Goal: Transaction & Acquisition: Obtain resource

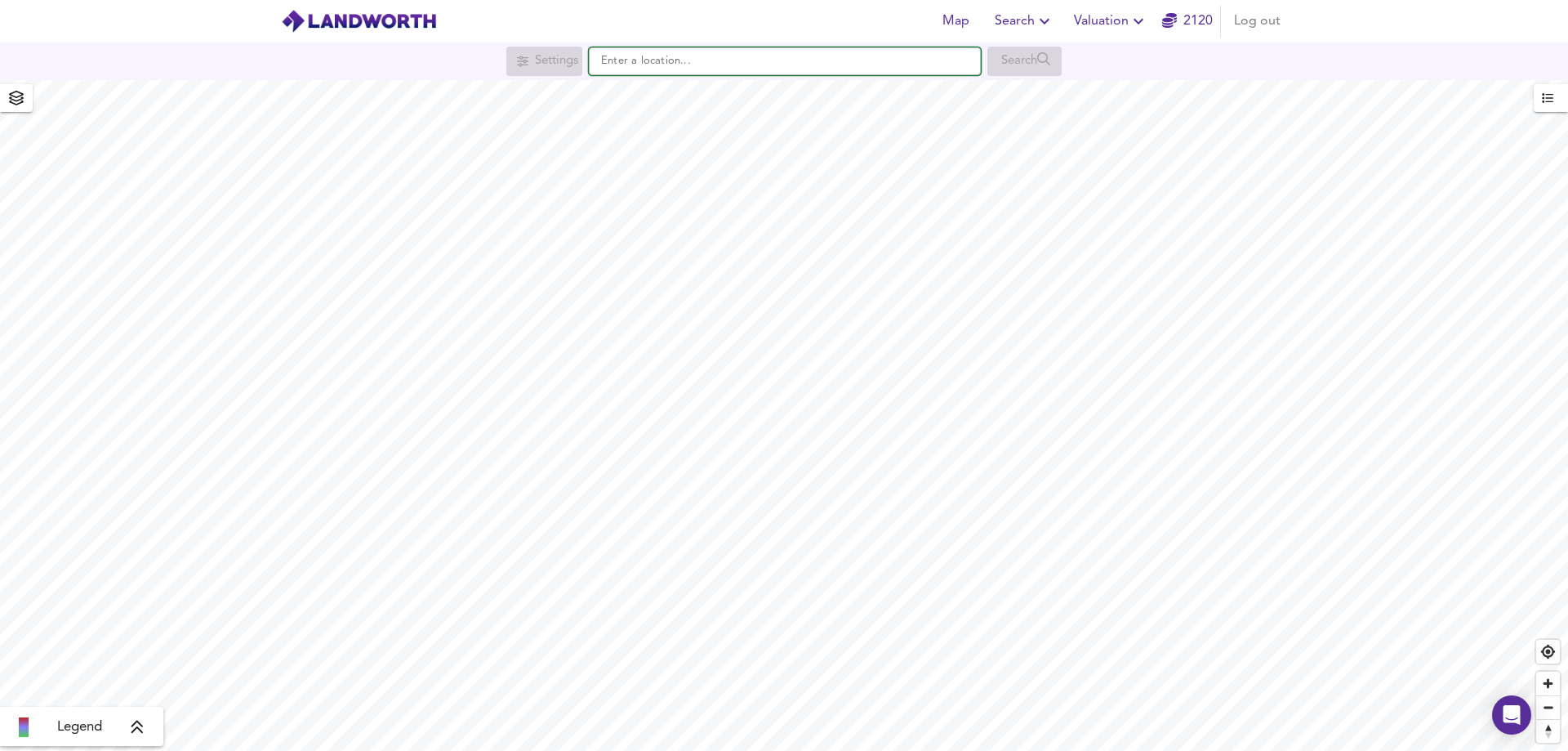
click at [661, 70] on input "text" at bounding box center [785, 61] width 392 height 27
paste input "CASTLE VIEW, SCHOOL LANE - WREXHAM - LL11 6SF"
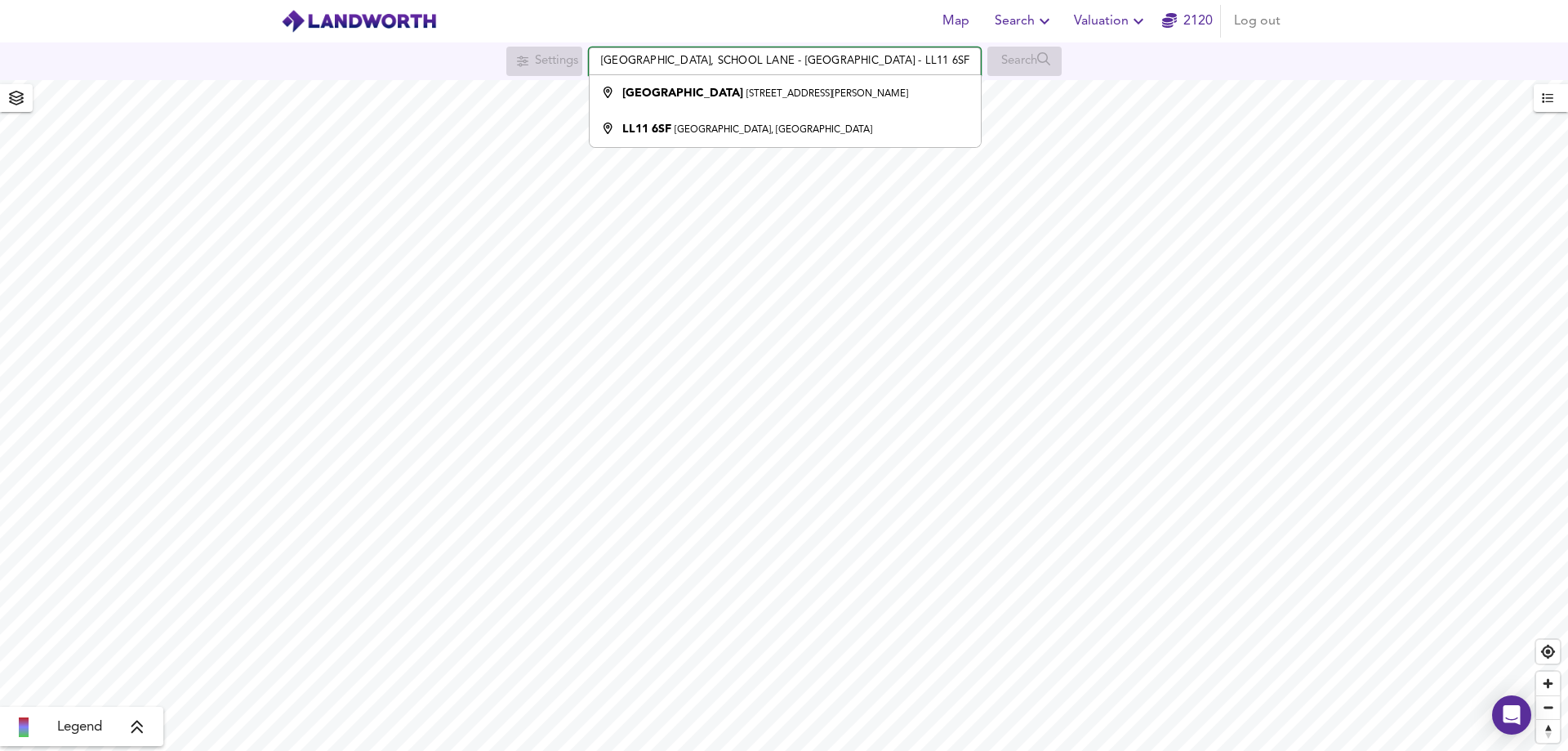
drag, startPoint x: 677, startPoint y: 64, endPoint x: 592, endPoint y: 63, distance: 85.0
click at [592, 63] on input "CASTLE VIEW, SCHOOL LANE - WREXHAM - LL11 6SF" at bounding box center [785, 61] width 392 height 27
click at [688, 59] on input "SCHOOL LANE - WREXHAM - LL11 6SF" at bounding box center [785, 61] width 392 height 27
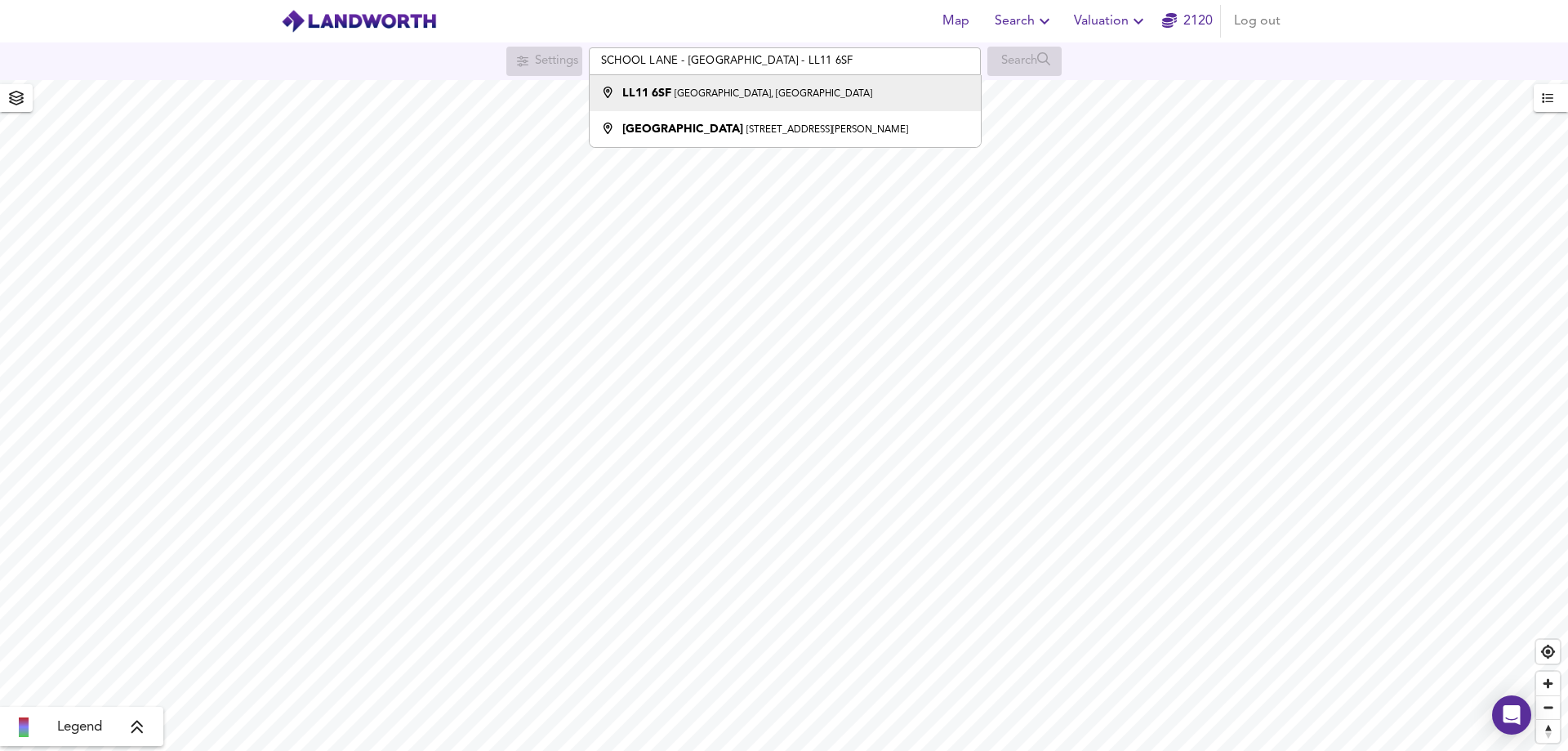
click at [732, 93] on small "School Lane, Southsea, Wrexham" at bounding box center [773, 94] width 198 height 9
type input "School Lane, Southsea, Wrexham LL11 6SF"
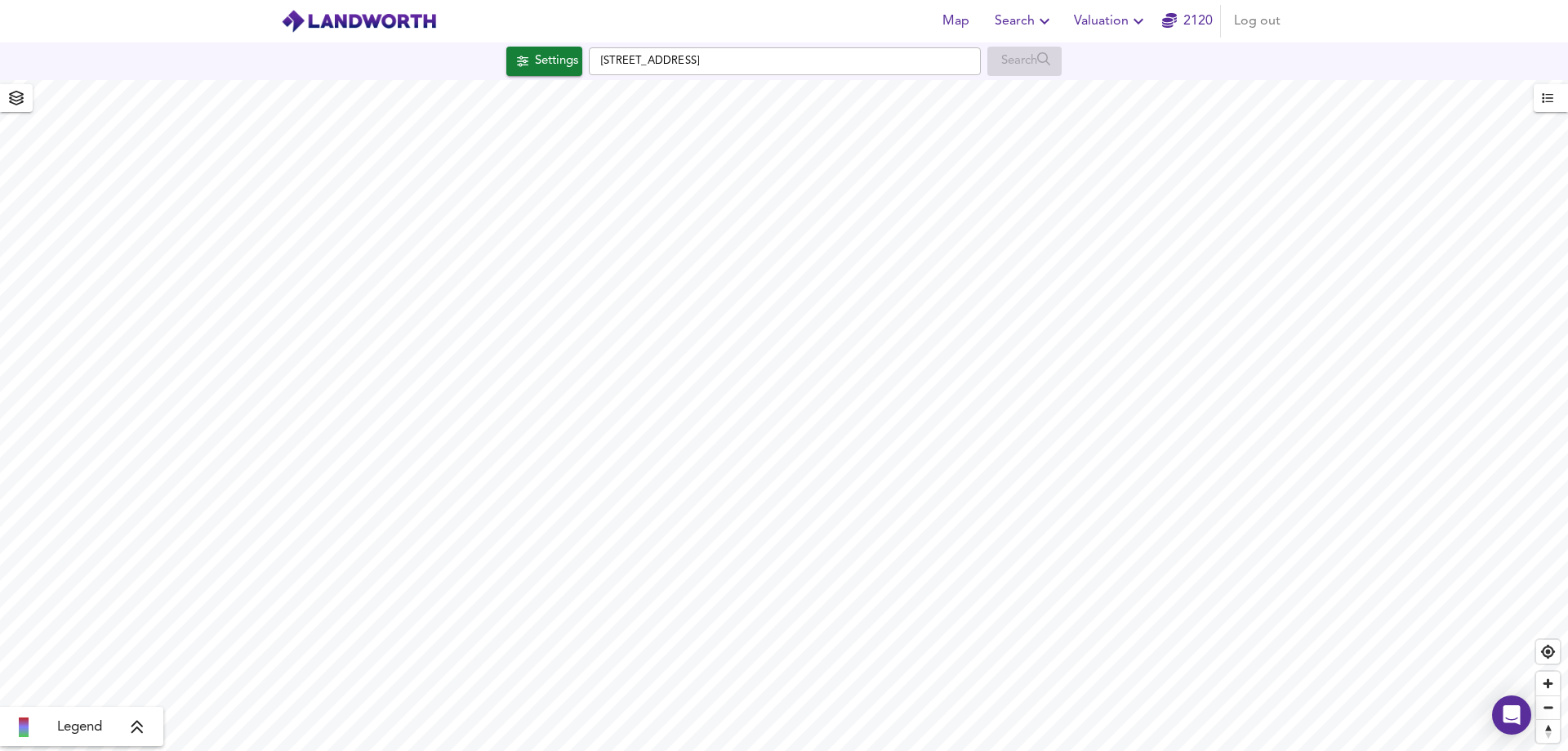
checkbox input "false"
checkbox input "true"
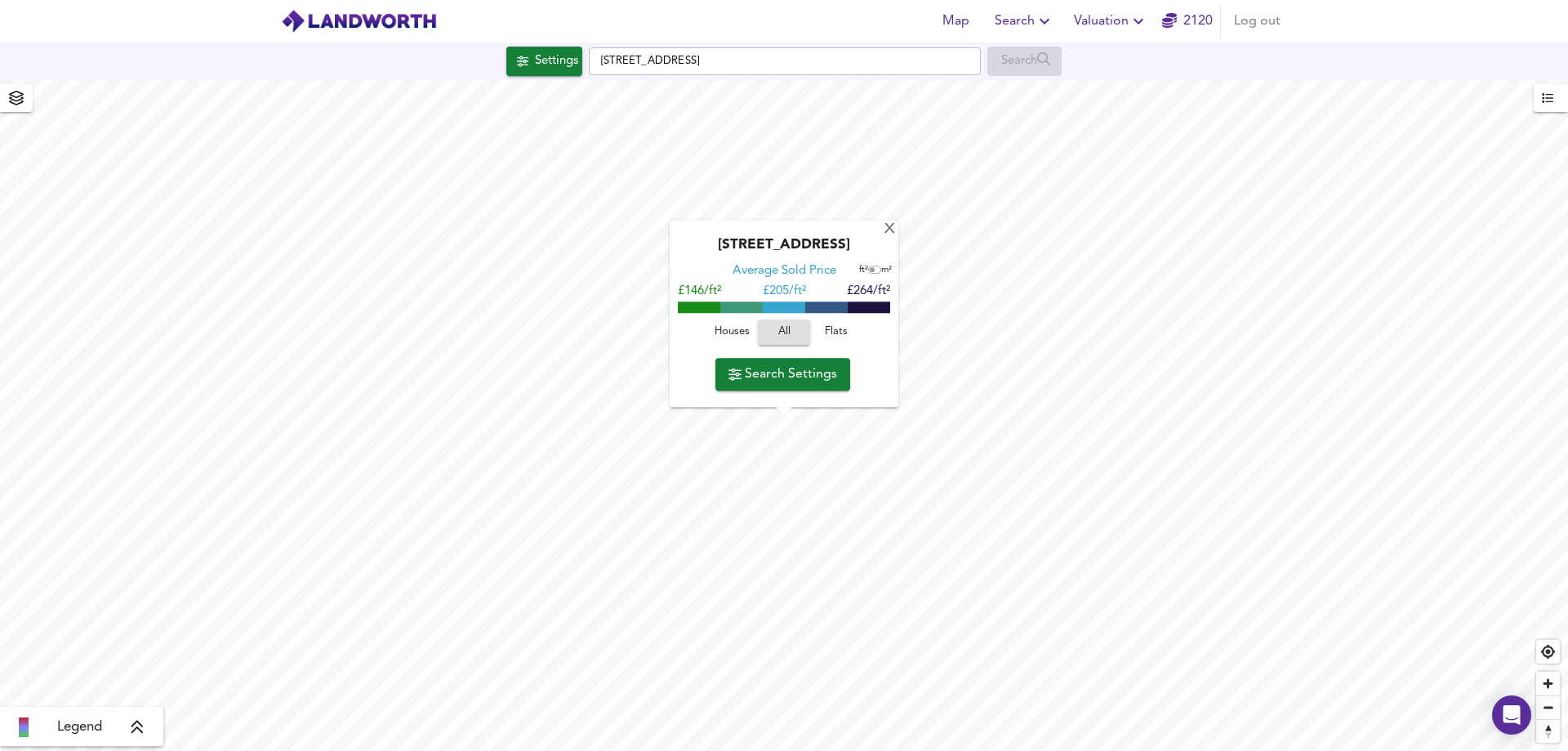
click at [1098, 18] on span "Valuation" at bounding box center [1110, 21] width 75 height 23
click at [1121, 60] on li "New Valuation Report" at bounding box center [1110, 58] width 195 height 29
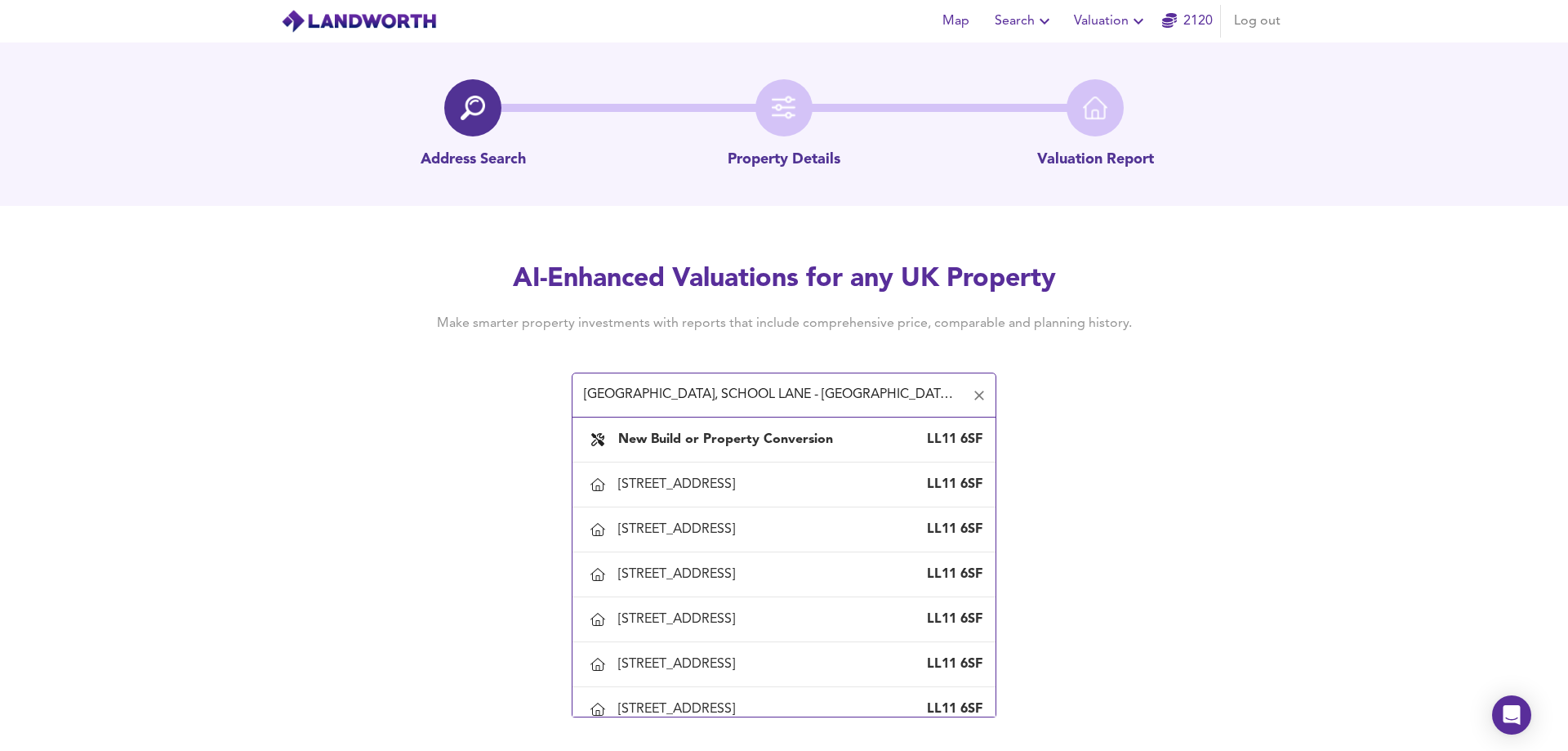
drag, startPoint x: 678, startPoint y: 393, endPoint x: 580, endPoint y: 409, distance: 99.3
click at [583, 410] on input "CASTLE VIEW, SCHOOL LANE - WREXHAM - LL11 6SF" at bounding box center [771, 395] width 386 height 31
type input "SCHOOL LANE - WREXHAM - LL11 6SF"
click at [693, 436] on b "New Build or Property Conversion" at bounding box center [726, 439] width 215 height 13
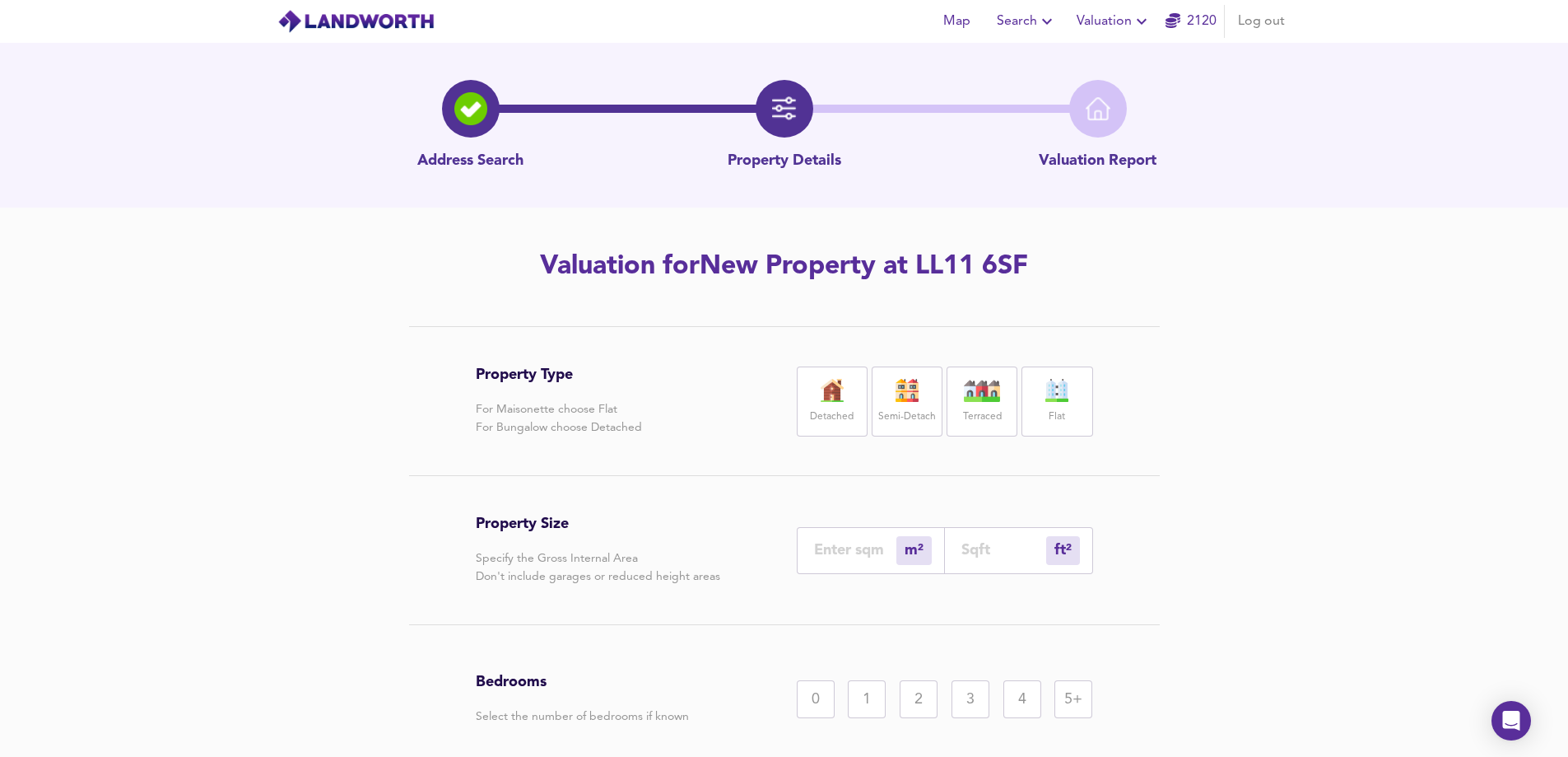
click at [901, 403] on div "Semi-Detach" at bounding box center [907, 401] width 71 height 70
click at [842, 557] on input "number" at bounding box center [855, 550] width 82 height 17
click at [995, 551] on input "number" at bounding box center [1004, 550] width 85 height 17
type input "0"
type input "1"
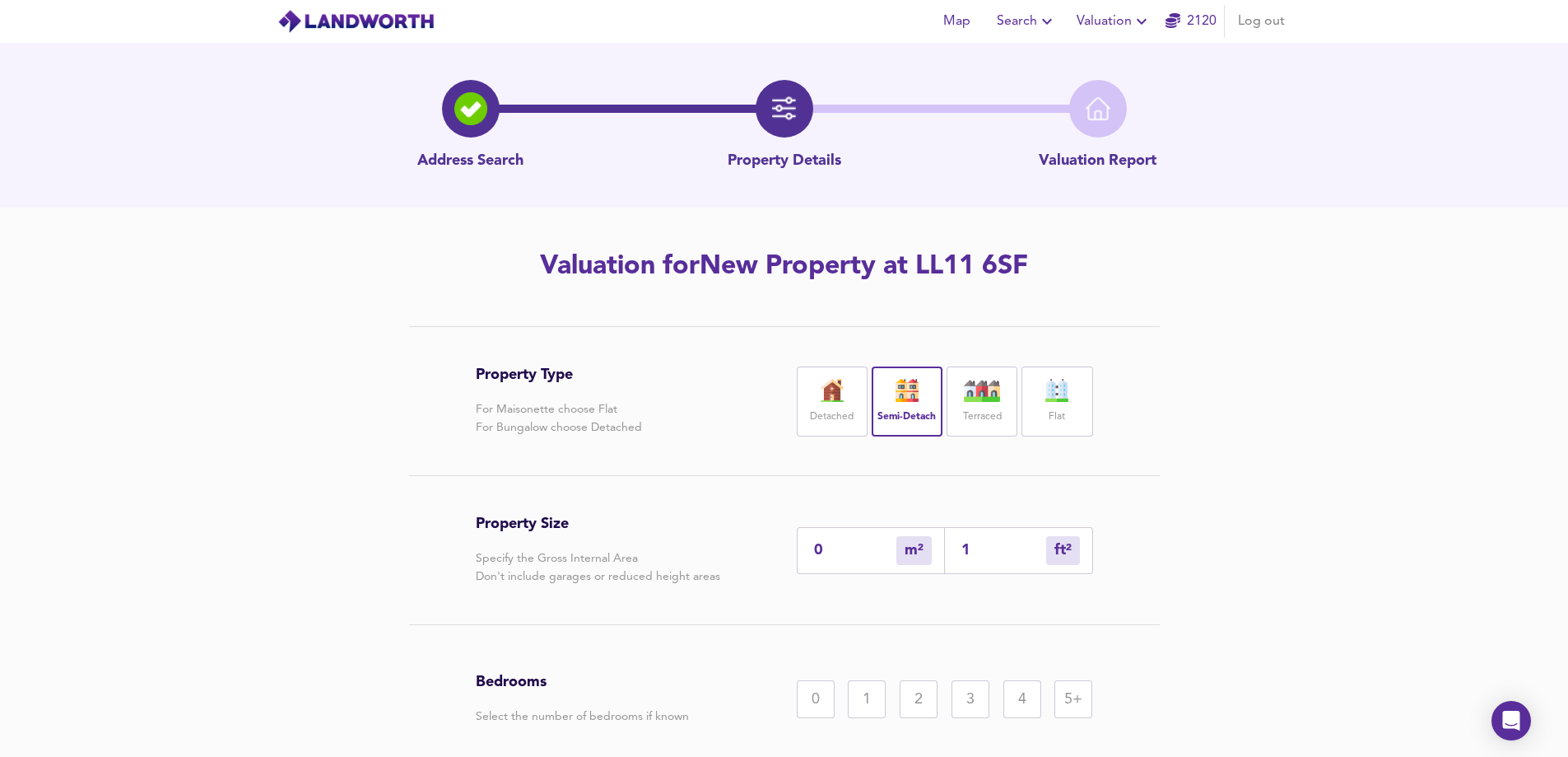
type input "2"
type input "18"
type input "17"
type input "186"
type input "173"
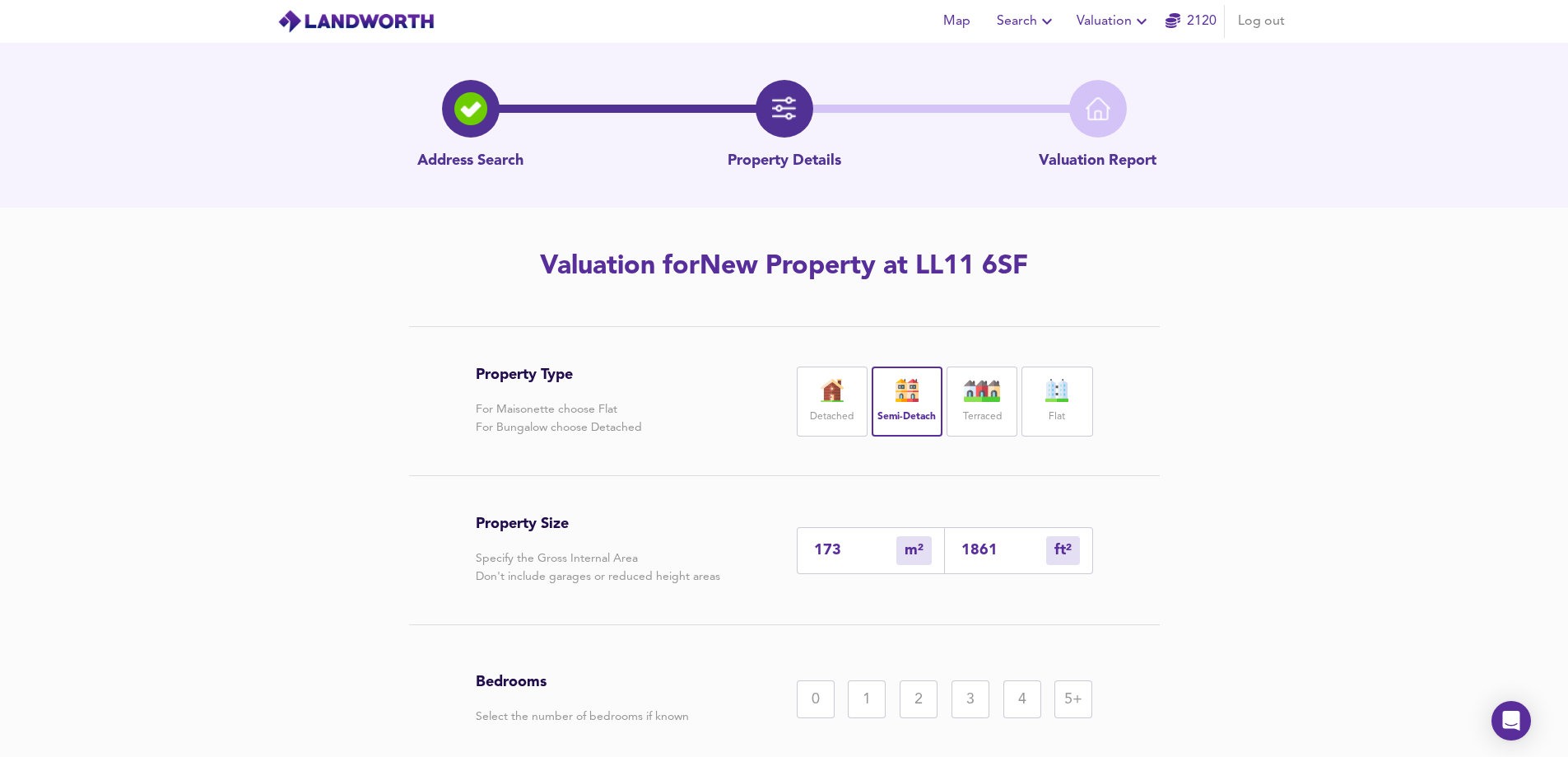
type input "1861"
click at [967, 689] on div "3" at bounding box center [971, 699] width 38 height 38
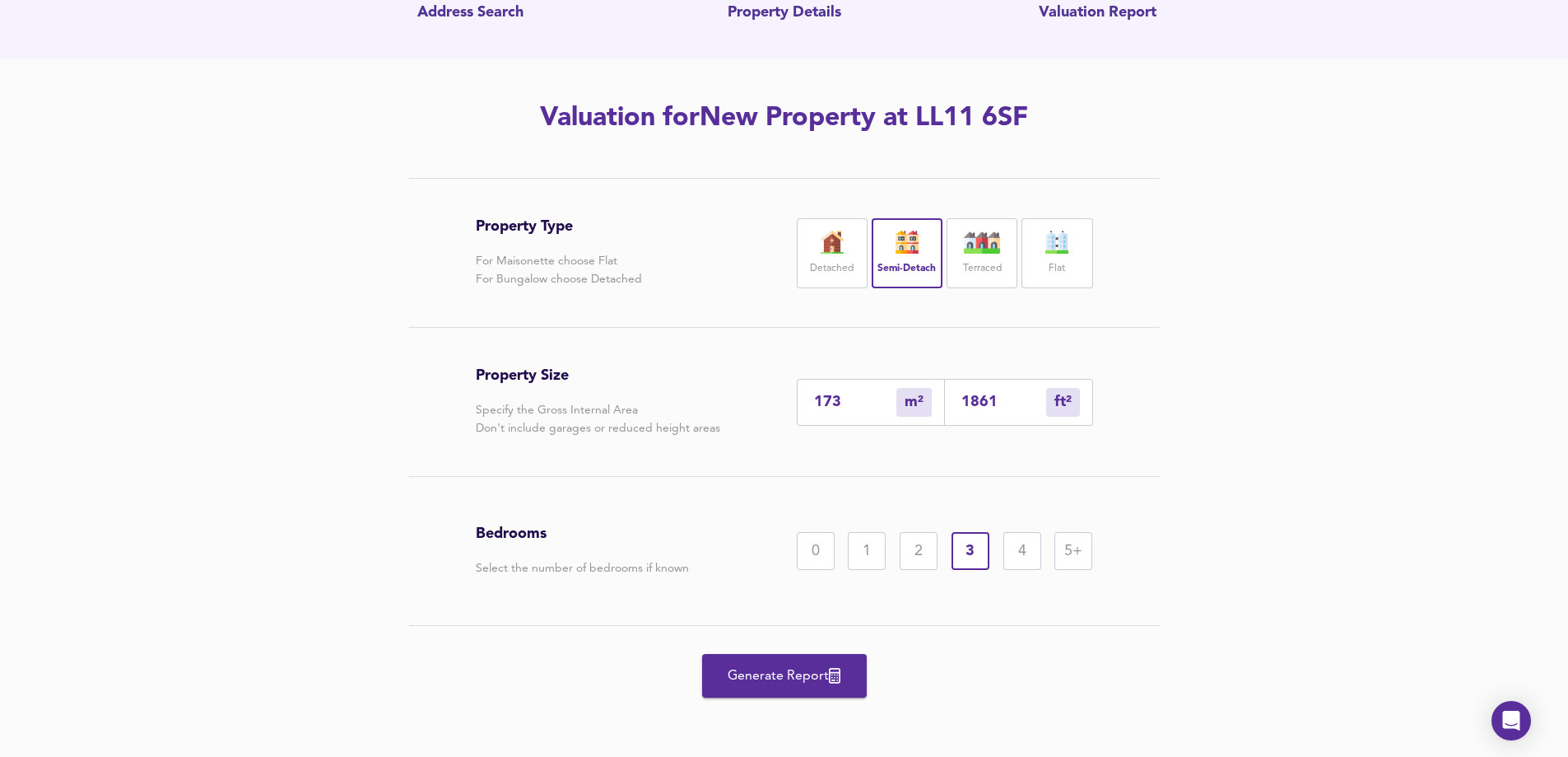
scroll to position [150, 0]
click at [776, 673] on span "Generate Report" at bounding box center [784, 674] width 132 height 23
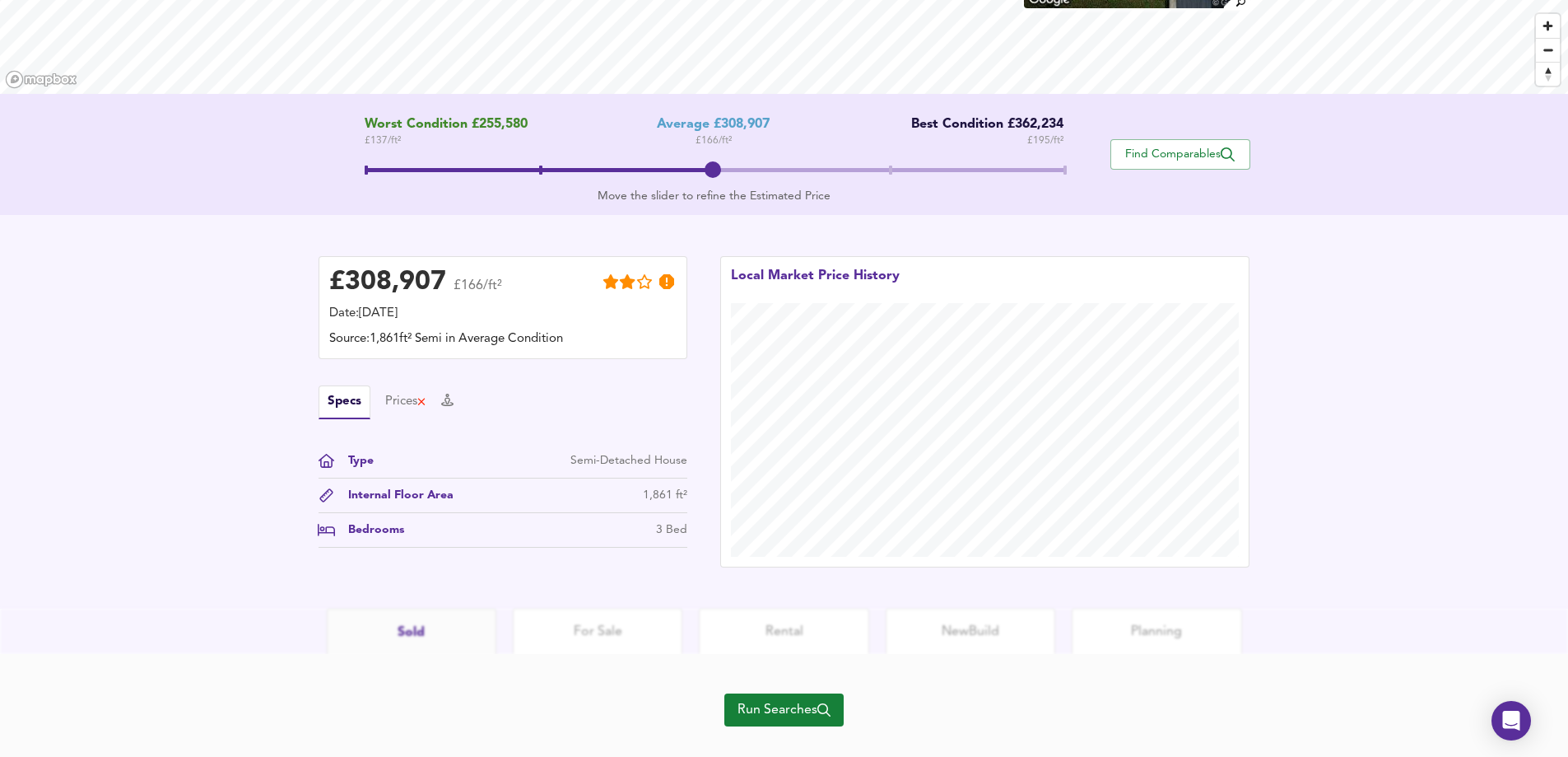
scroll to position [276, 0]
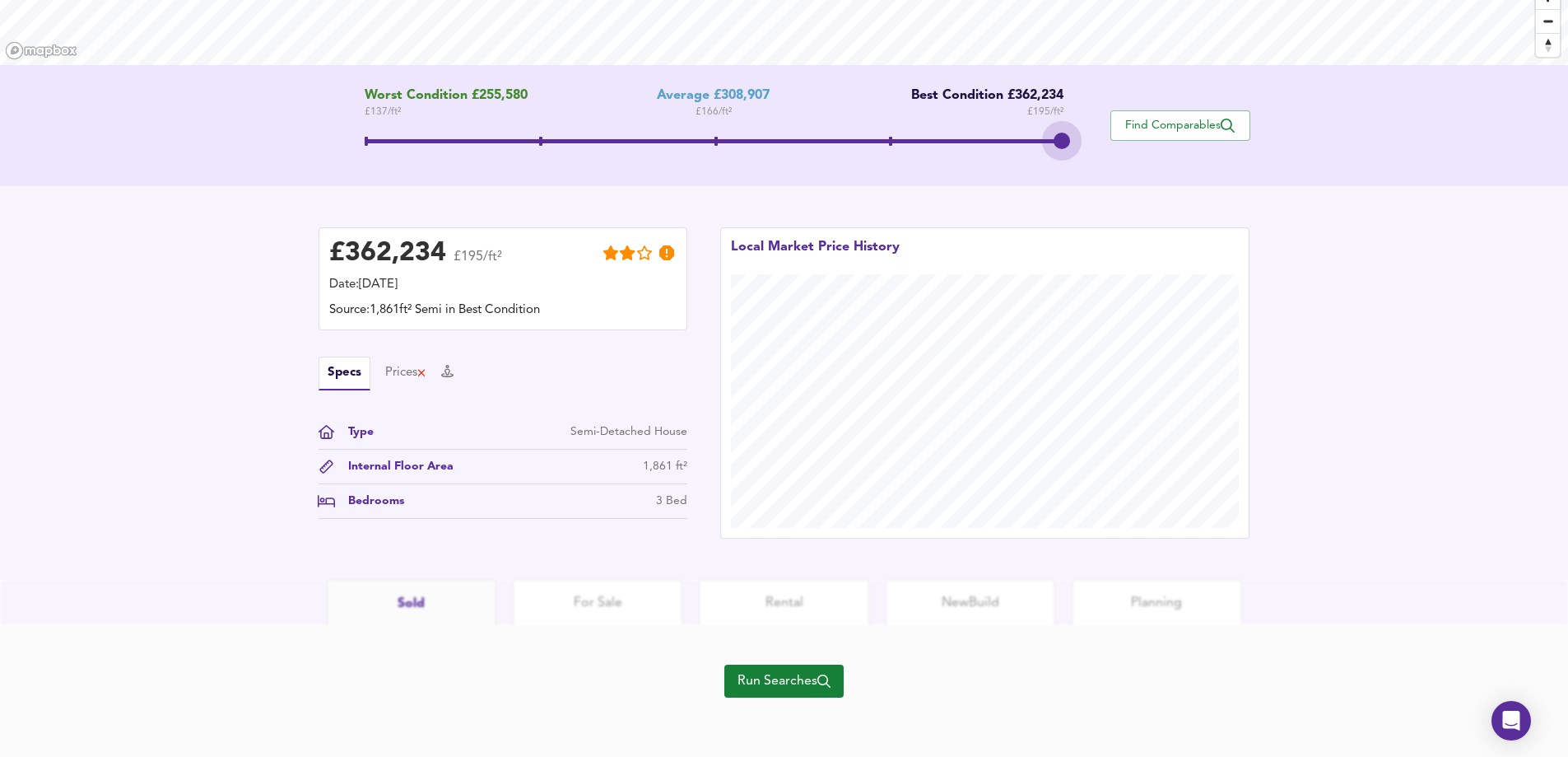
drag, startPoint x: 713, startPoint y: 138, endPoint x: 1183, endPoint y: 162, distance: 470.6
click at [1183, 162] on div "Worst Condition £255,580 £ 137 / ft² Average £308,907 £ 166 / ft² Best Conditio…" at bounding box center [784, 126] width 932 height 75
click at [792, 681] on span "Run Searches" at bounding box center [784, 681] width 93 height 23
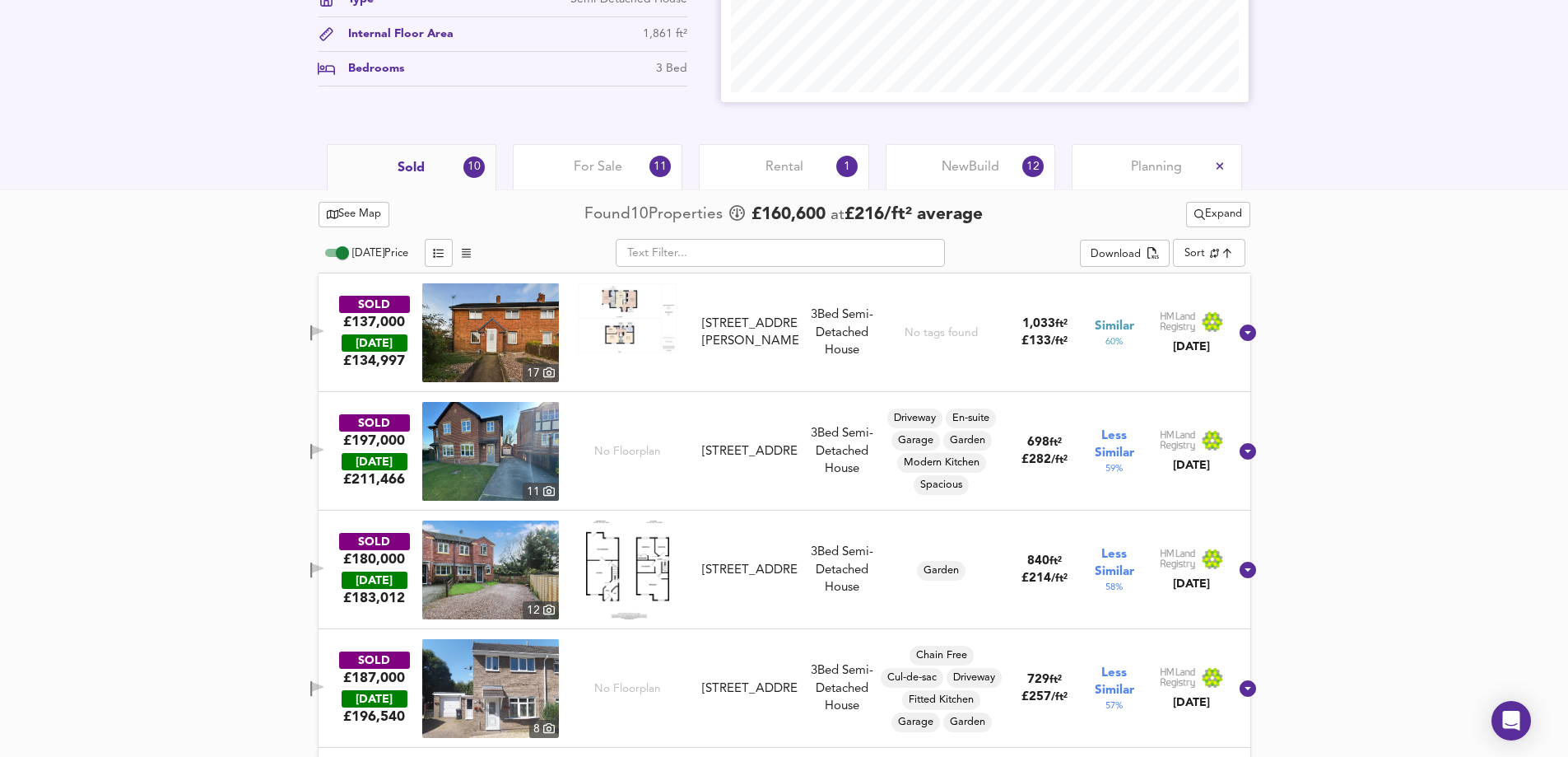
scroll to position [605, 0]
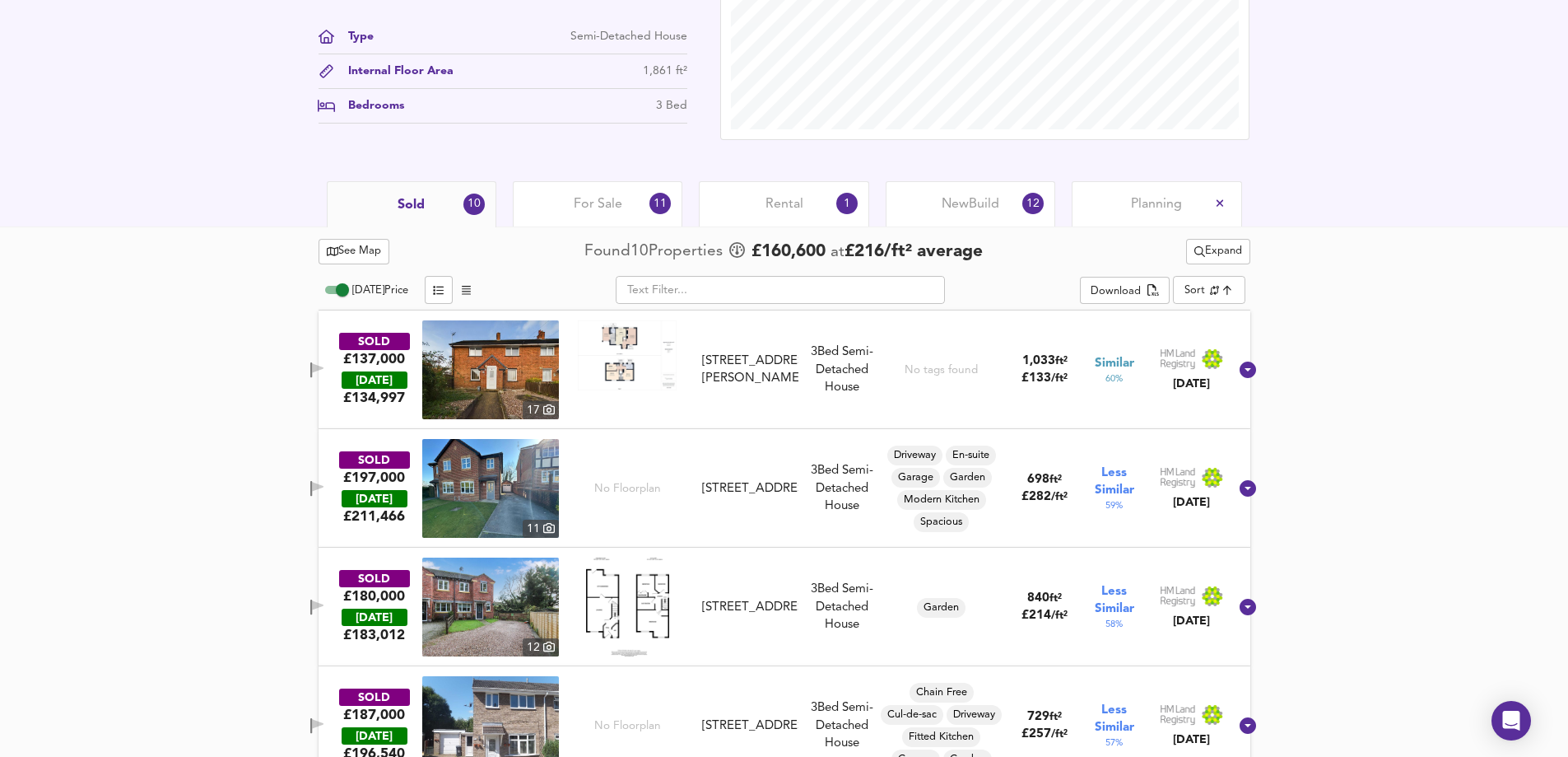
click at [987, 186] on div "New Build 12" at bounding box center [971, 204] width 170 height 45
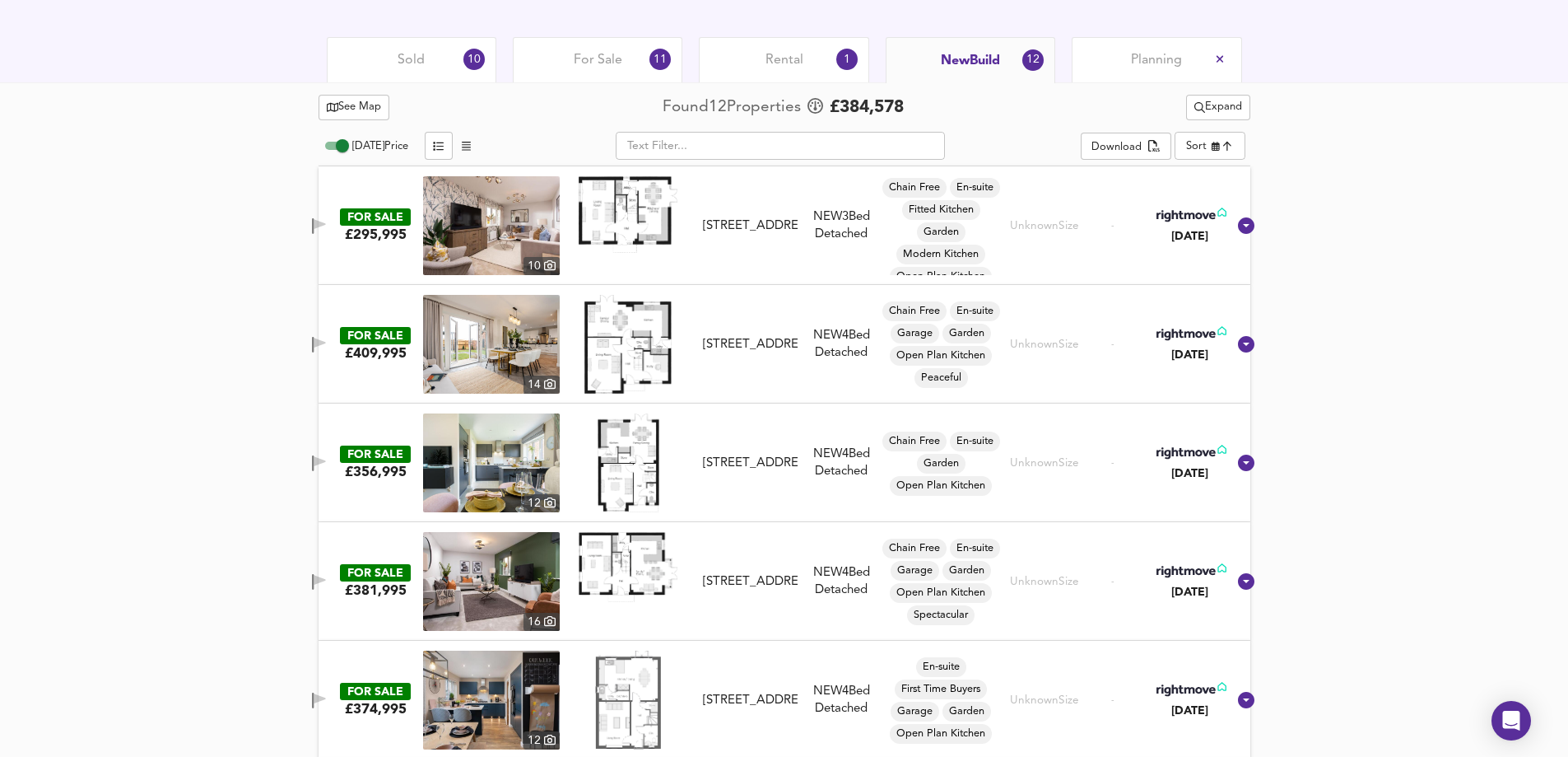
scroll to position [684, 0]
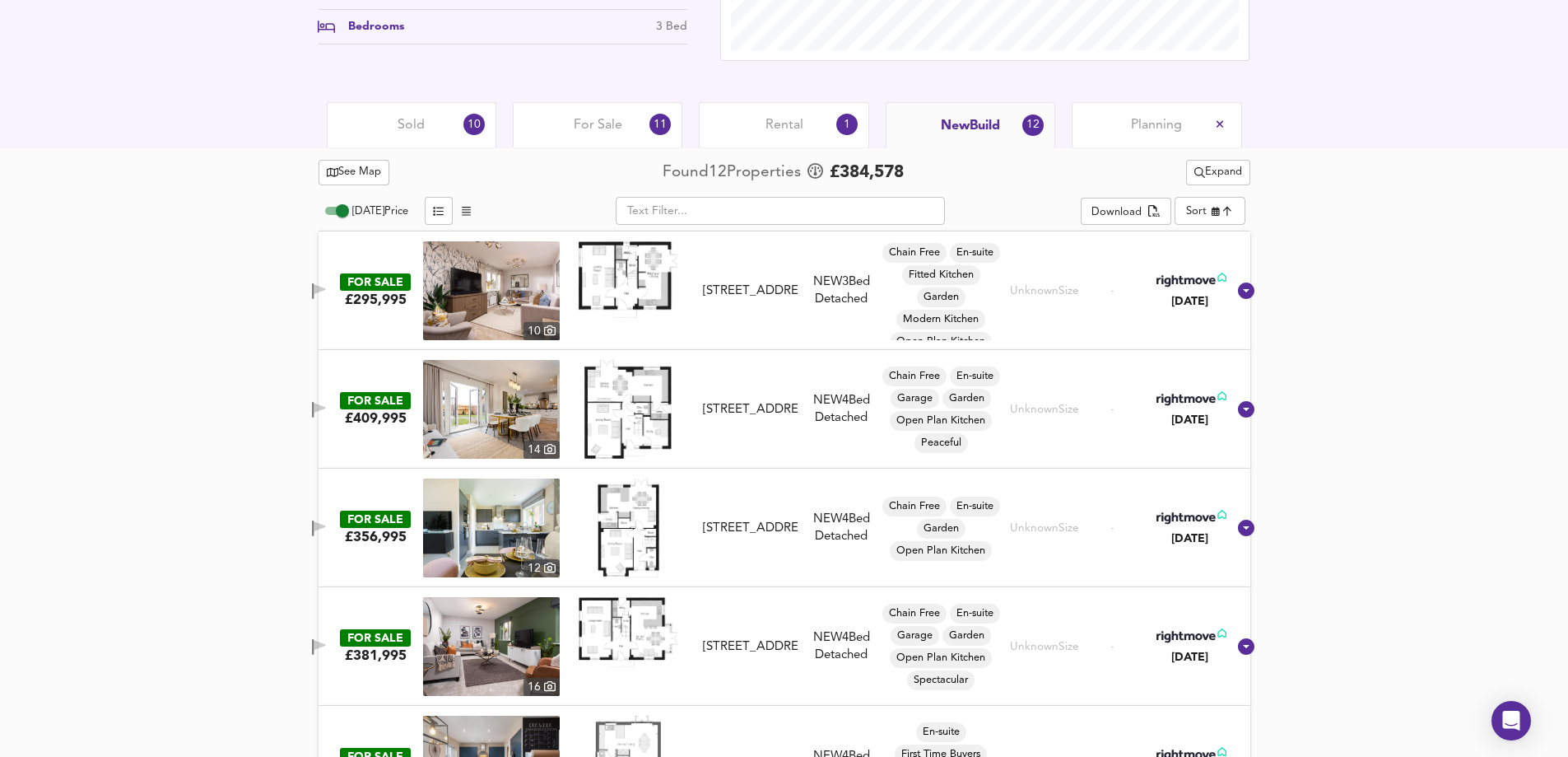
click at [447, 118] on div "Sold 10" at bounding box center [411, 125] width 170 height 45
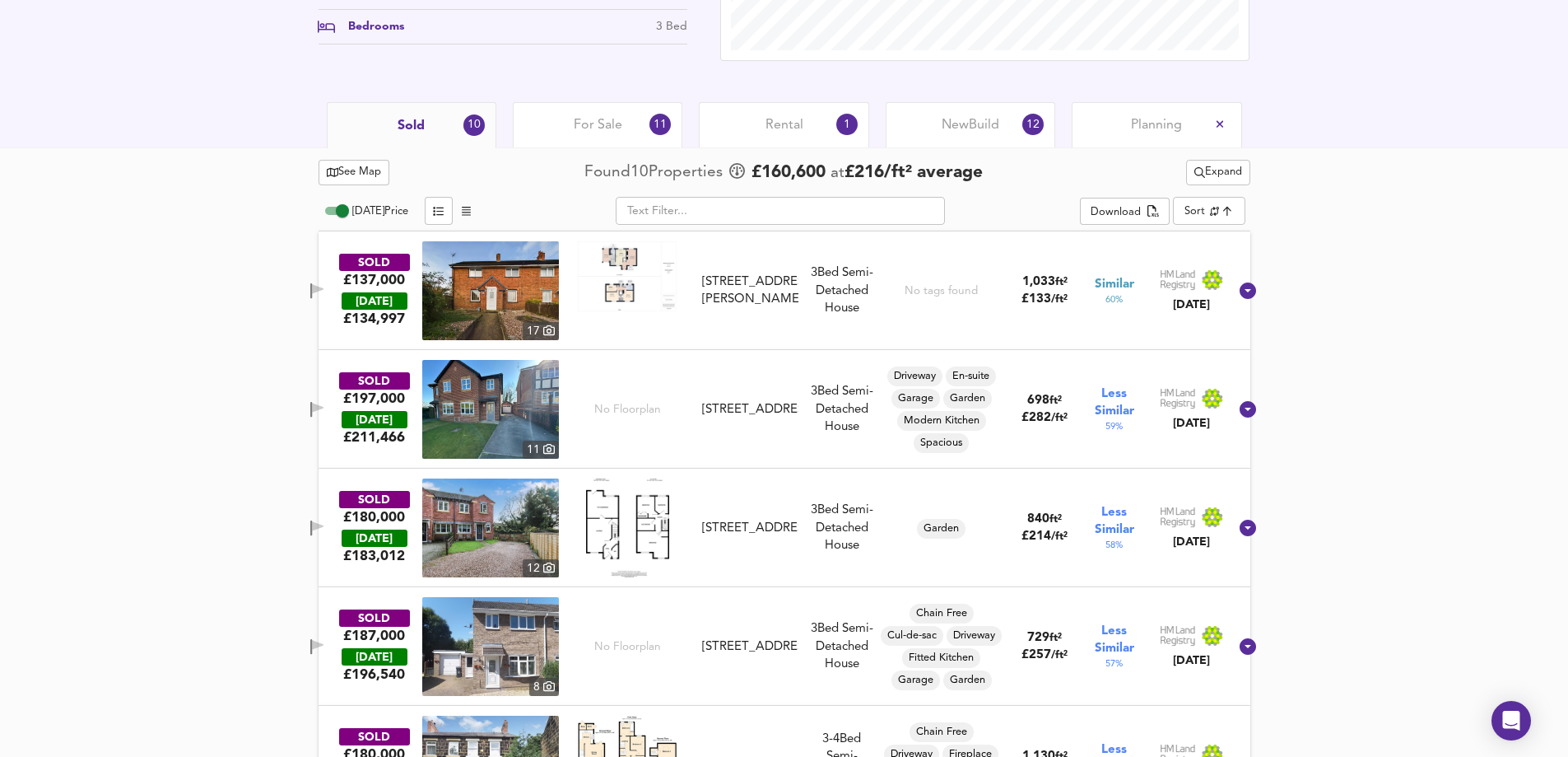
click at [1229, 176] on span "Expand" at bounding box center [1218, 172] width 48 height 19
click at [1215, 198] on li "¼ mile ½ mile" at bounding box center [1216, 205] width 203 height 26
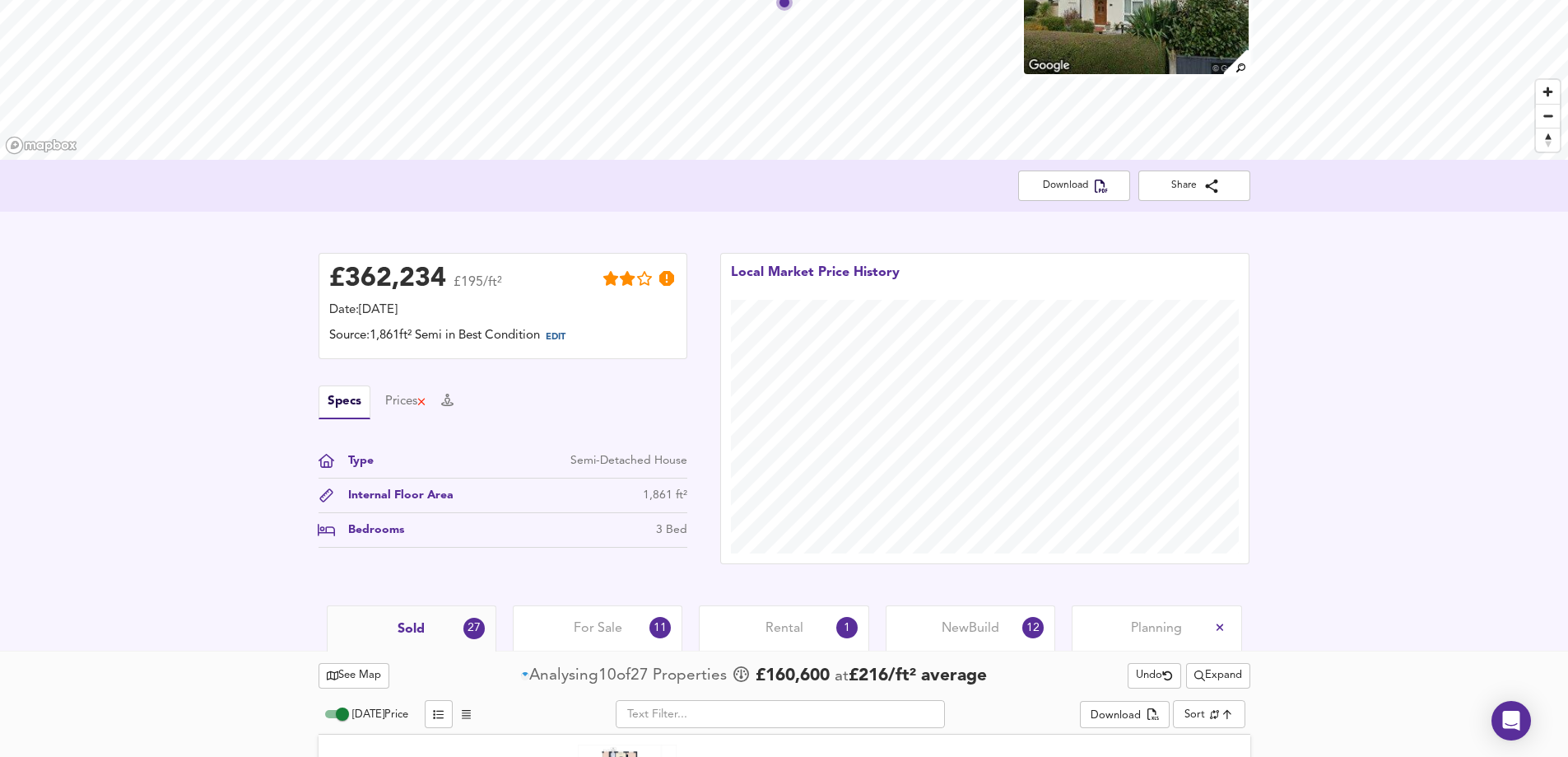
scroll to position [684, 0]
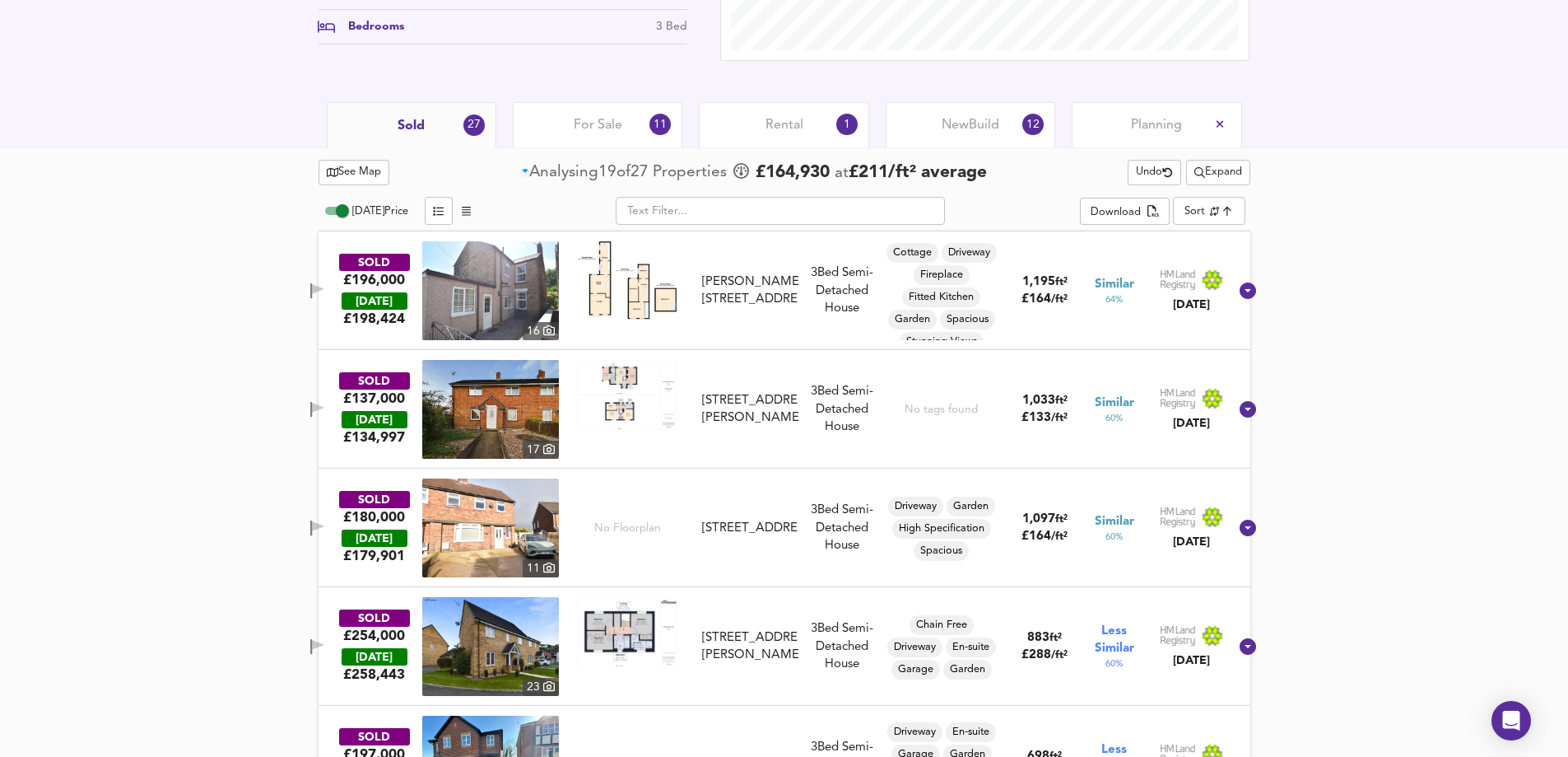
click at [1217, 175] on span "Expand" at bounding box center [1218, 172] width 48 height 19
click at [1187, 234] on icon at bounding box center [1189, 231] width 20 height 11
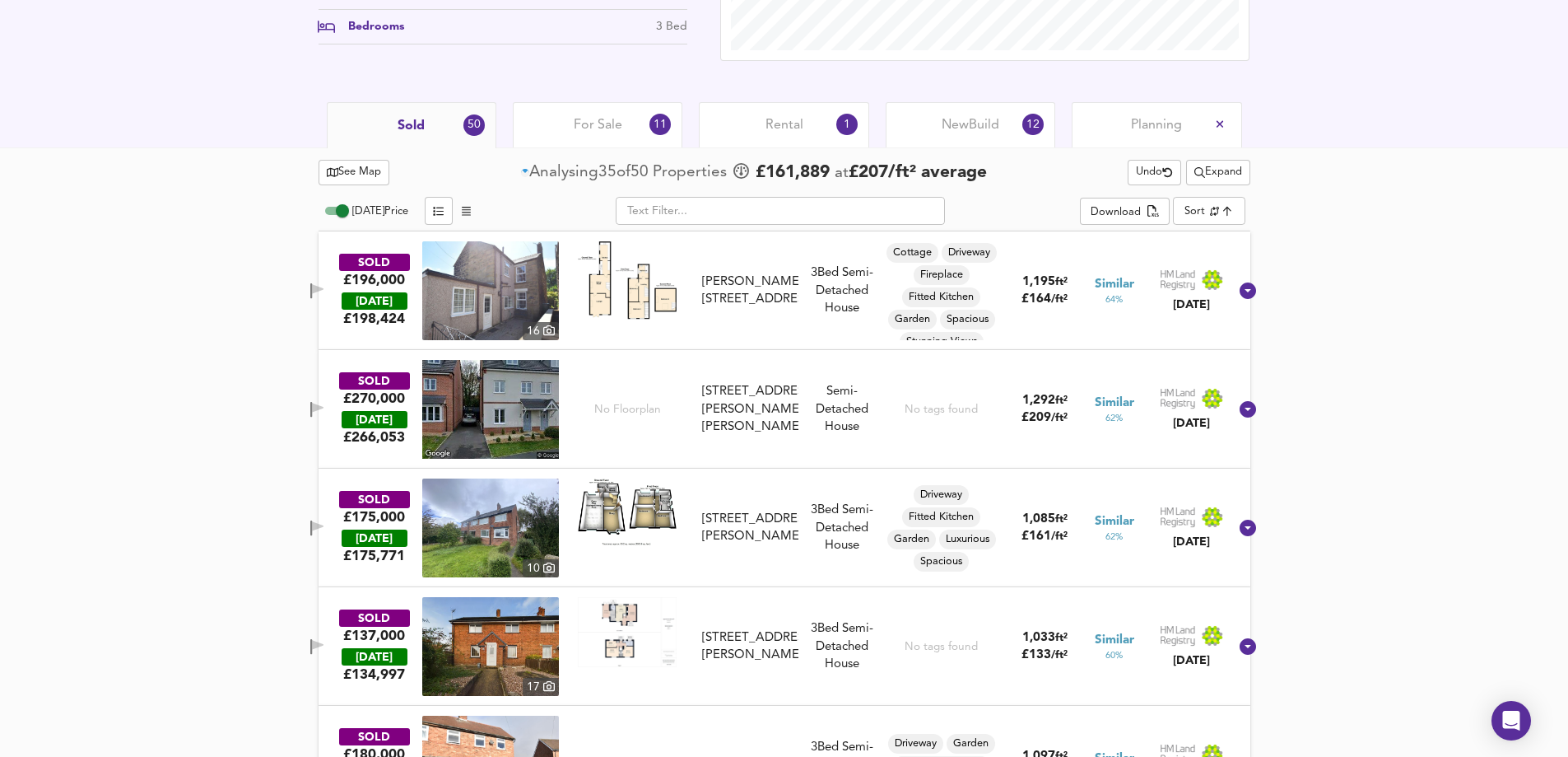
click at [324, 406] on icon "button" at bounding box center [317, 407] width 11 height 10
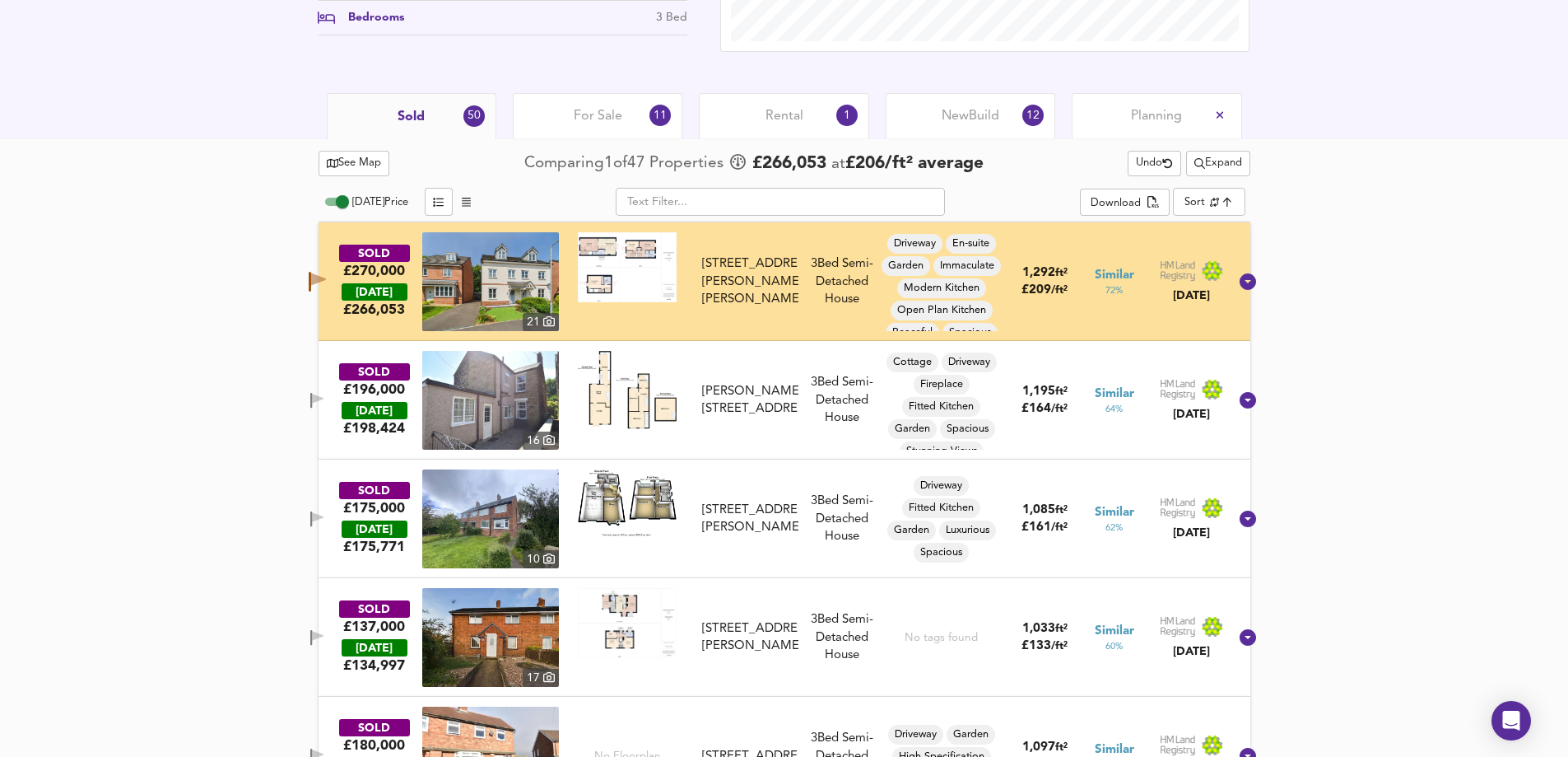
scroll to position [849, 0]
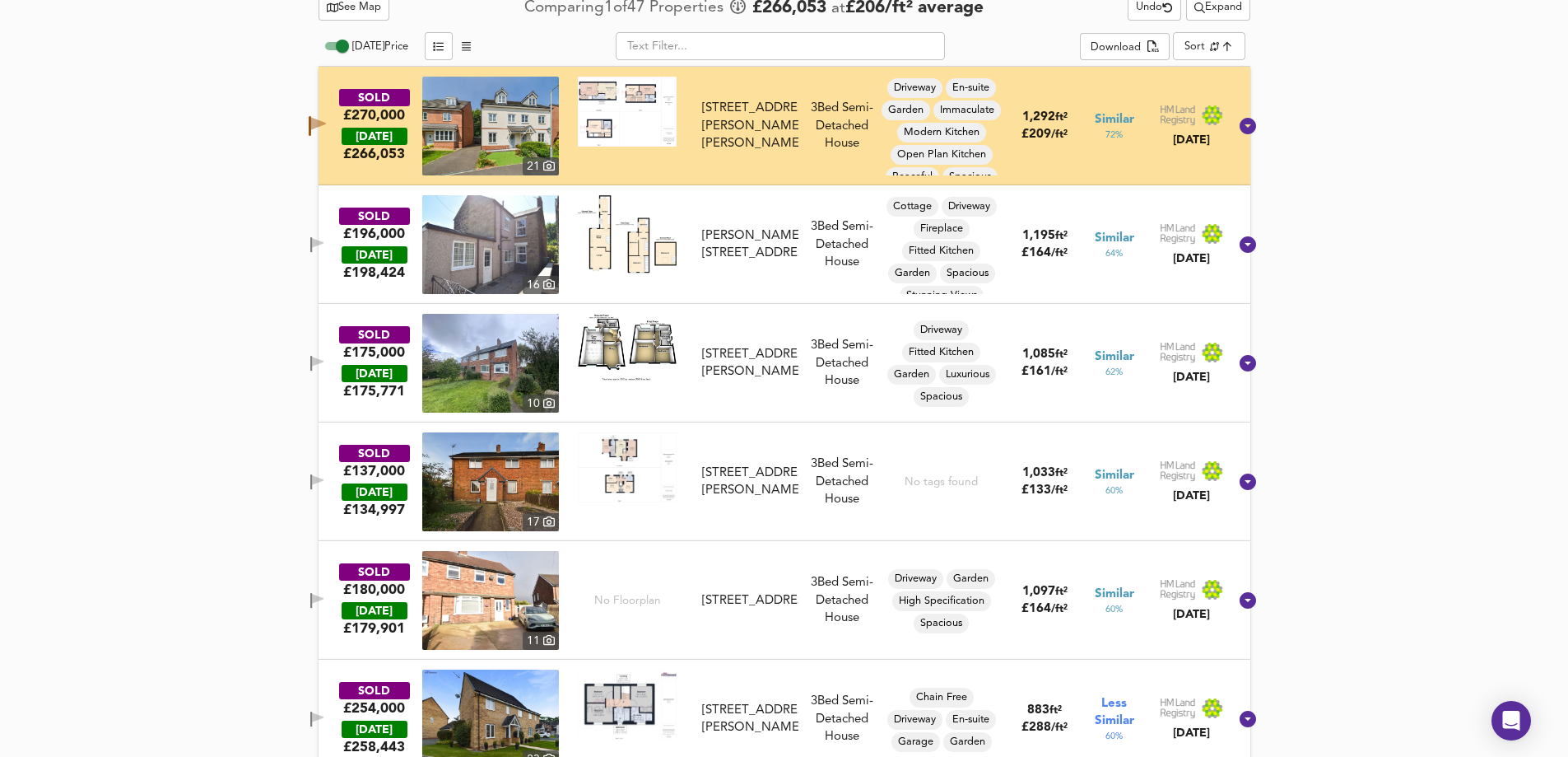
click at [325, 248] on icon "button" at bounding box center [317, 245] width 14 height 16
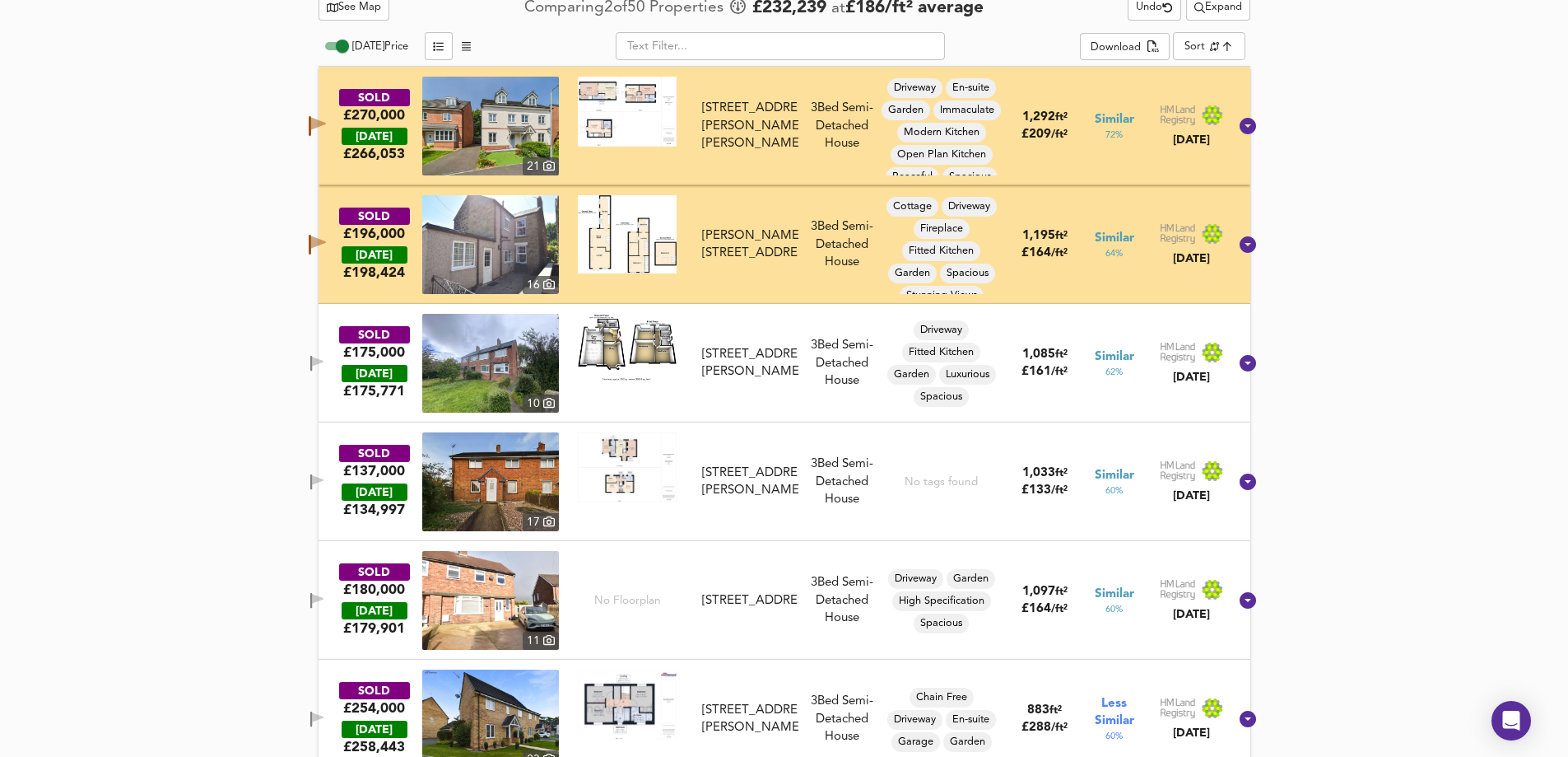
click at [324, 360] on icon "button" at bounding box center [317, 361] width 11 height 10
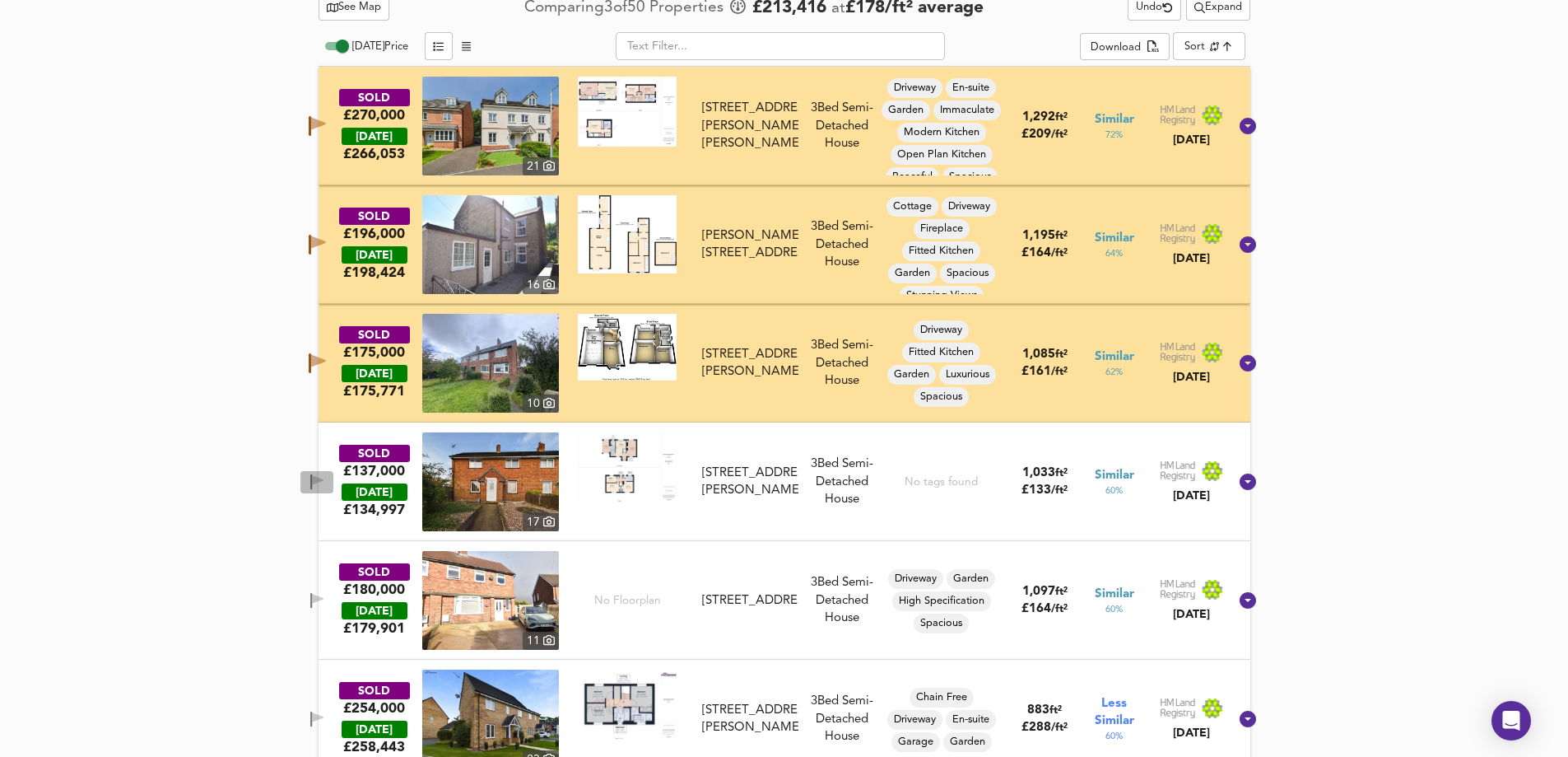
click at [324, 478] on icon "button" at bounding box center [317, 480] width 11 height 10
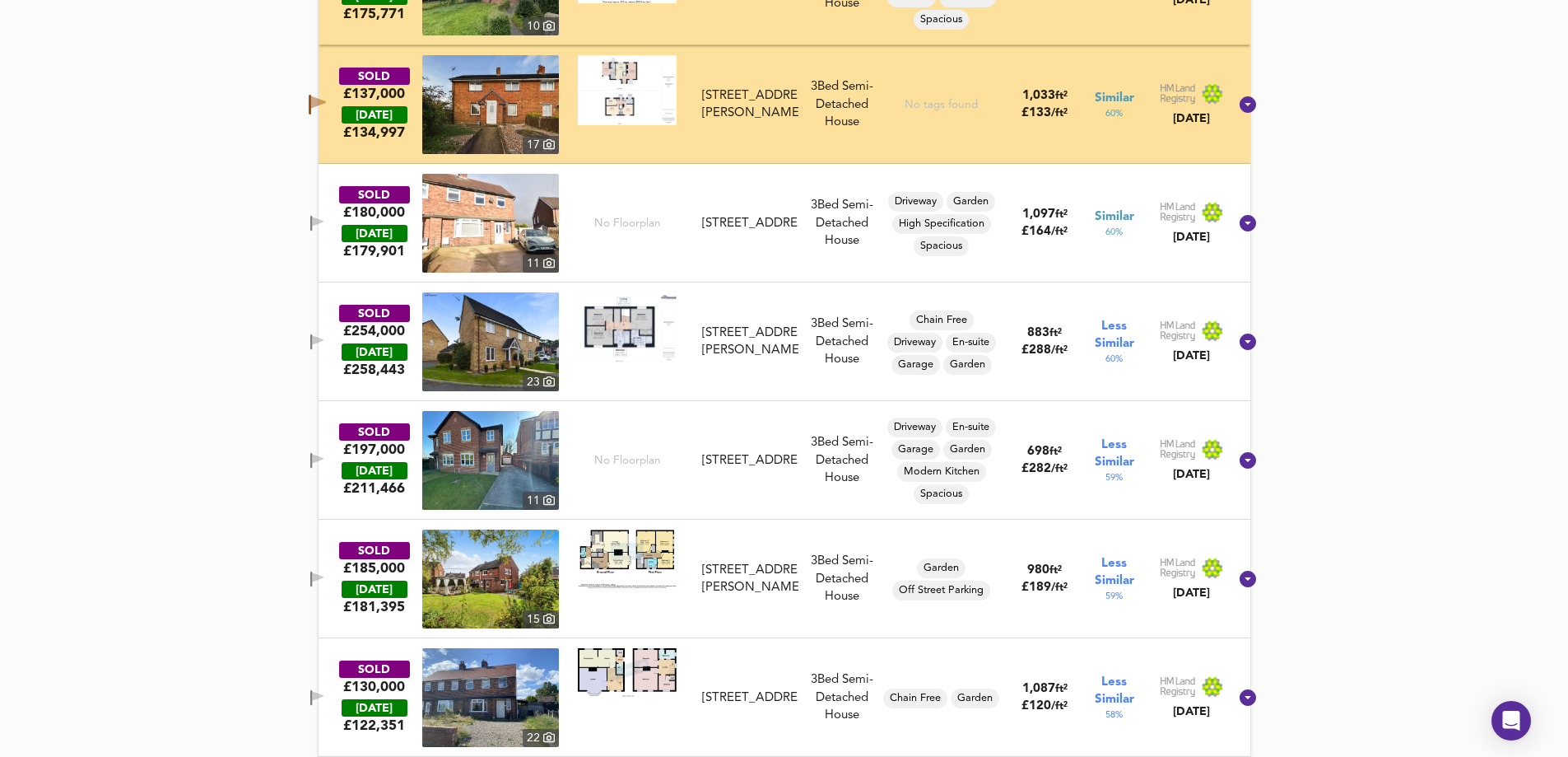
scroll to position [1261, 0]
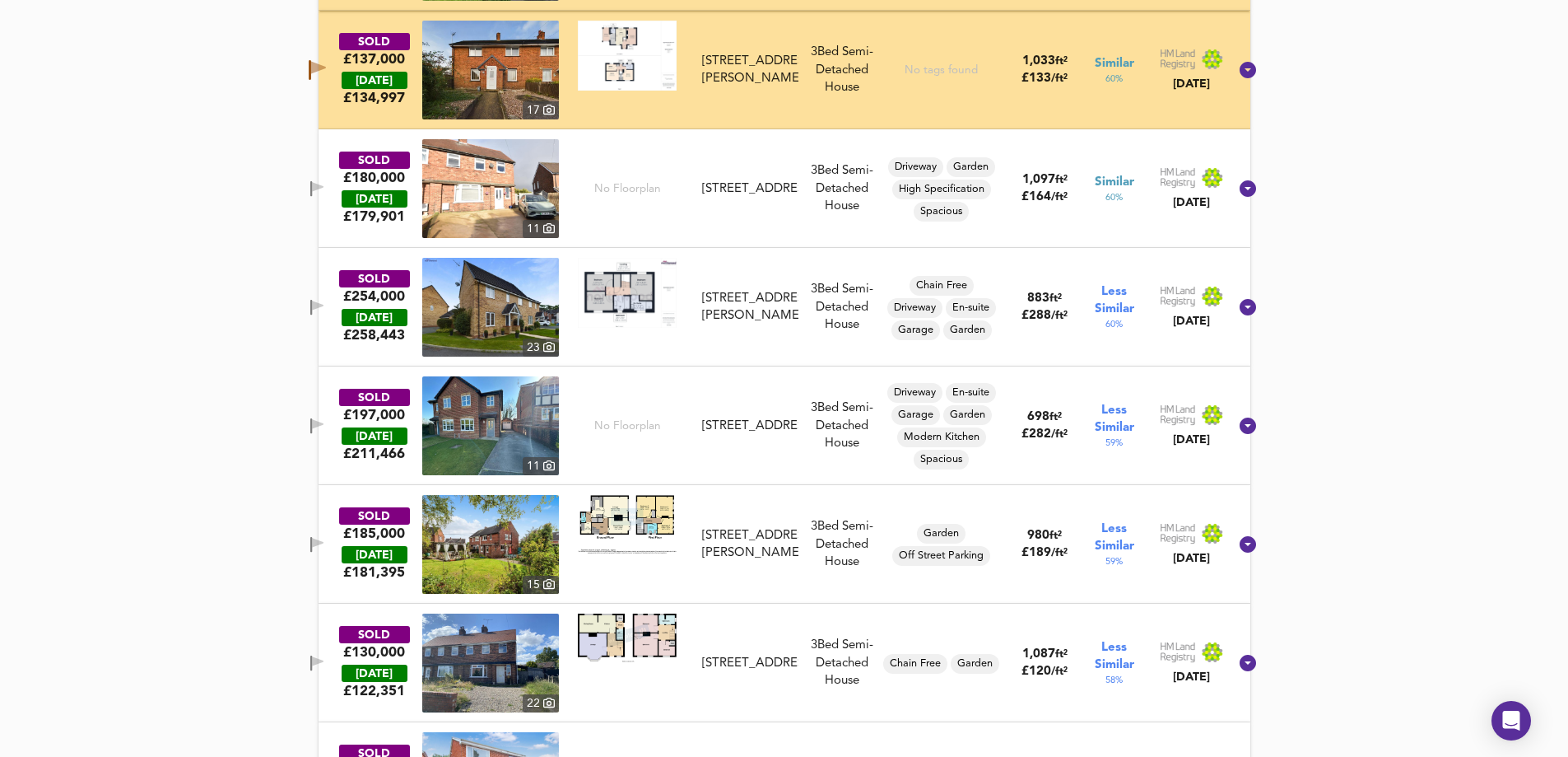
drag, startPoint x: 318, startPoint y: 156, endPoint x: 242, endPoint y: 175, distance: 78.3
click at [324, 186] on icon "button" at bounding box center [317, 186] width 11 height 10
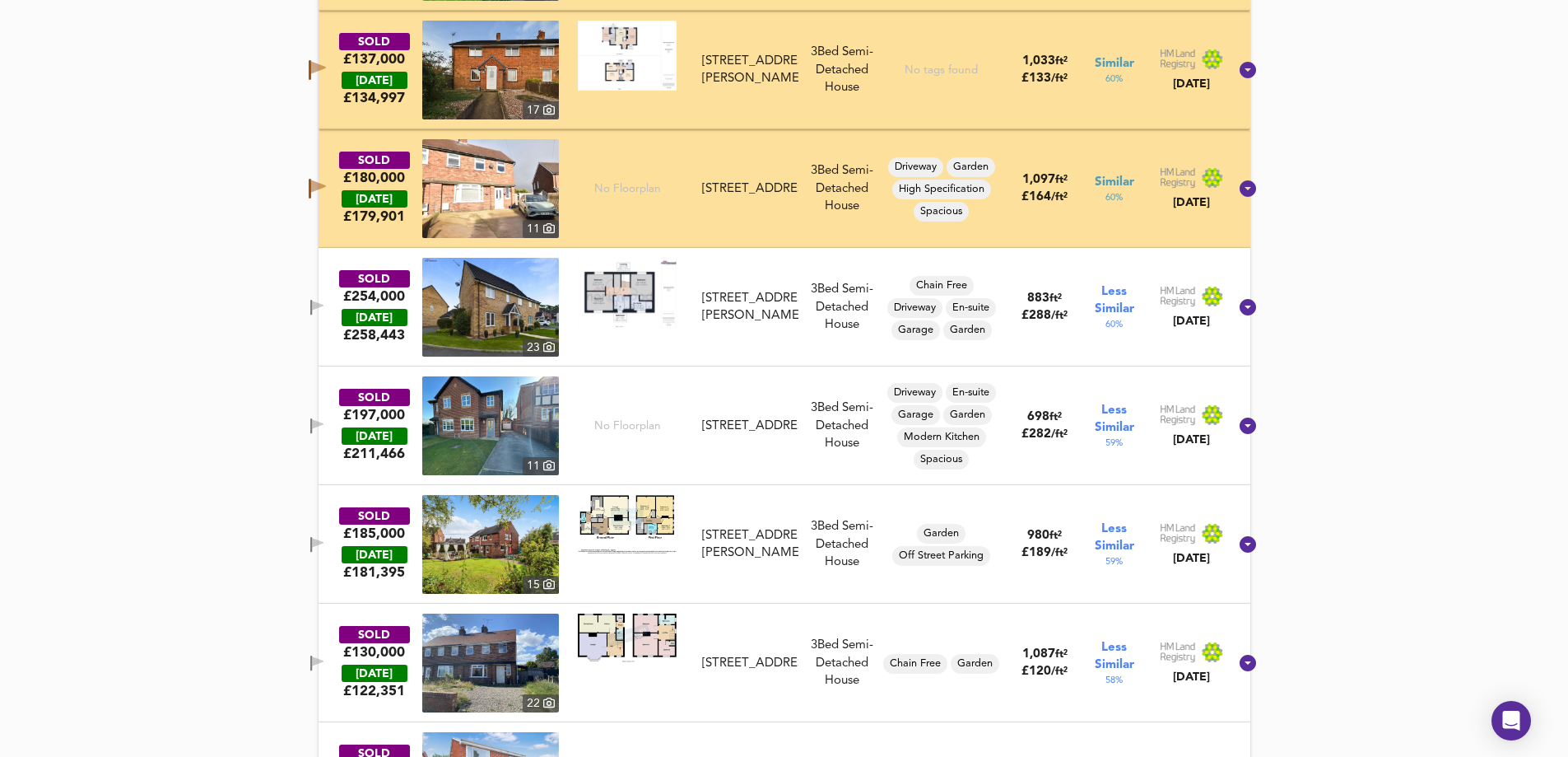
click at [324, 309] on icon "button" at bounding box center [317, 305] width 11 height 10
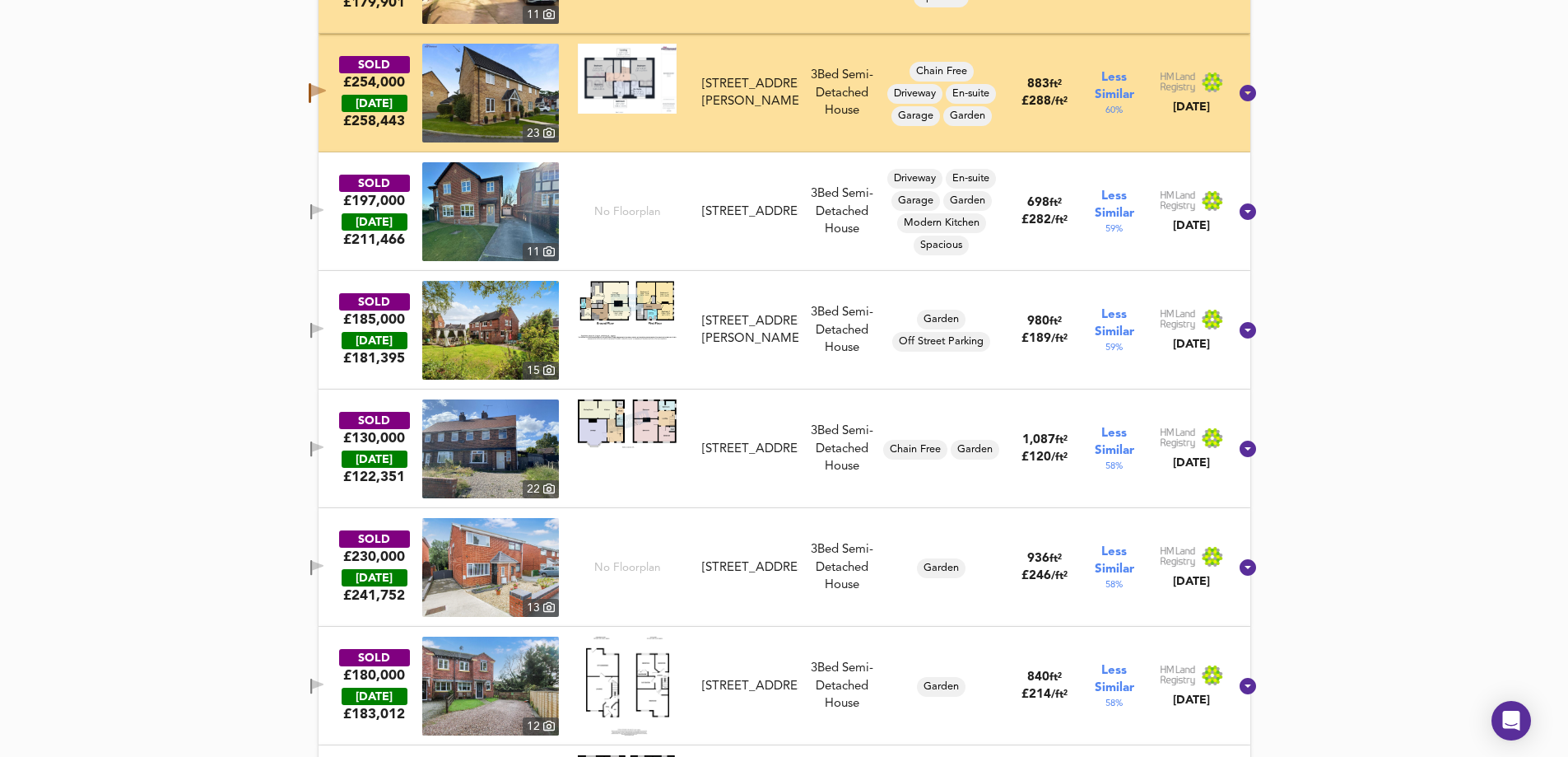
scroll to position [1508, 0]
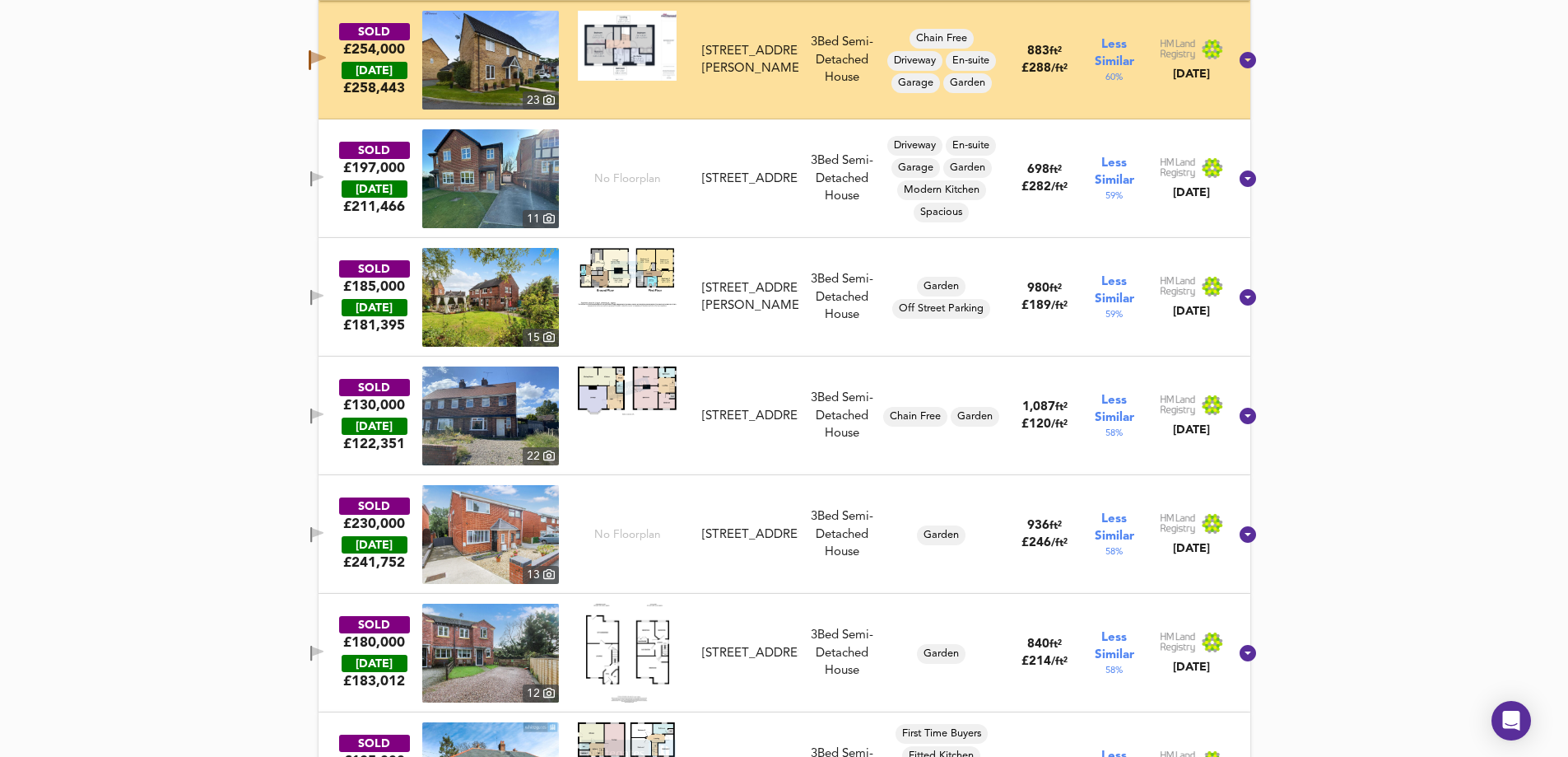
click at [325, 177] on icon "button" at bounding box center [317, 179] width 14 height 16
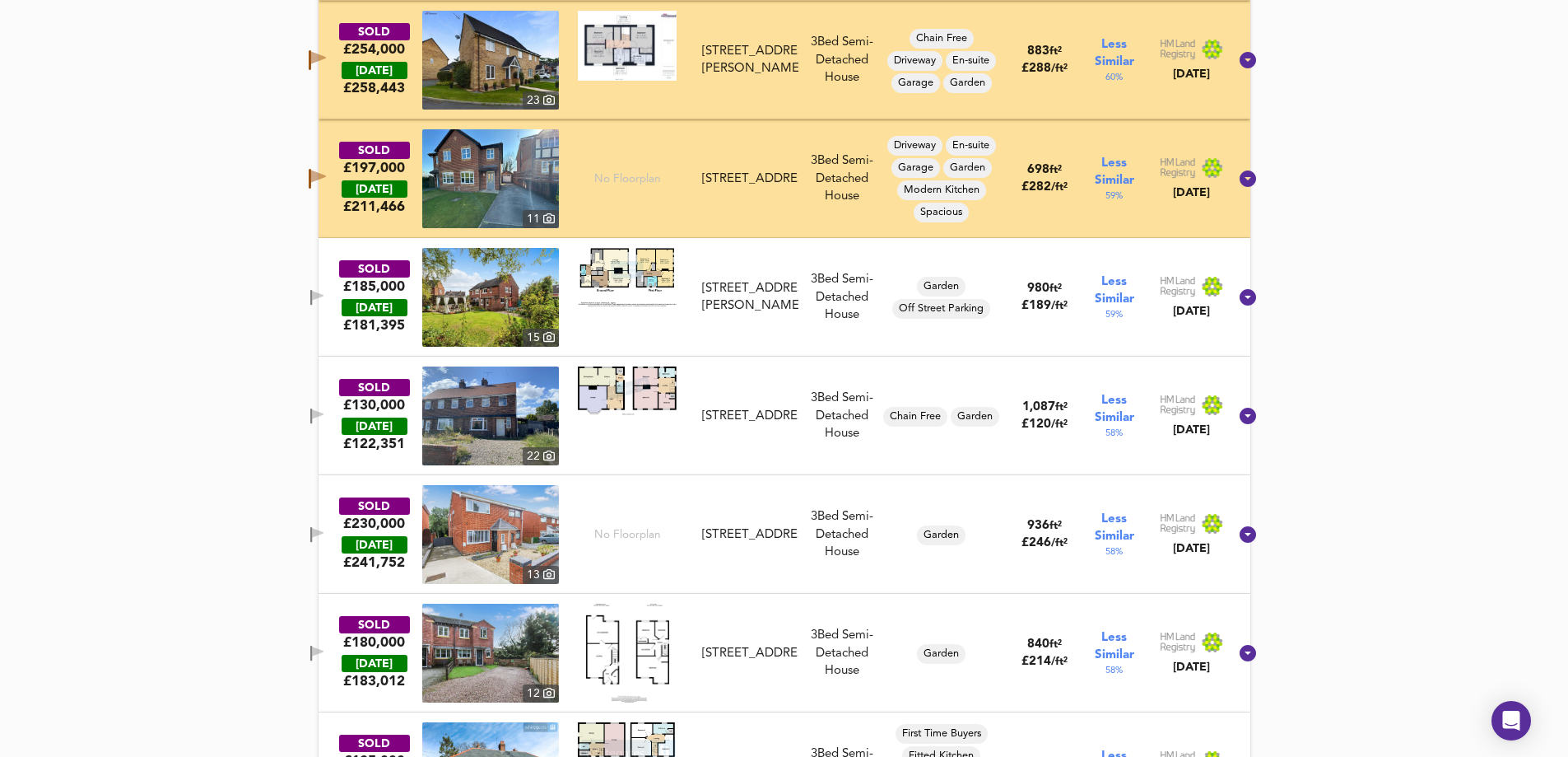
click at [326, 294] on span "button" at bounding box center [317, 298] width 25 height 16
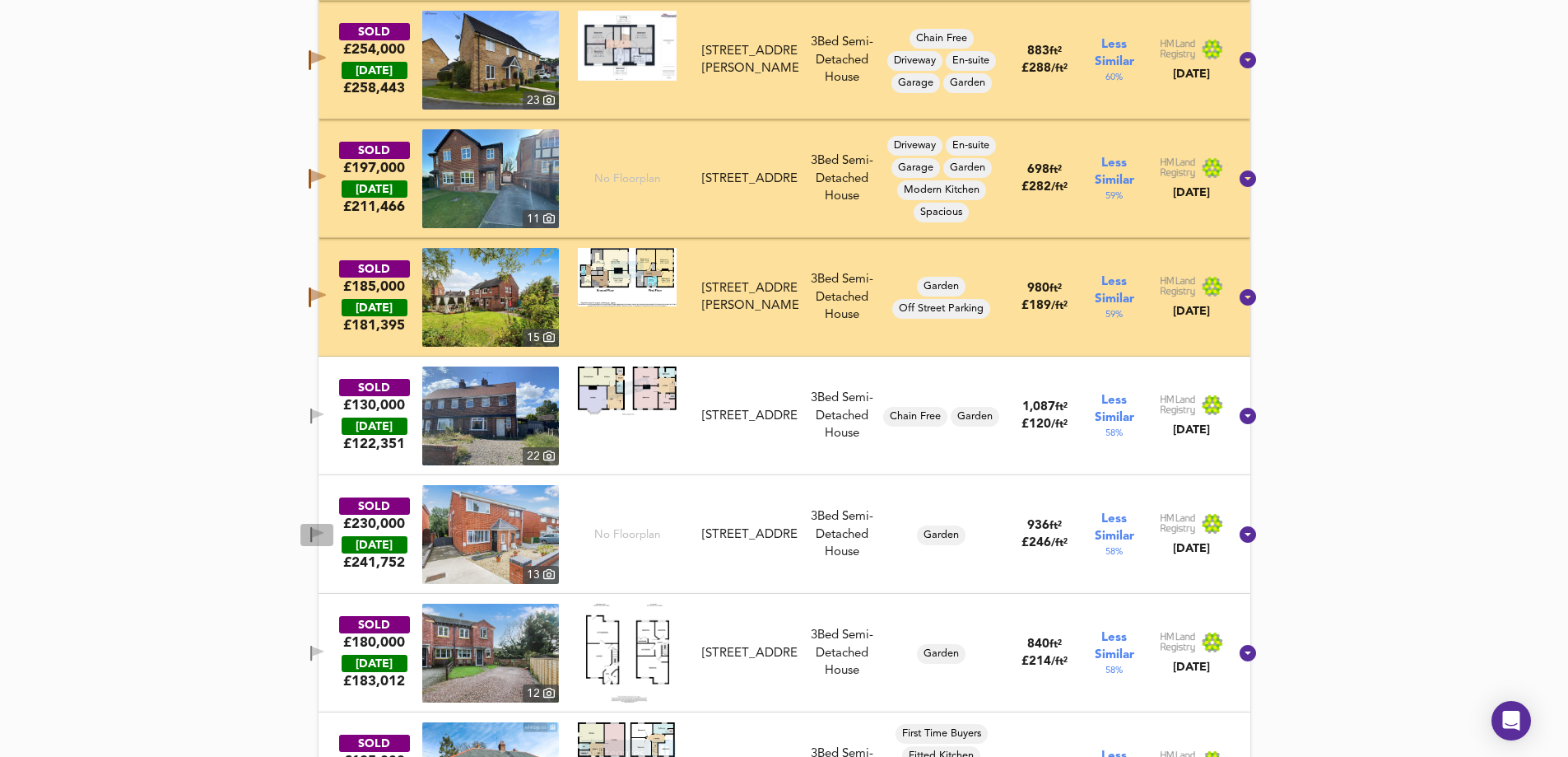
click at [329, 538] on span "button" at bounding box center [317, 535] width 25 height 16
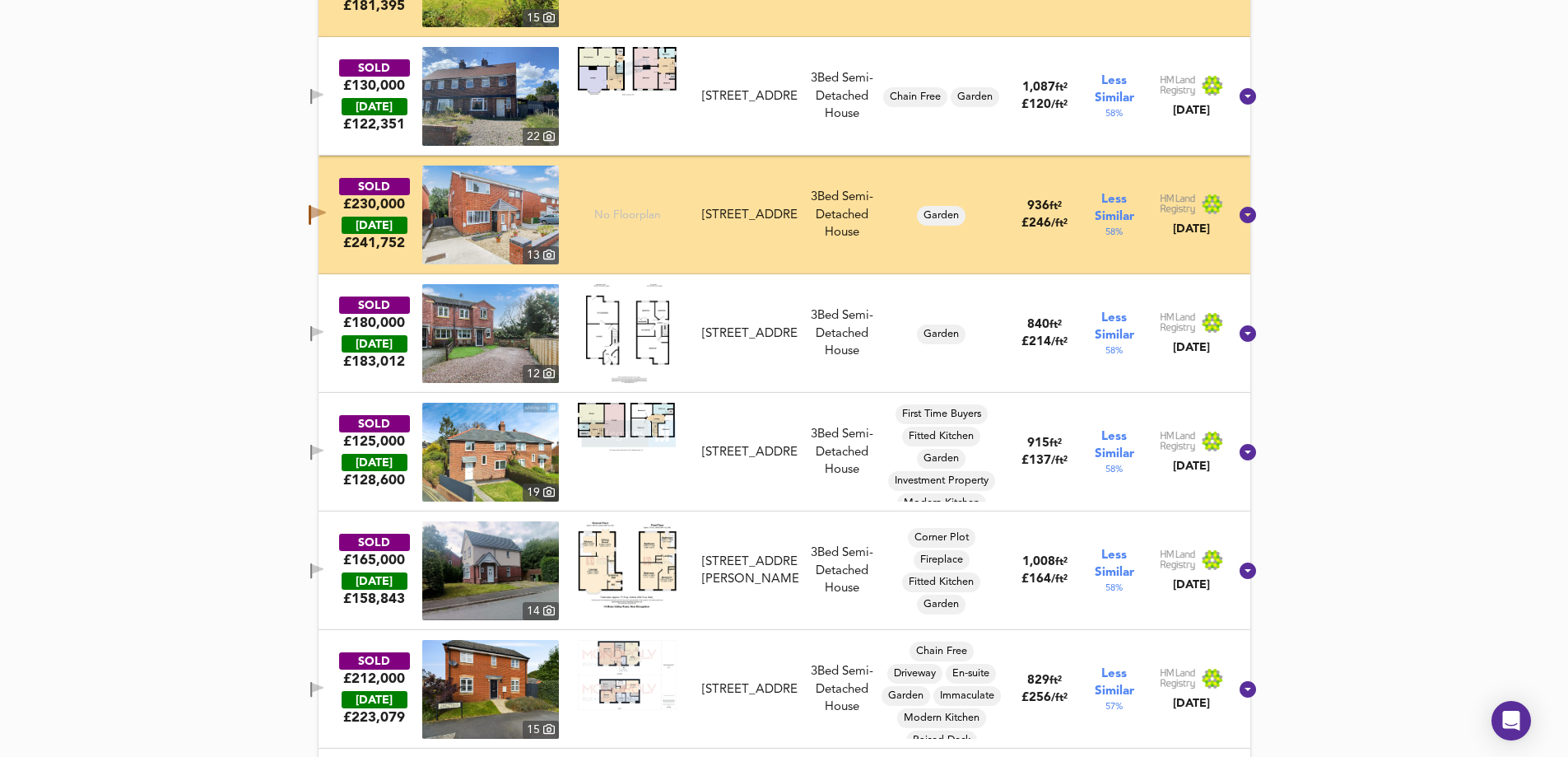
scroll to position [1837, 0]
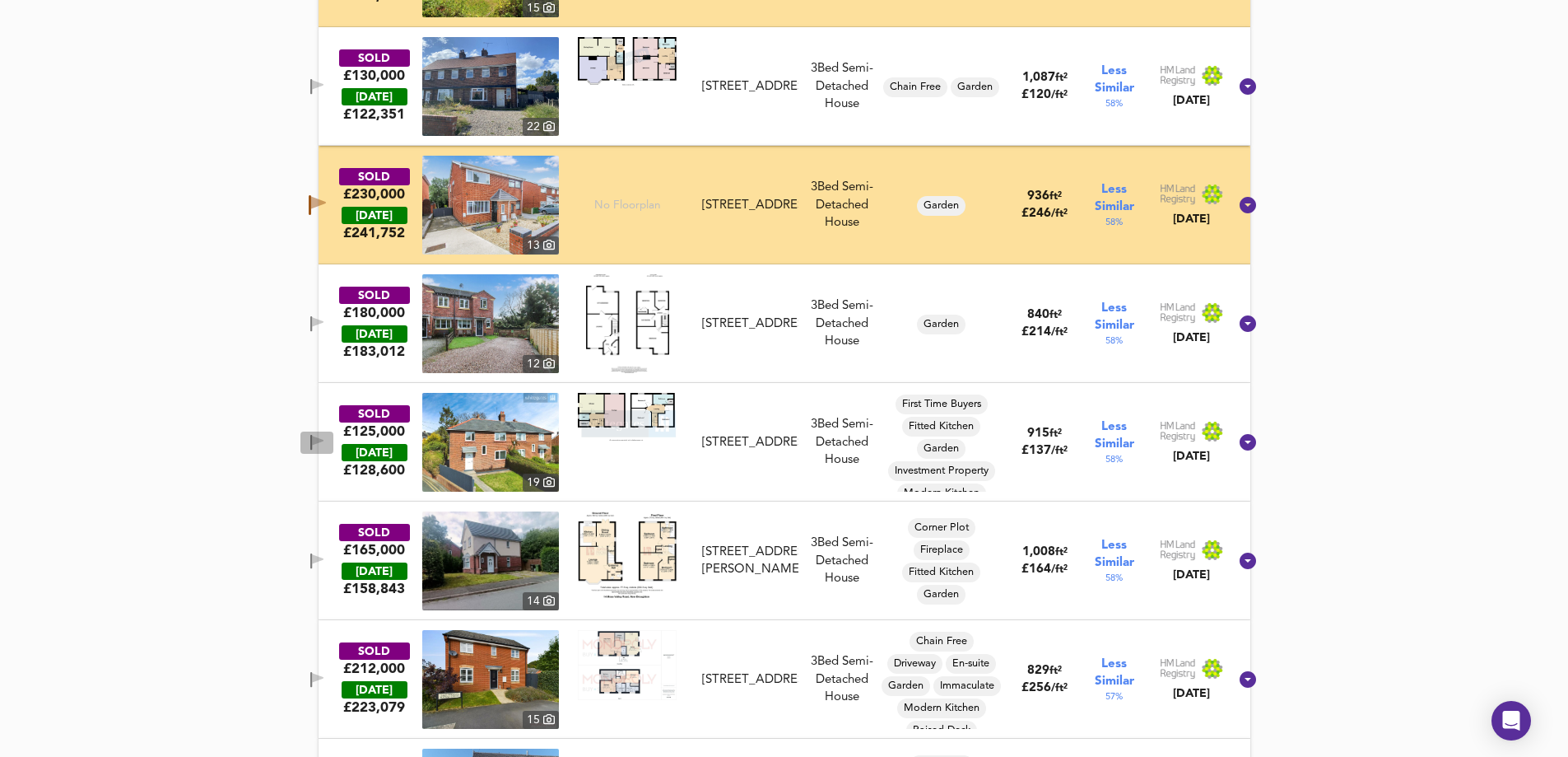
click at [325, 445] on icon "button" at bounding box center [317, 443] width 14 height 16
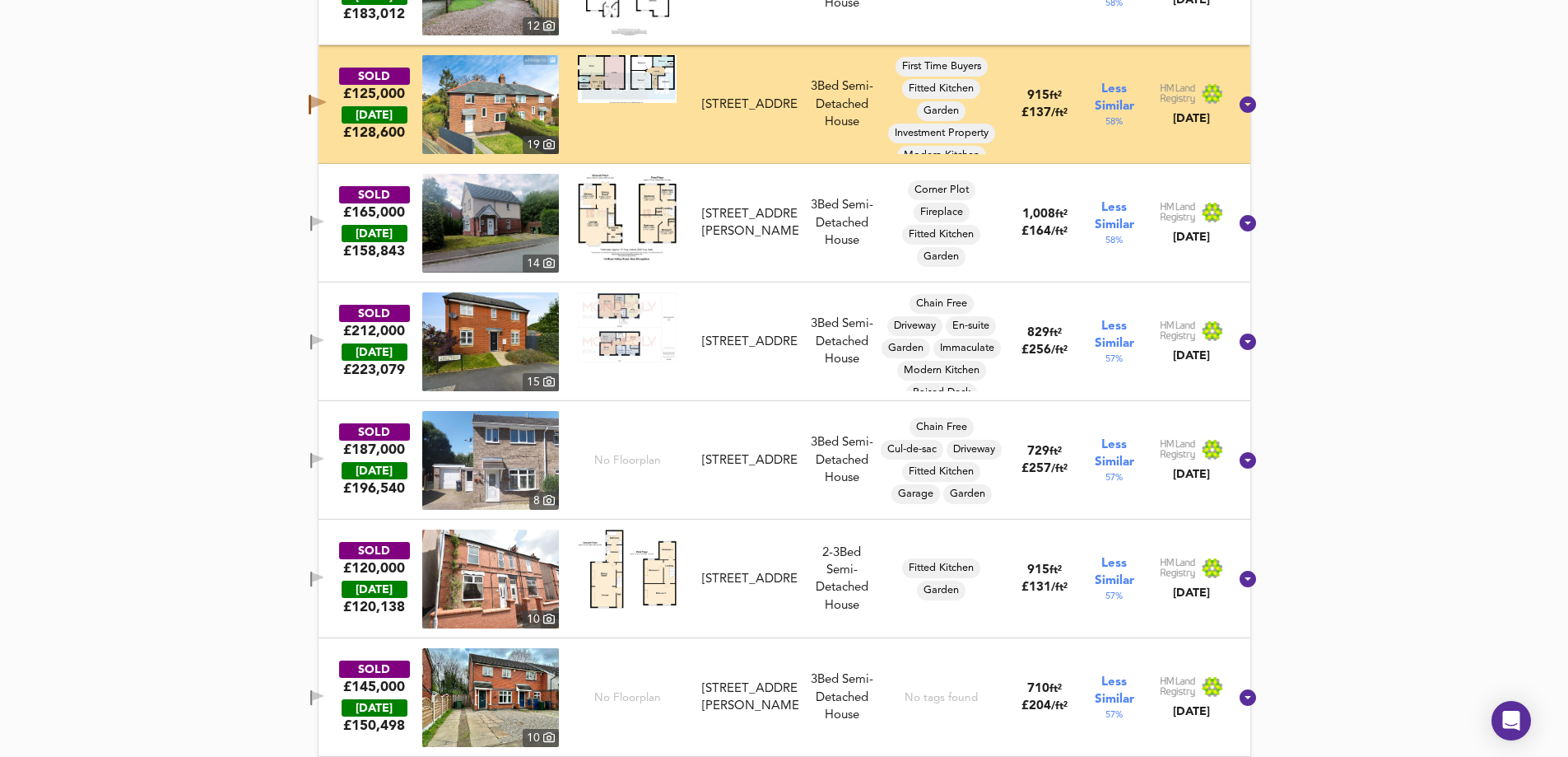
scroll to position [2167, 0]
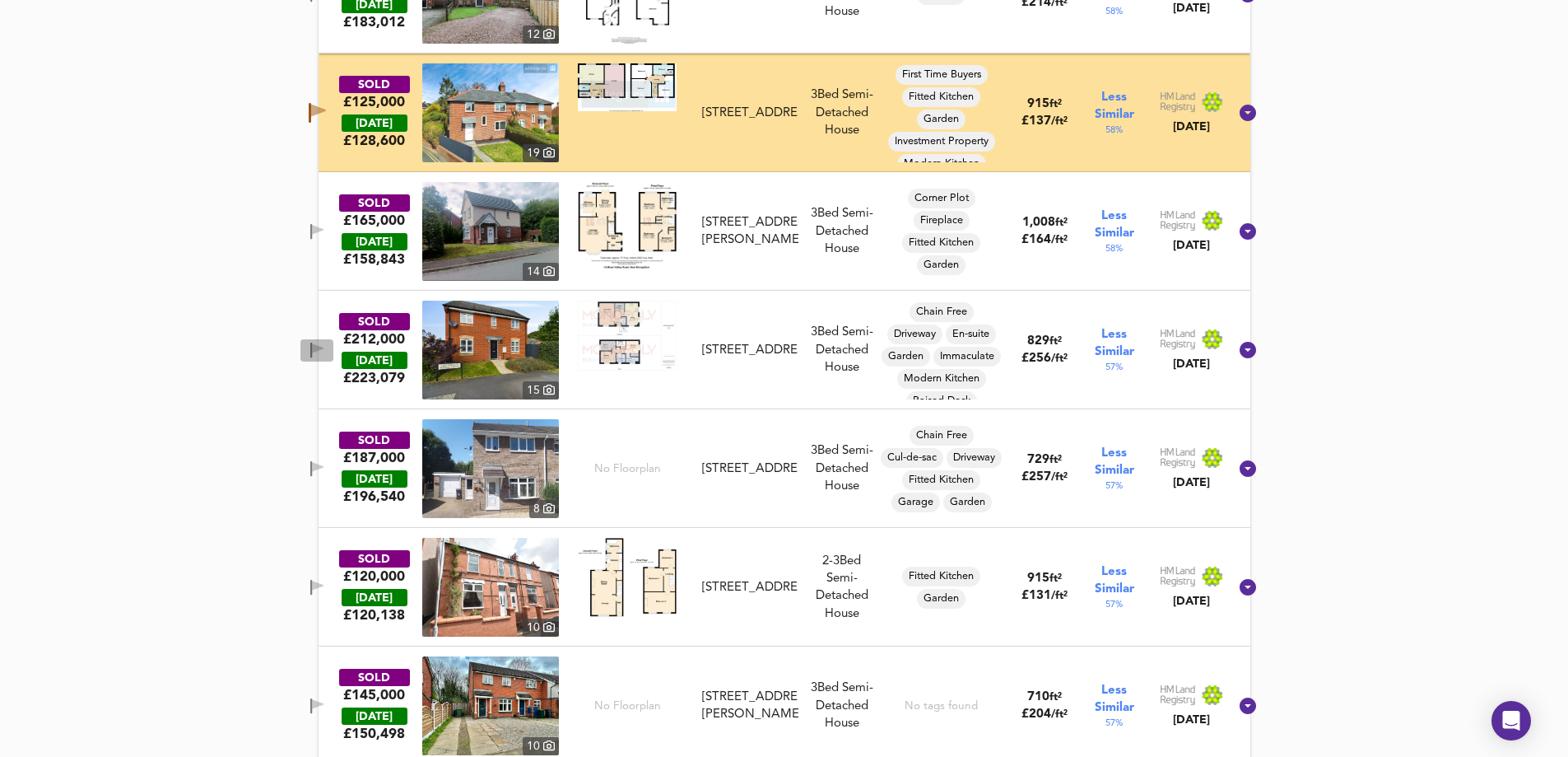
click at [332, 340] on button "button" at bounding box center [317, 351] width 33 height 23
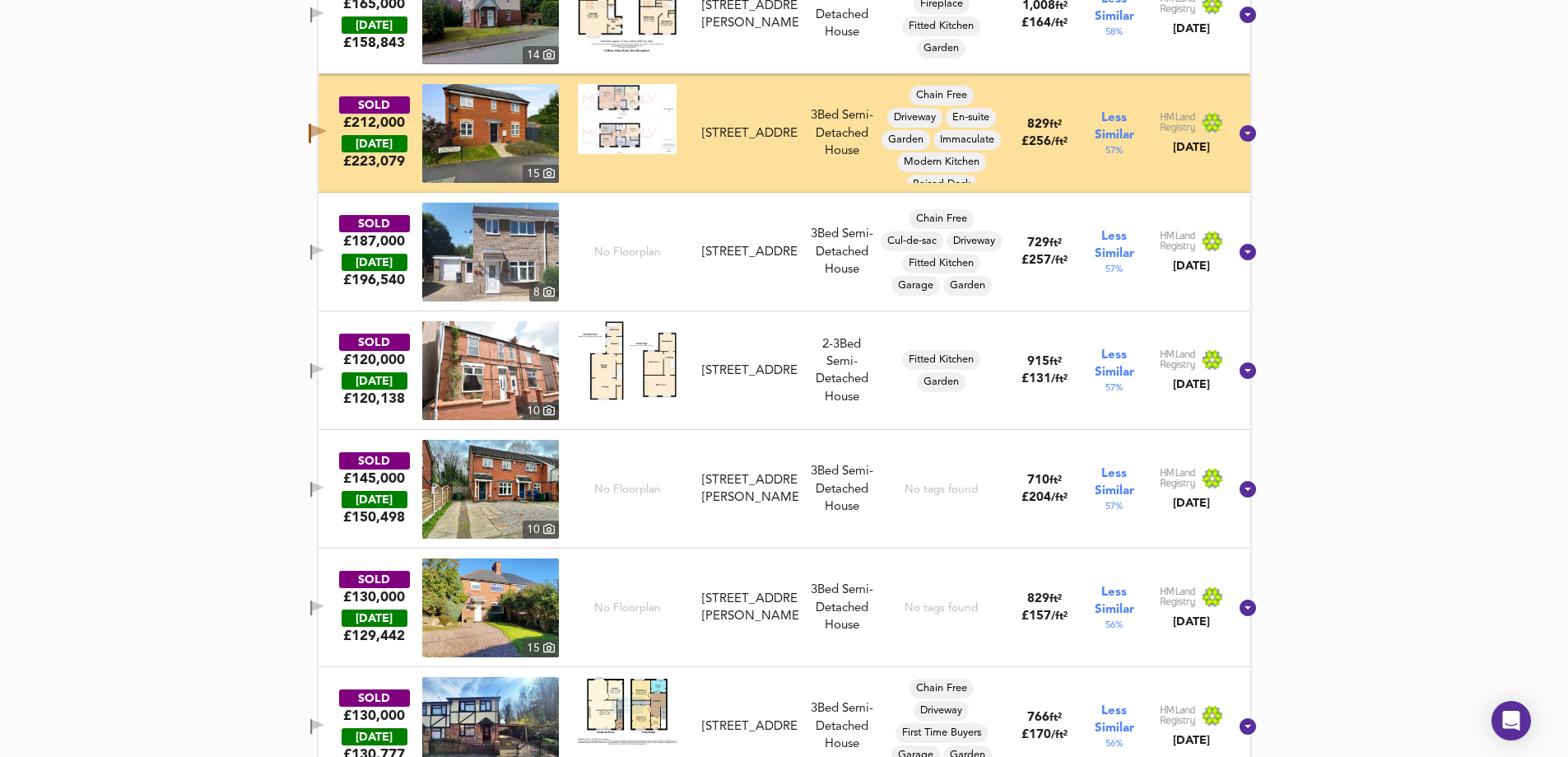
scroll to position [2414, 0]
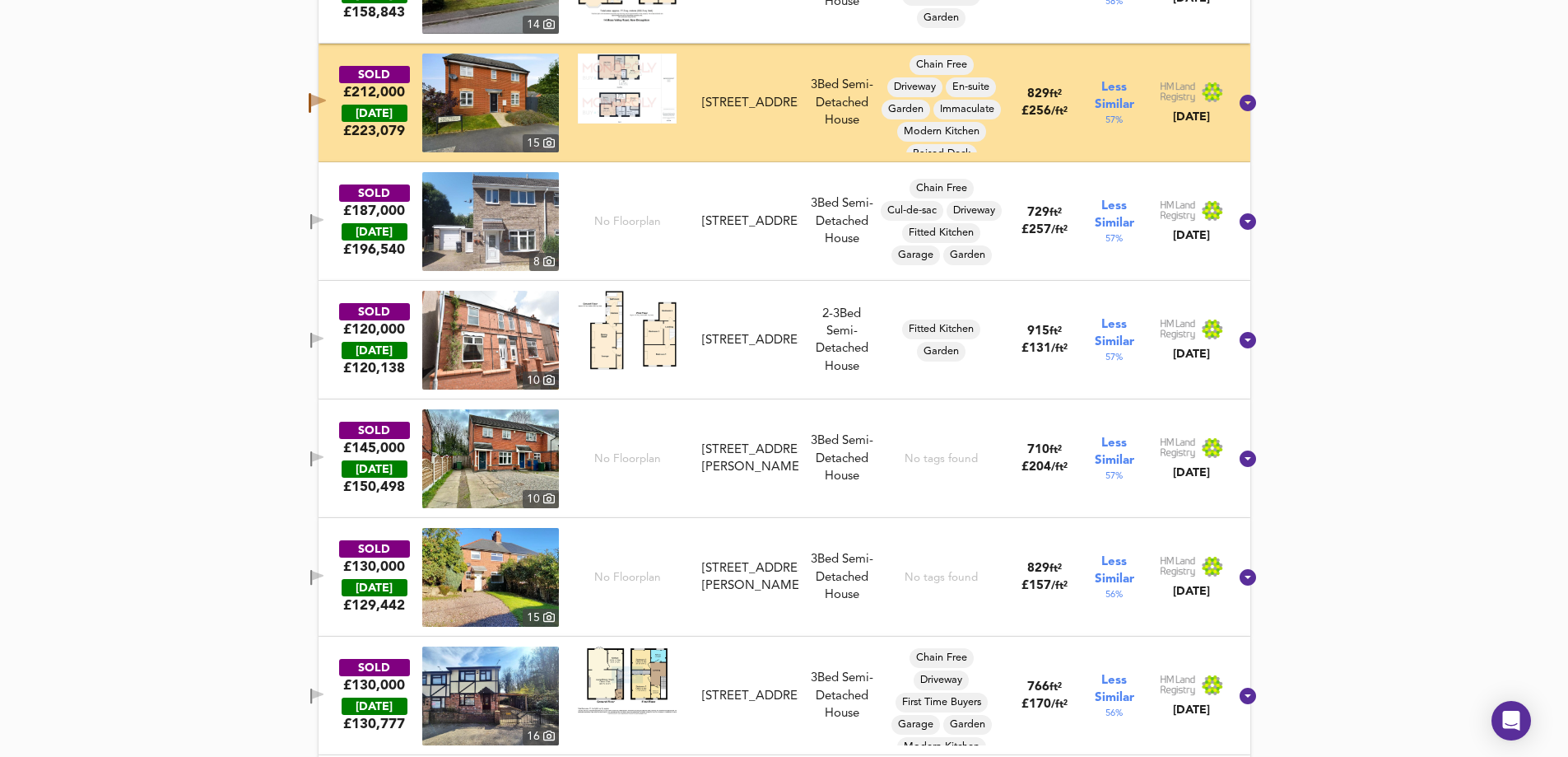
click at [324, 340] on icon "button" at bounding box center [317, 338] width 11 height 10
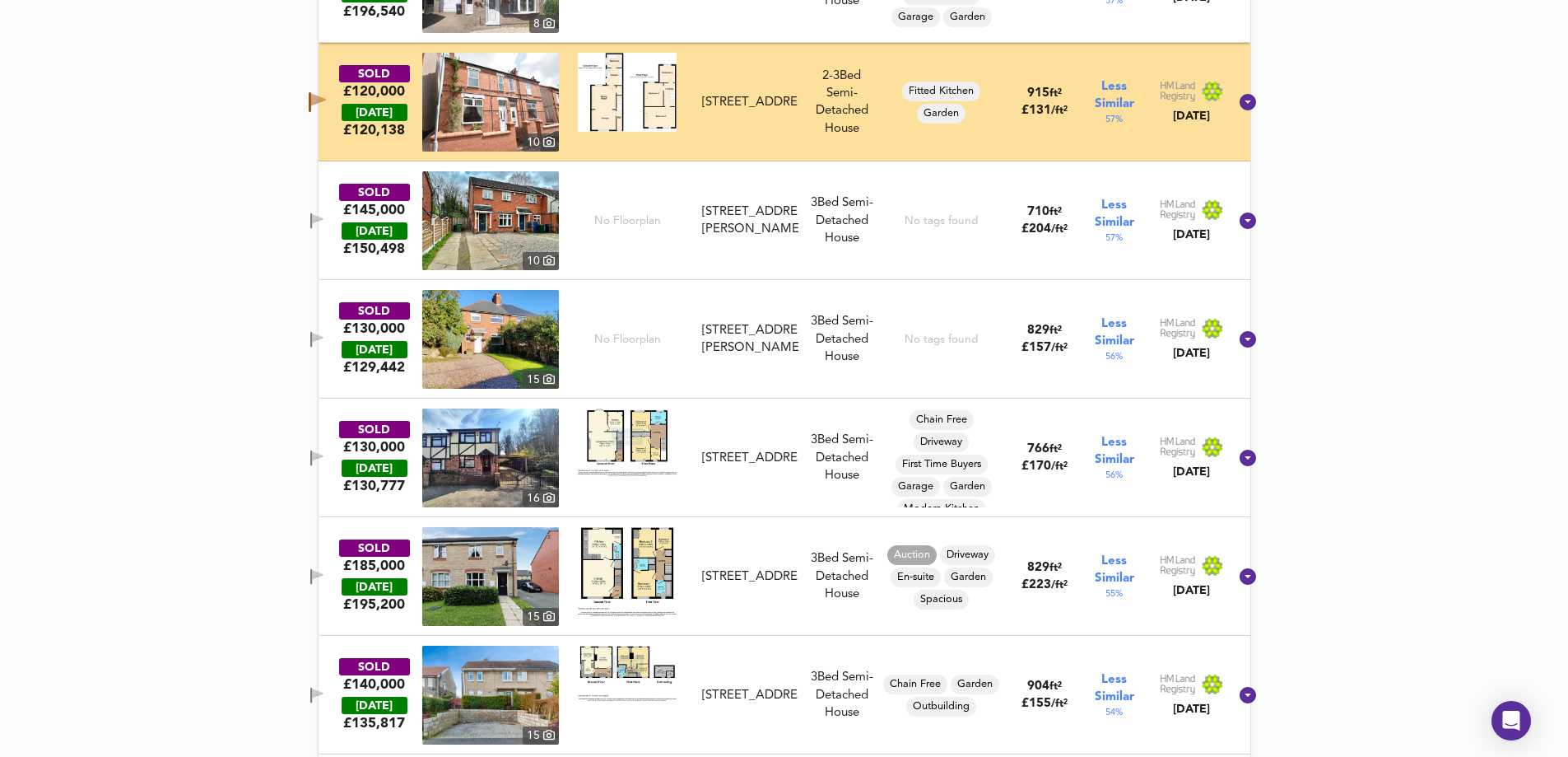
scroll to position [2661, 0]
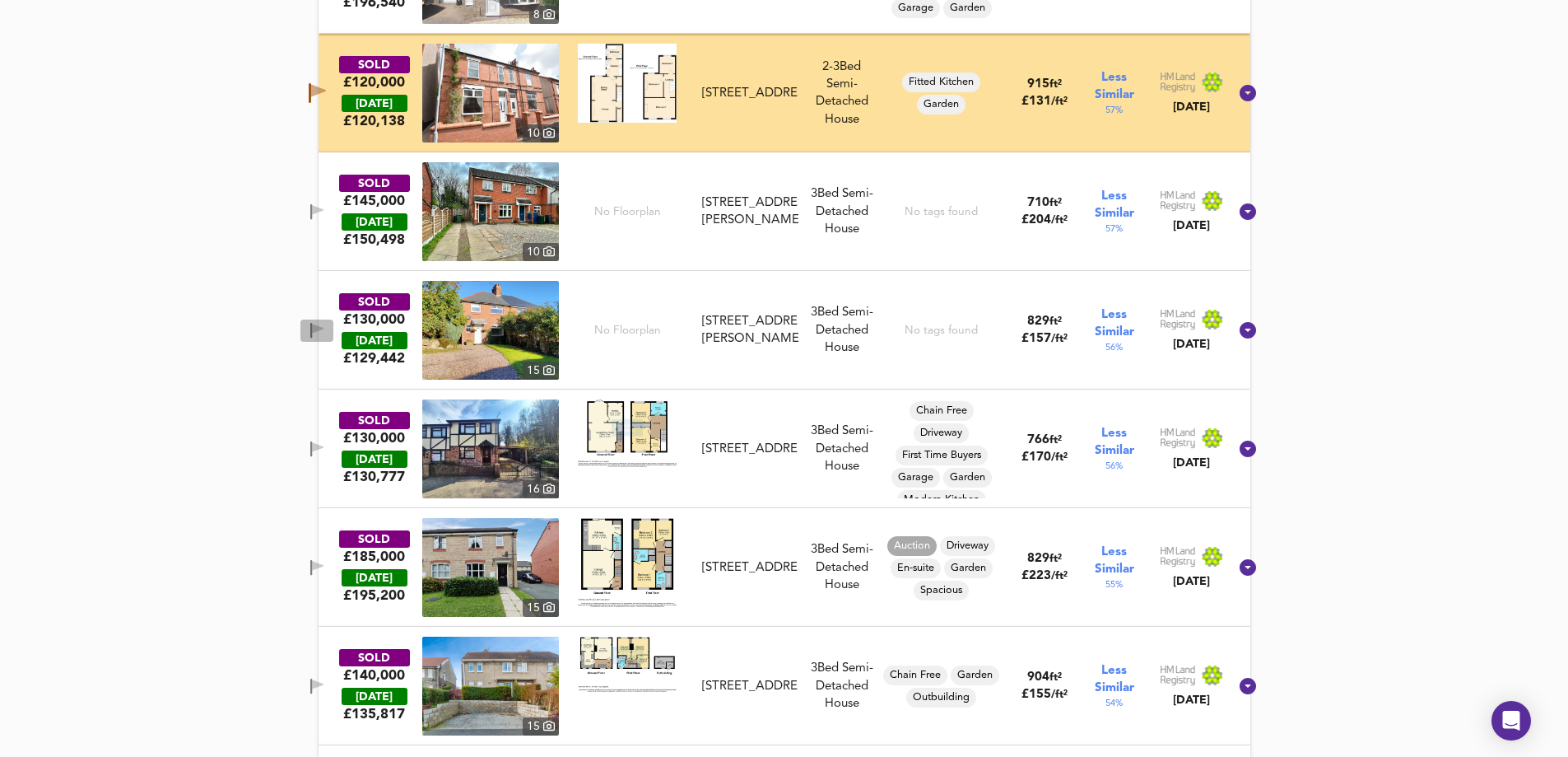
click at [333, 339] on button "button" at bounding box center [317, 331] width 33 height 23
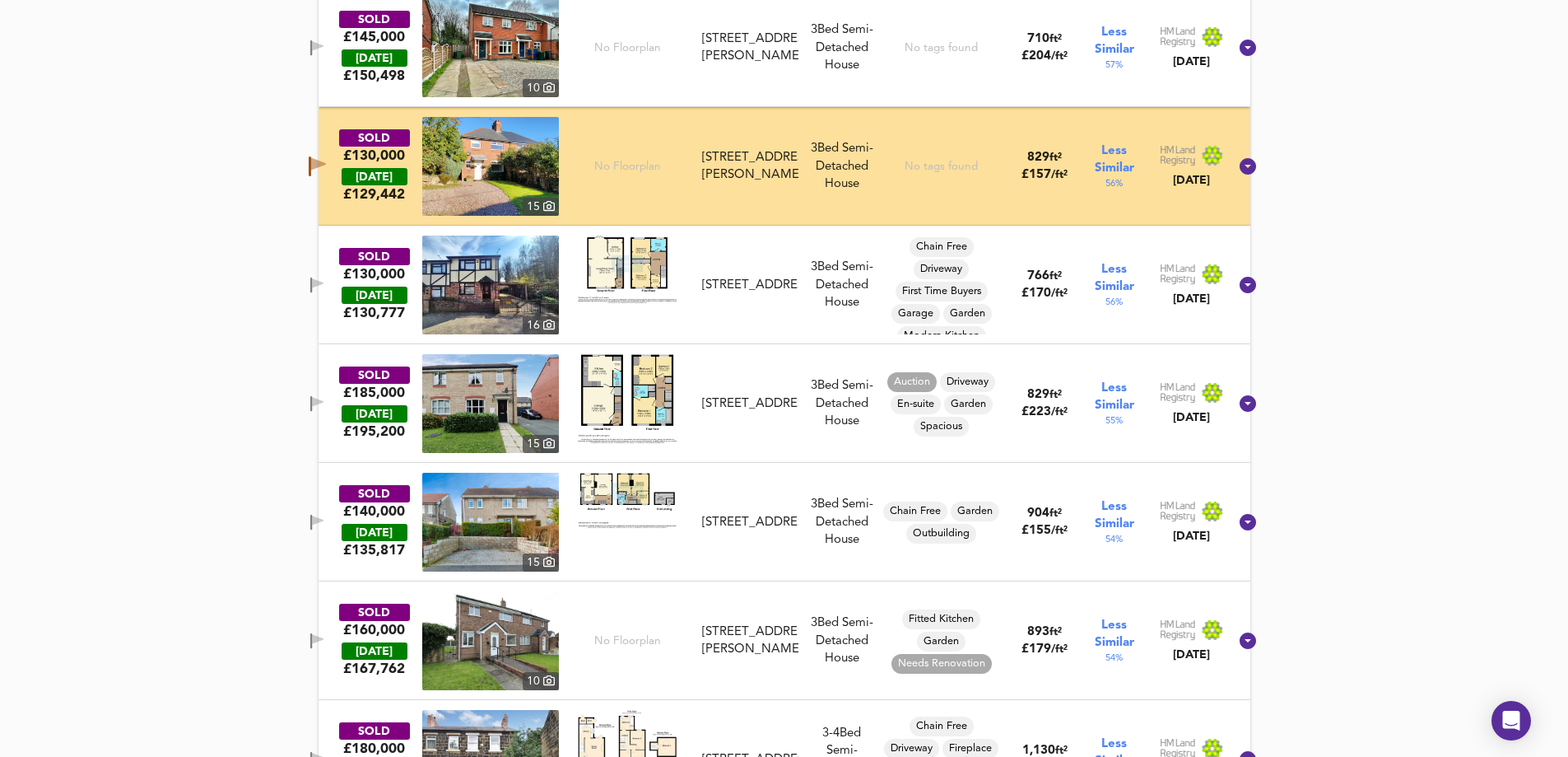
scroll to position [2825, 0]
click at [327, 281] on span "button" at bounding box center [317, 284] width 25 height 16
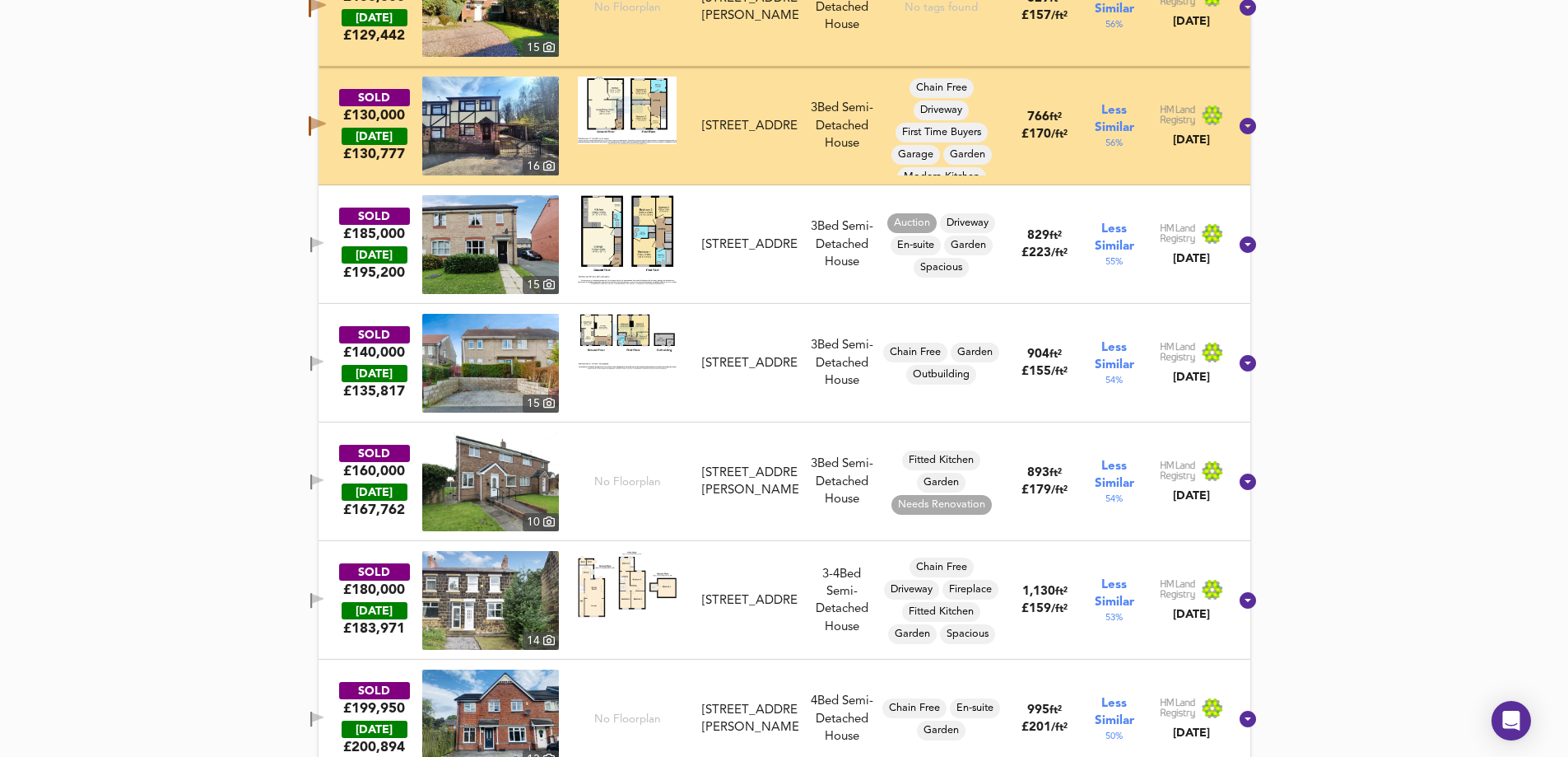
scroll to position [2991, 0]
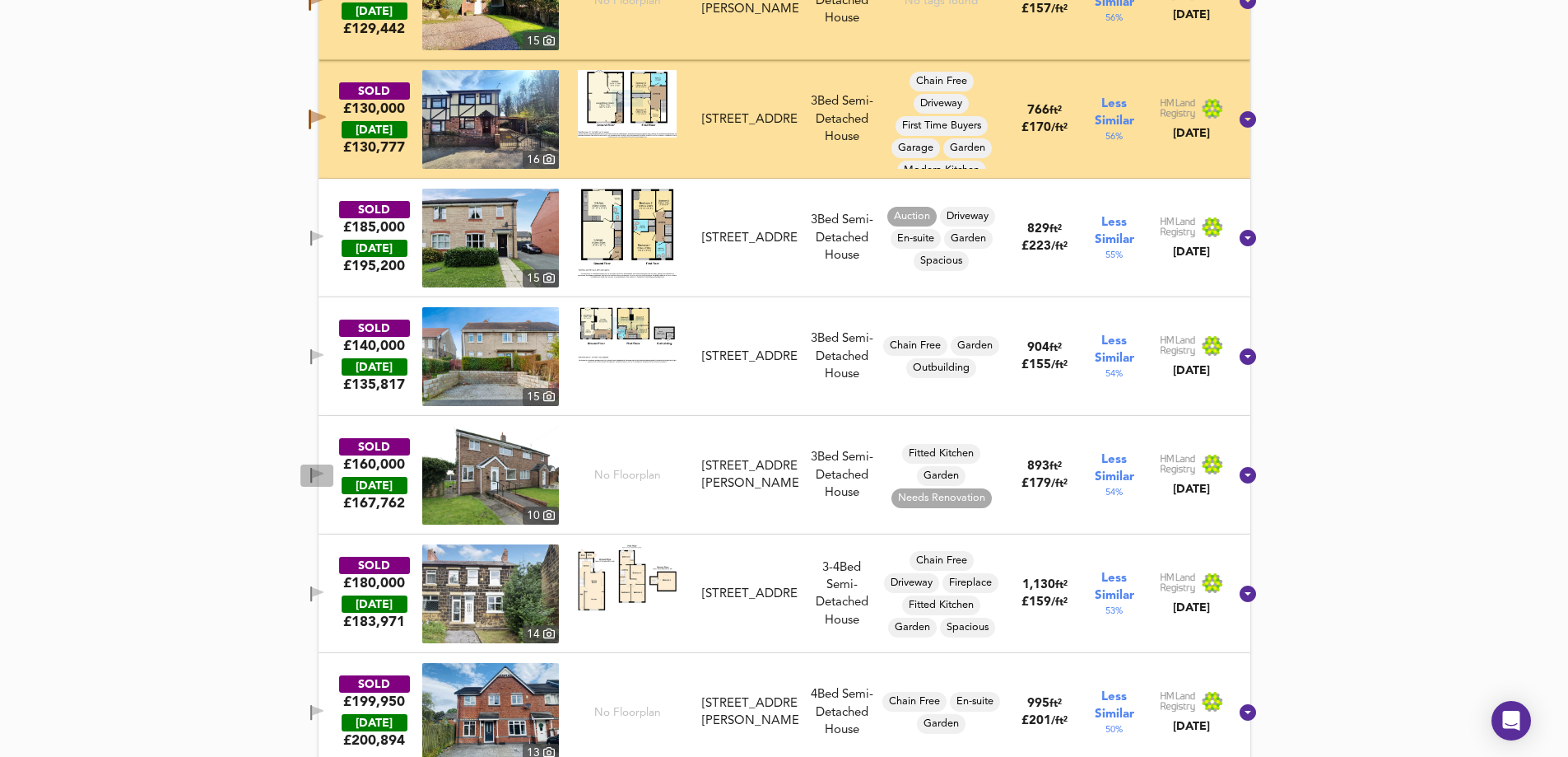
click at [325, 469] on icon "button" at bounding box center [317, 476] width 14 height 16
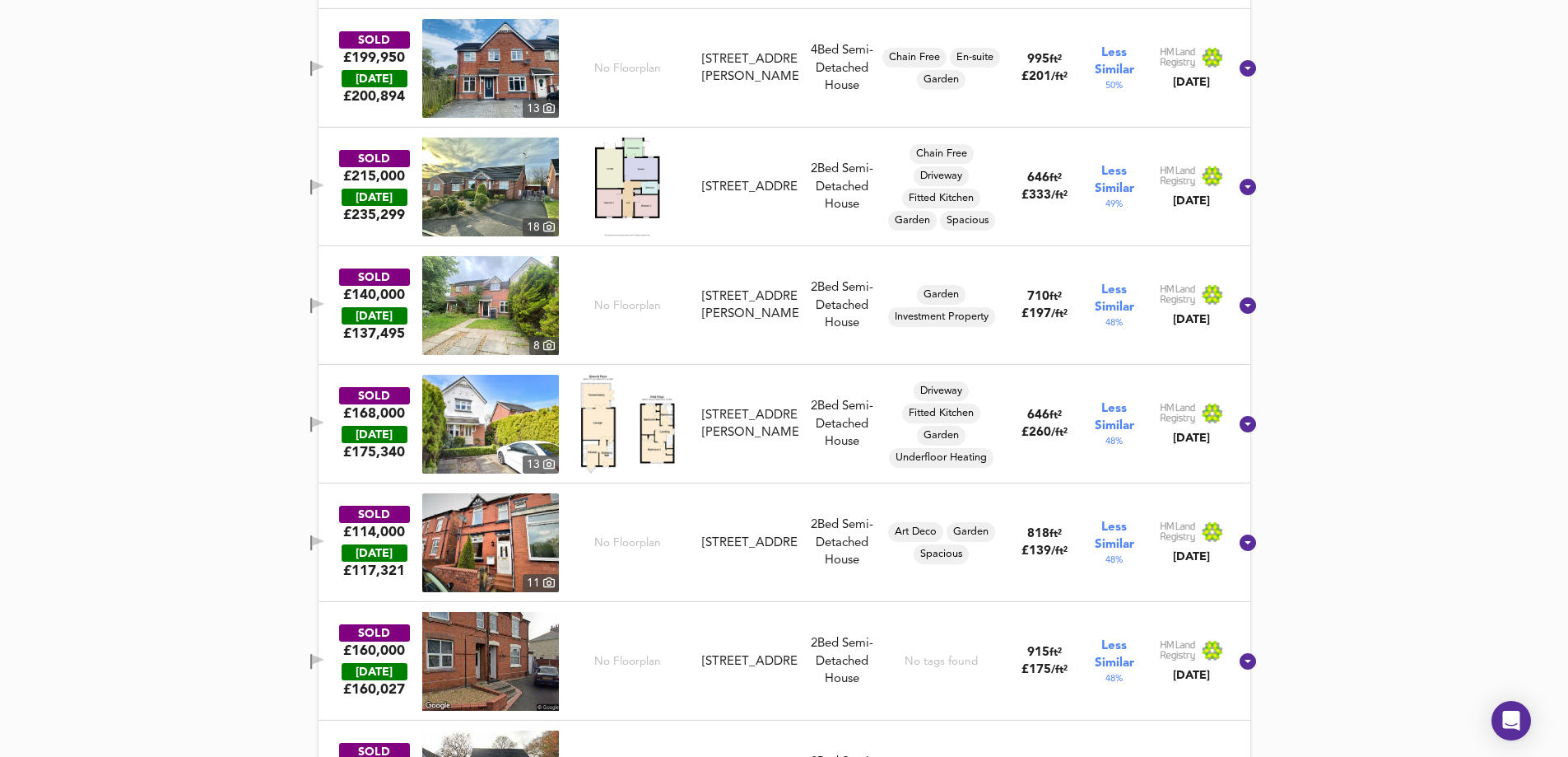
scroll to position [3649, 0]
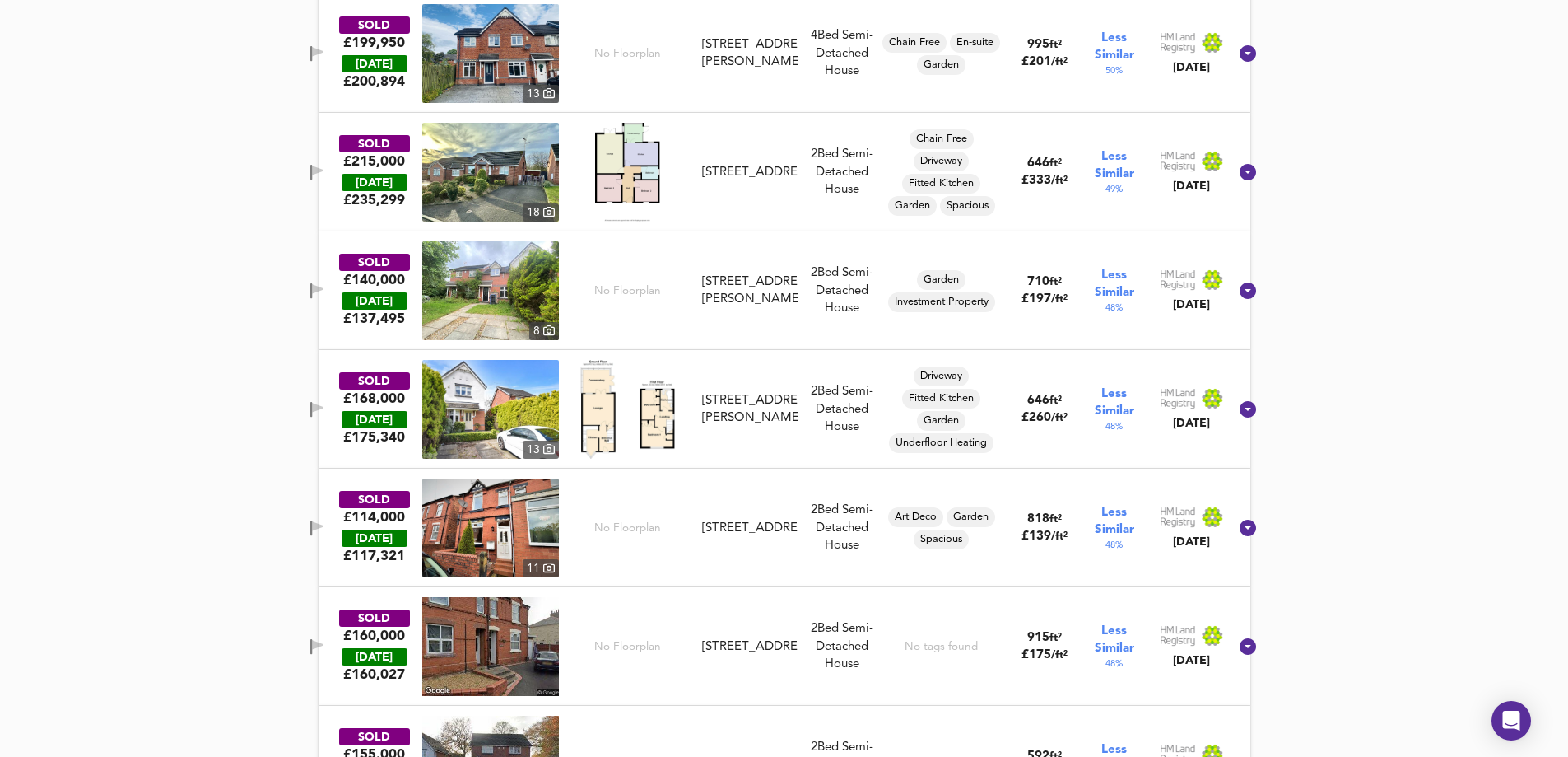
click at [312, 523] on icon "button" at bounding box center [311, 528] width 2 height 16
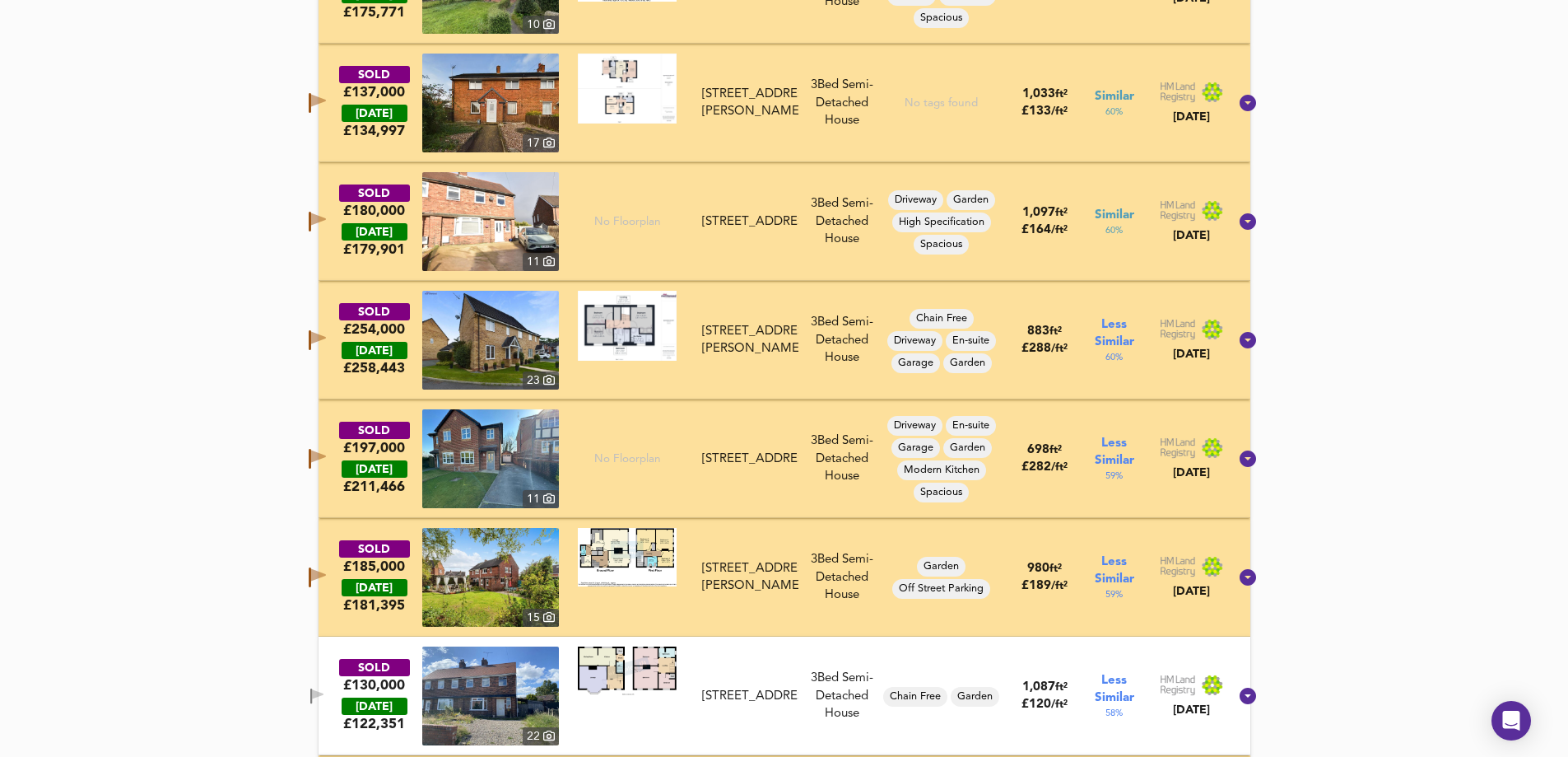
scroll to position [1251, 0]
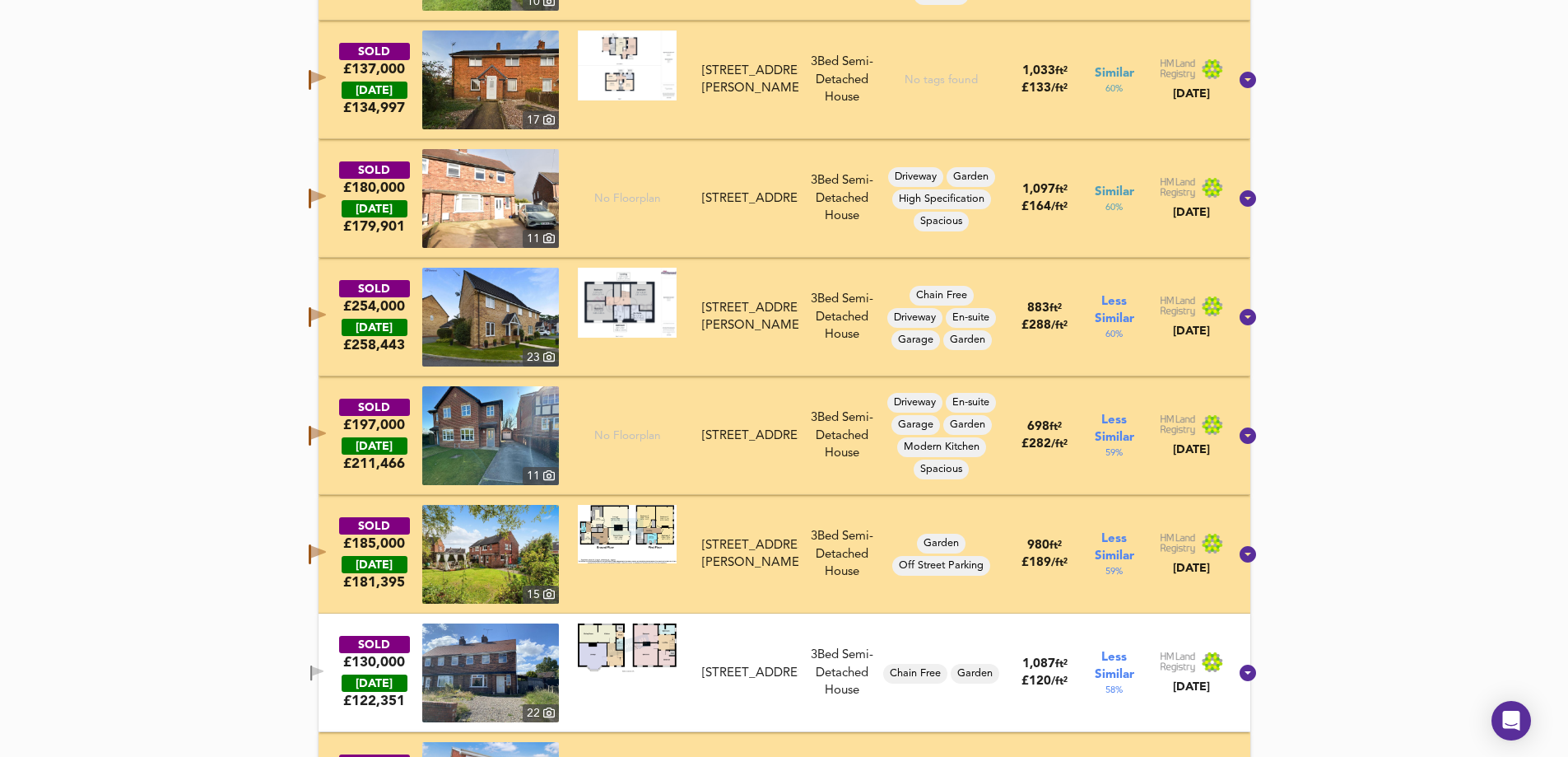
click at [326, 432] on icon "button" at bounding box center [318, 434] width 15 height 12
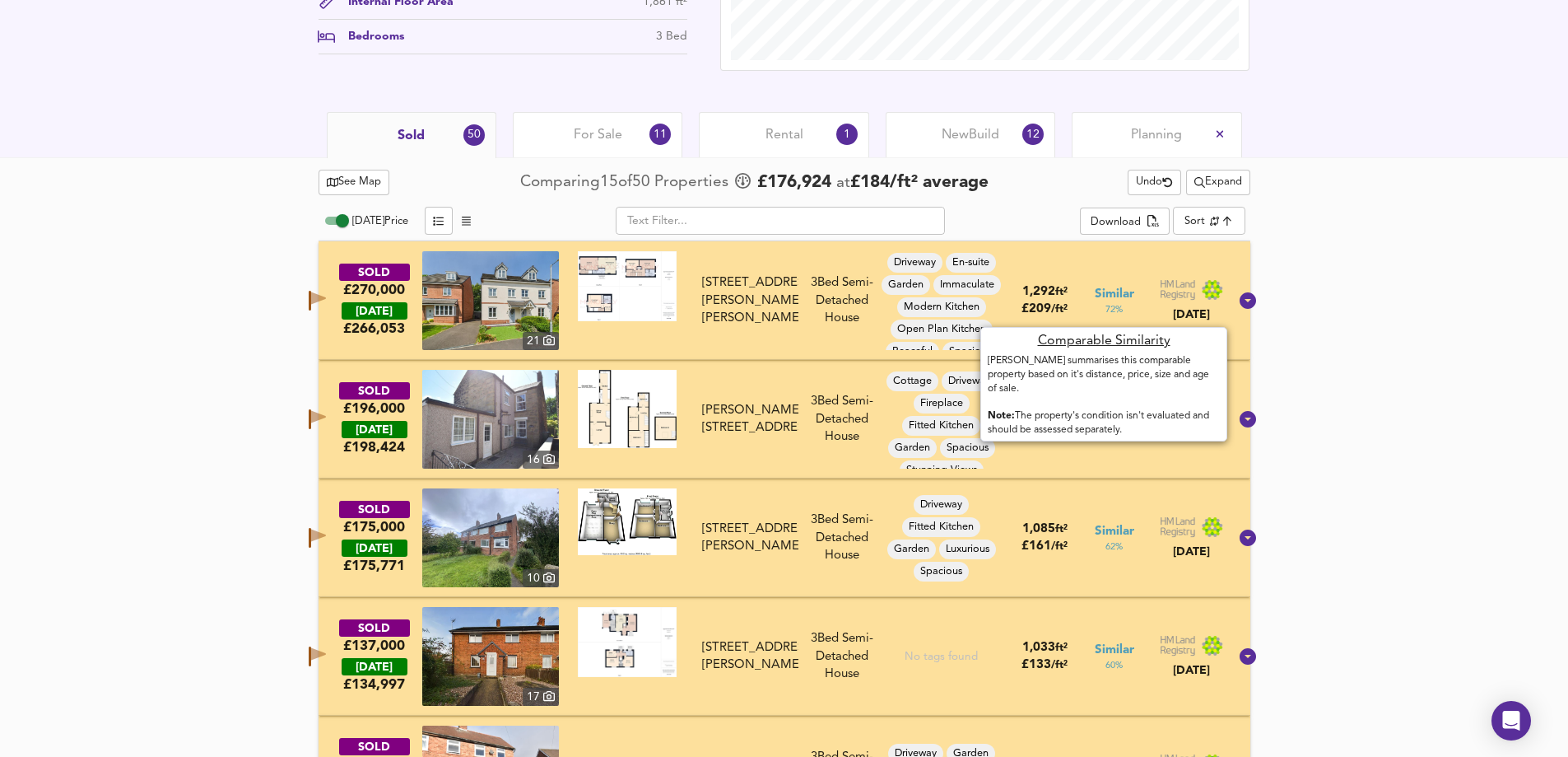
scroll to position [510, 0]
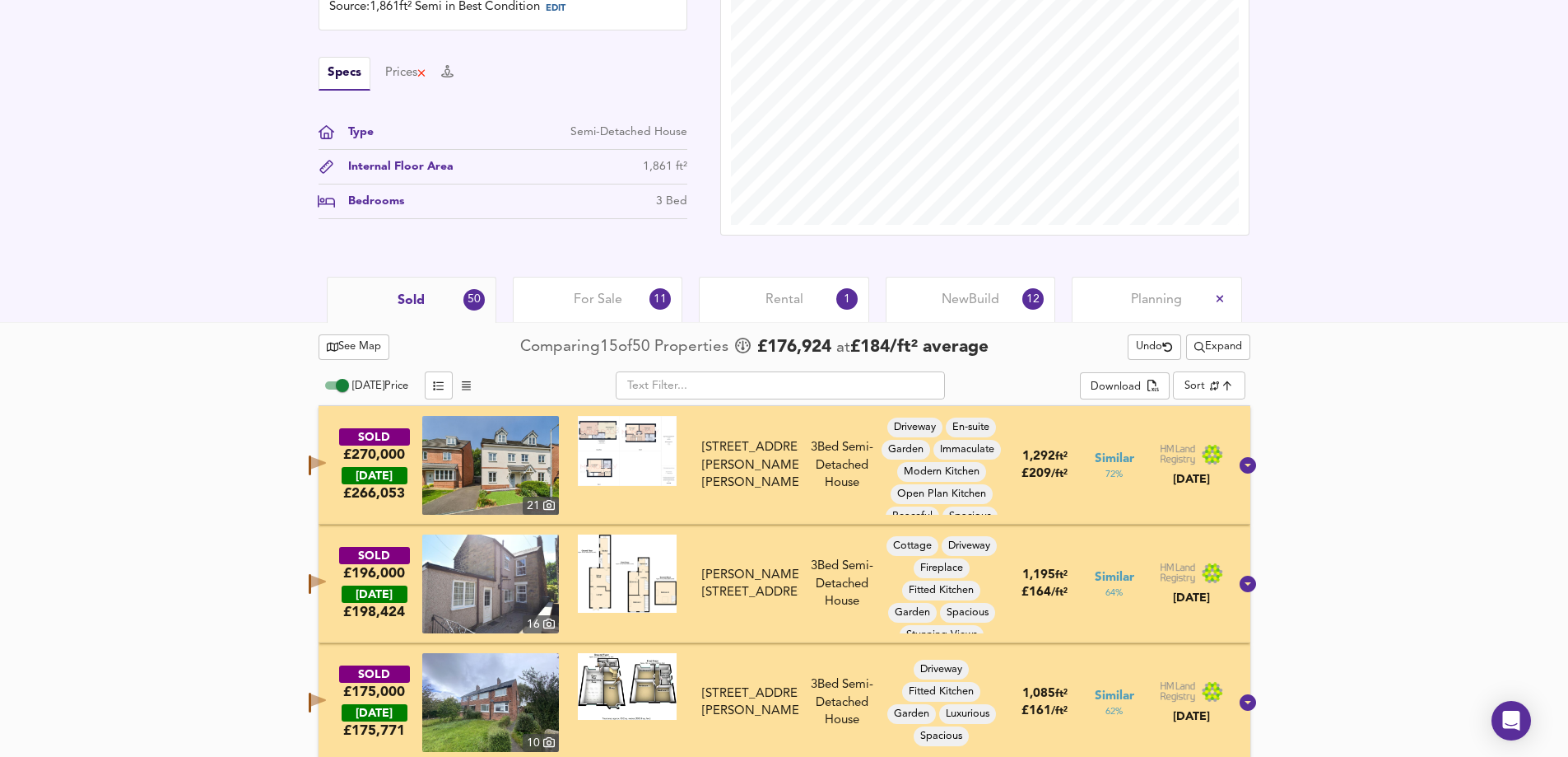
click at [561, 296] on div "For Sale 11" at bounding box center [597, 299] width 170 height 45
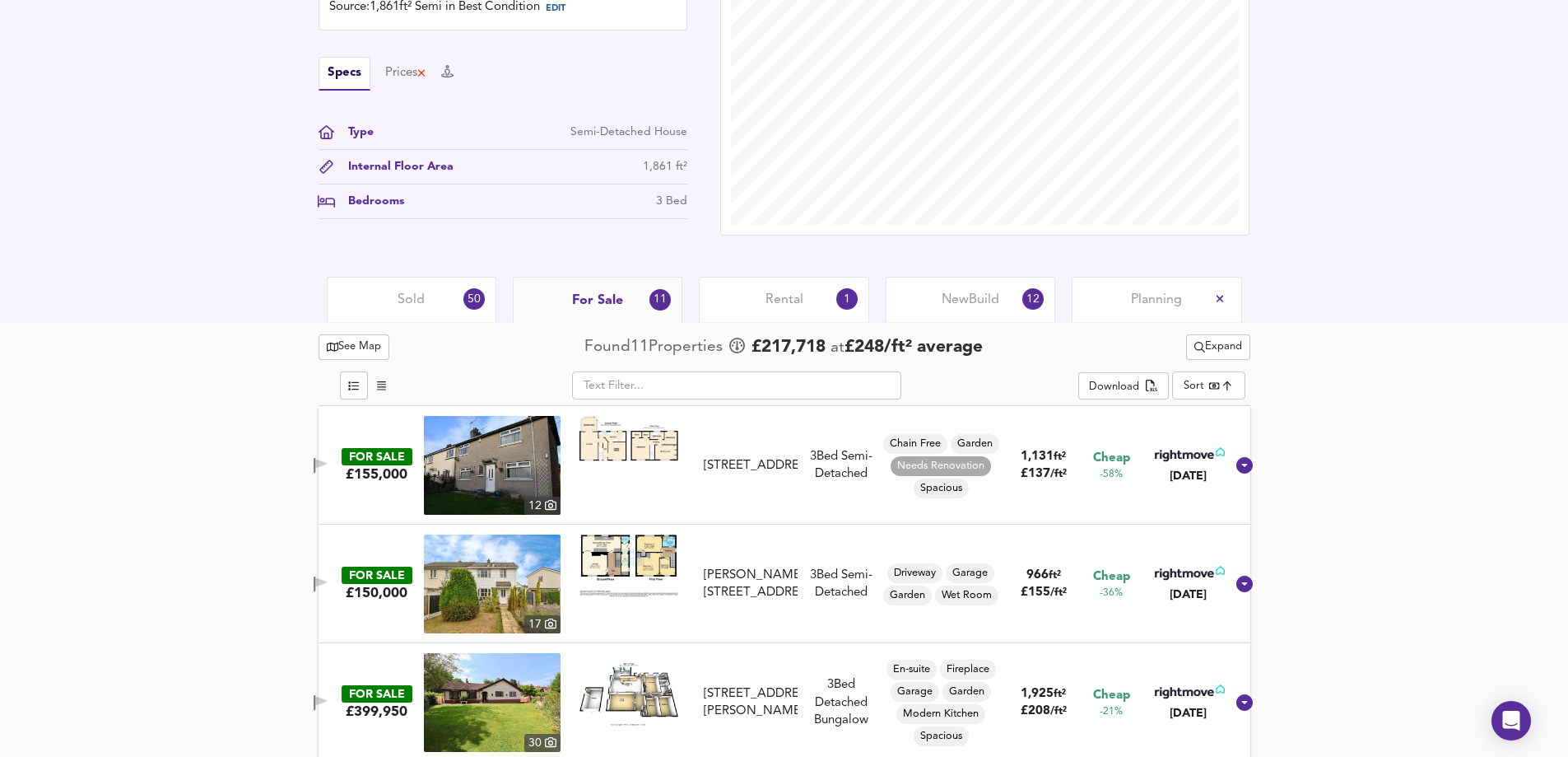
click at [453, 298] on div "Sold 50" at bounding box center [411, 299] width 170 height 45
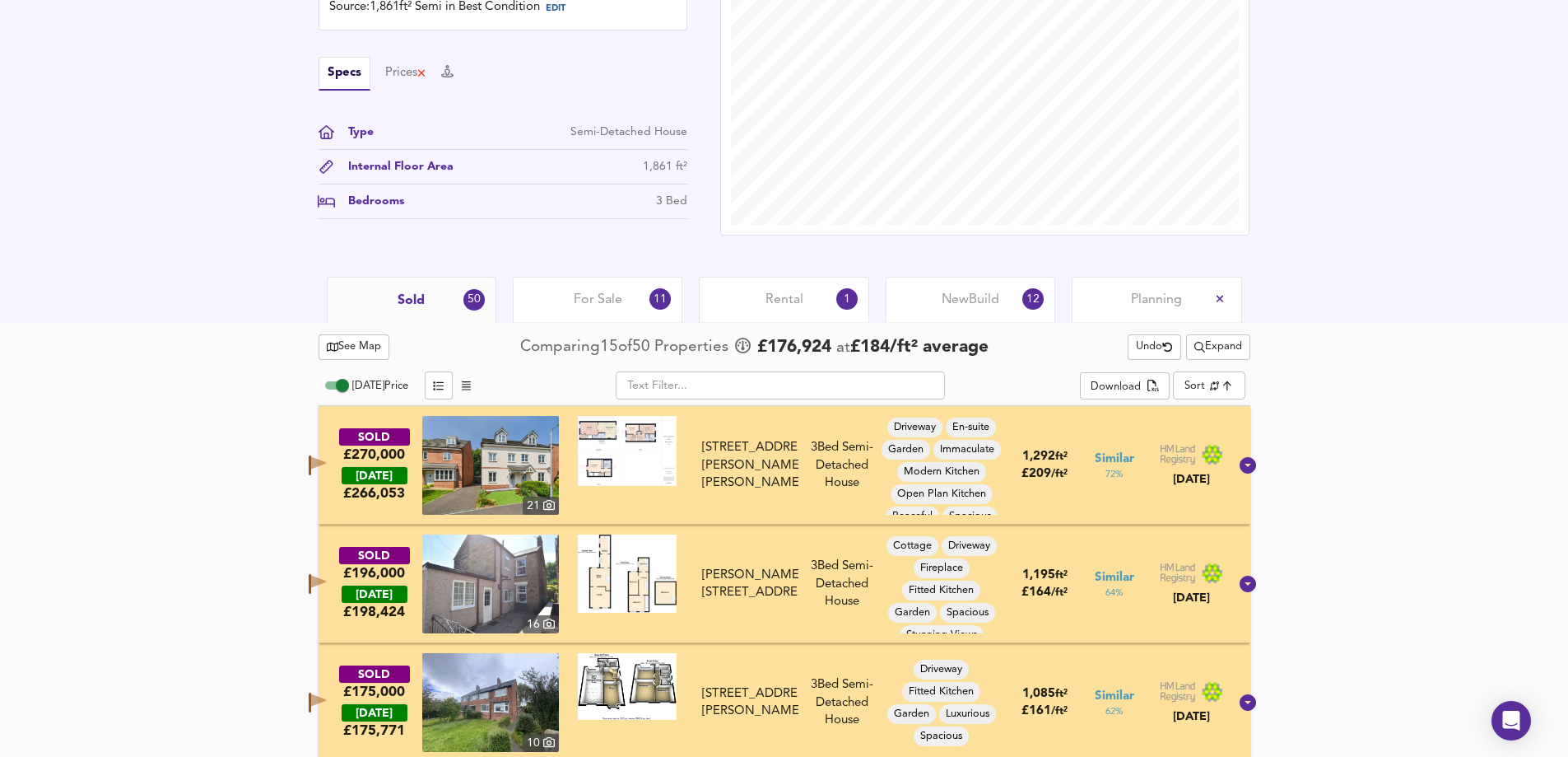
click at [563, 297] on div "For Sale 11" at bounding box center [597, 299] width 170 height 45
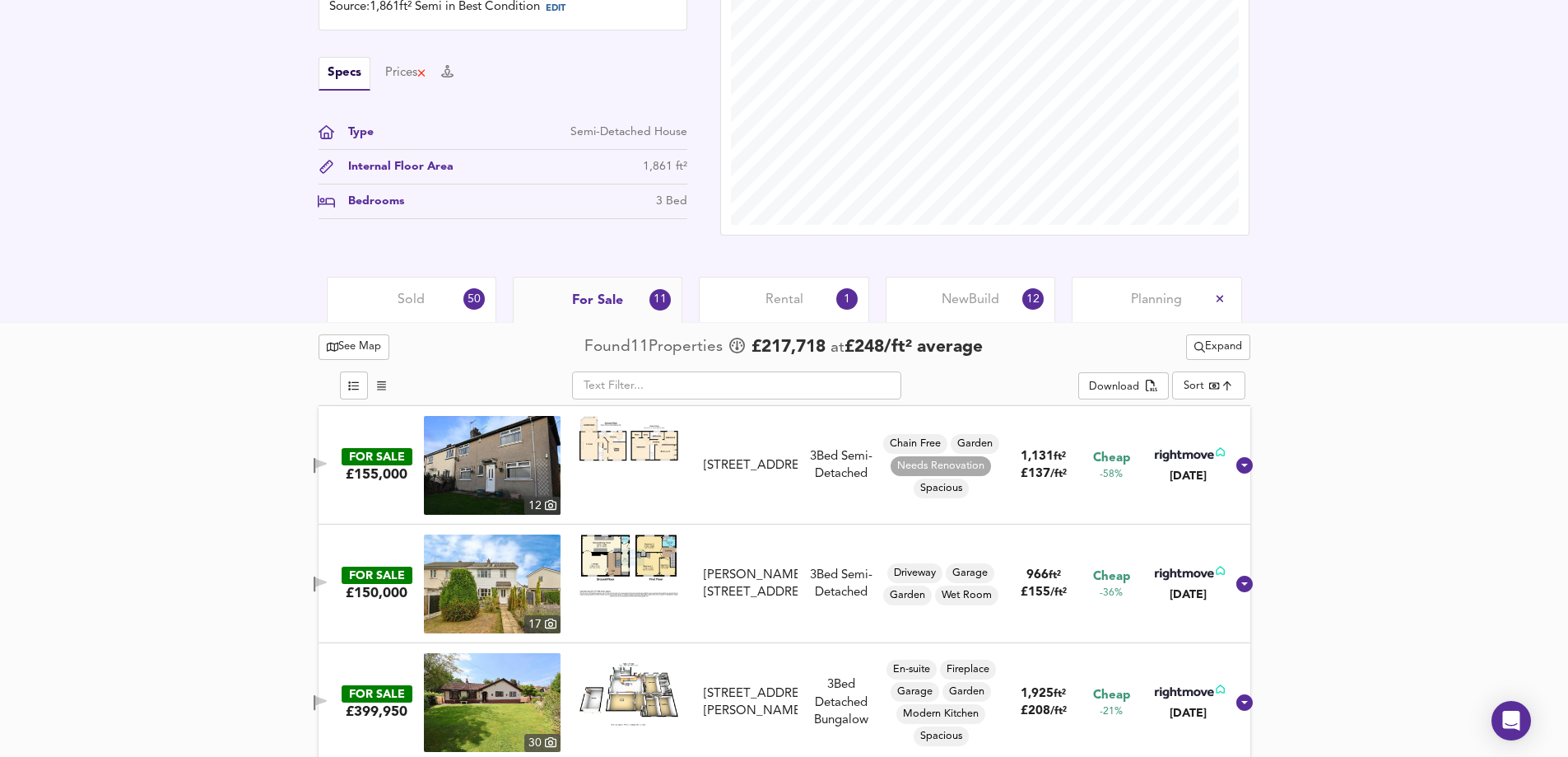
click at [390, 307] on div "Sold 50" at bounding box center [411, 299] width 170 height 45
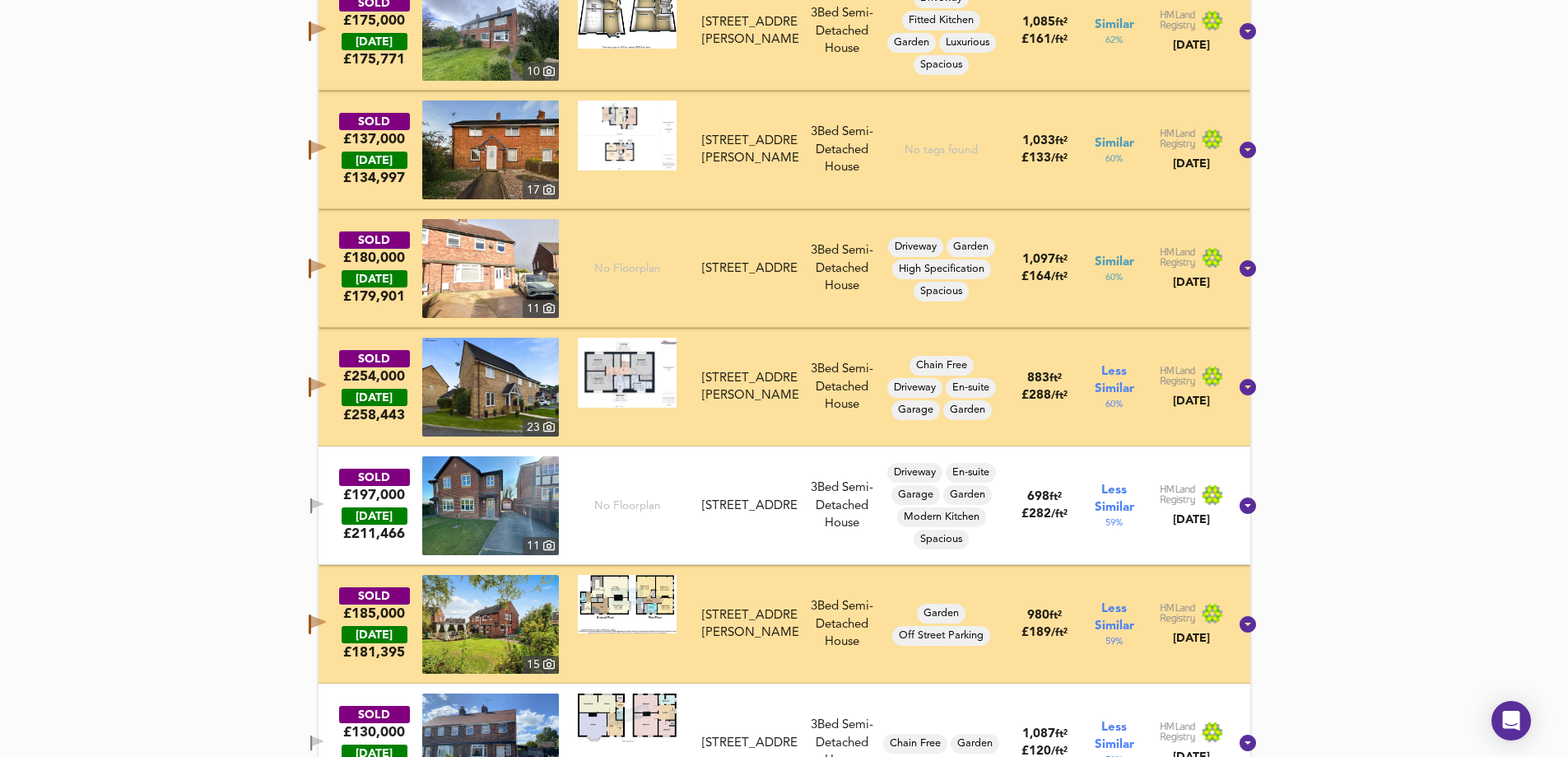
scroll to position [1251, 0]
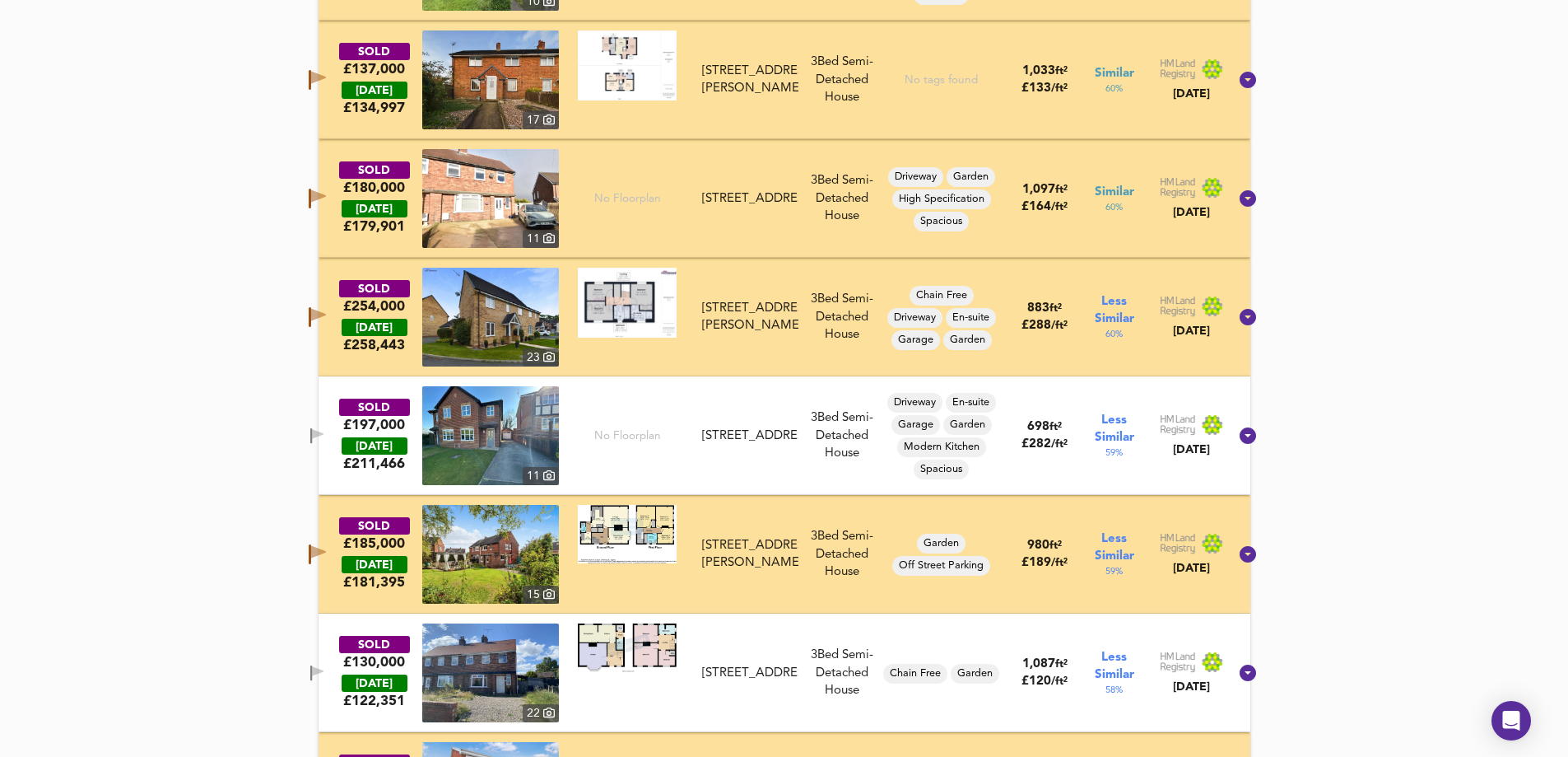
click at [327, 432] on span "button" at bounding box center [317, 436] width 25 height 16
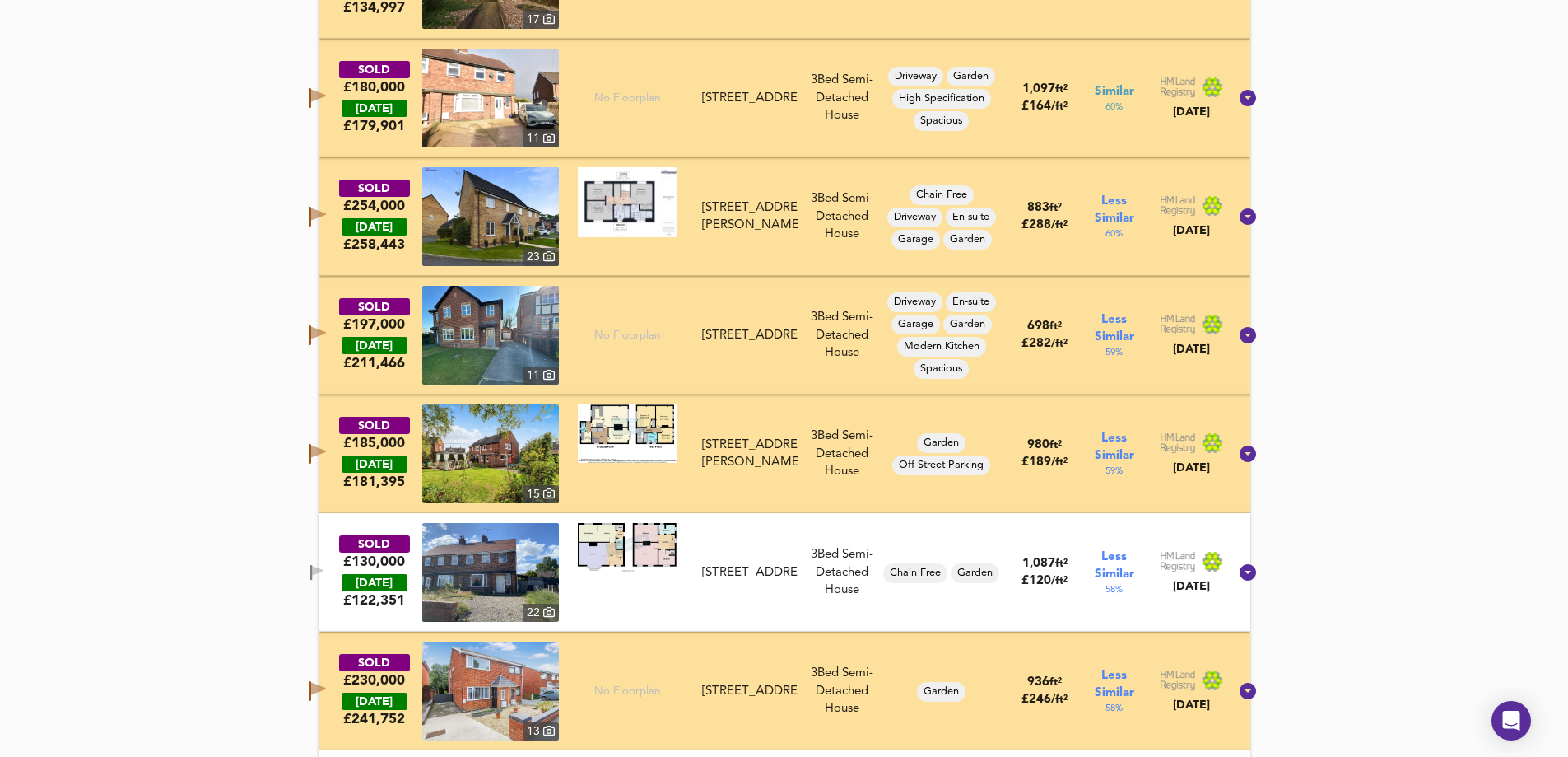
scroll to position [1498, 0]
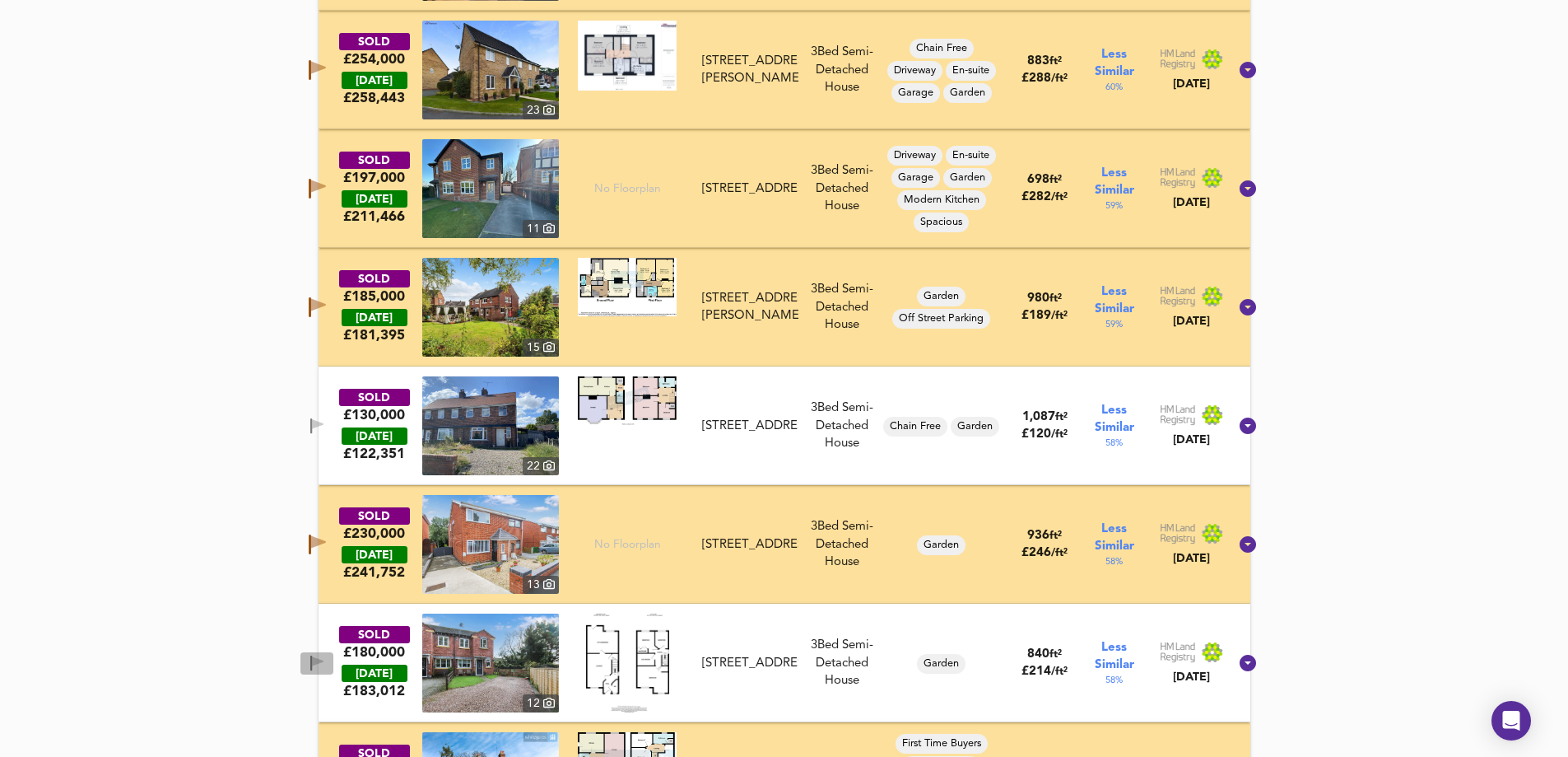
click at [328, 660] on span "button" at bounding box center [317, 663] width 25 height 16
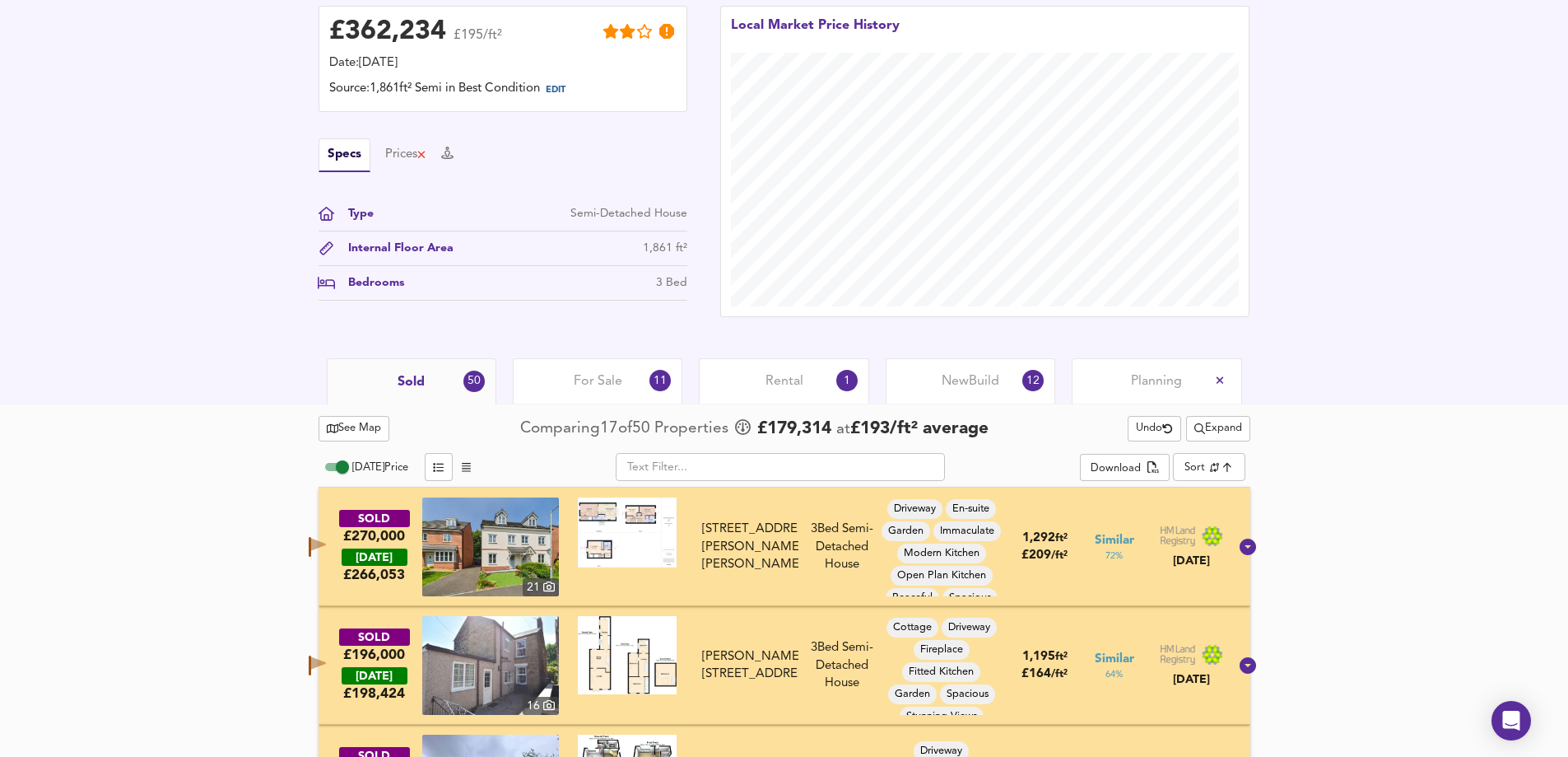
scroll to position [428, 0]
click at [594, 378] on span "For Sale" at bounding box center [598, 382] width 48 height 18
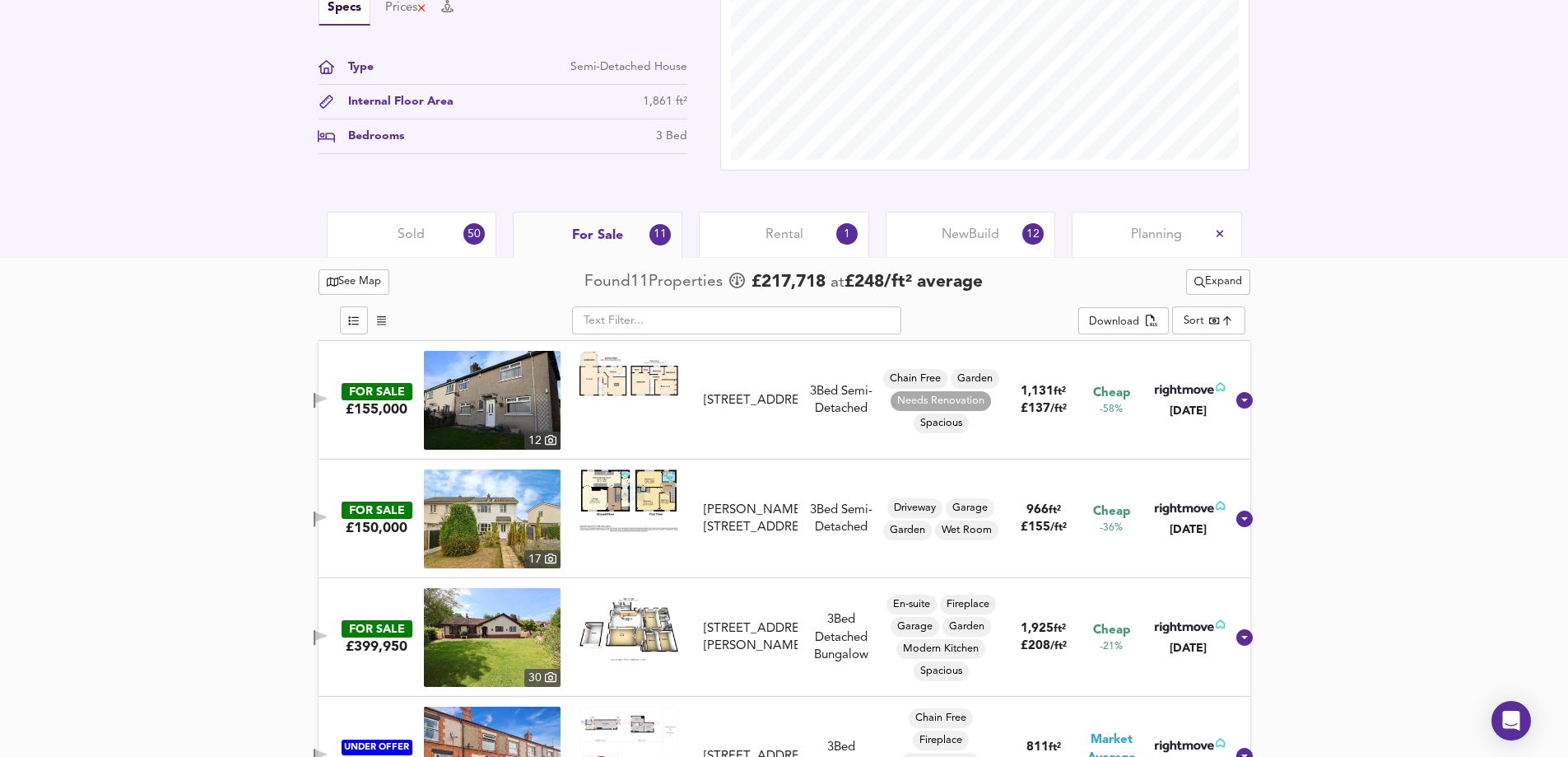
scroll to position [592, 0]
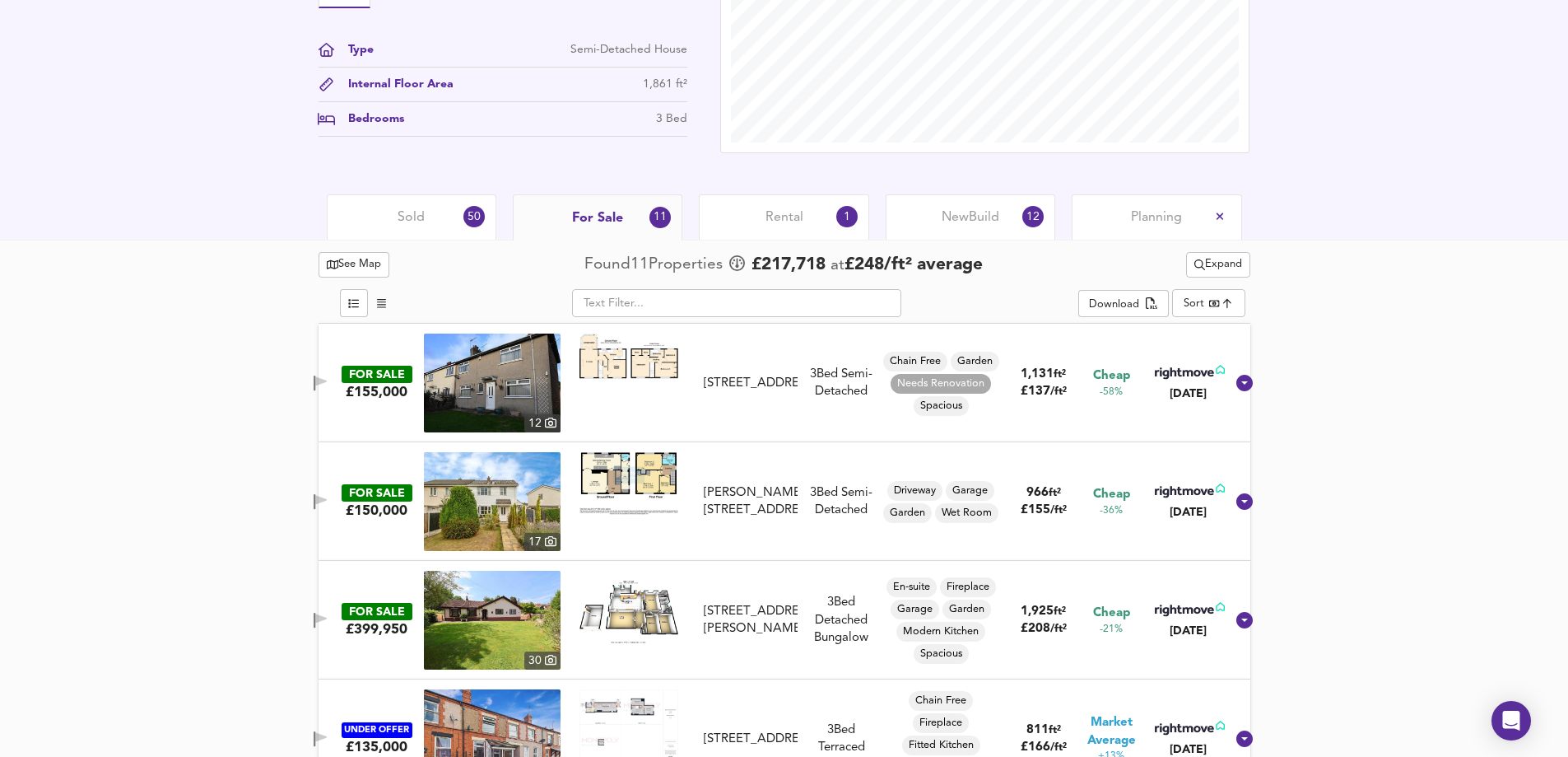
click at [1220, 263] on span "Expand" at bounding box center [1218, 265] width 48 height 19
click at [1203, 291] on li "¼ mile ½ mile" at bounding box center [1216, 297] width 156 height 26
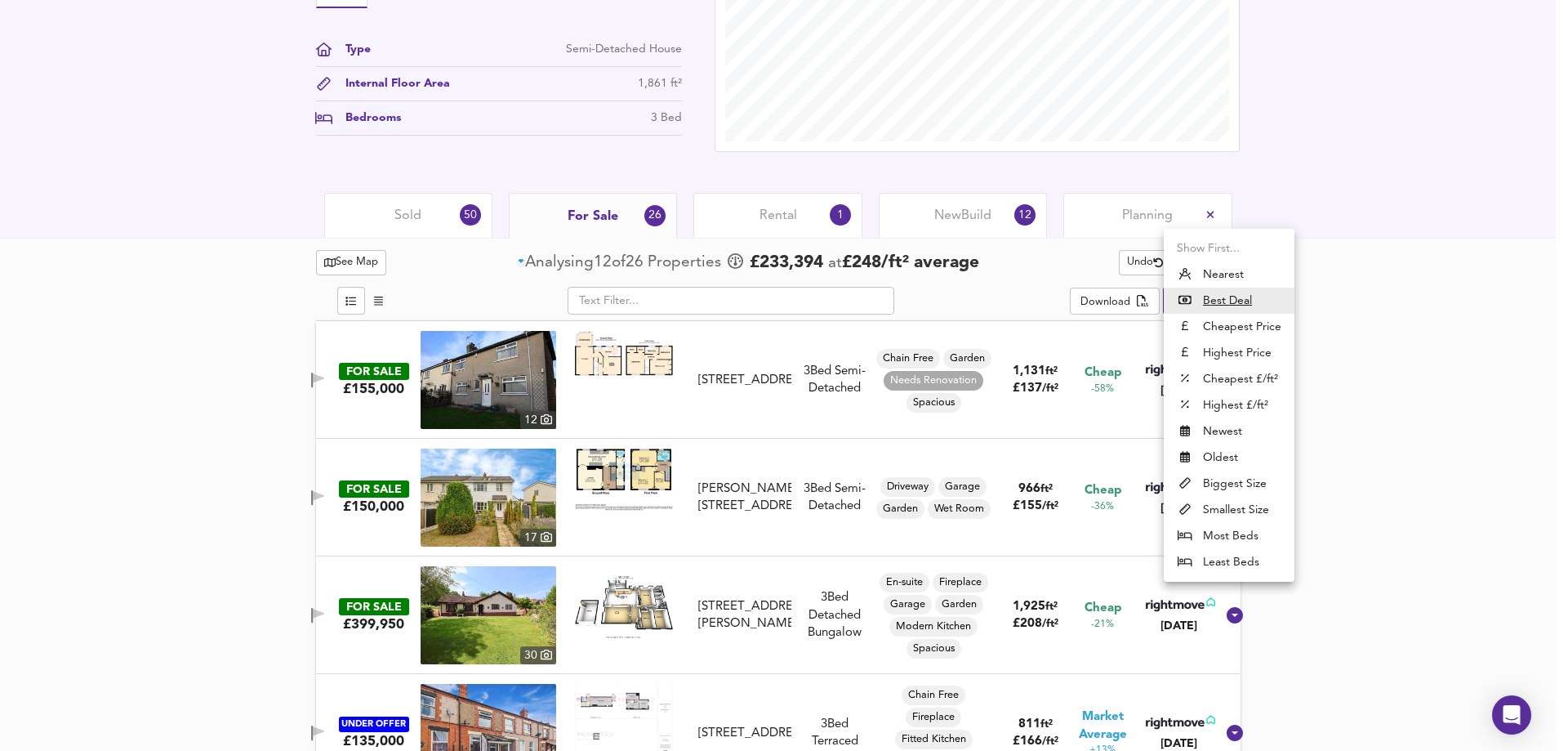
click at [1359, 340] on div at bounding box center [784, 376] width 1568 height 751
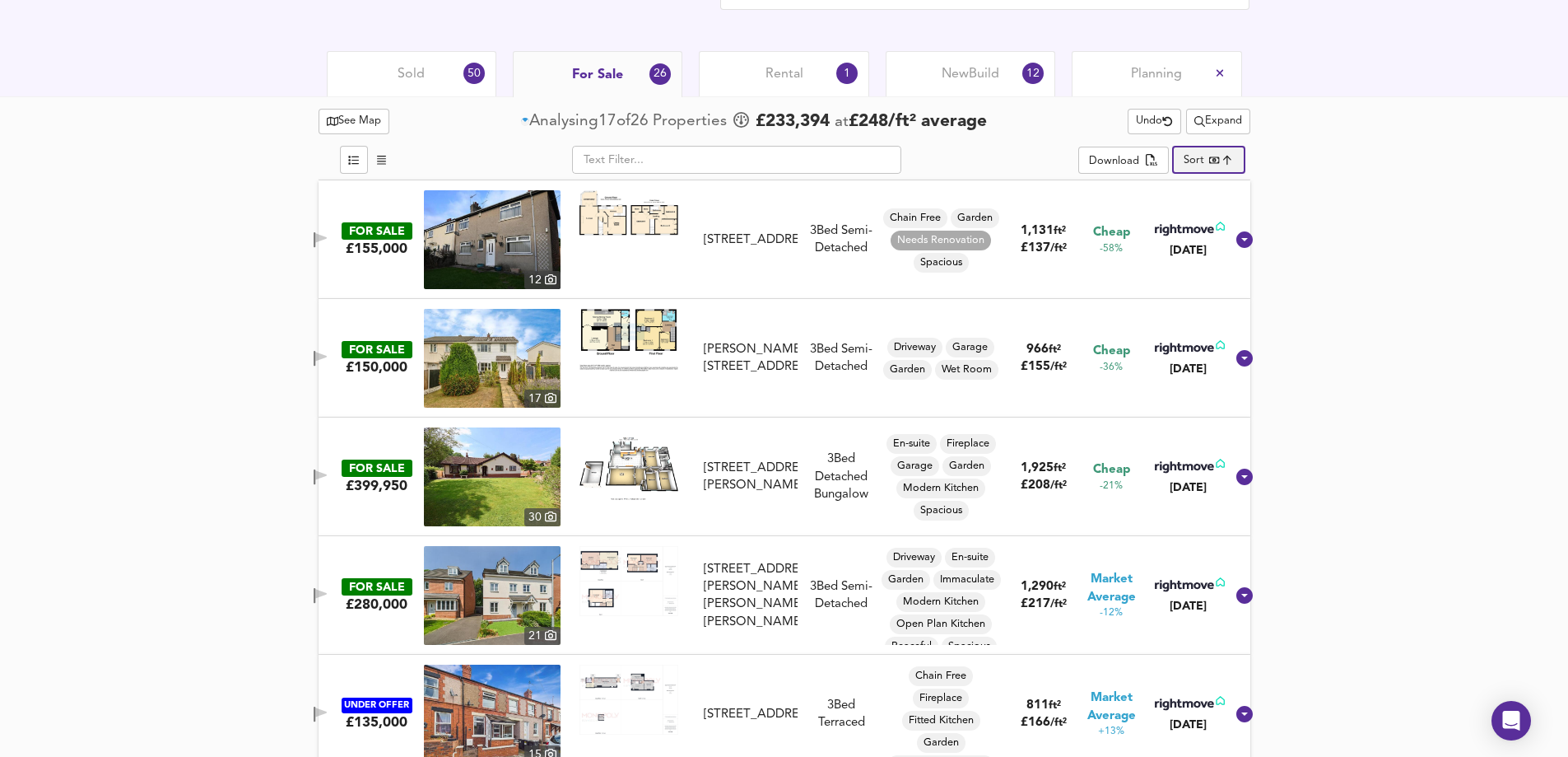
scroll to position [757, 0]
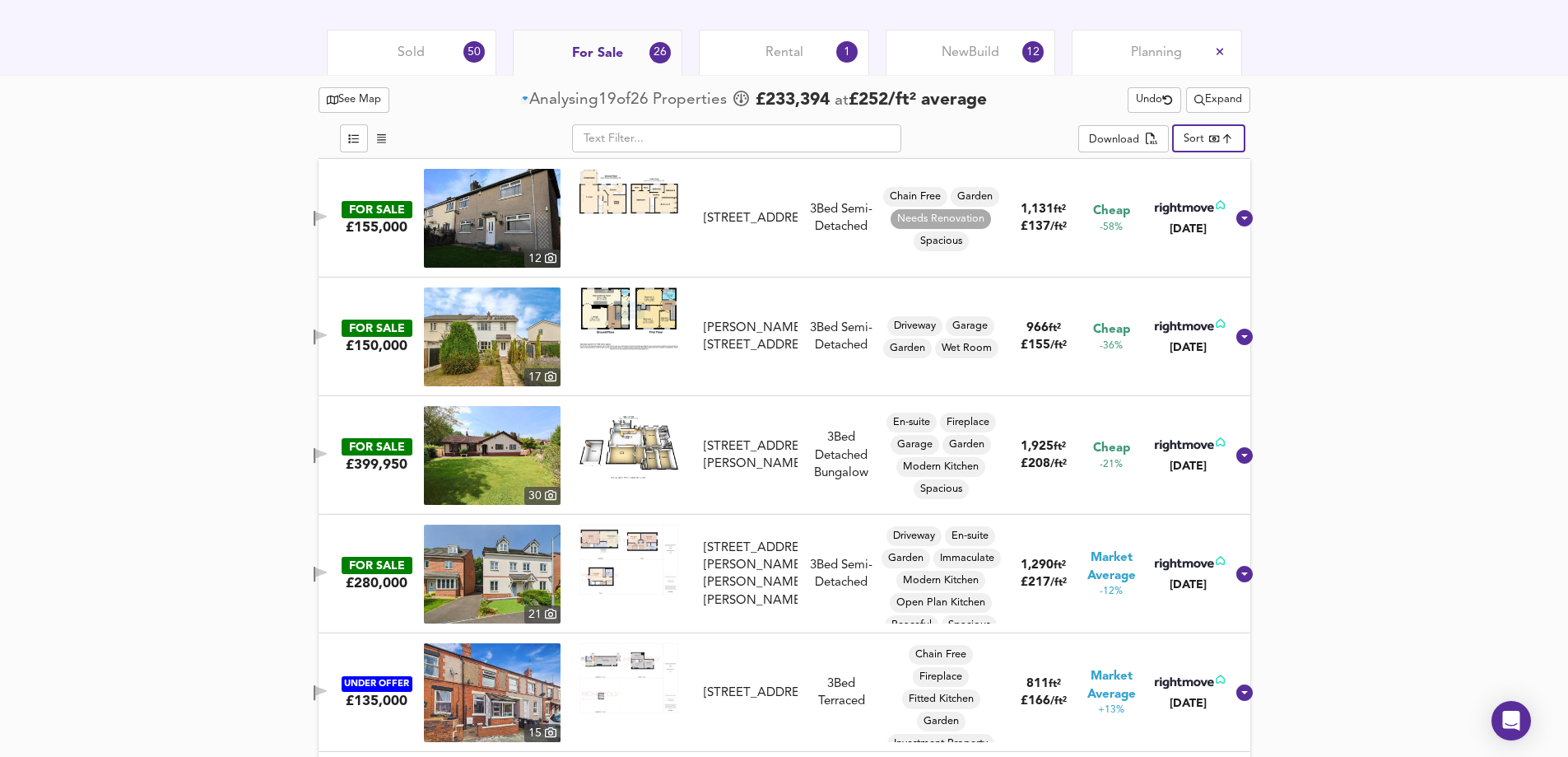
click at [321, 332] on button "button" at bounding box center [320, 338] width 33 height 23
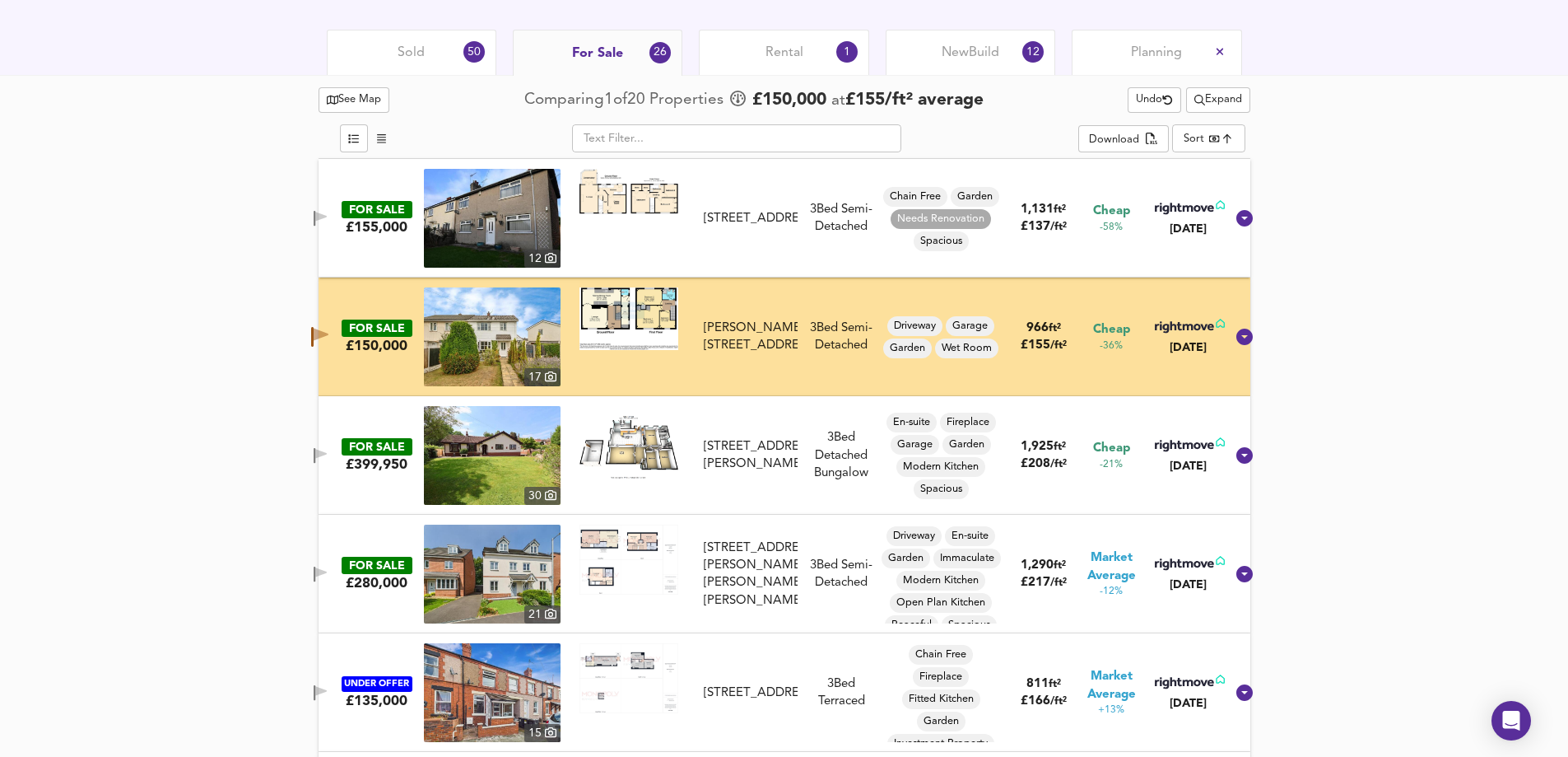
click at [326, 573] on span "button" at bounding box center [320, 574] width 25 height 16
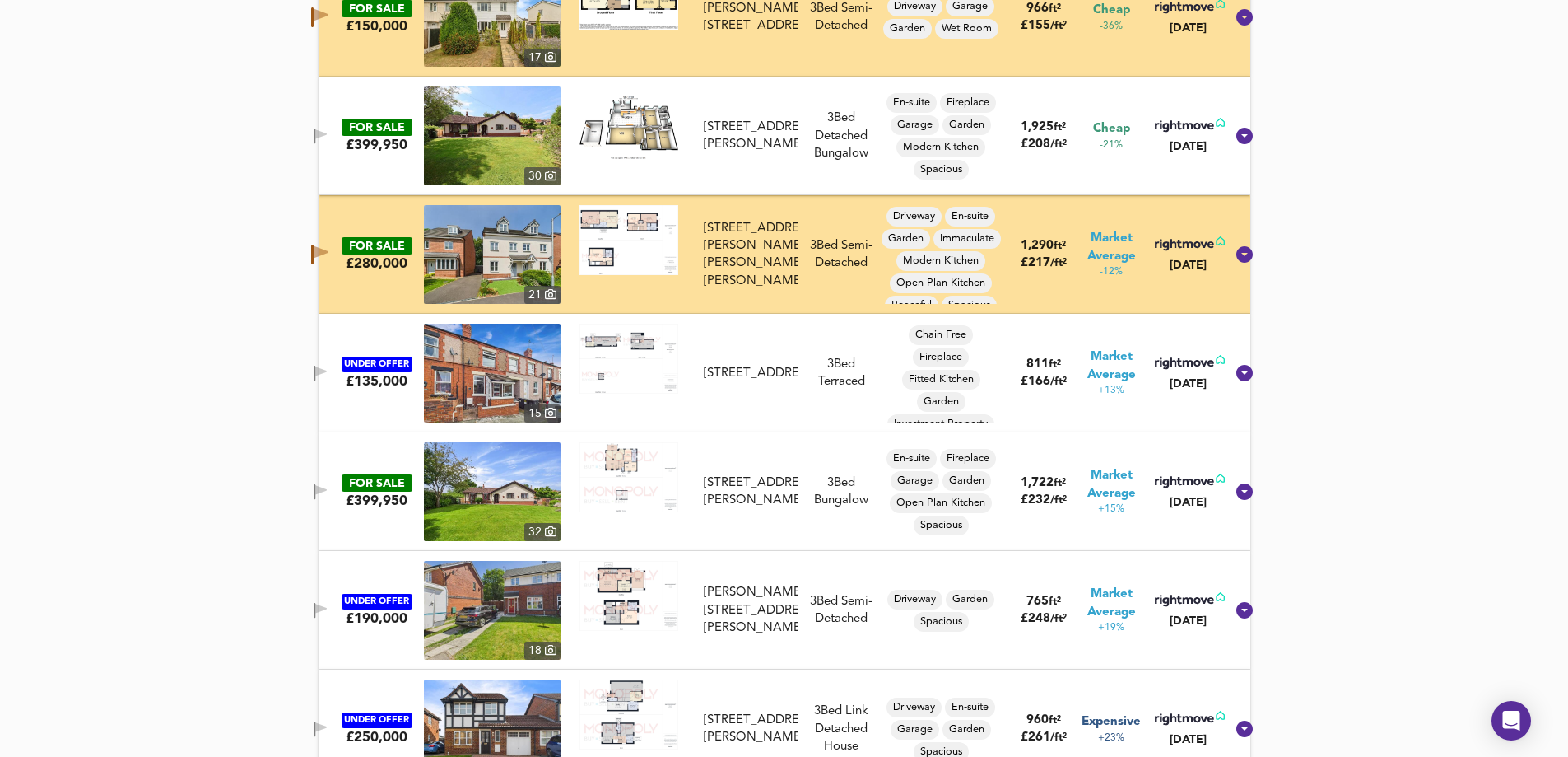
scroll to position [1086, 0]
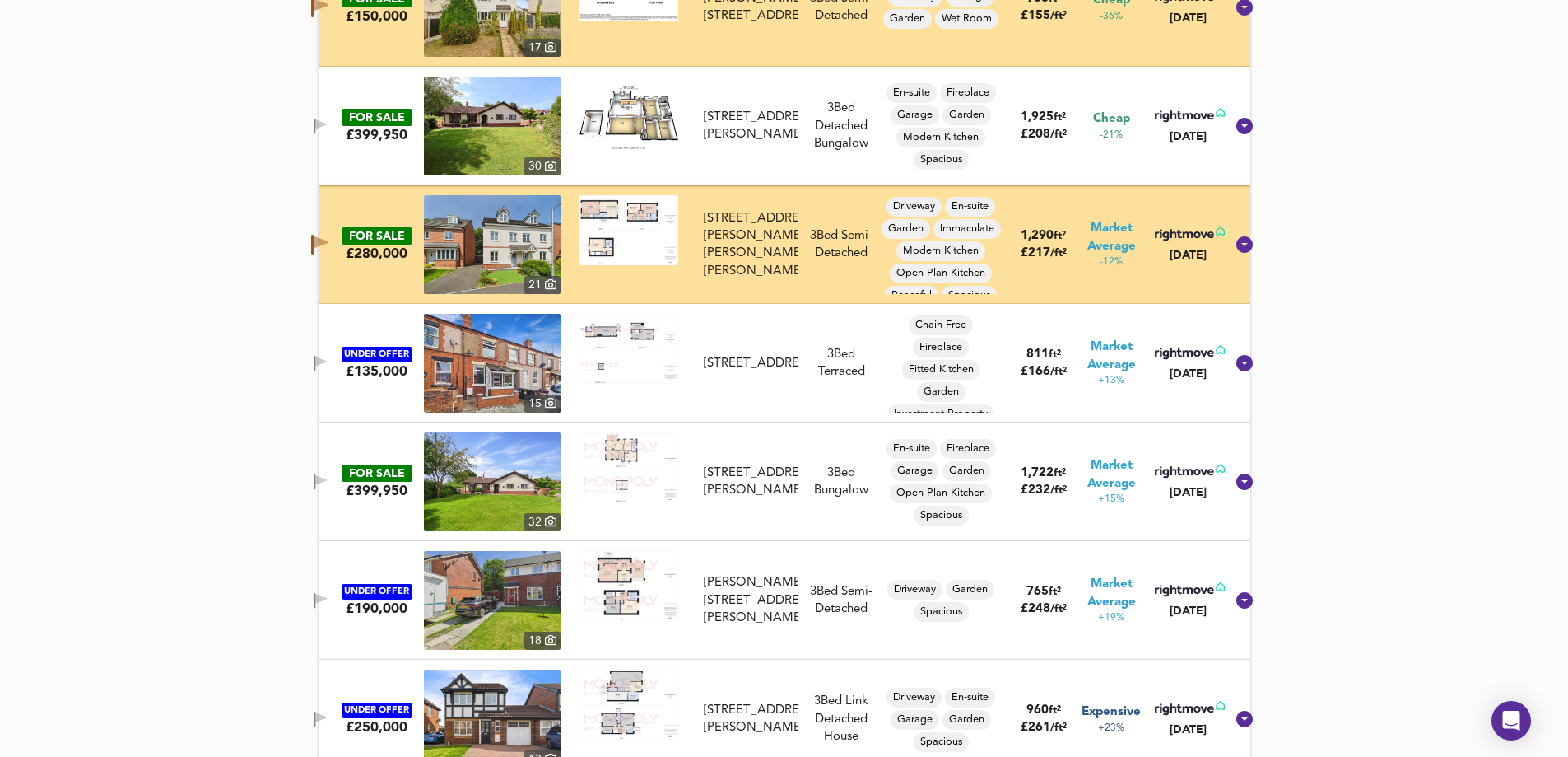
click at [327, 366] on icon "button" at bounding box center [320, 364] width 14 height 16
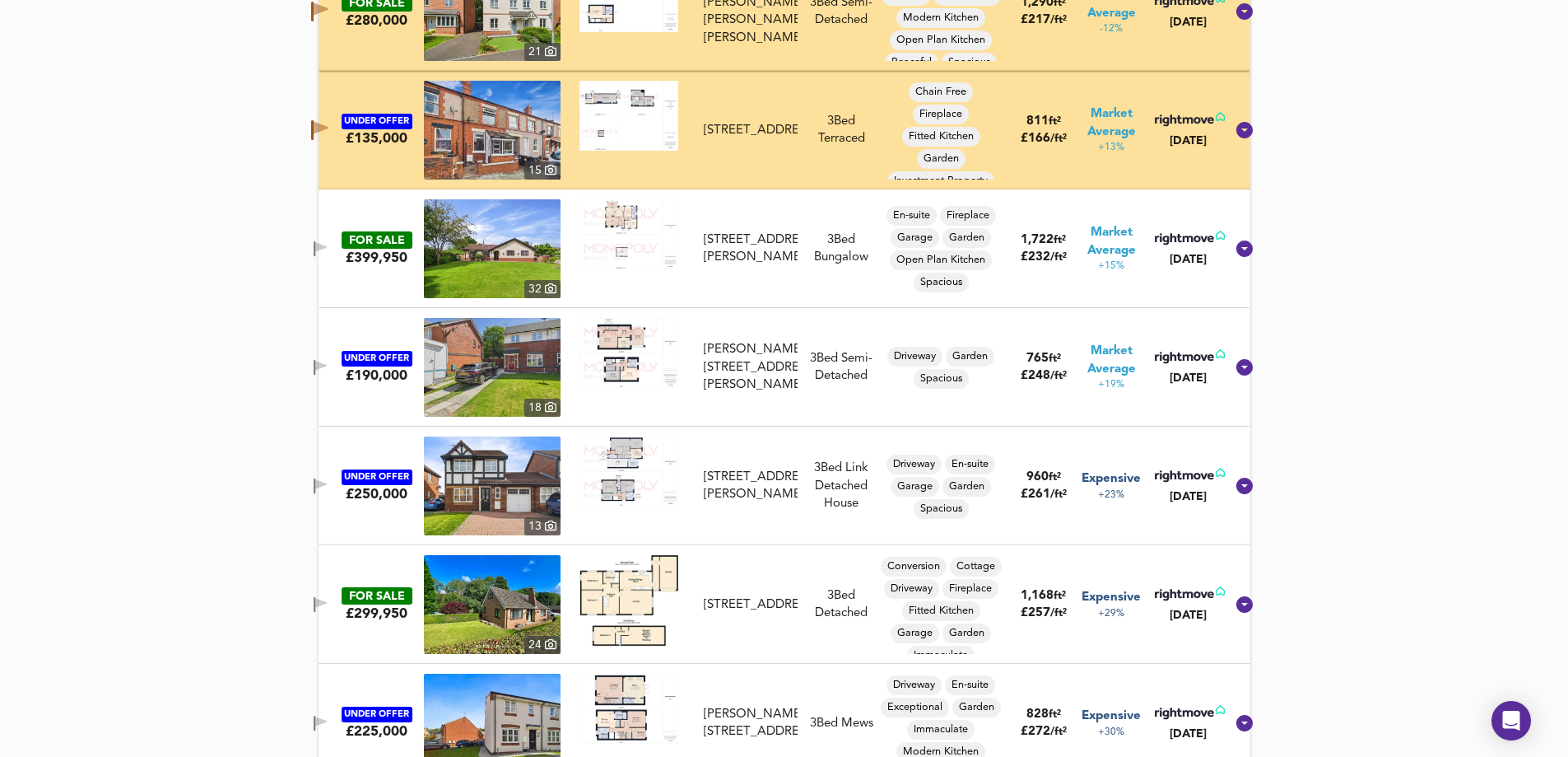
scroll to position [1333, 0]
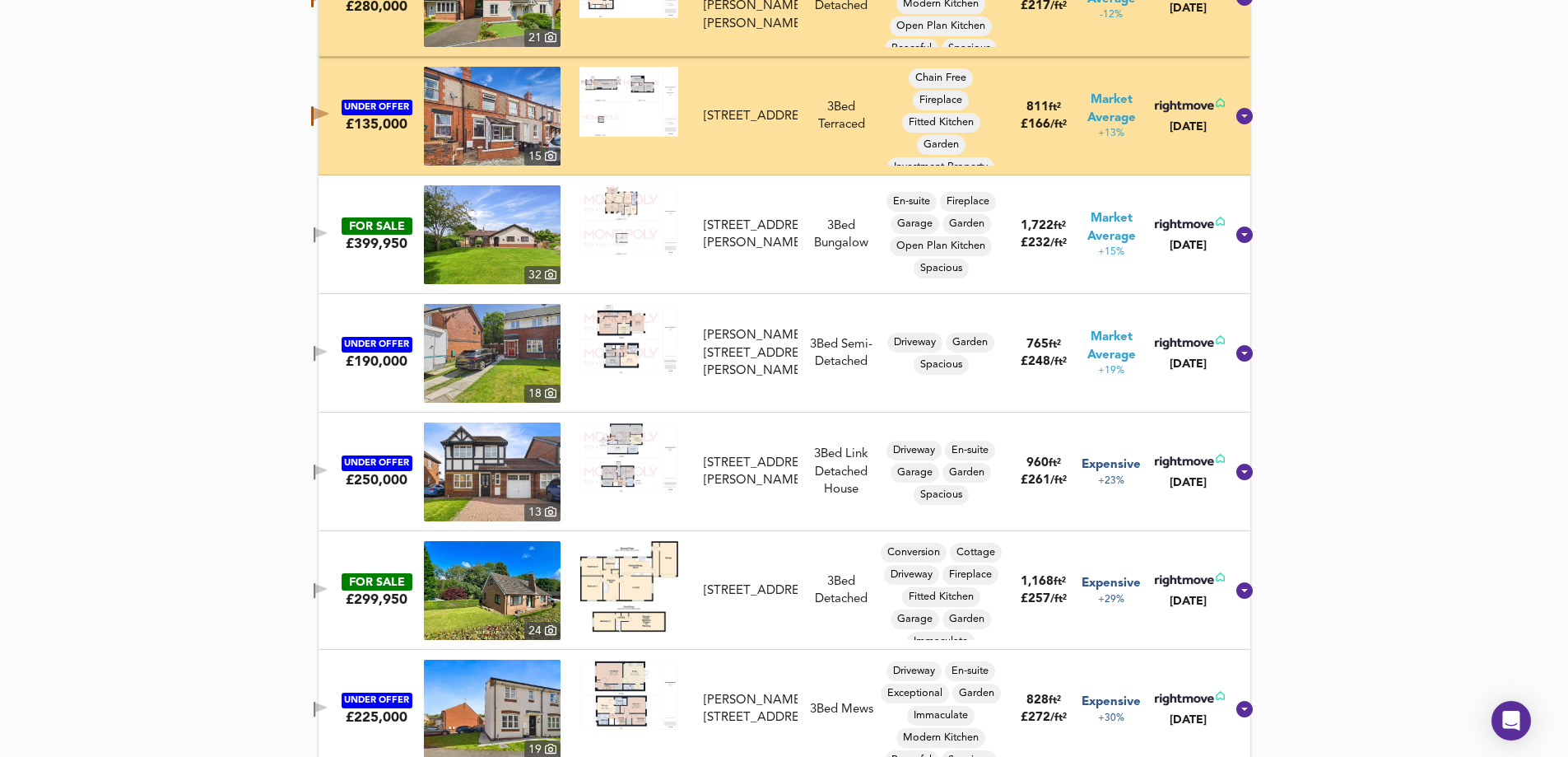
click at [327, 352] on icon "button" at bounding box center [320, 353] width 14 height 16
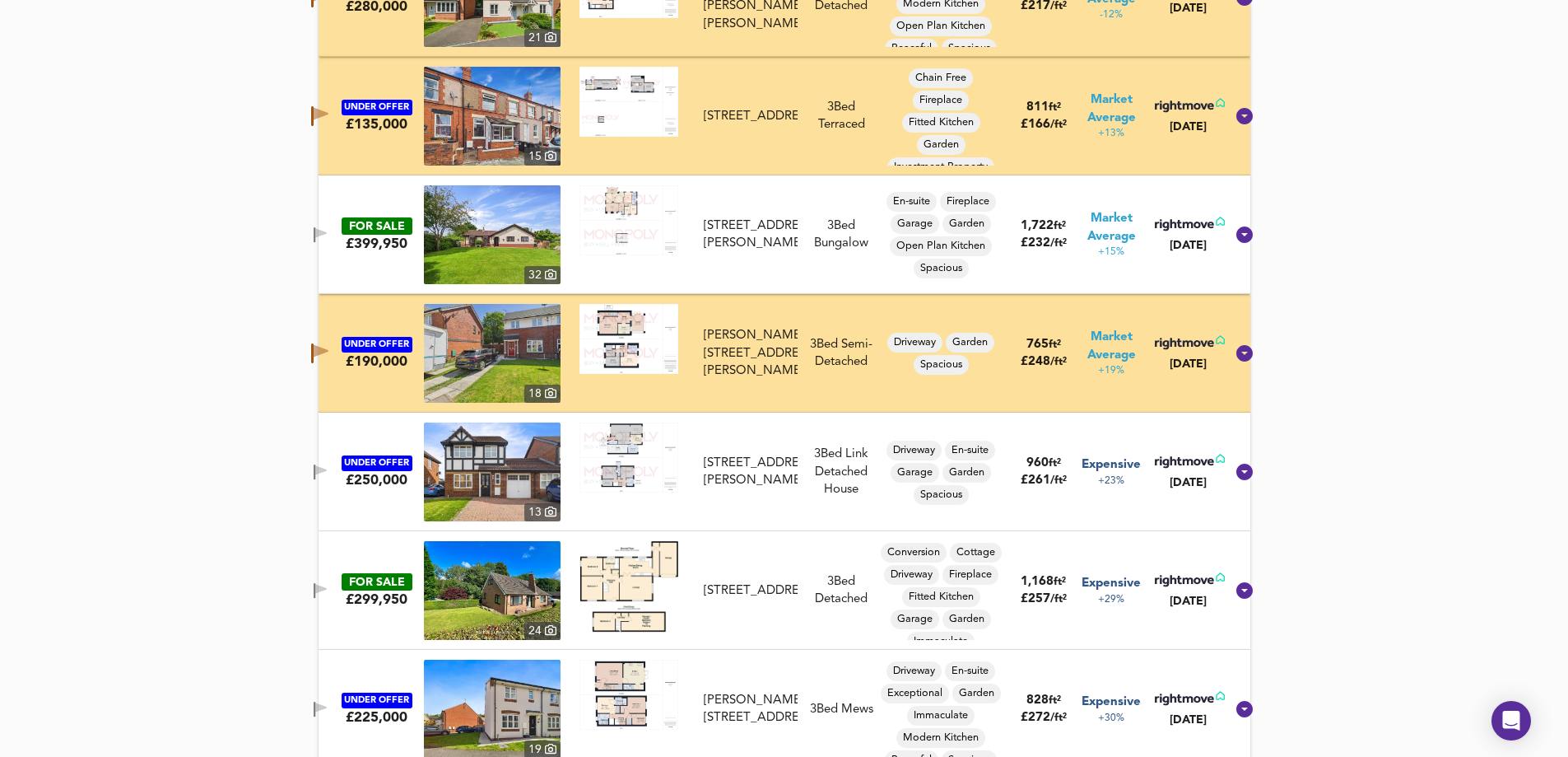
click at [325, 458] on div "UNDER OFFER £250,000 13 Tegid Drive, New Broughton, Wrexham, LL11 6QA Tegid Dri…" at bounding box center [765, 472] width 921 height 99
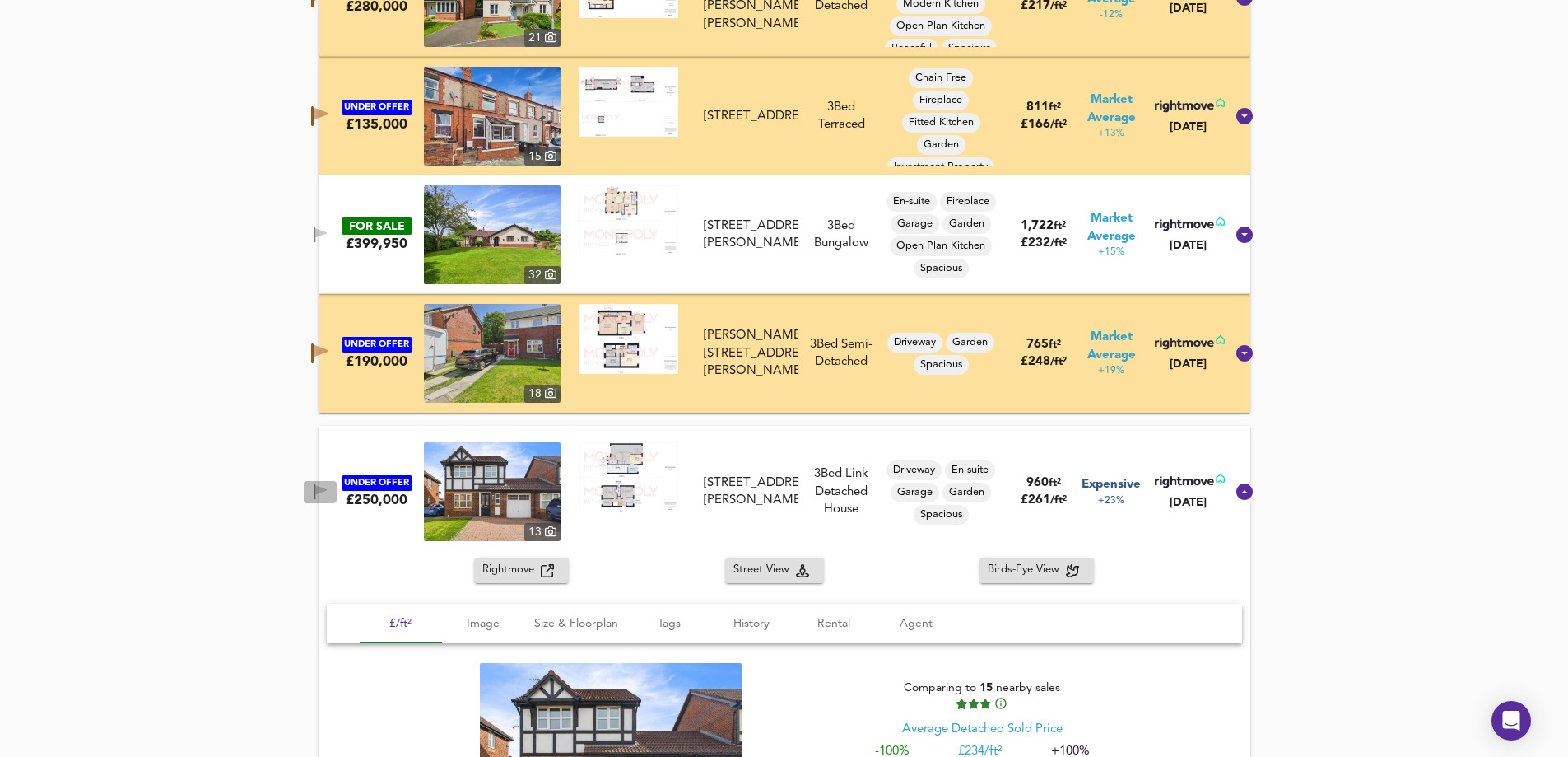
click at [326, 486] on icon "button" at bounding box center [320, 489] width 11 height 10
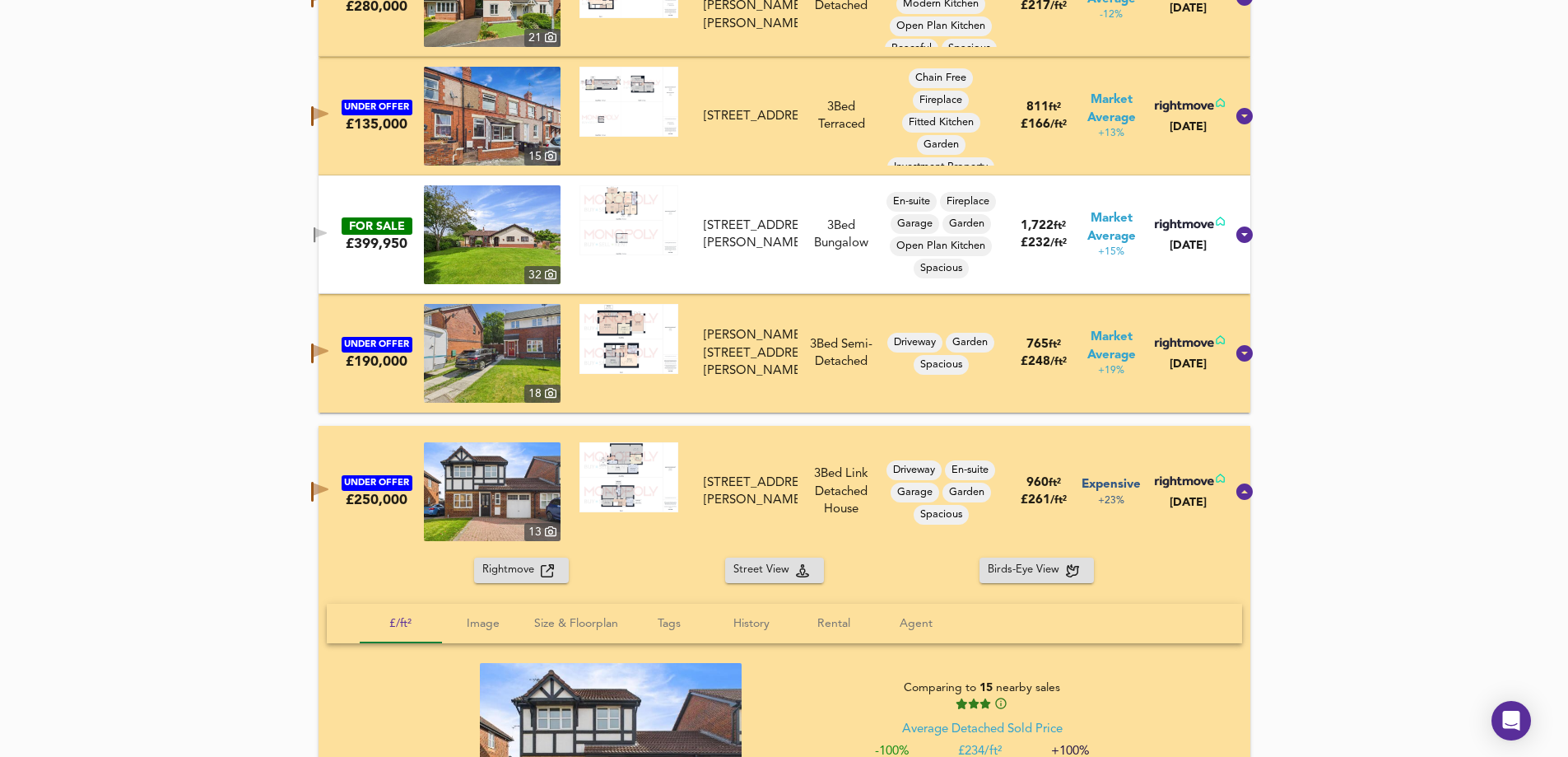
click at [339, 440] on div "UNDER OFFER £250,000 13 Tegid Drive, New Broughton, Wrexham, LL11 6QA Tegid Dri…" at bounding box center [784, 492] width 932 height 132
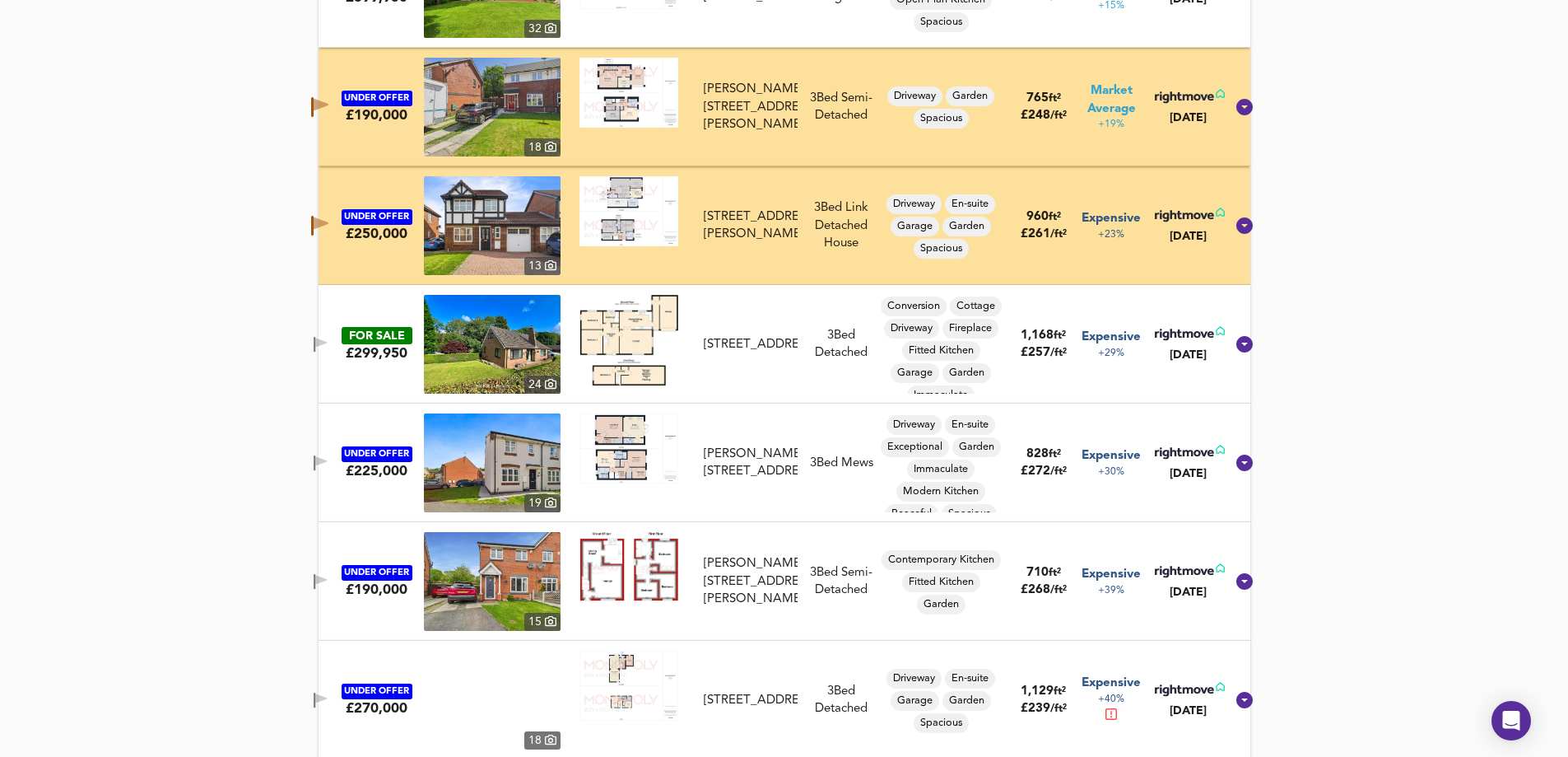
scroll to position [1581, 0]
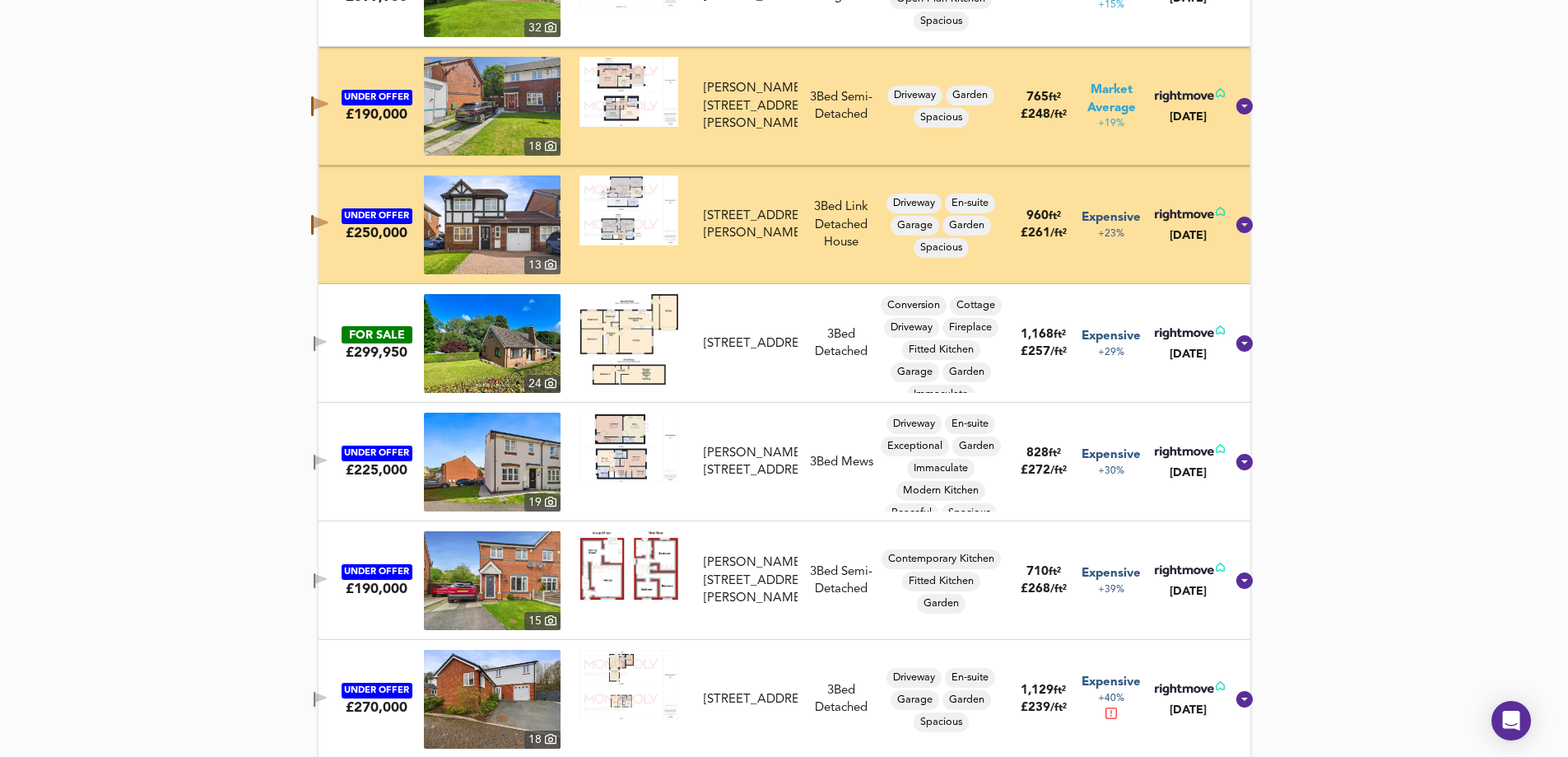
click at [327, 455] on icon "button" at bounding box center [320, 463] width 14 height 16
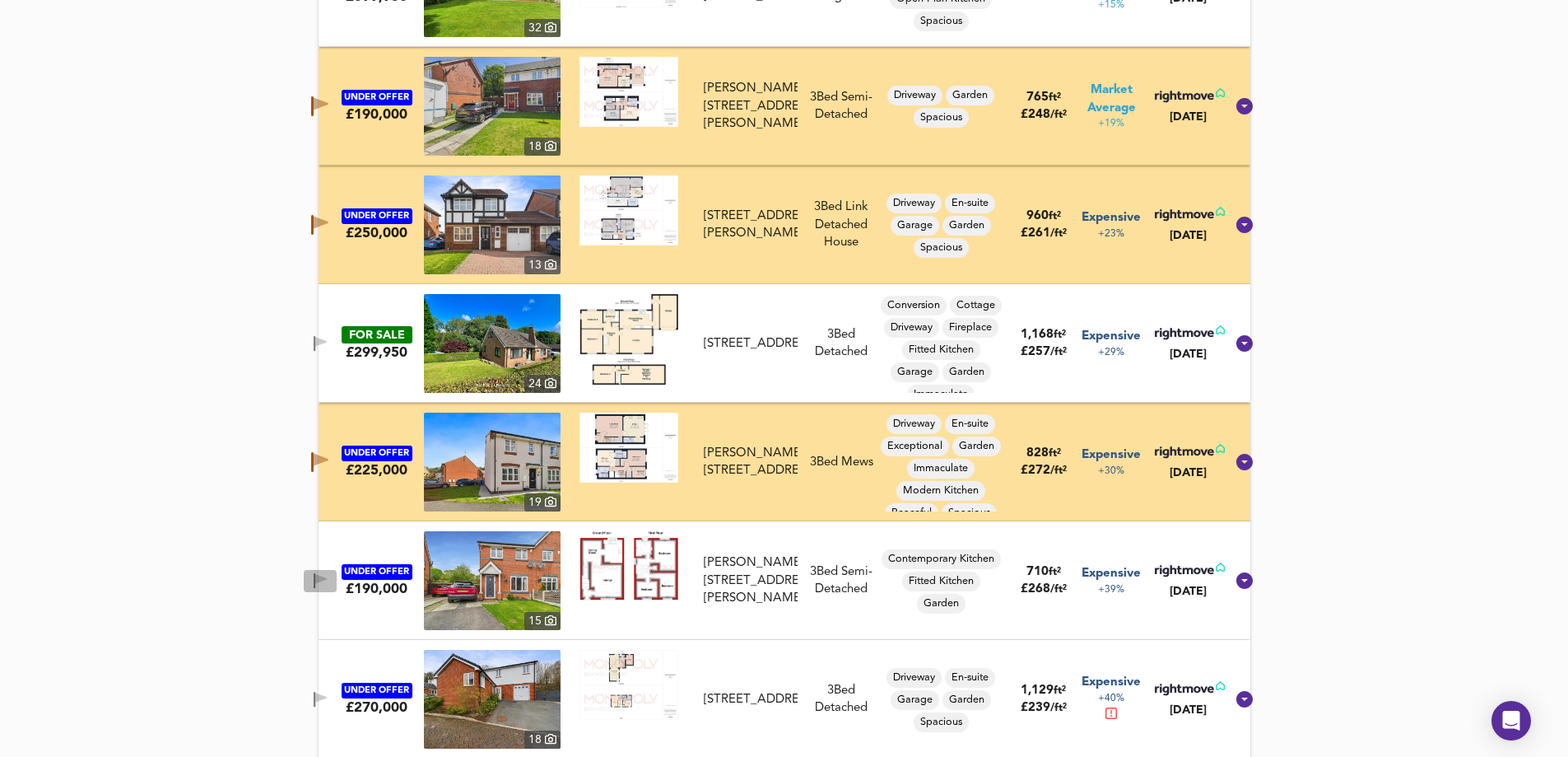
click at [328, 575] on span "button" at bounding box center [320, 581] width 25 height 16
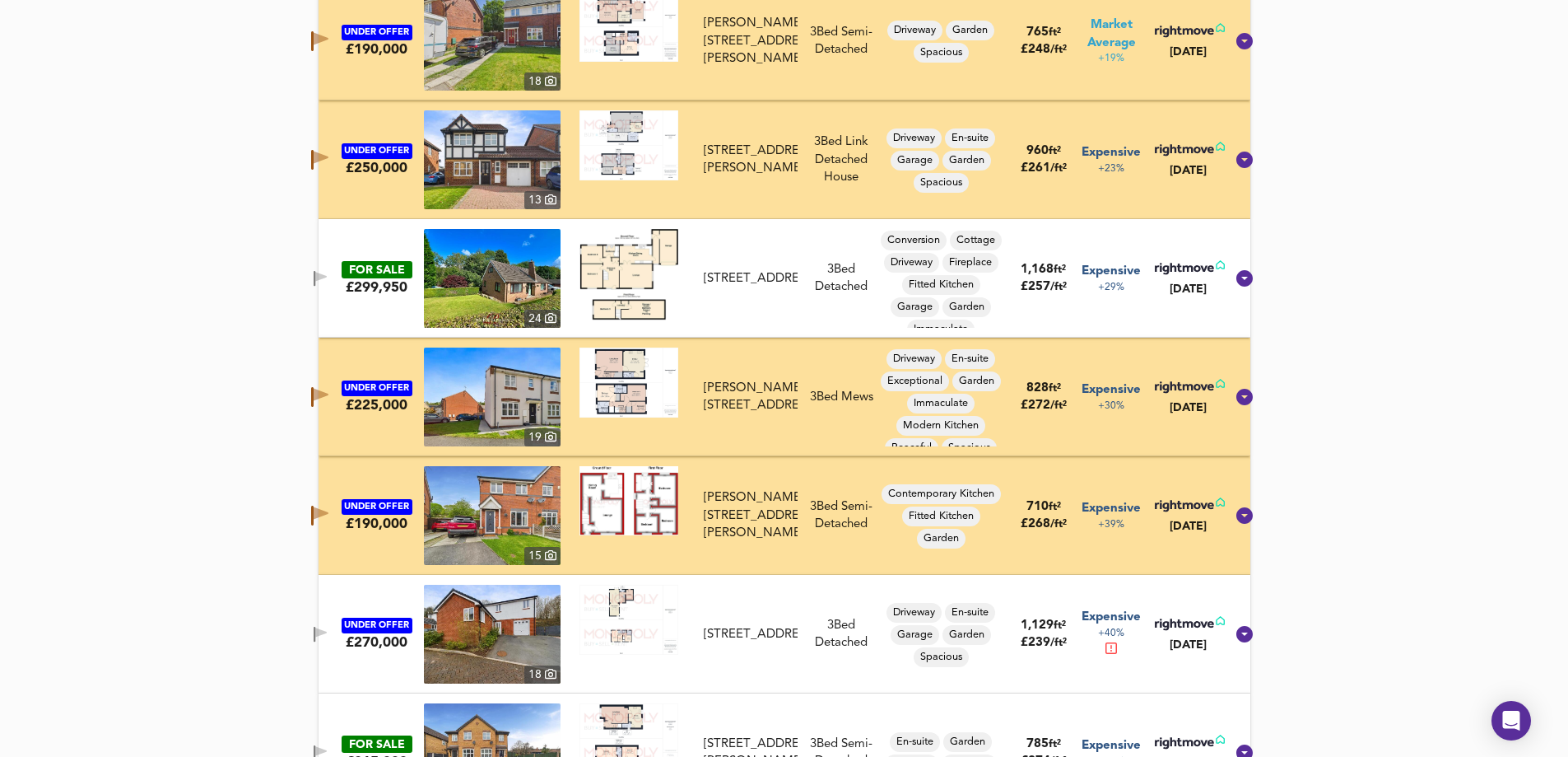
scroll to position [1745, 0]
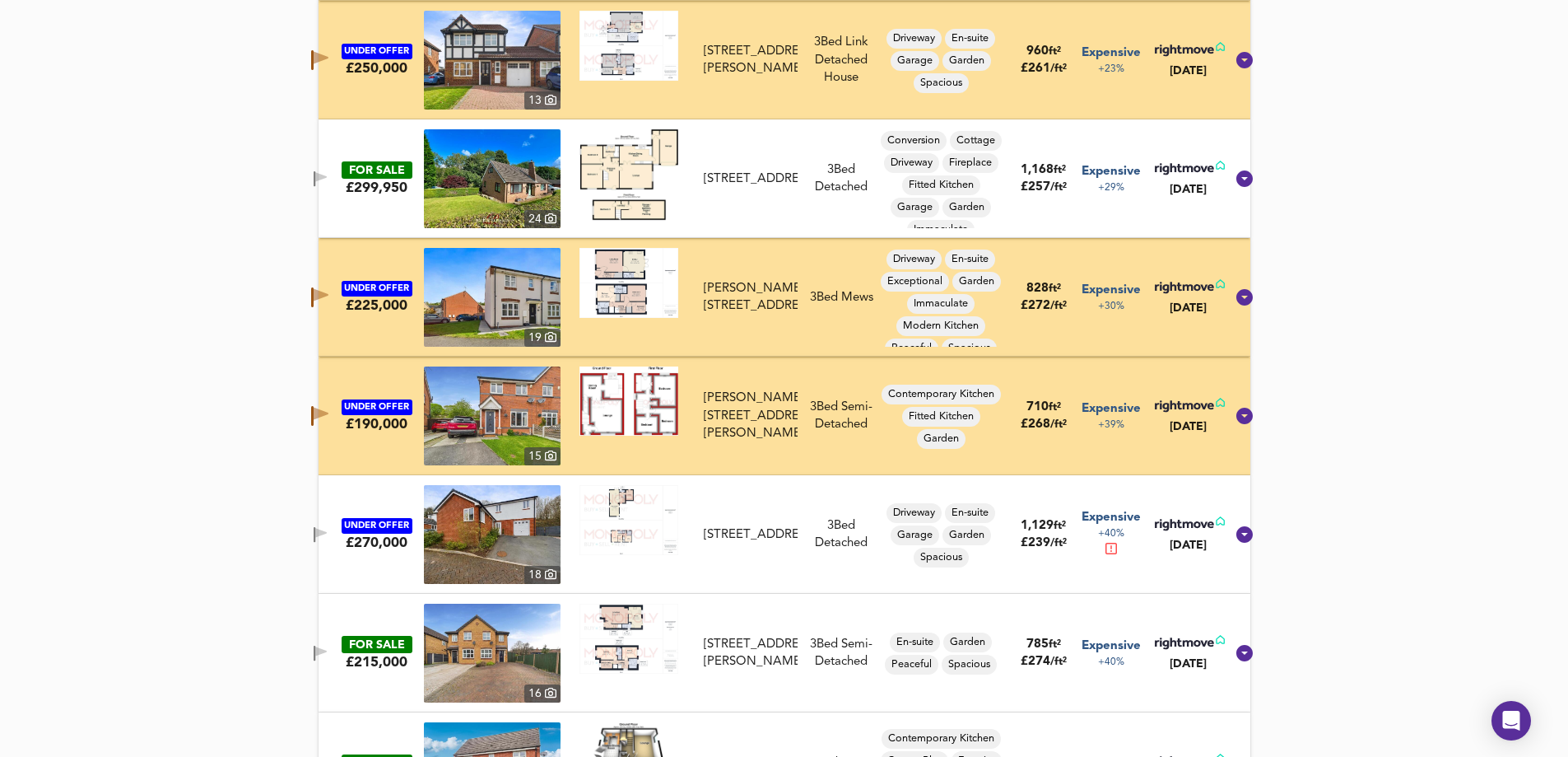
click at [315, 528] on icon "button" at bounding box center [314, 535] width 2 height 16
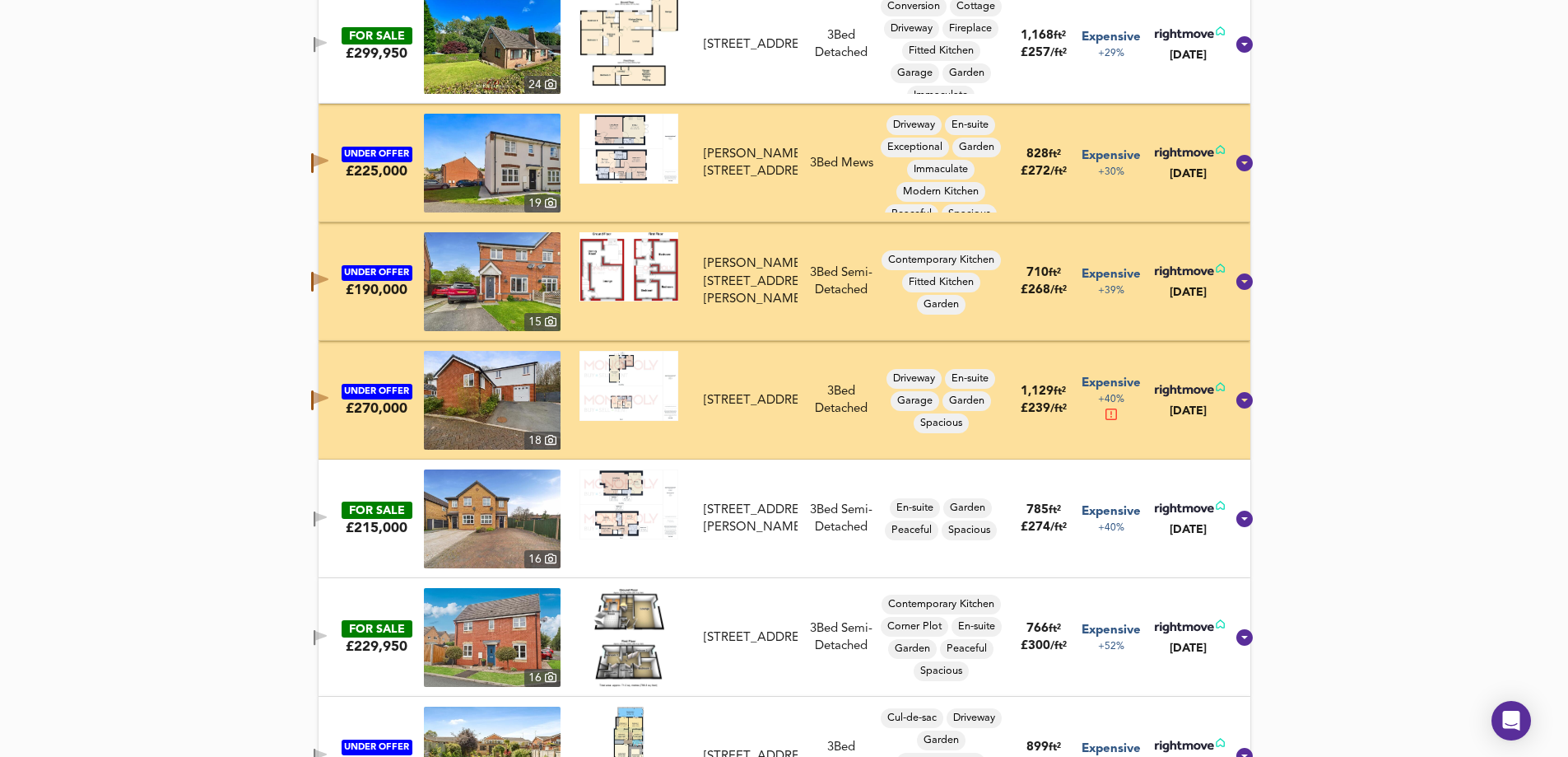
scroll to position [1910, 0]
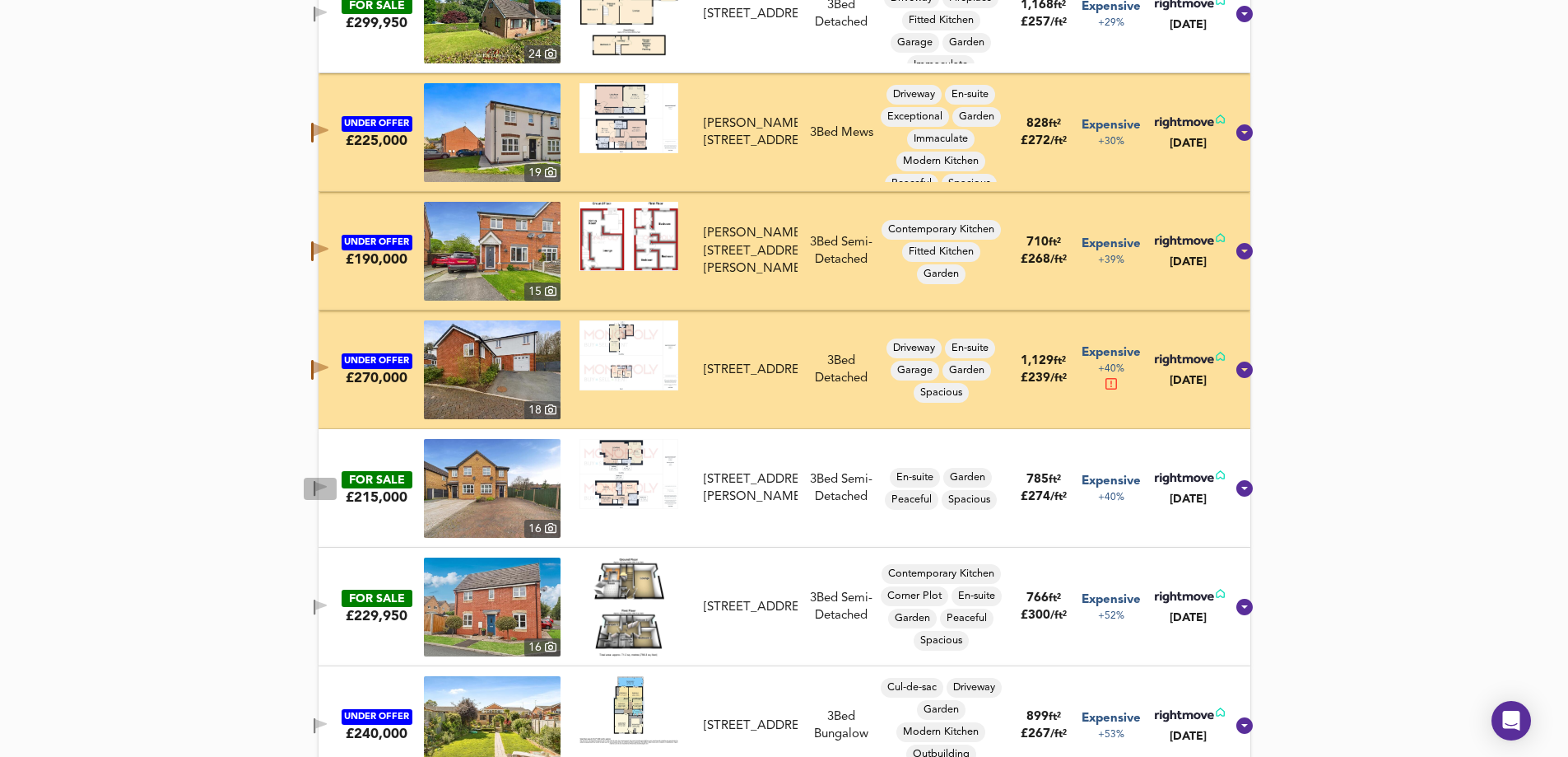
click at [327, 492] on icon "button" at bounding box center [320, 488] width 14 height 16
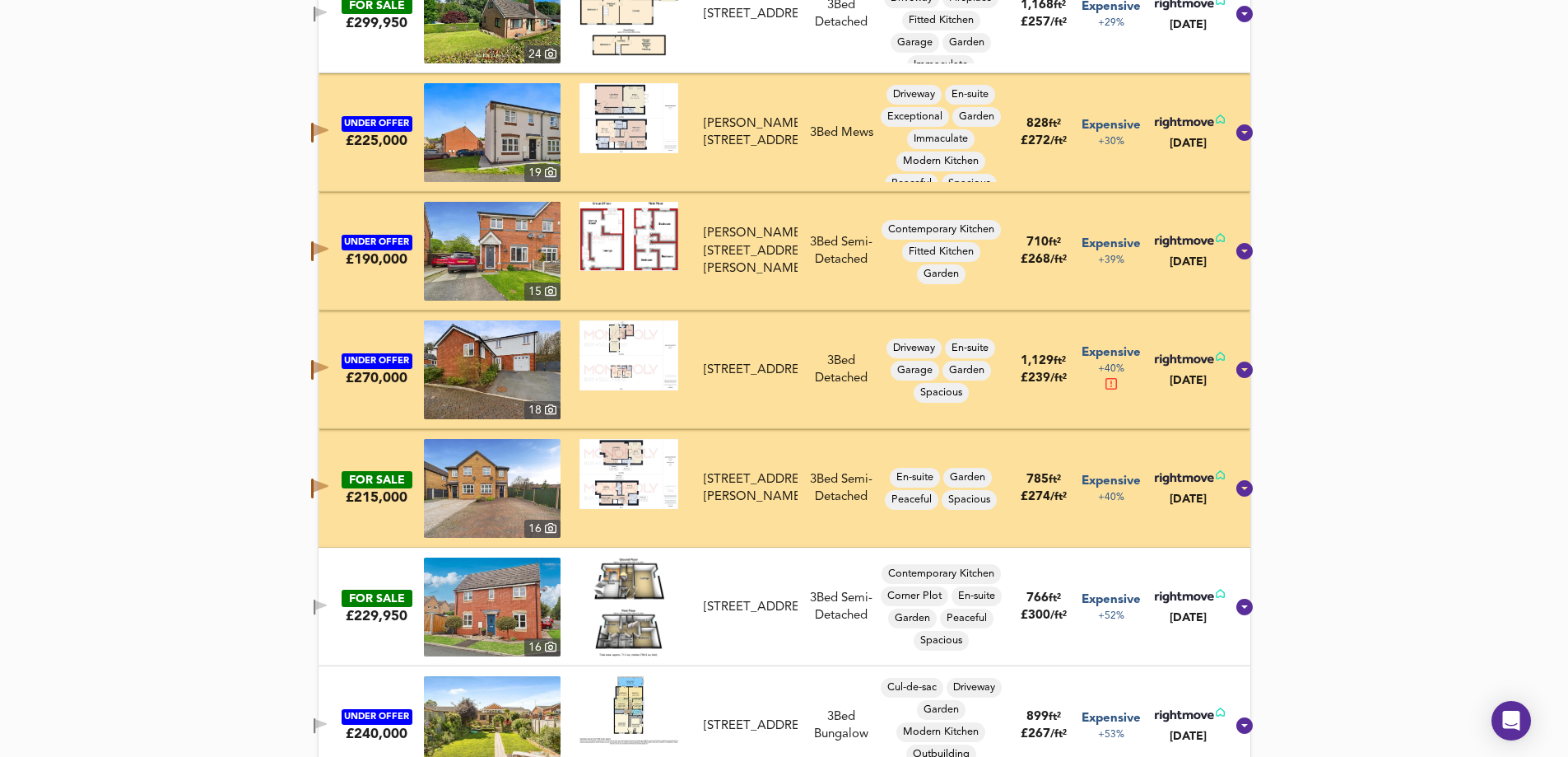
click at [315, 599] on icon "button" at bounding box center [314, 607] width 2 height 16
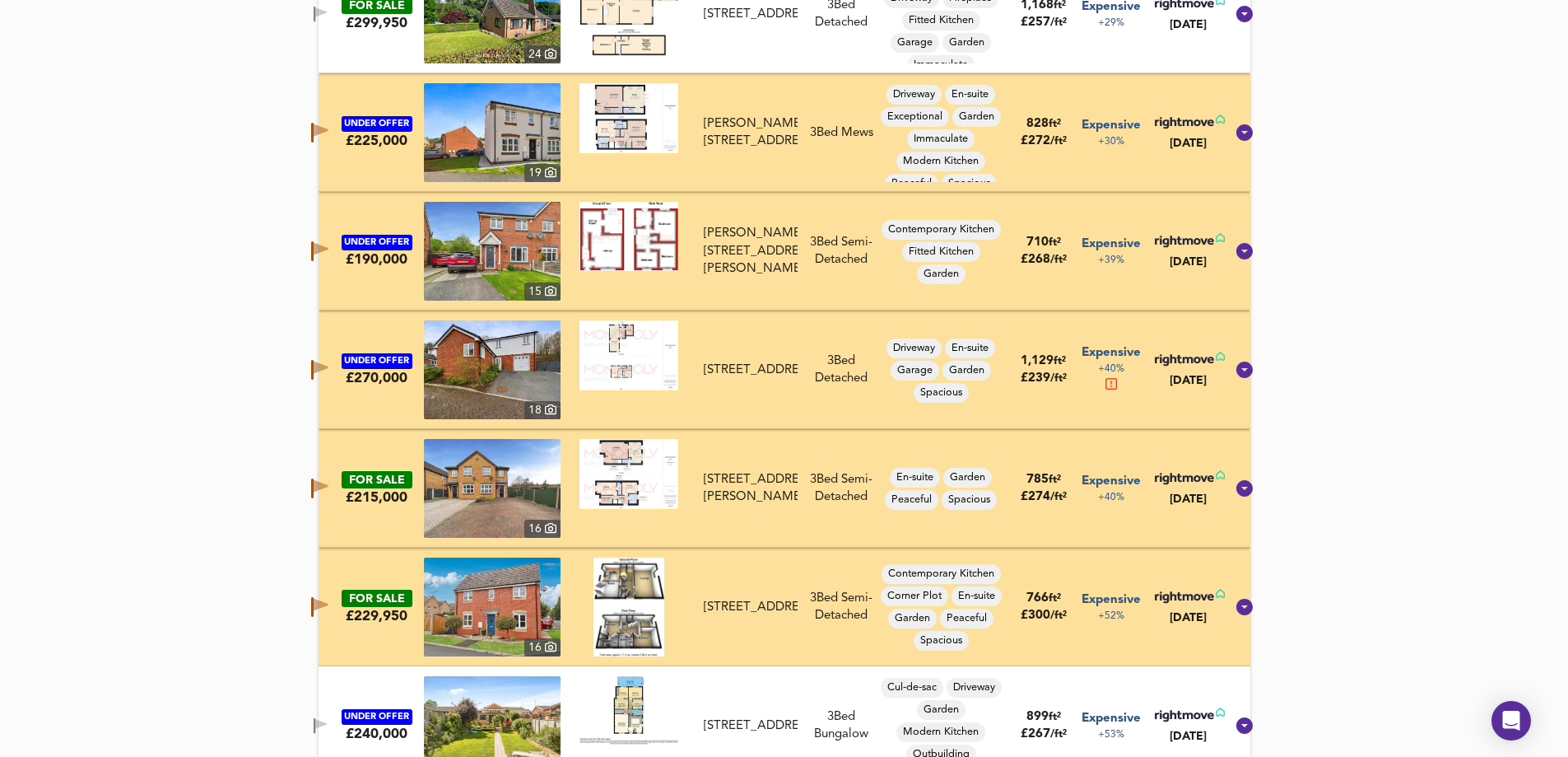
click at [313, 599] on icon "button" at bounding box center [312, 606] width 3 height 20
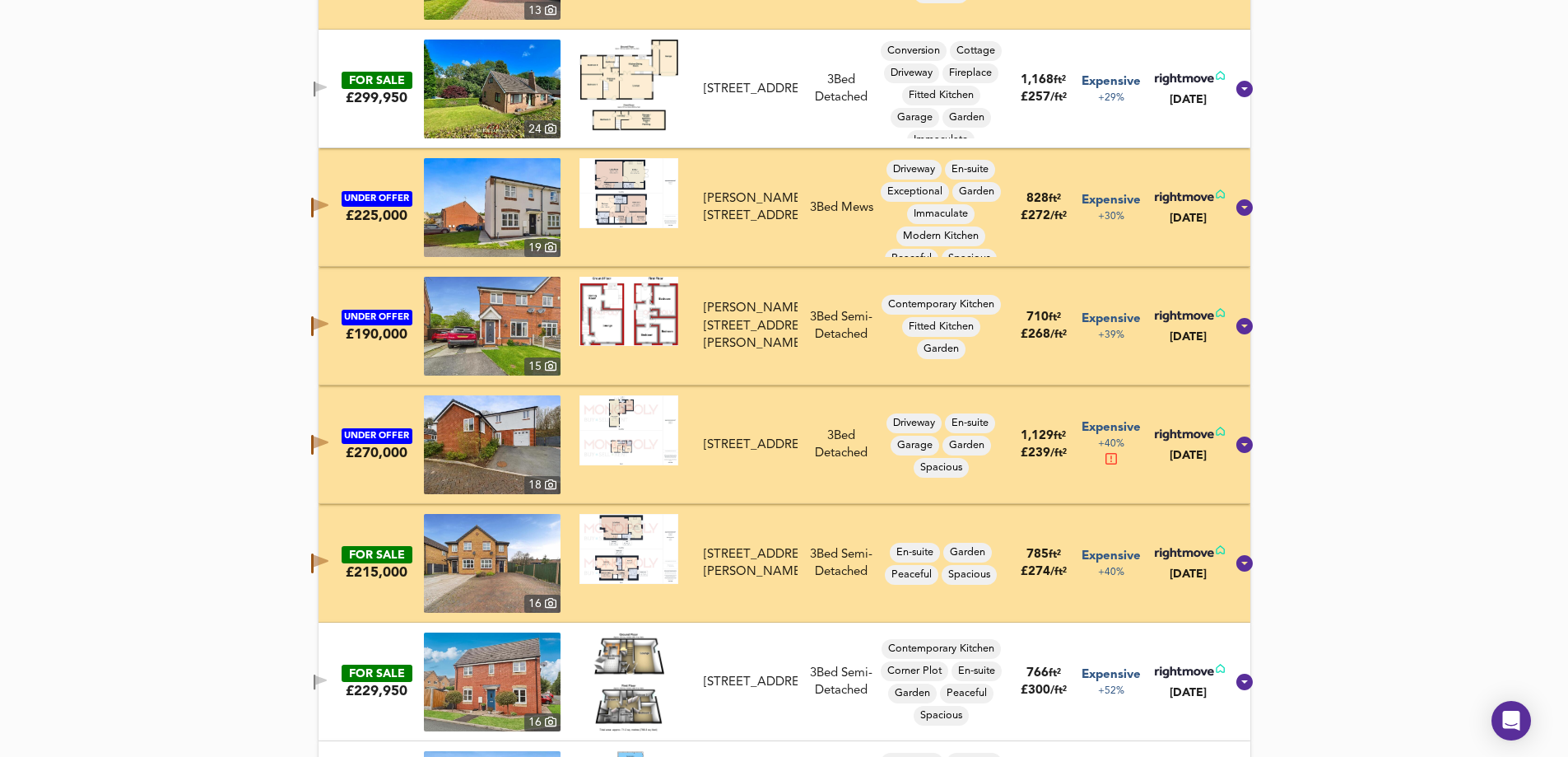
scroll to position [1828, 0]
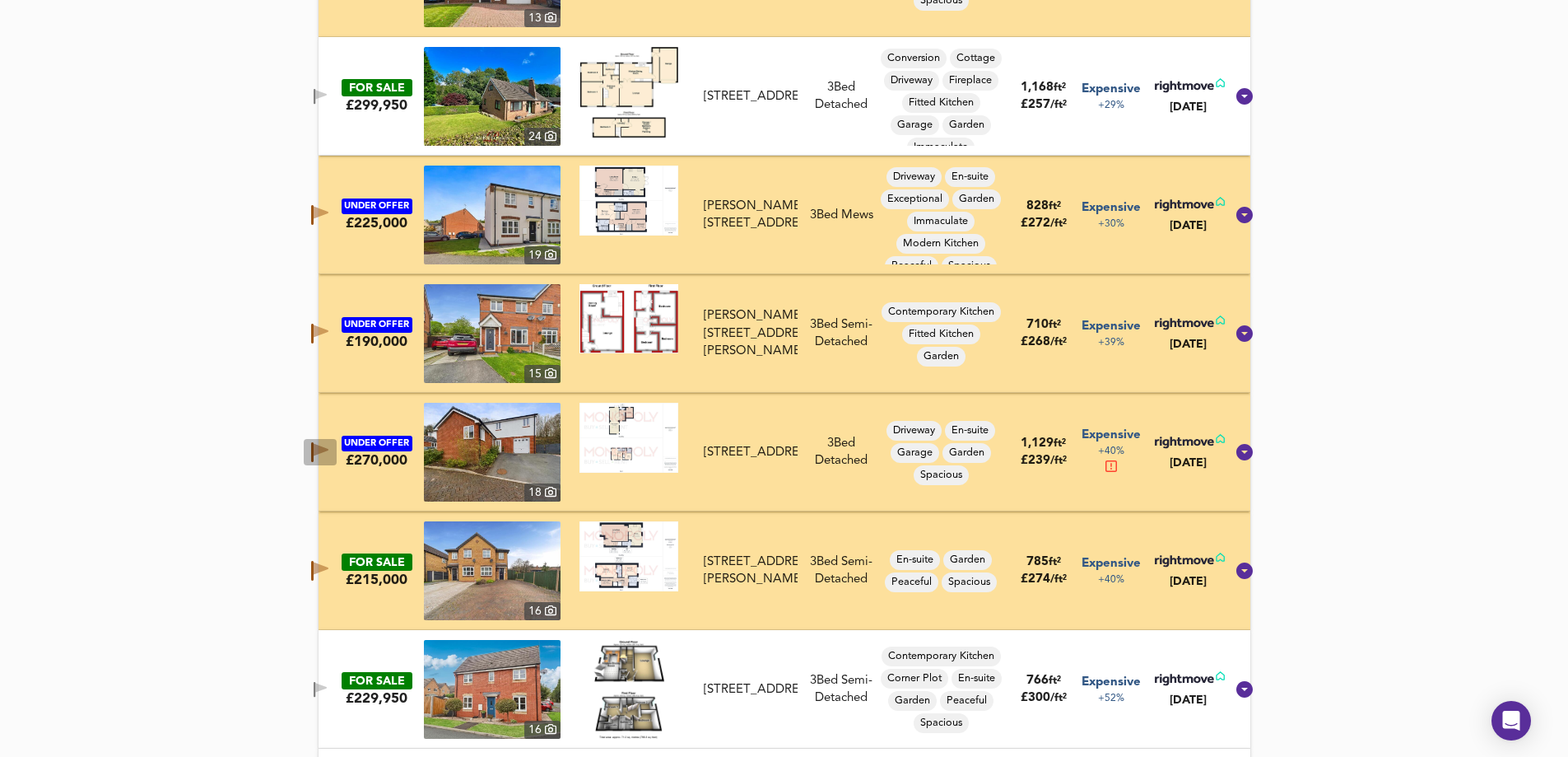
click at [313, 447] on icon "button" at bounding box center [312, 452] width 3 height 20
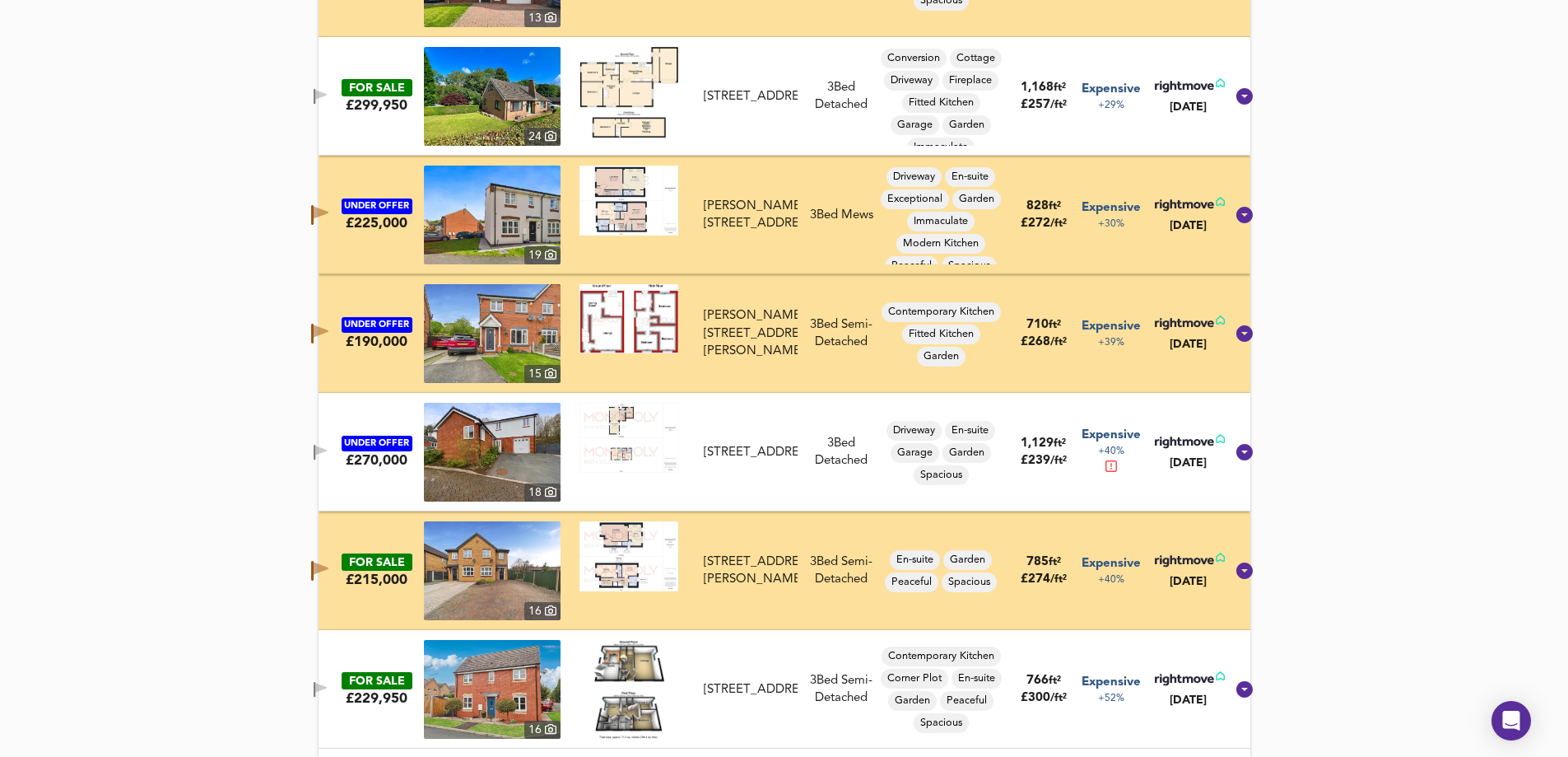
click at [325, 564] on span "button" at bounding box center [320, 571] width 25 height 20
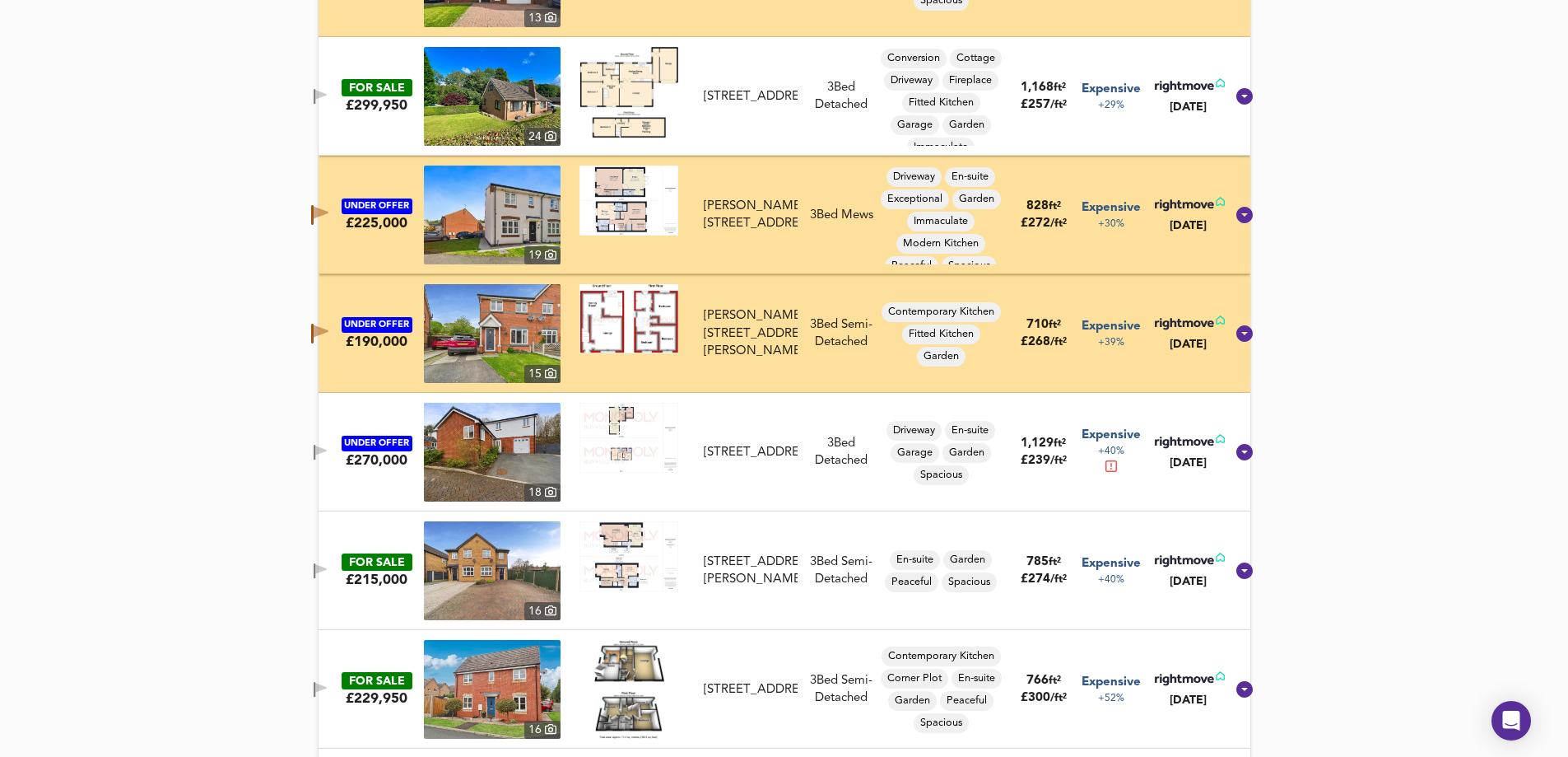
click at [325, 564] on span "button" at bounding box center [320, 571] width 25 height 16
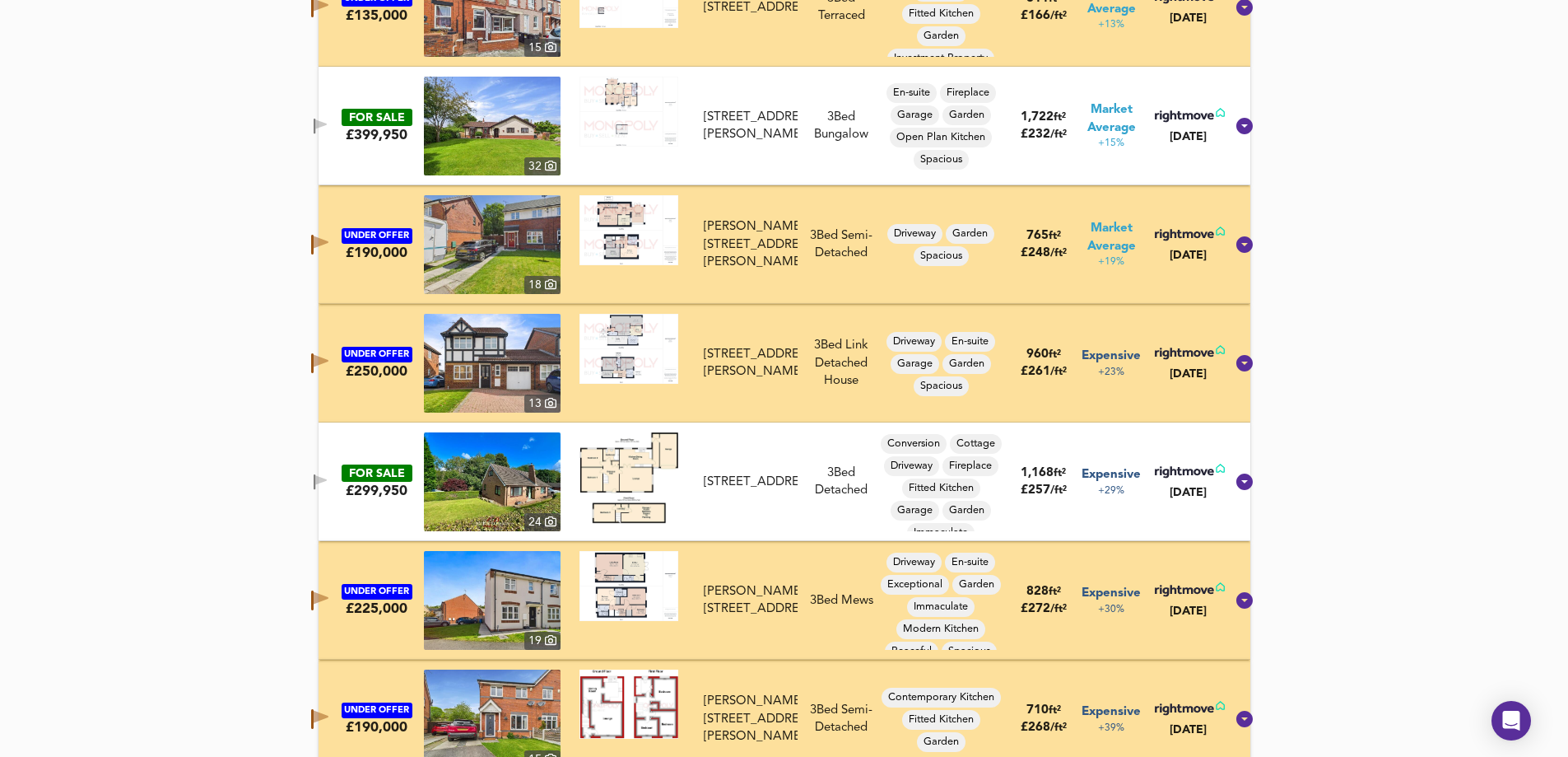
scroll to position [1416, 0]
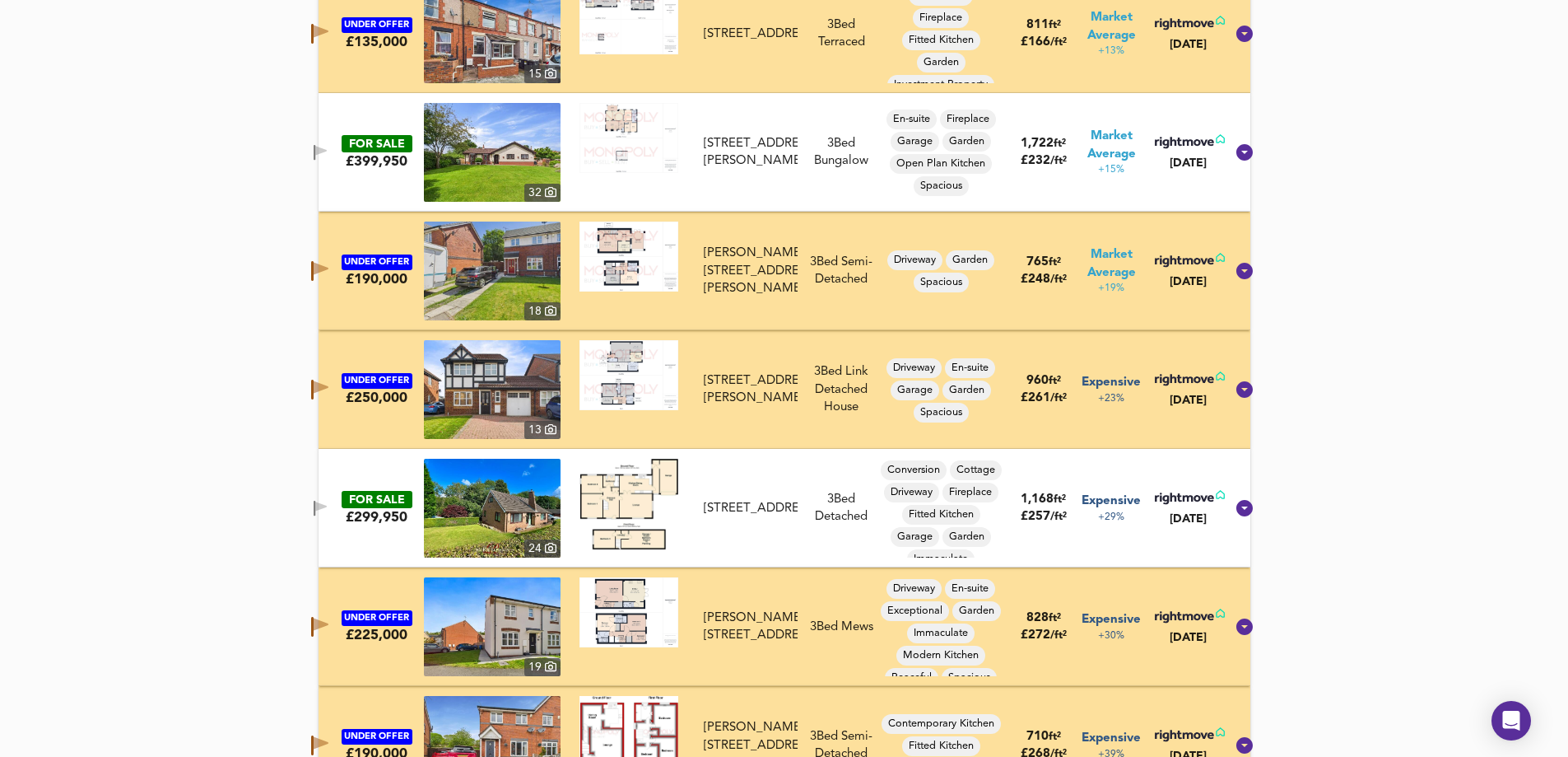
click at [328, 382] on icon "button" at bounding box center [319, 389] width 17 height 20
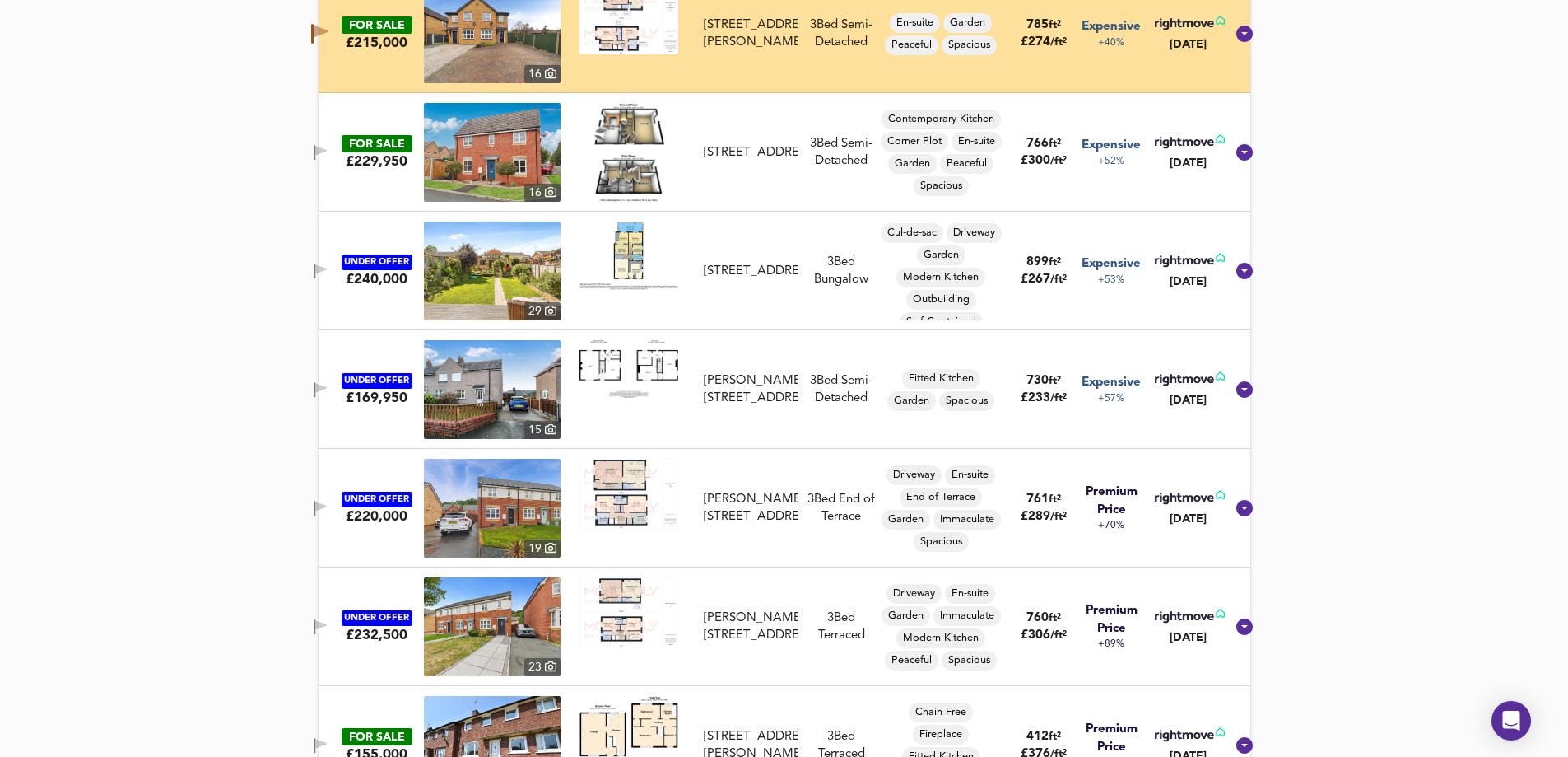
scroll to position [2404, 0]
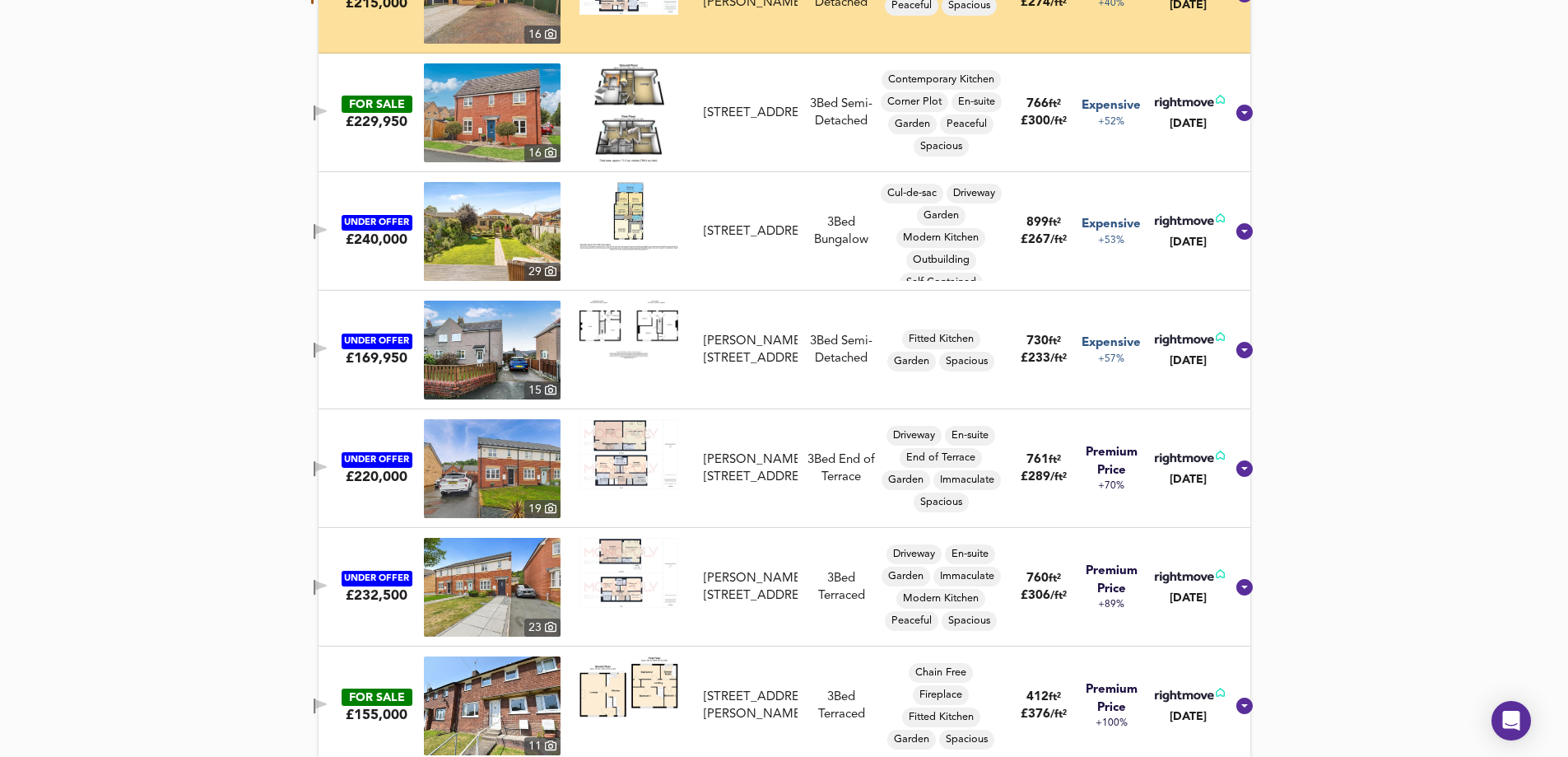
click at [326, 469] on icon "button" at bounding box center [320, 466] width 11 height 10
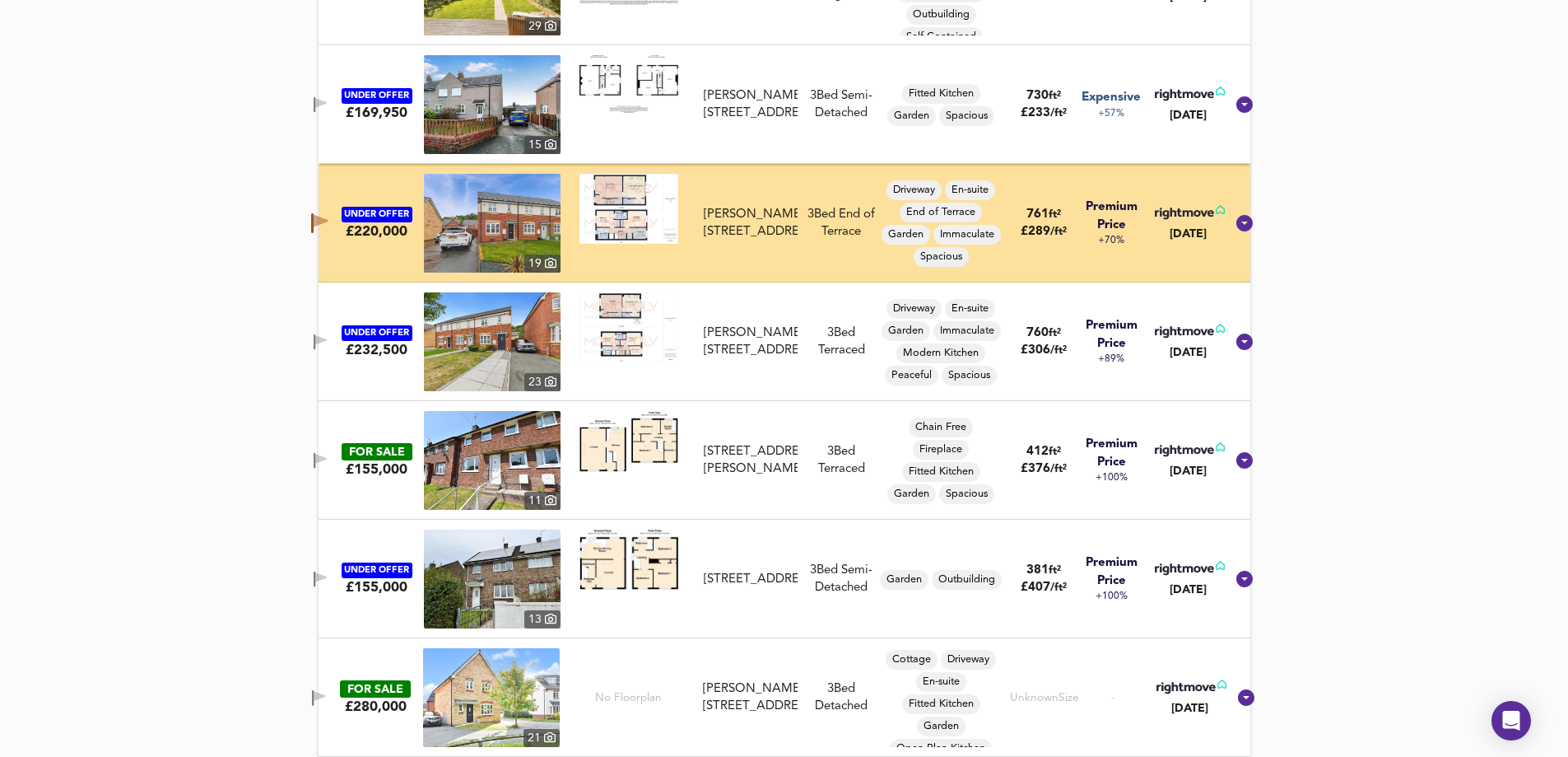
scroll to position [2651, 0]
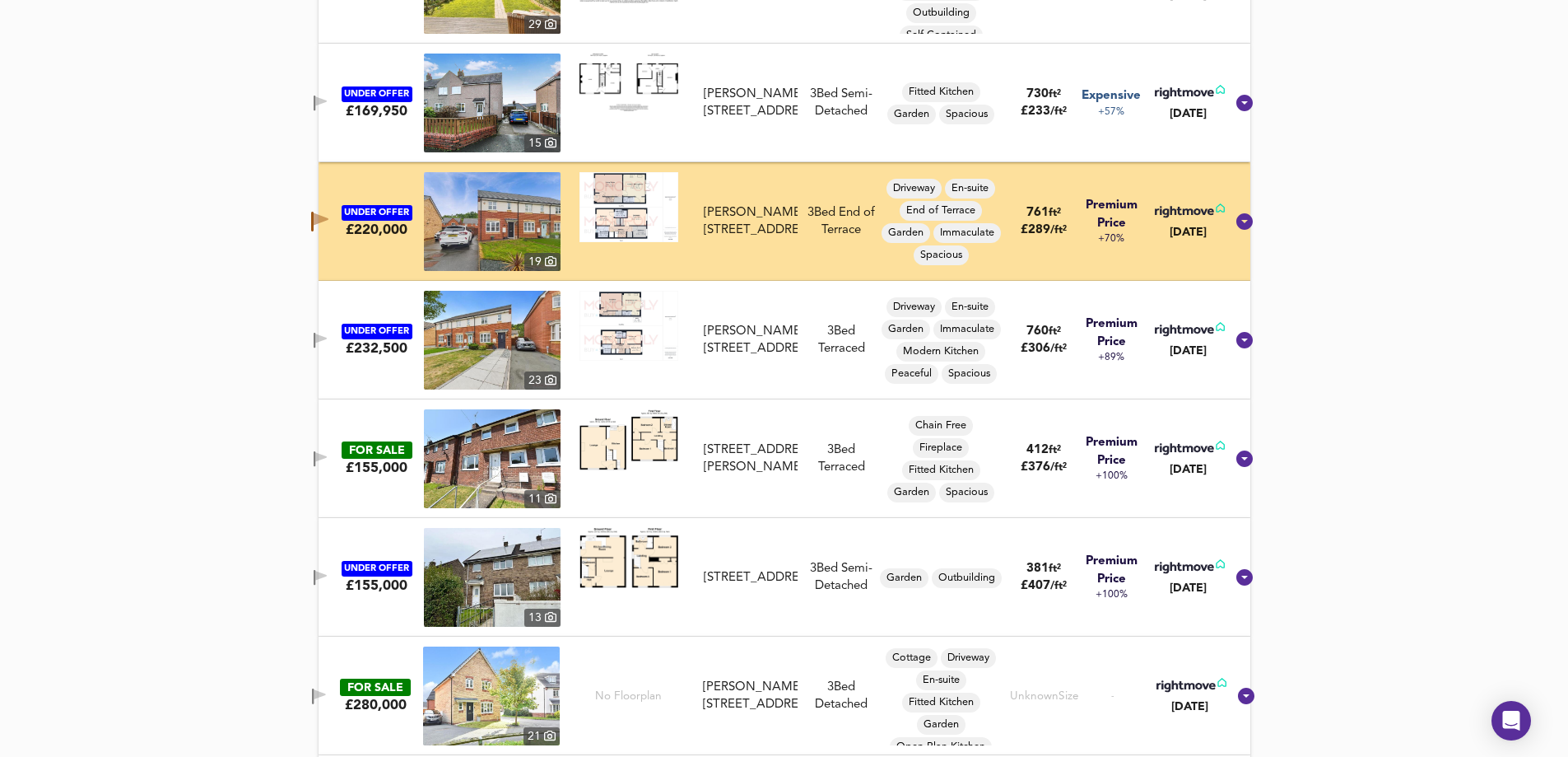
click at [337, 330] on button "button" at bounding box center [320, 340] width 33 height 23
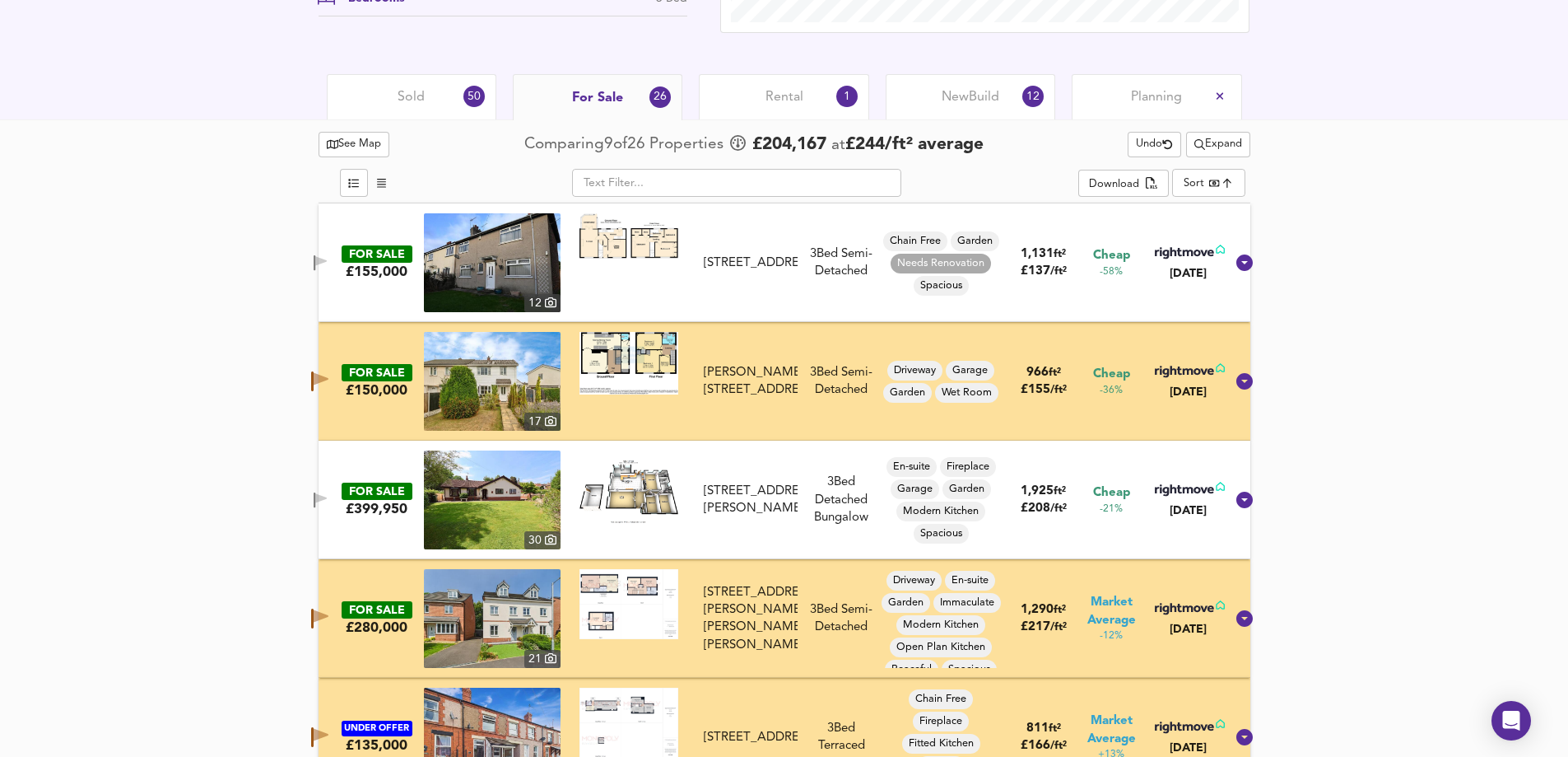
scroll to position [697, 0]
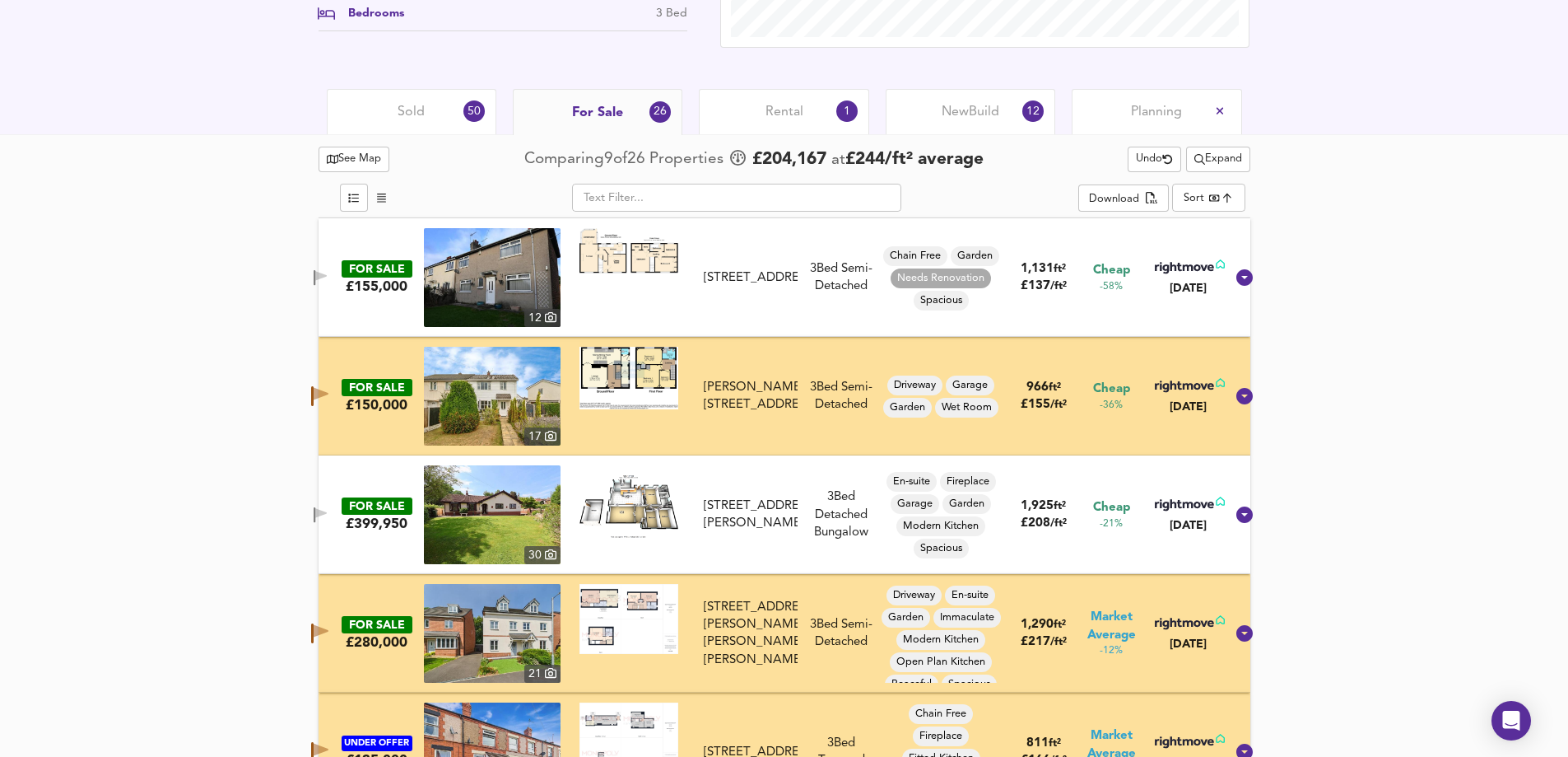
click at [327, 272] on icon "button" at bounding box center [320, 278] width 14 height 16
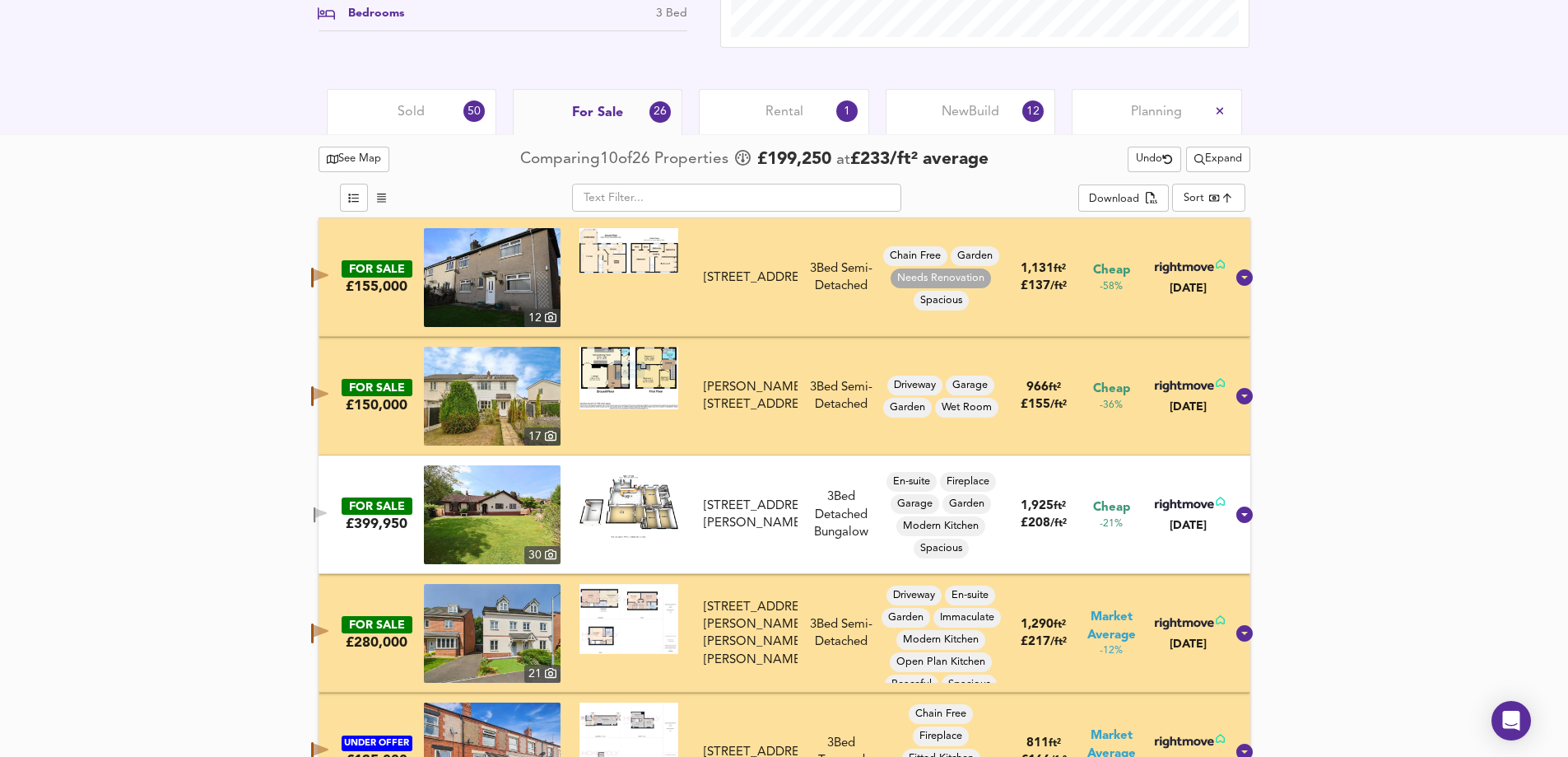
click at [784, 107] on span "Rental" at bounding box center [784, 112] width 38 height 18
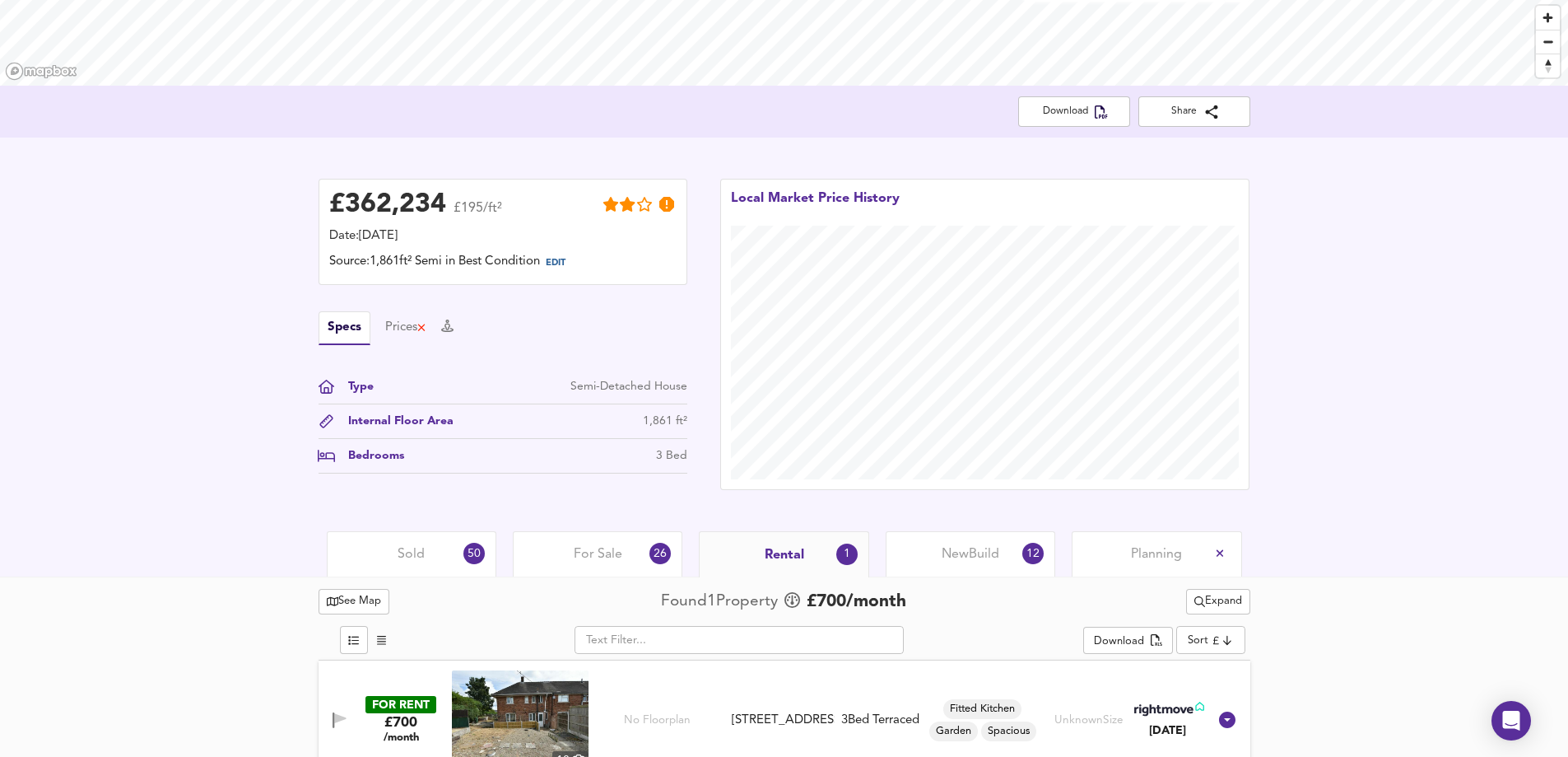
scroll to position [286, 0]
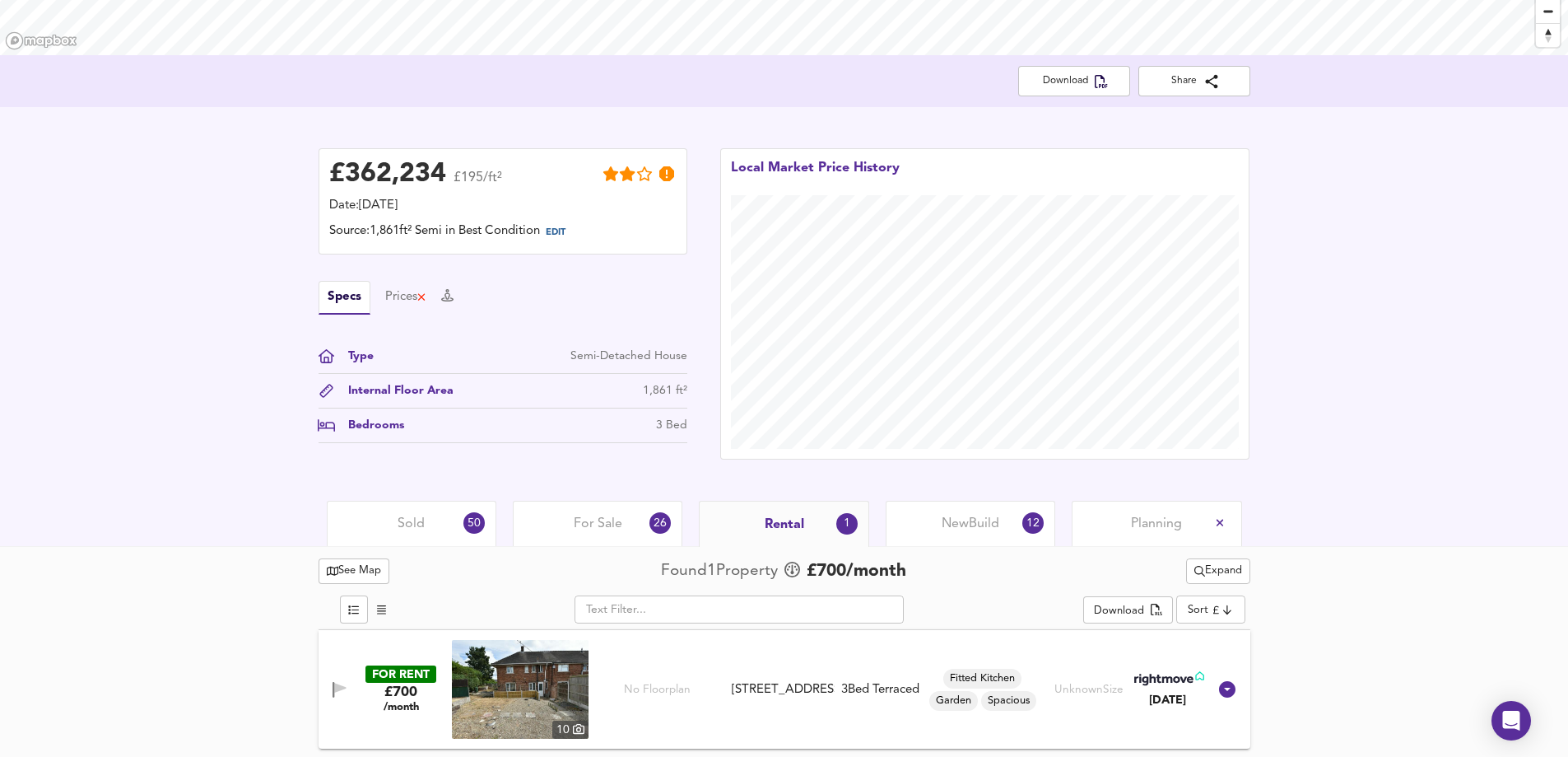
click at [1209, 572] on span "Expand" at bounding box center [1218, 571] width 48 height 19
click at [1227, 604] on icon at bounding box center [1219, 603] width 20 height 11
click at [1230, 564] on span "Expand" at bounding box center [1218, 571] width 48 height 19
click at [1321, 562] on div "See Map Found 1 Propert y £ 700 /month Undo Expand ½ mile 1 mile Houses All Typ…" at bounding box center [784, 650] width 1568 height 210
click at [1236, 576] on span "Expand" at bounding box center [1218, 571] width 48 height 19
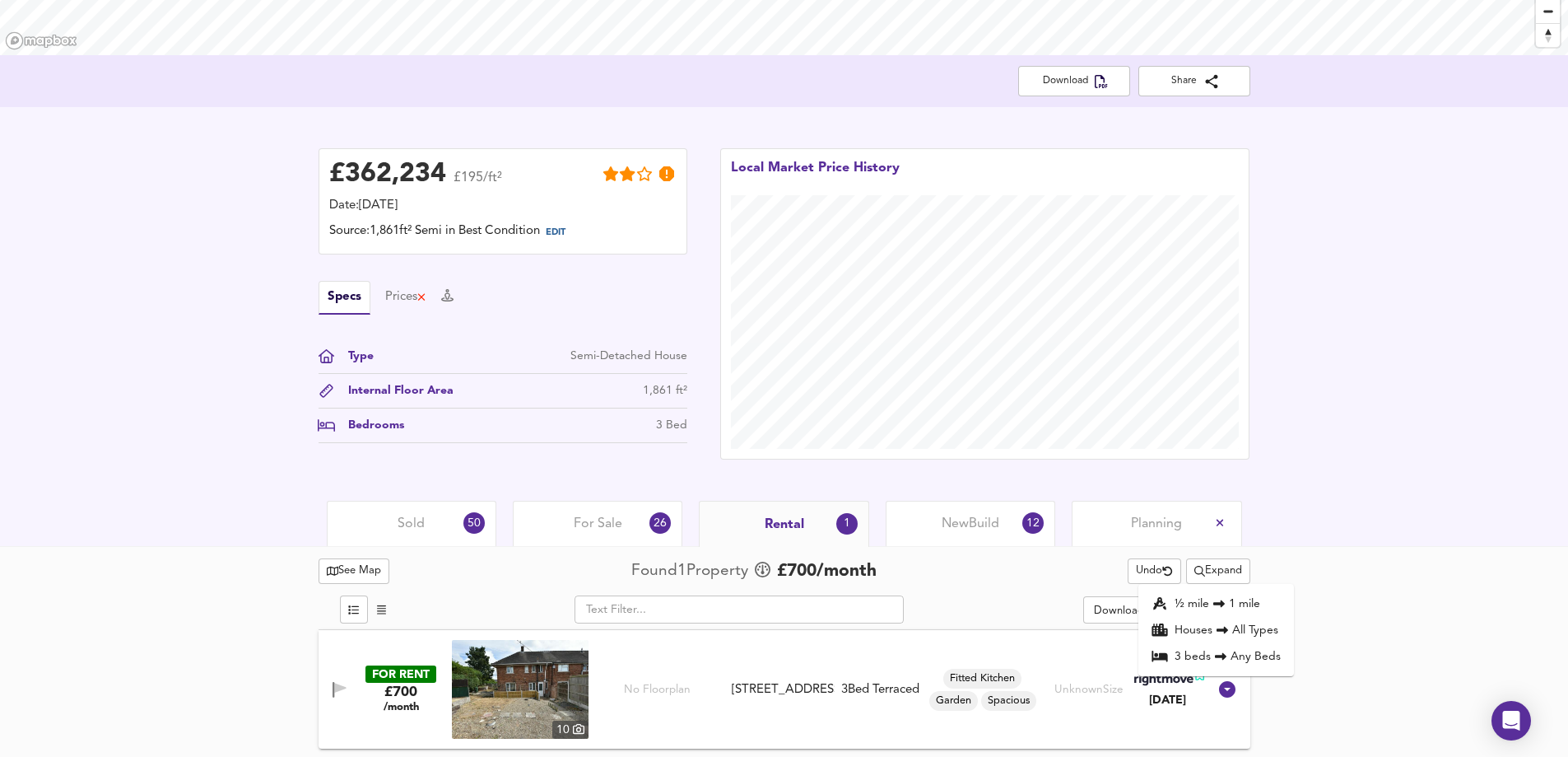
click at [336, 691] on icon "button" at bounding box center [339, 687] width 11 height 10
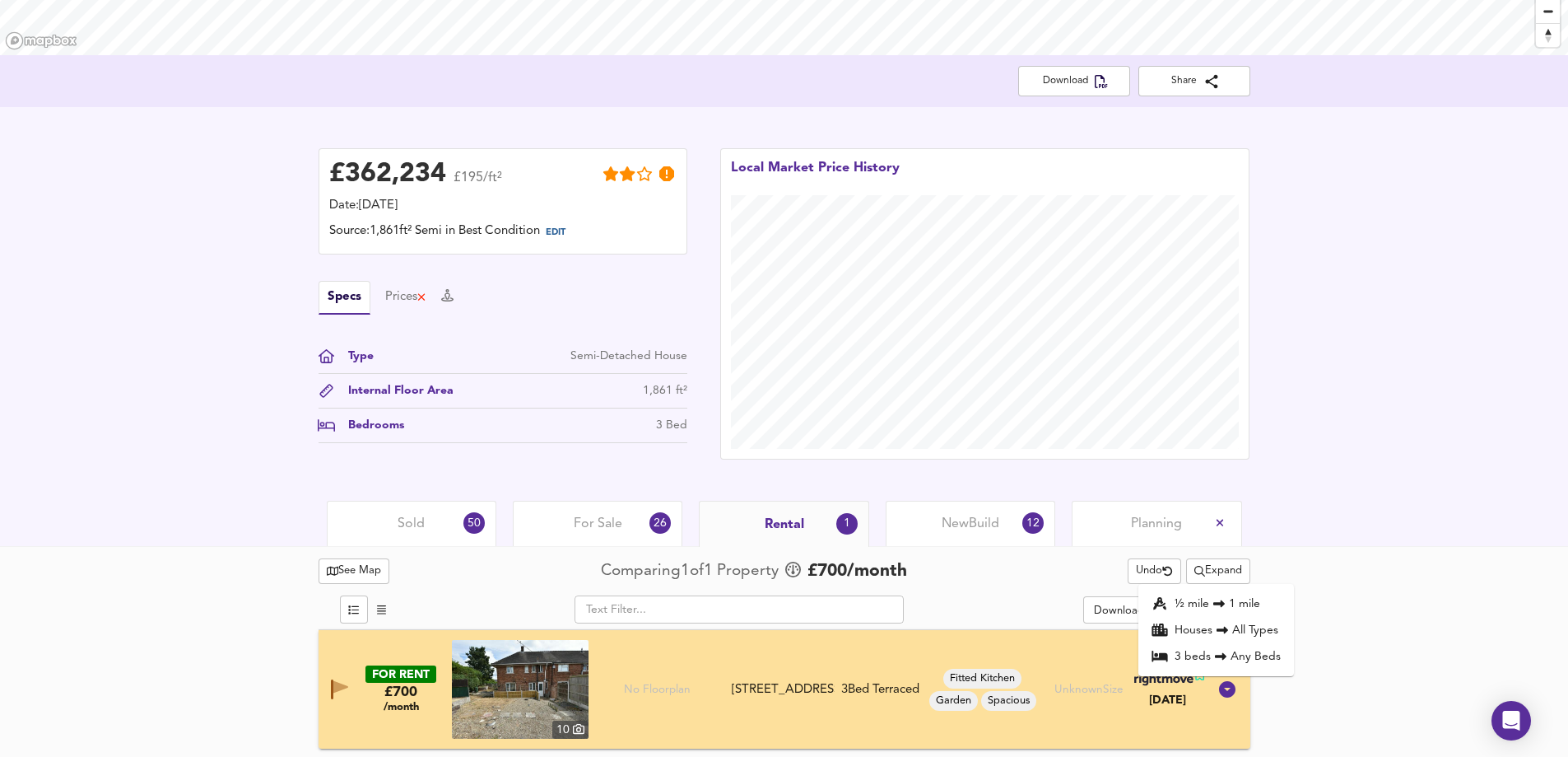
click at [1214, 629] on icon at bounding box center [1223, 630] width 20 height 11
click at [1213, 587] on div at bounding box center [784, 591] width 932 height 7
click at [1215, 579] on span "Expand" at bounding box center [1218, 571] width 48 height 19
click at [1215, 599] on icon at bounding box center [1219, 603] width 20 height 11
click at [1223, 574] on span "Expand" at bounding box center [1218, 571] width 48 height 19
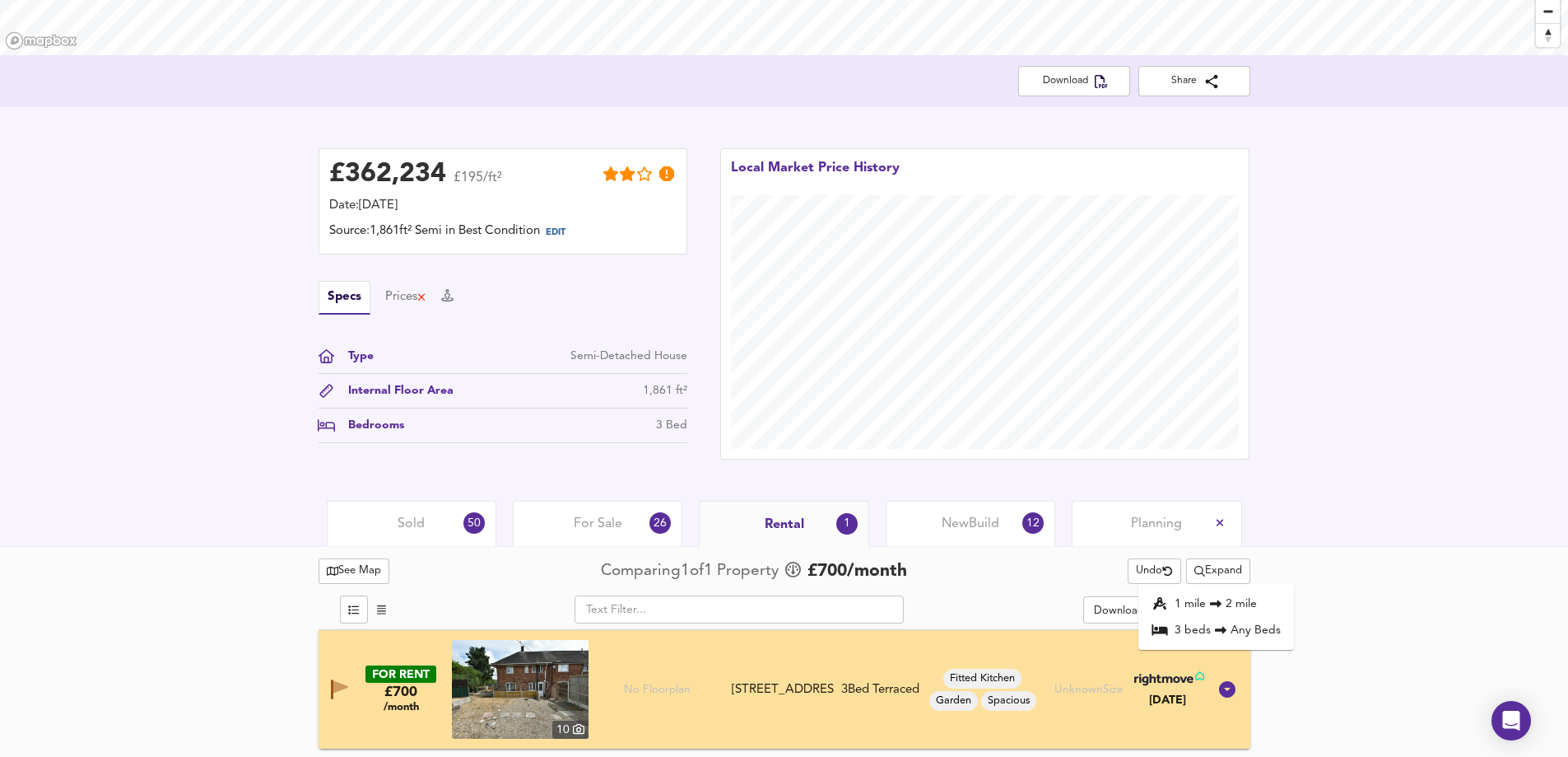
click at [1223, 596] on li "1 mile 2 mile" at bounding box center [1216, 604] width 156 height 26
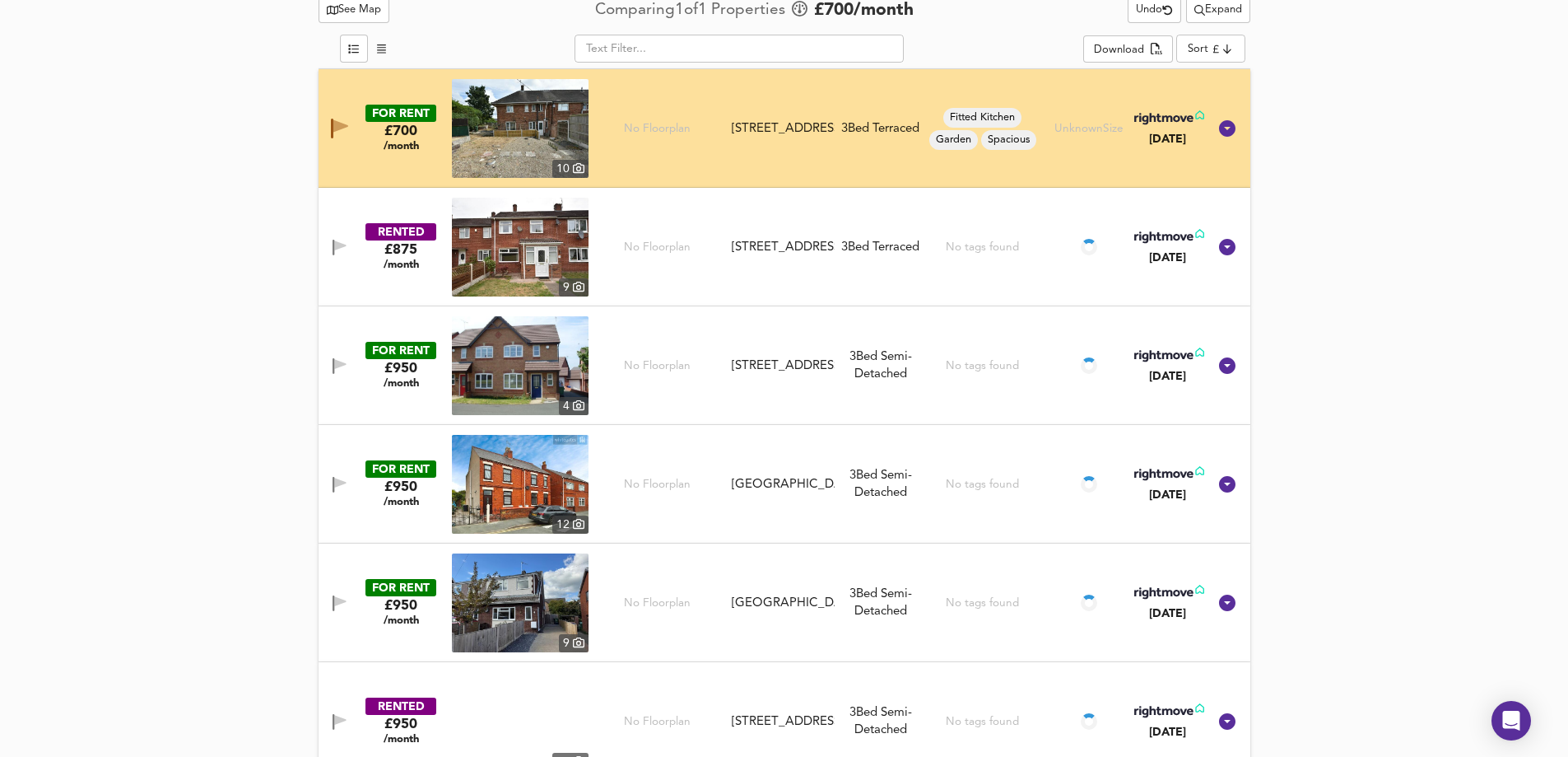
scroll to position [863, 0]
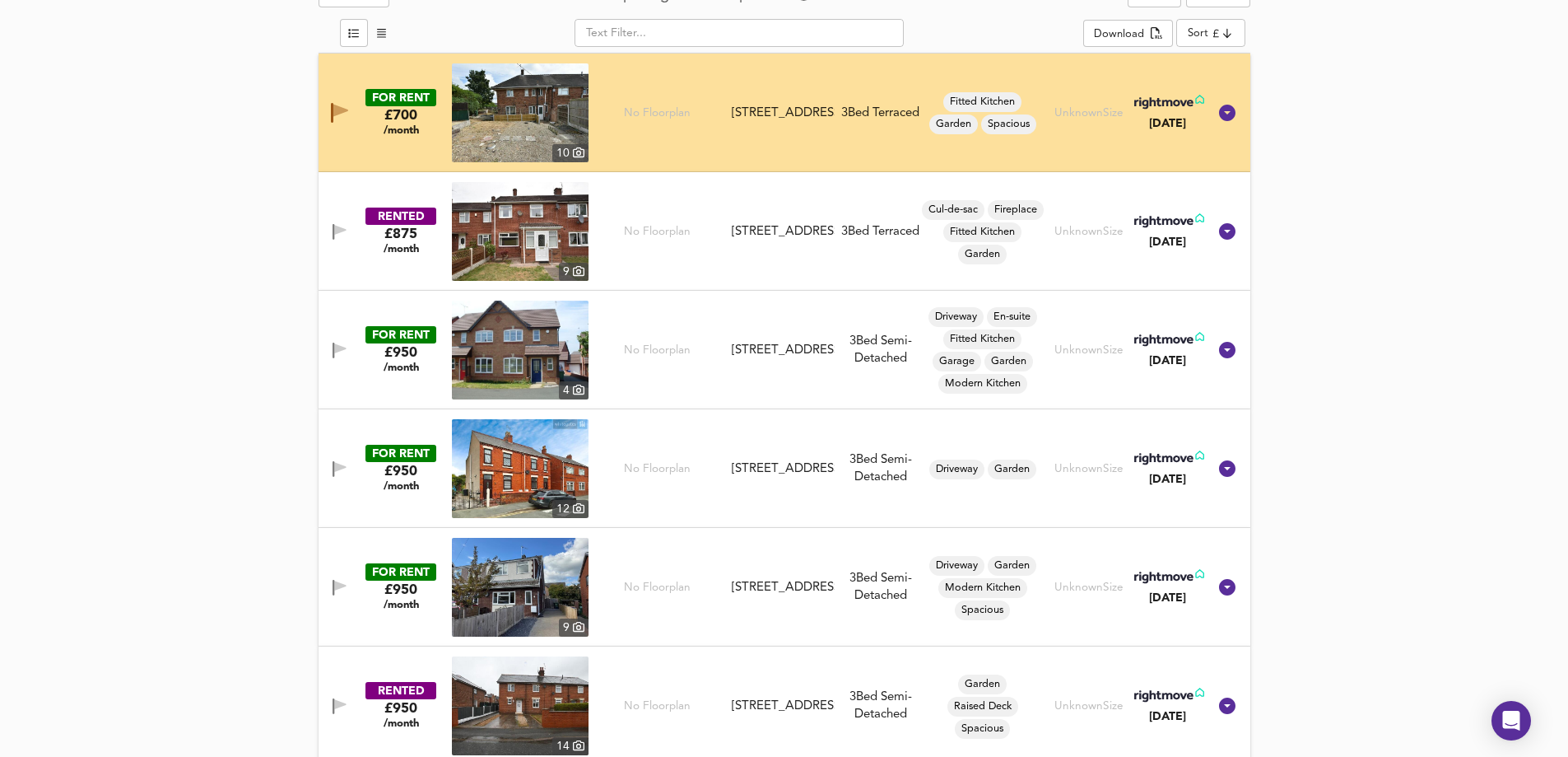
click at [338, 231] on icon "button" at bounding box center [339, 230] width 11 height 10
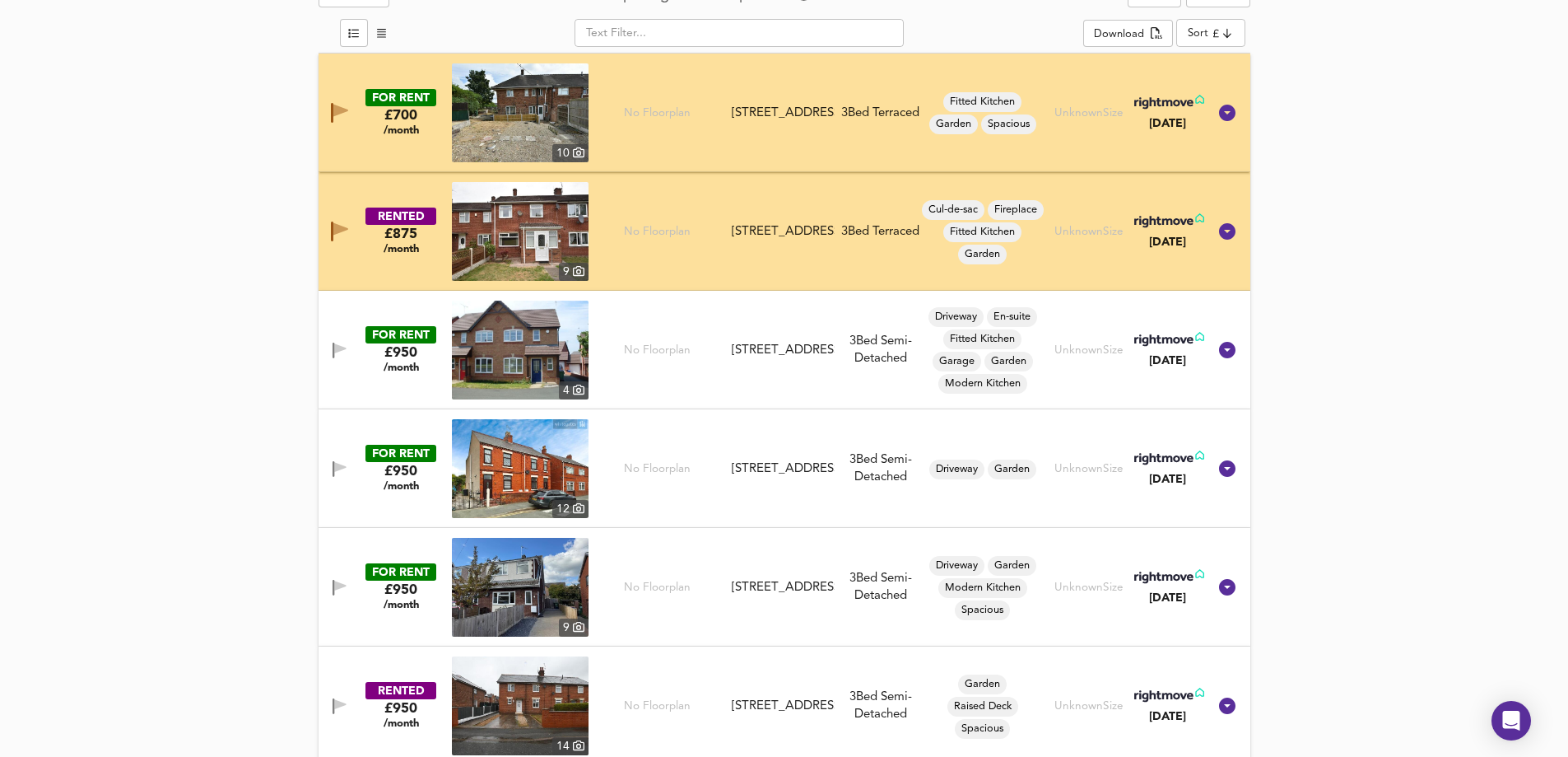
click at [325, 348] on button "button" at bounding box center [339, 351] width 33 height 23
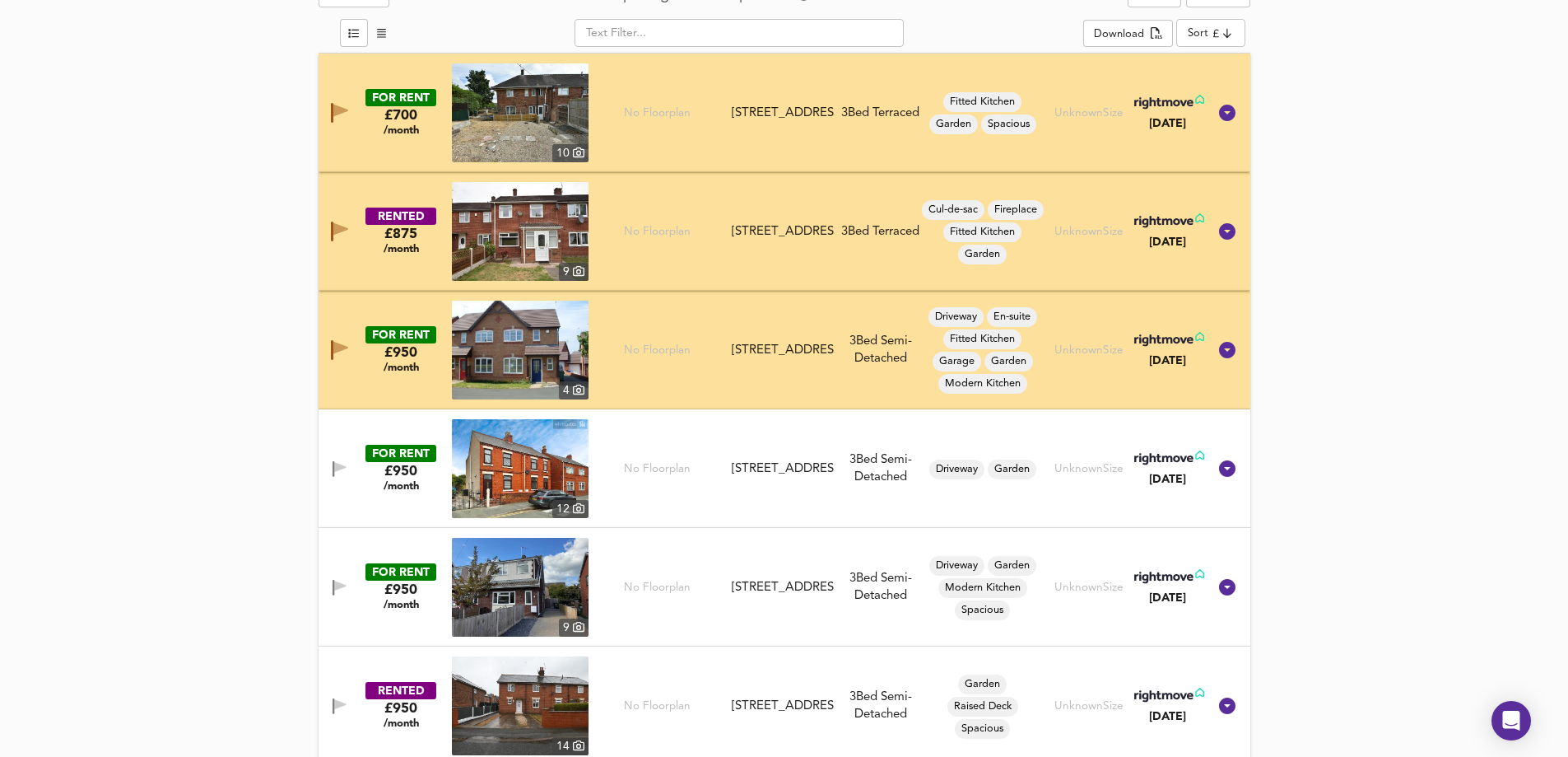
click at [340, 469] on icon "button" at bounding box center [339, 469] width 14 height 16
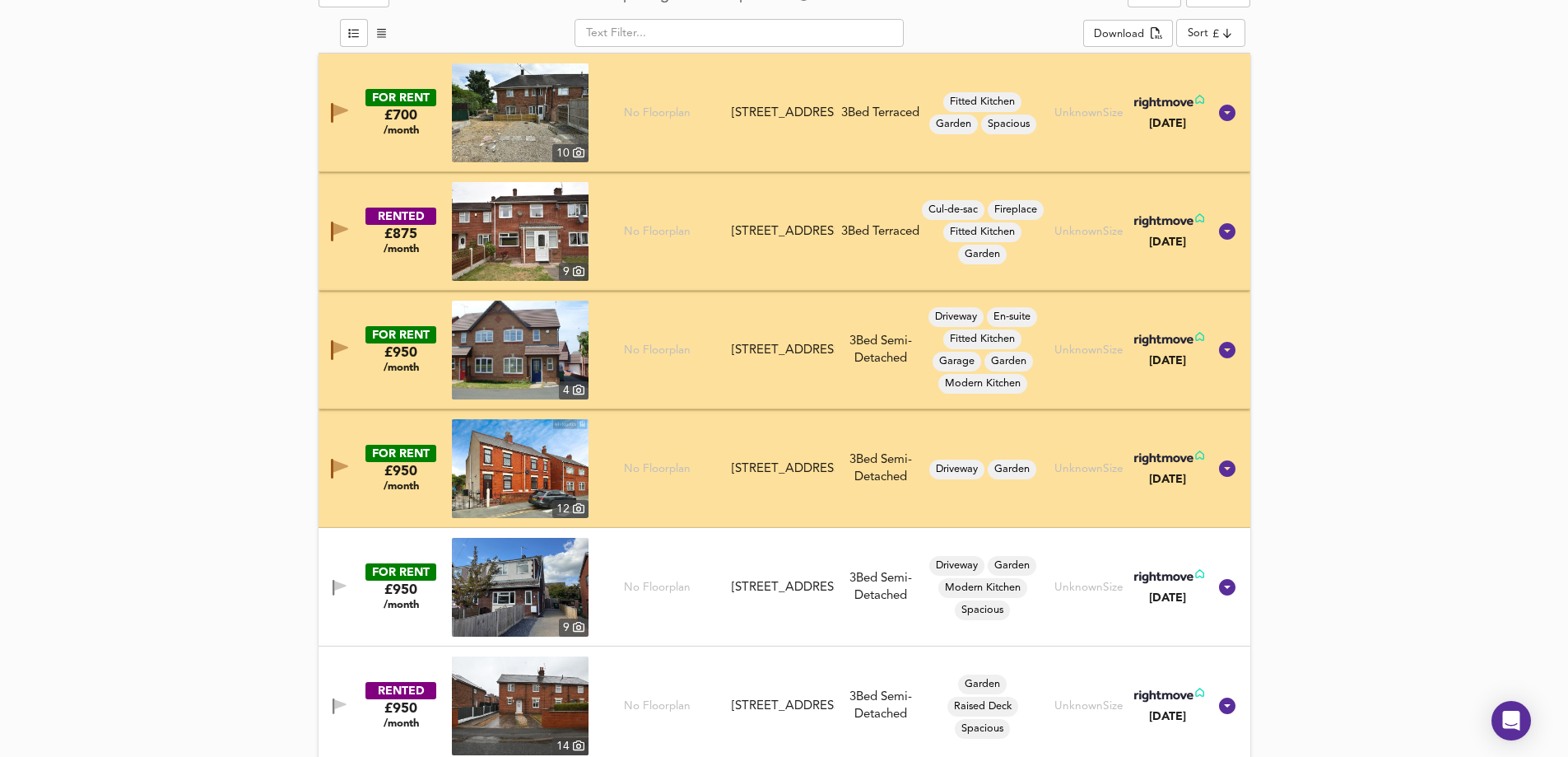
click at [336, 587] on icon "button" at bounding box center [339, 585] width 11 height 10
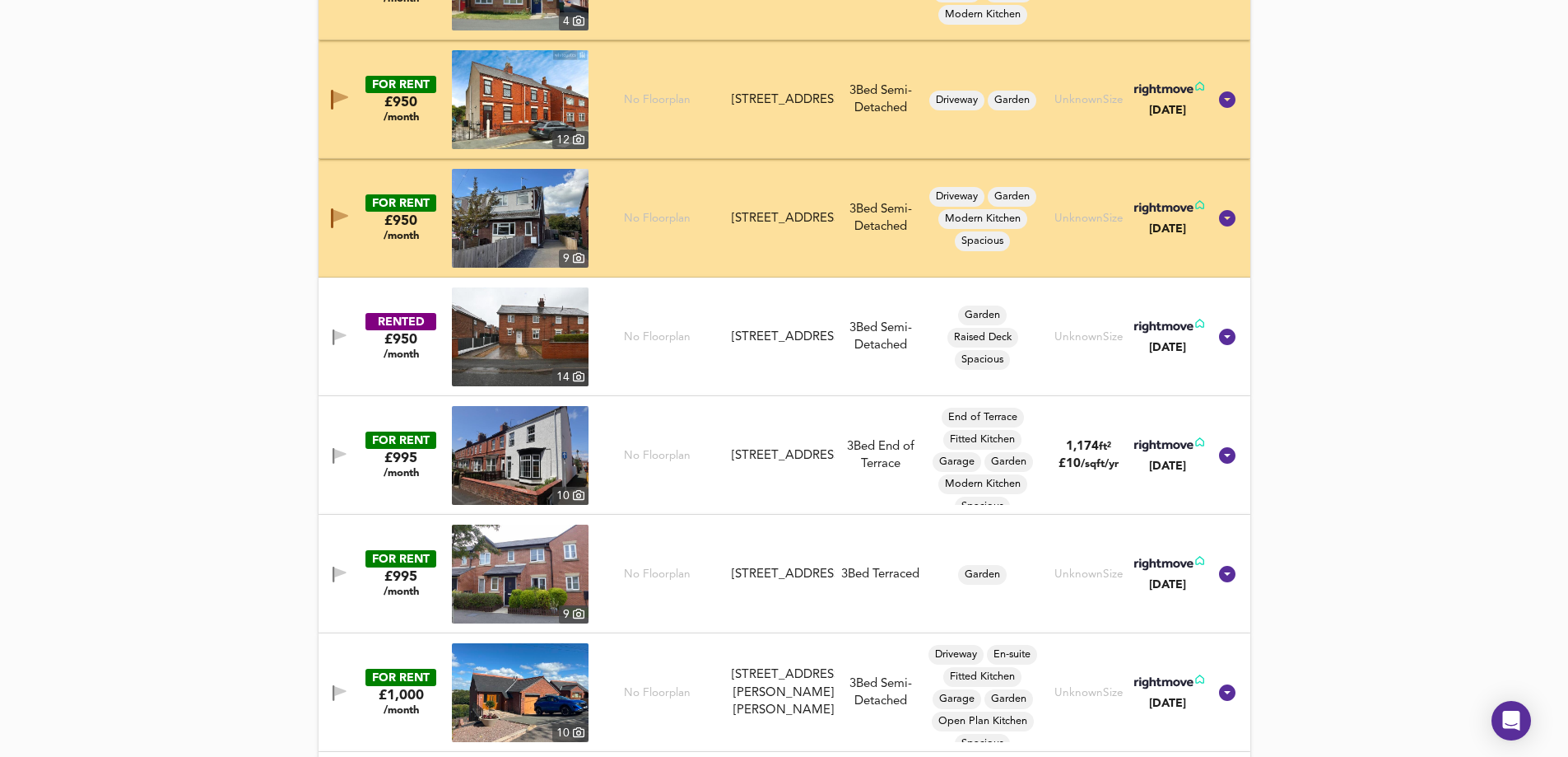
scroll to position [1274, 0]
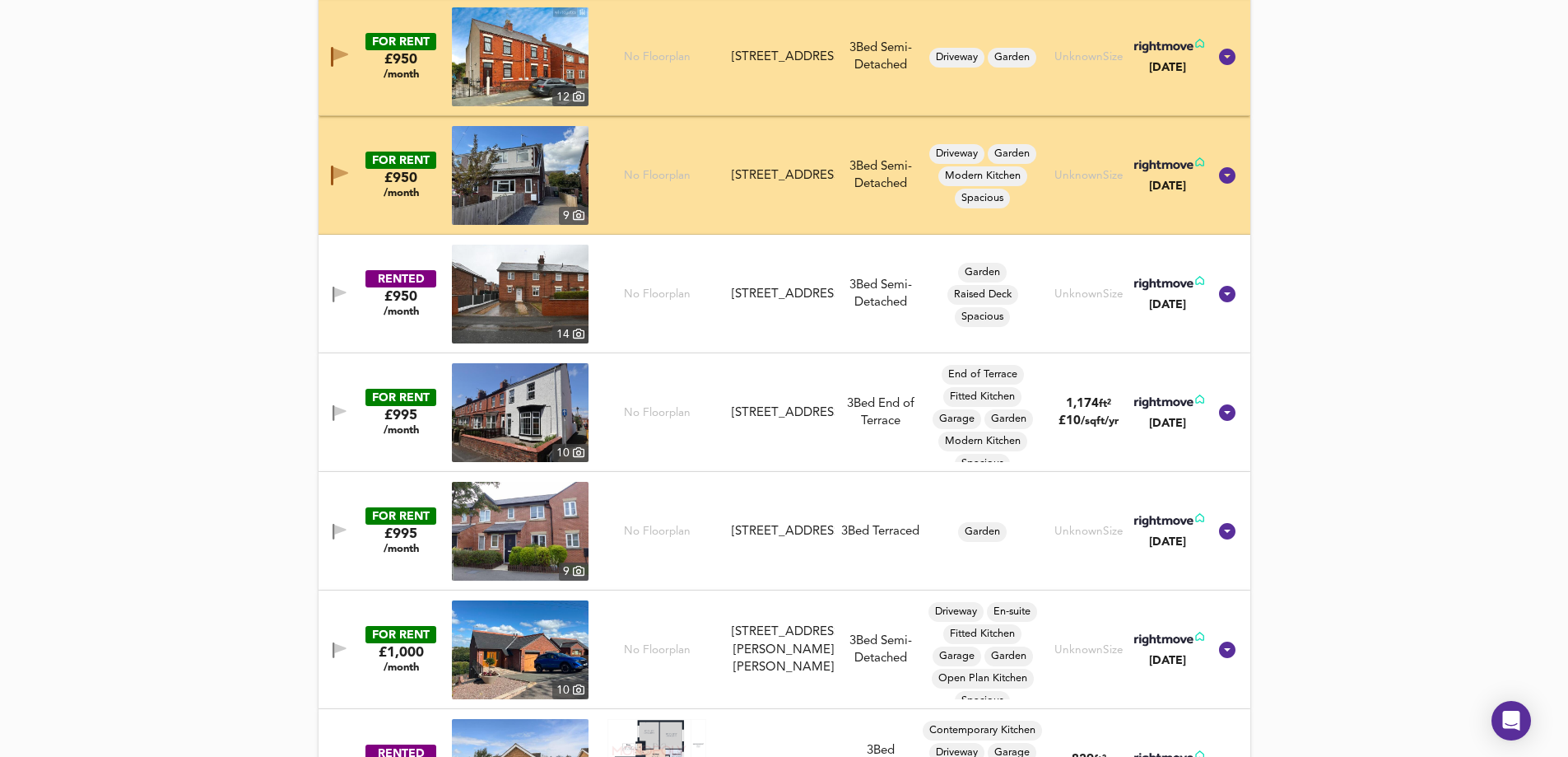
click at [341, 286] on button "button" at bounding box center [339, 294] width 33 height 23
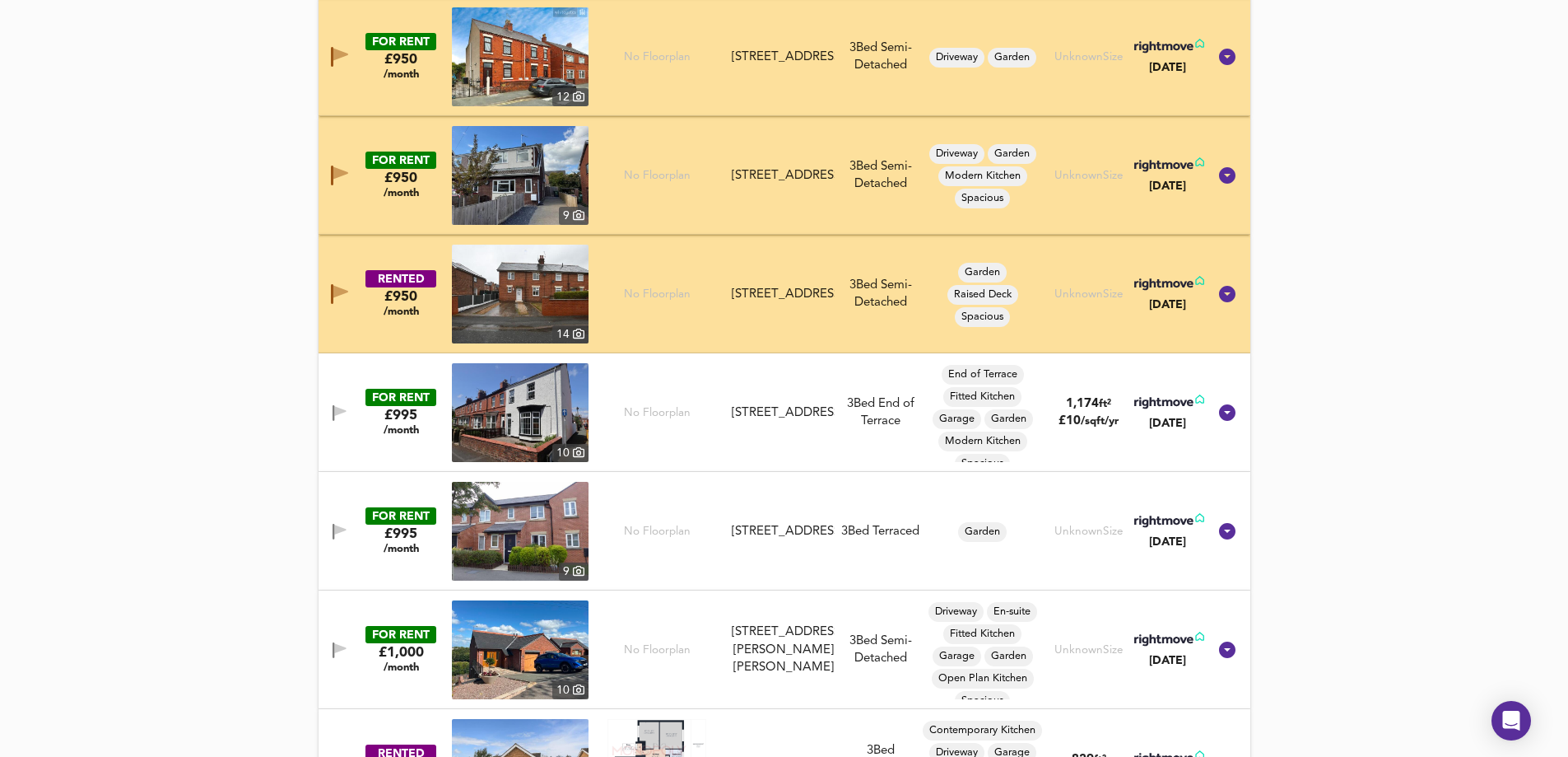
click at [332, 425] on div "FOR RENT £995 /month 10 No Floorplan Bersham Road, Wrexham, LL13 7UG Bersham Ro…" at bounding box center [765, 412] width 886 height 99
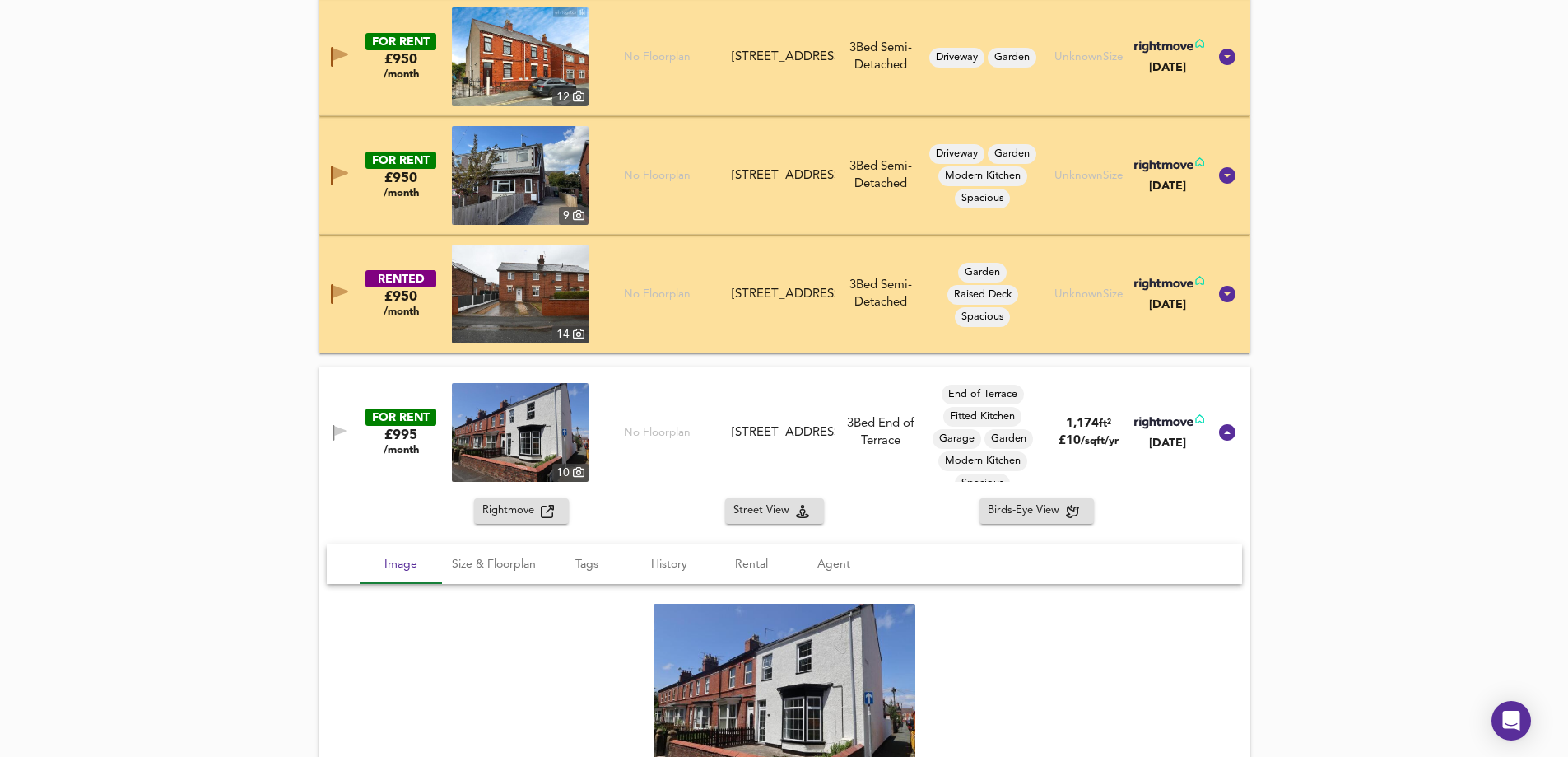
click at [335, 428] on icon "button" at bounding box center [339, 430] width 11 height 10
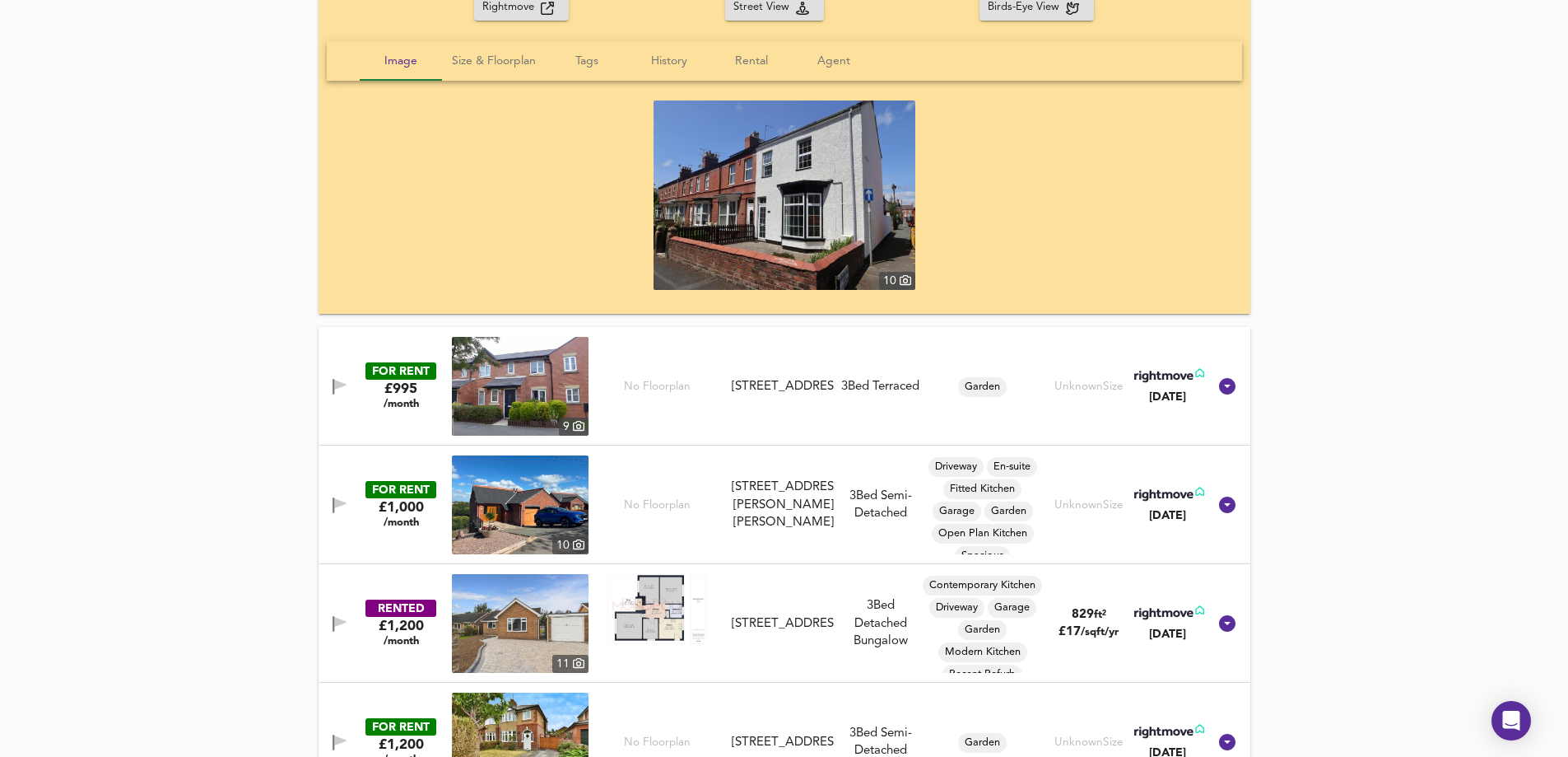
scroll to position [1830, 0]
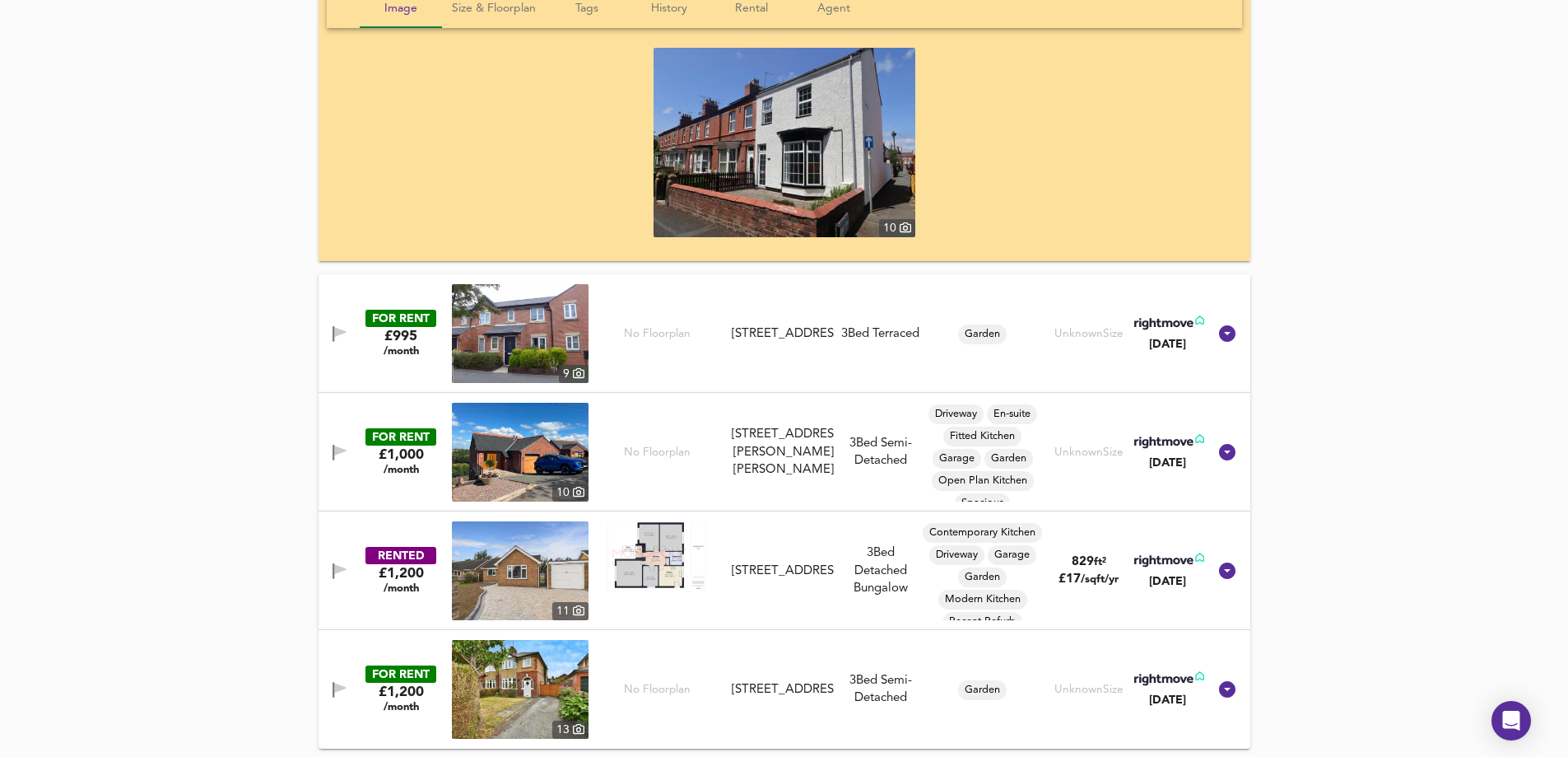
click at [339, 334] on icon "button" at bounding box center [339, 331] width 11 height 10
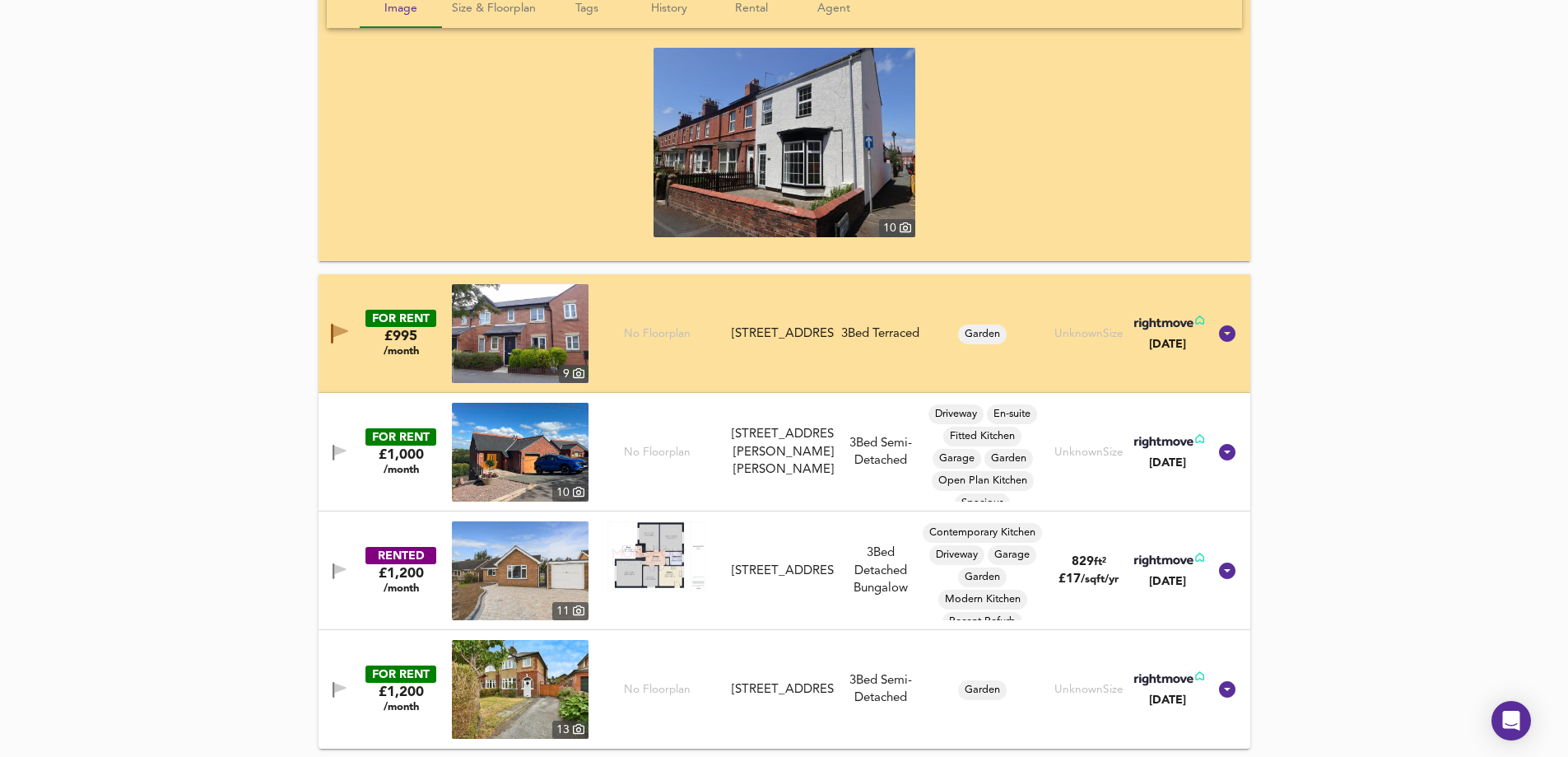
click at [333, 457] on icon "button" at bounding box center [333, 452] width 2 height 16
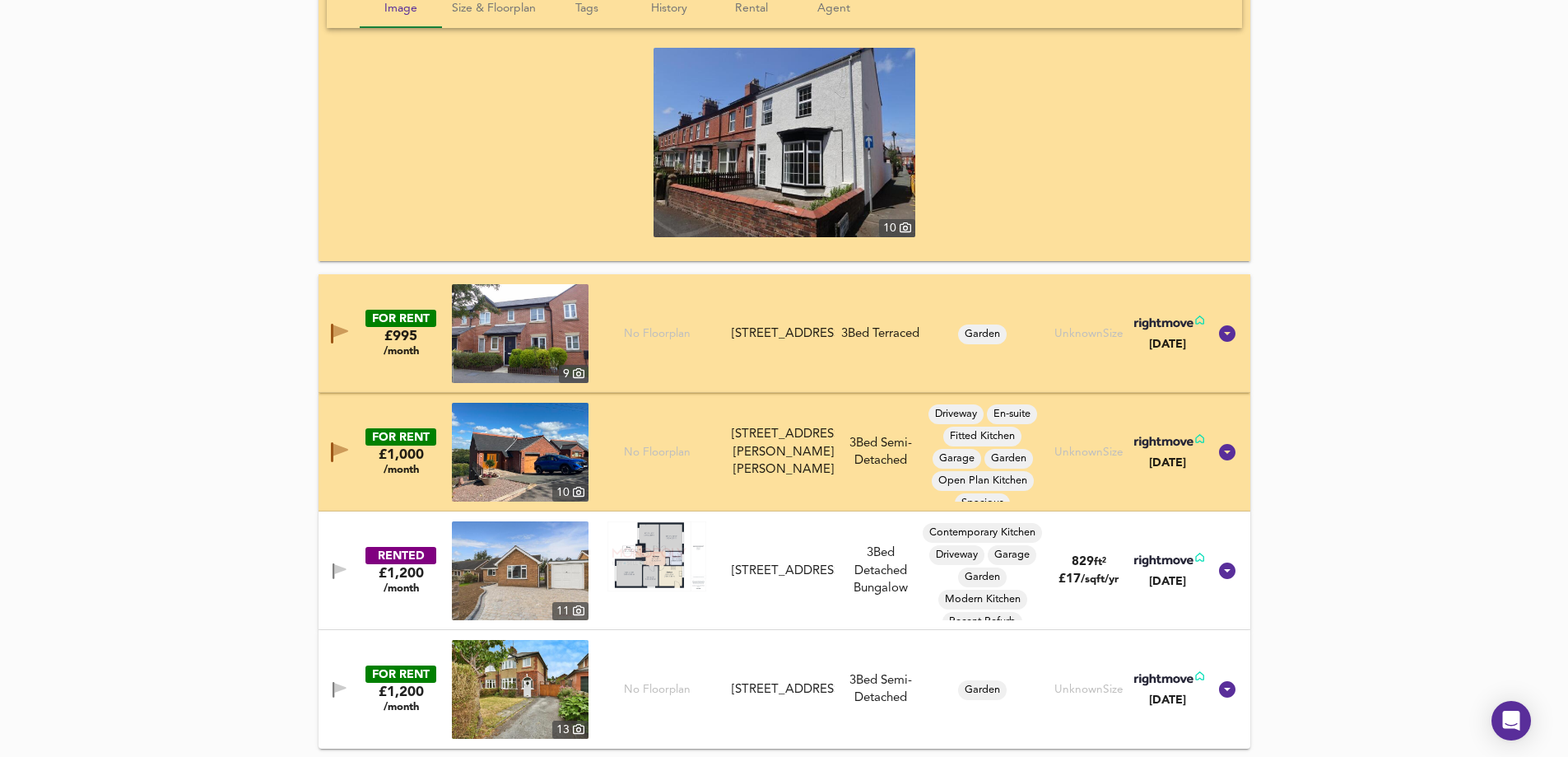
click at [335, 565] on icon "button" at bounding box center [339, 568] width 11 height 10
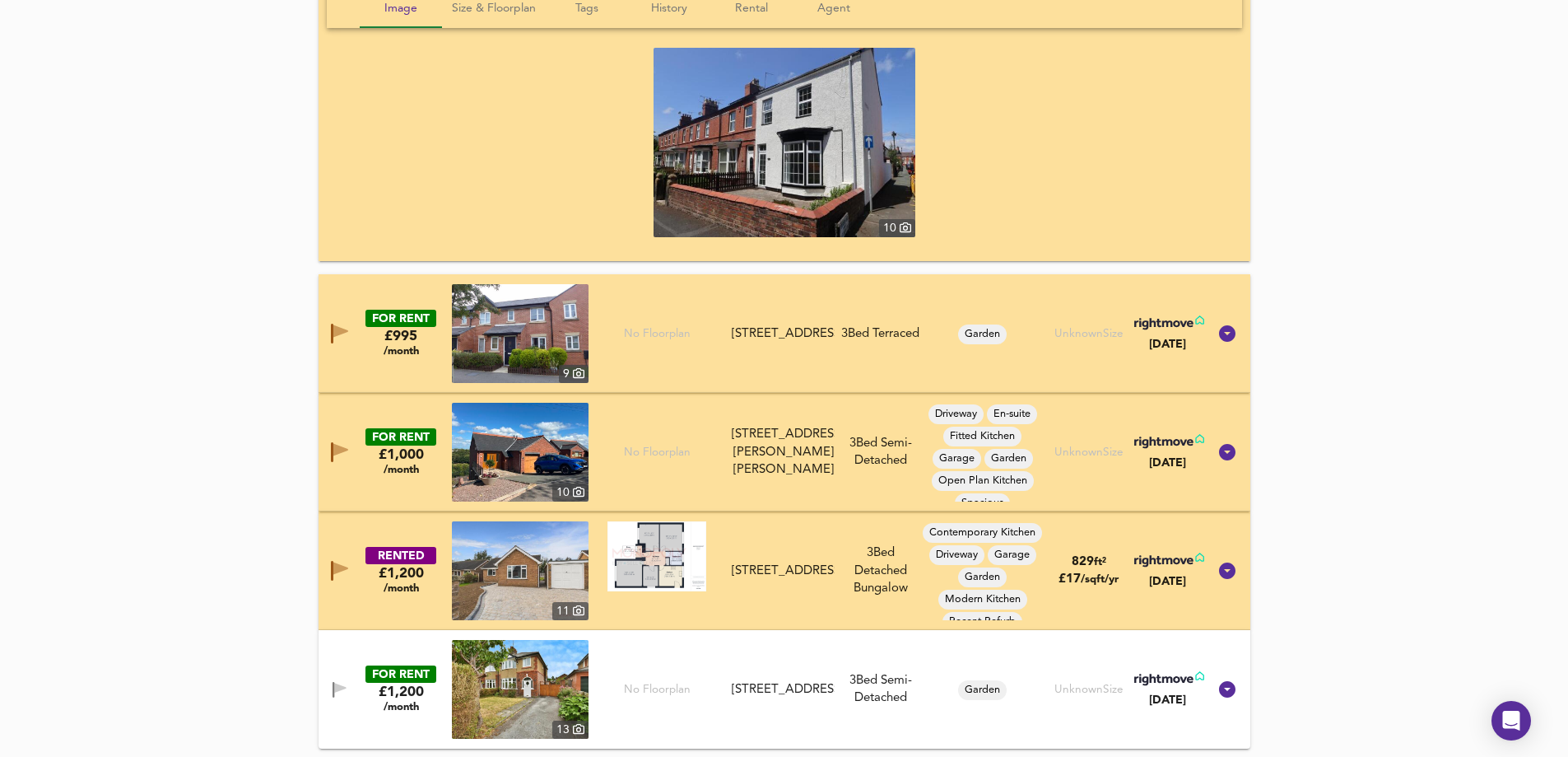
click at [333, 687] on icon "button" at bounding box center [333, 689] width 2 height 16
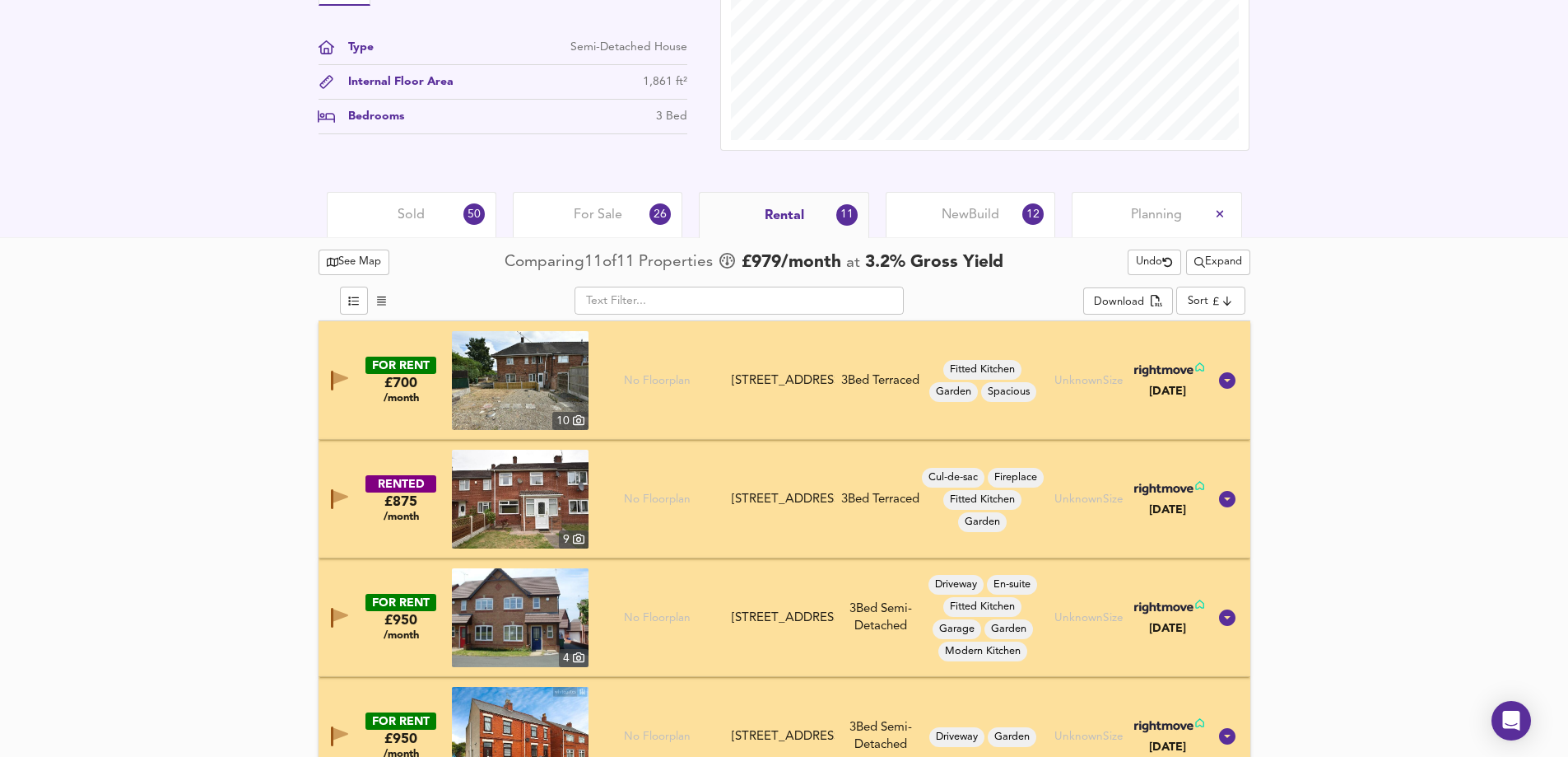
scroll to position [347, 0]
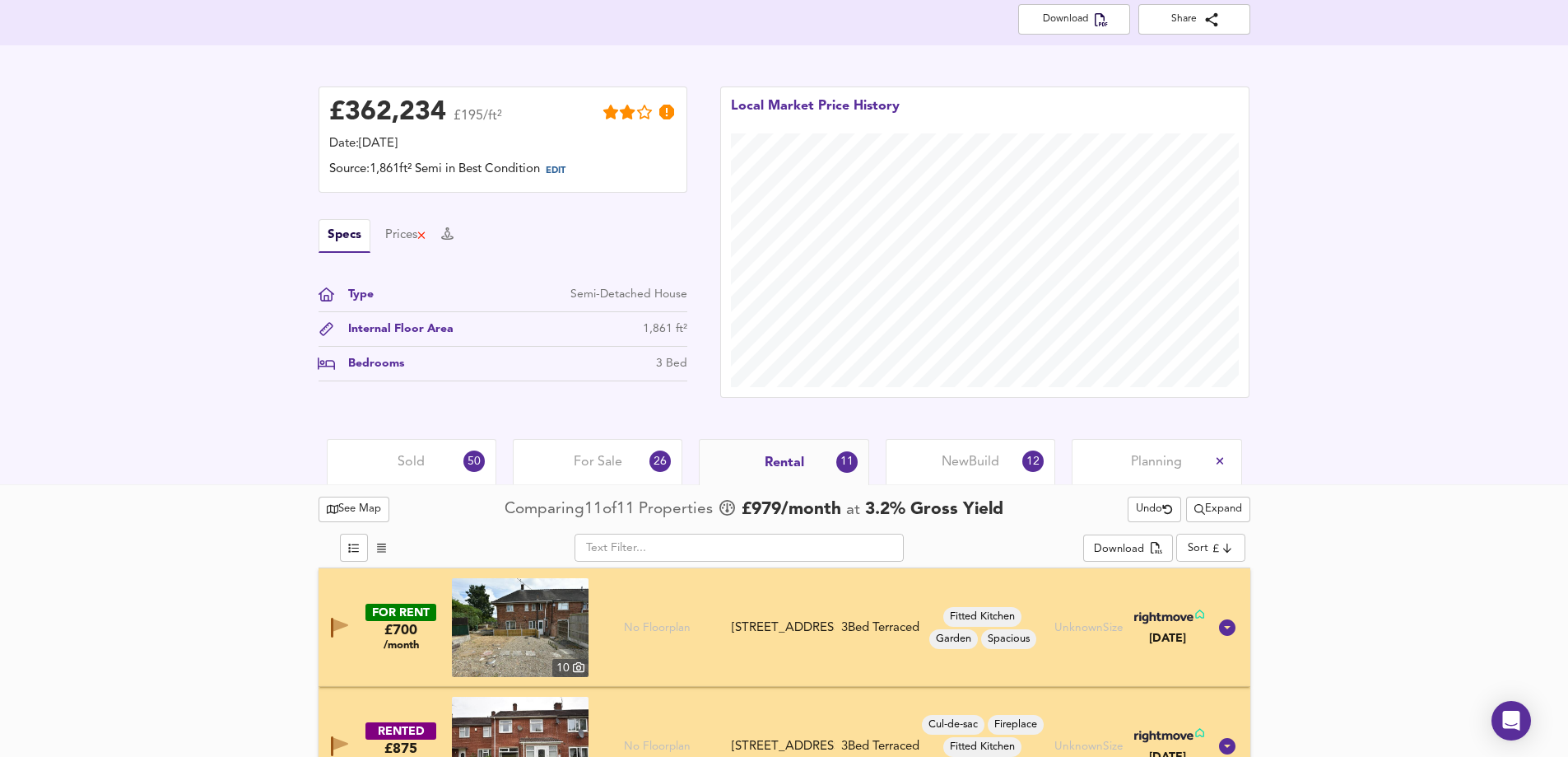
click at [985, 454] on span "New Build" at bounding box center [971, 462] width 58 height 18
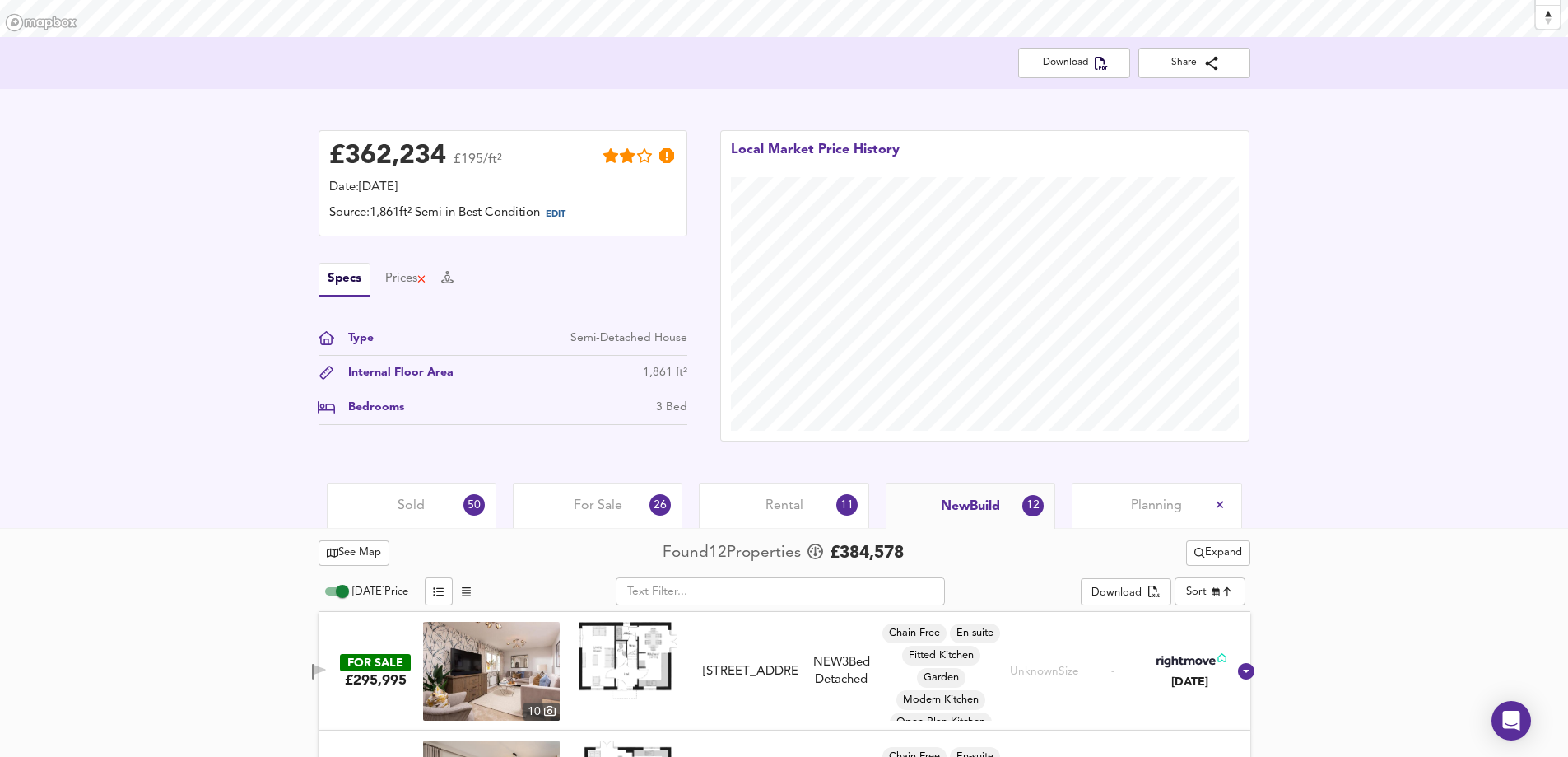
scroll to position [595, 0]
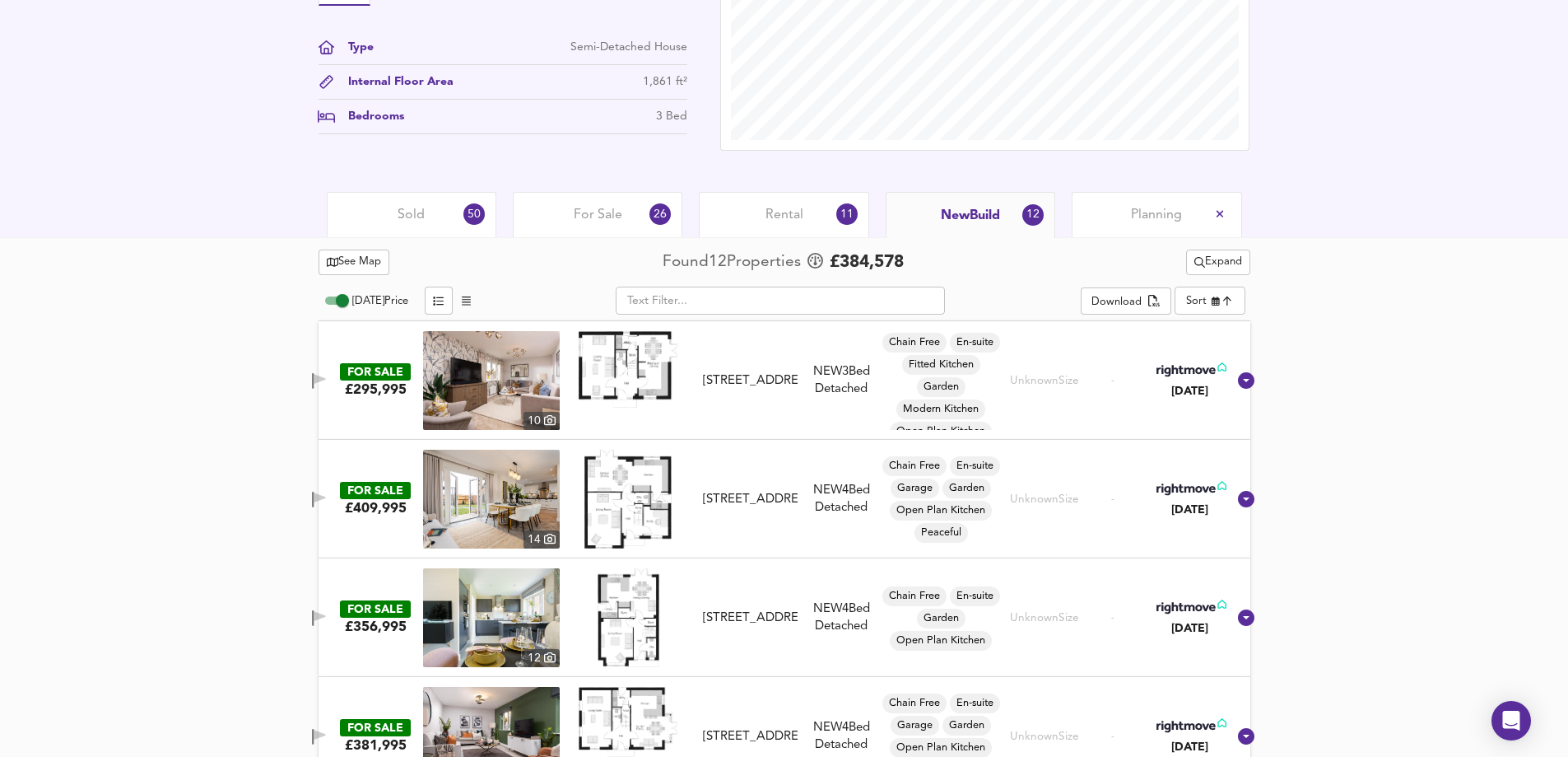
click at [1232, 268] on span "Expand" at bounding box center [1218, 262] width 48 height 19
click at [1214, 294] on li "½ mile 1 mile" at bounding box center [1216, 294] width 203 height 26
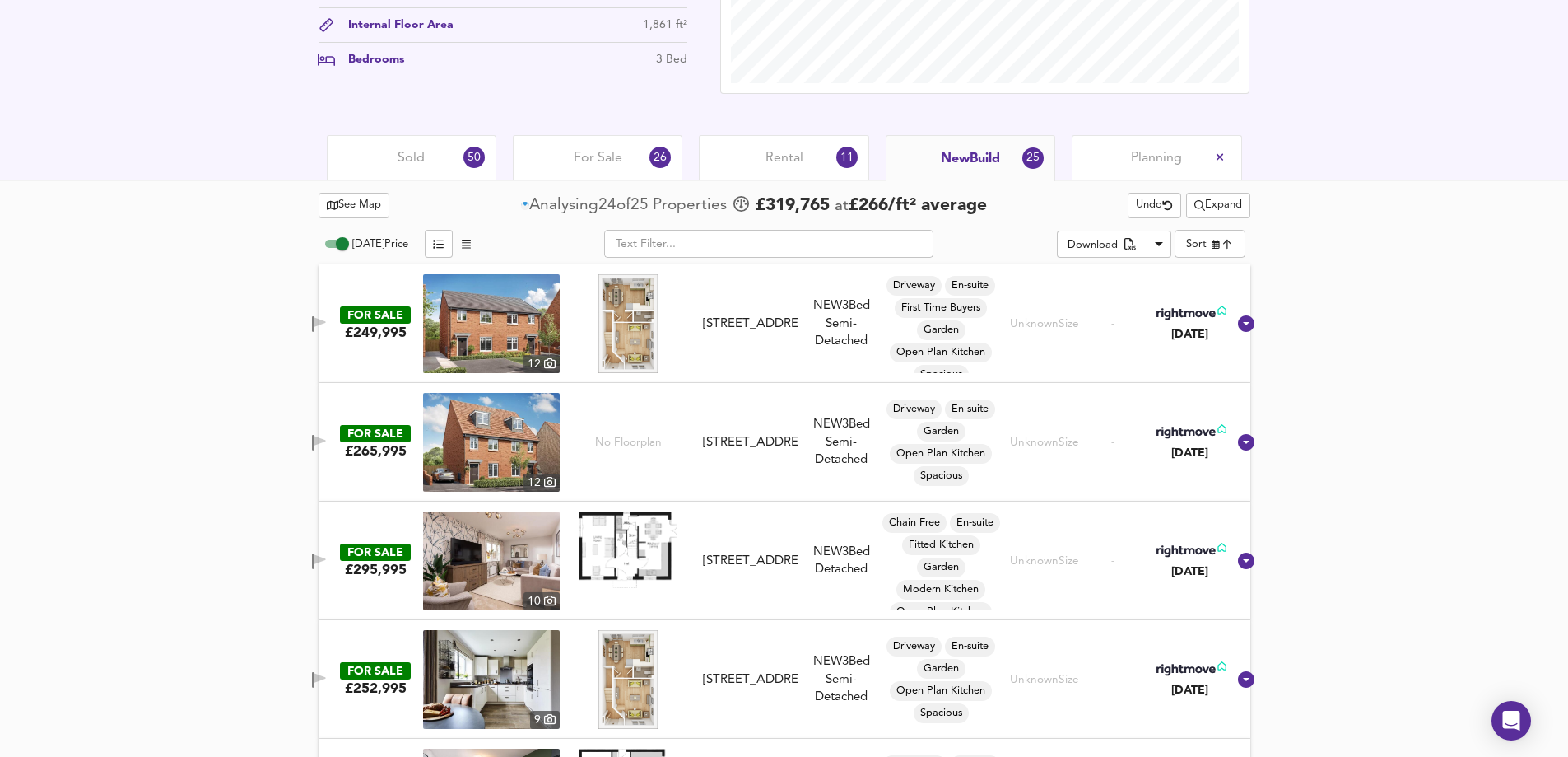
scroll to position [677, 0]
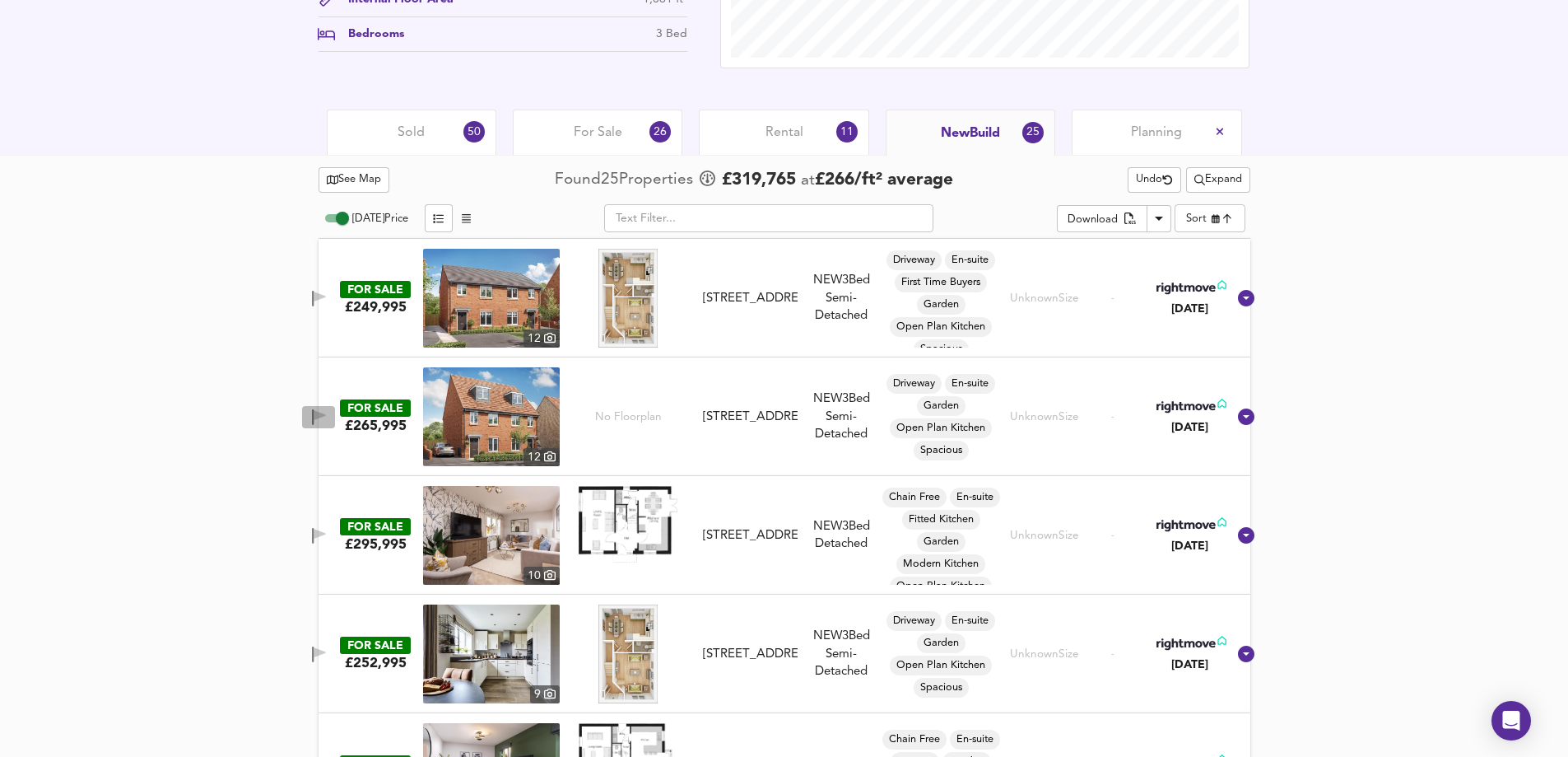
click at [326, 411] on icon "button" at bounding box center [319, 417] width 14 height 16
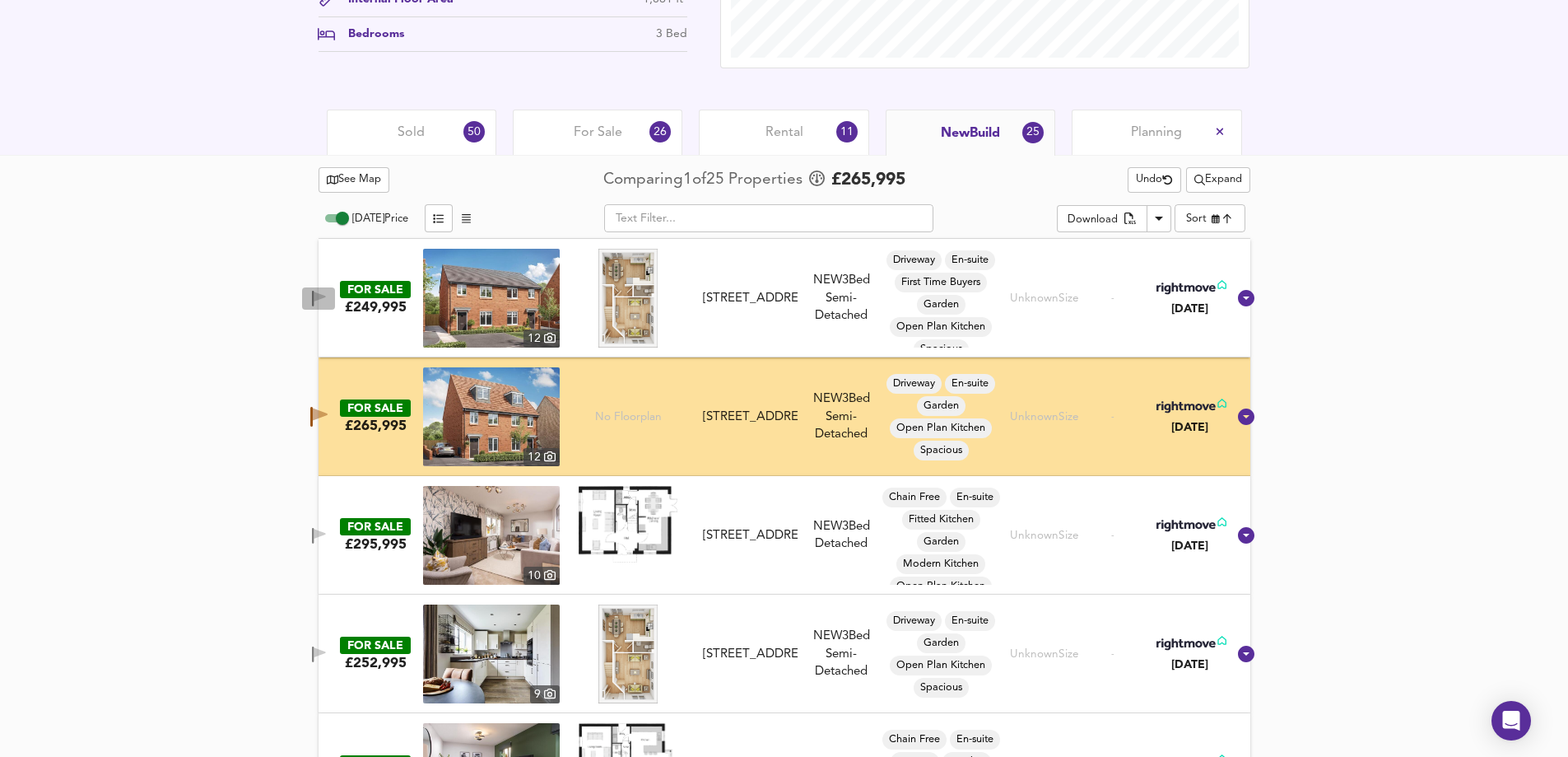
click at [326, 300] on icon "button" at bounding box center [319, 296] width 11 height 10
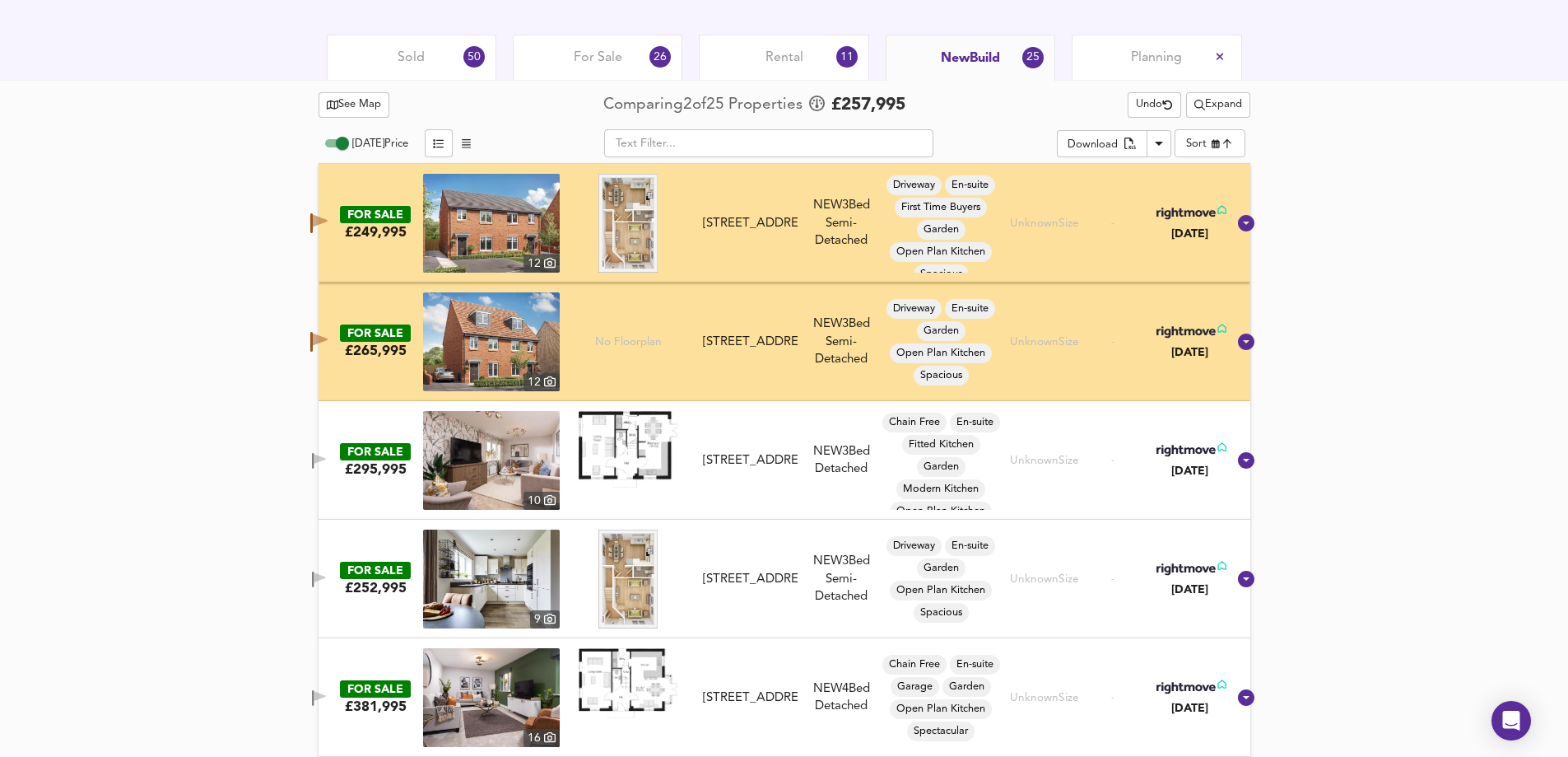
scroll to position [595, 0]
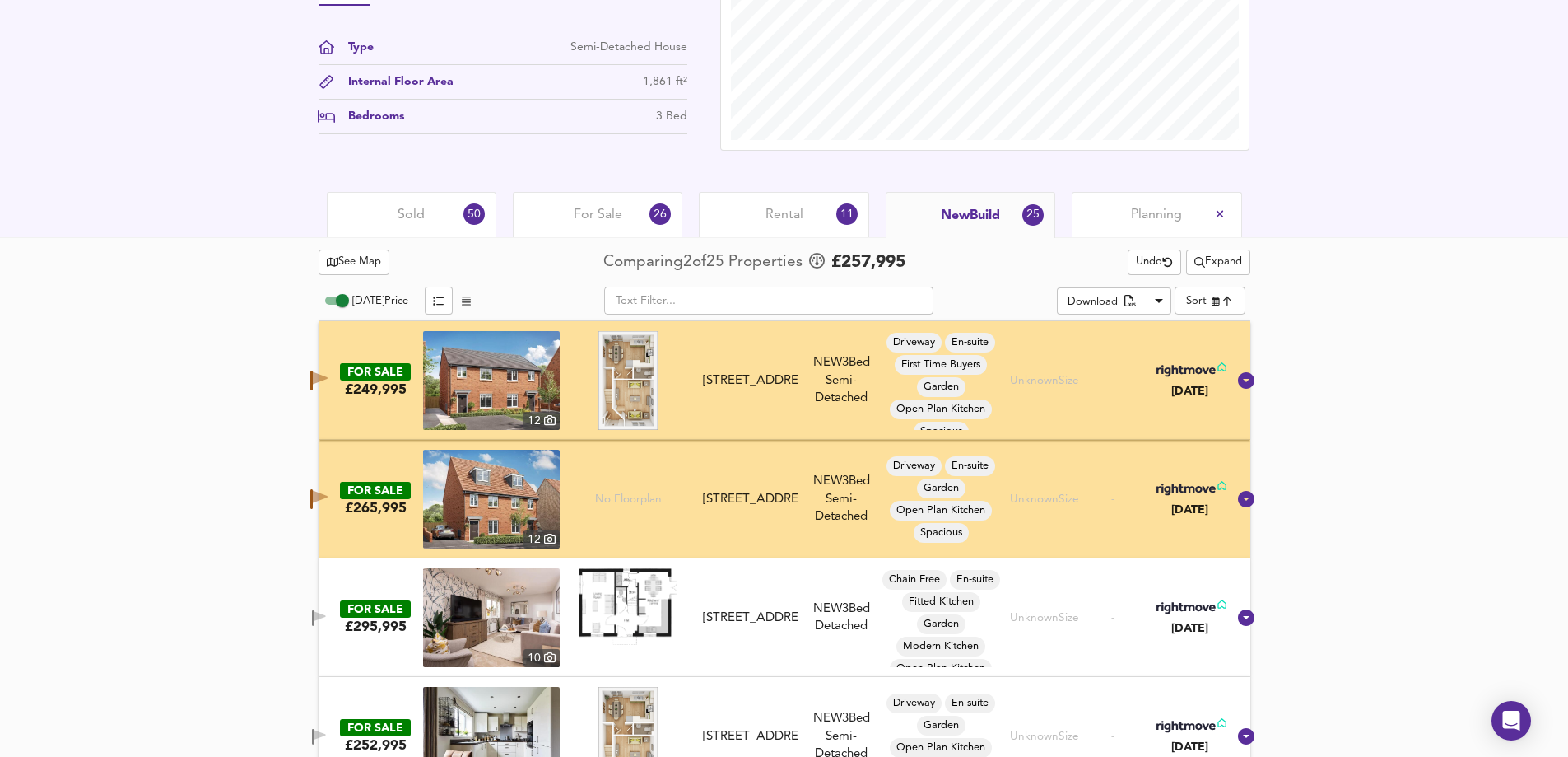
drag, startPoint x: 371, startPoint y: 346, endPoint x: 268, endPoint y: 400, distance: 116.3
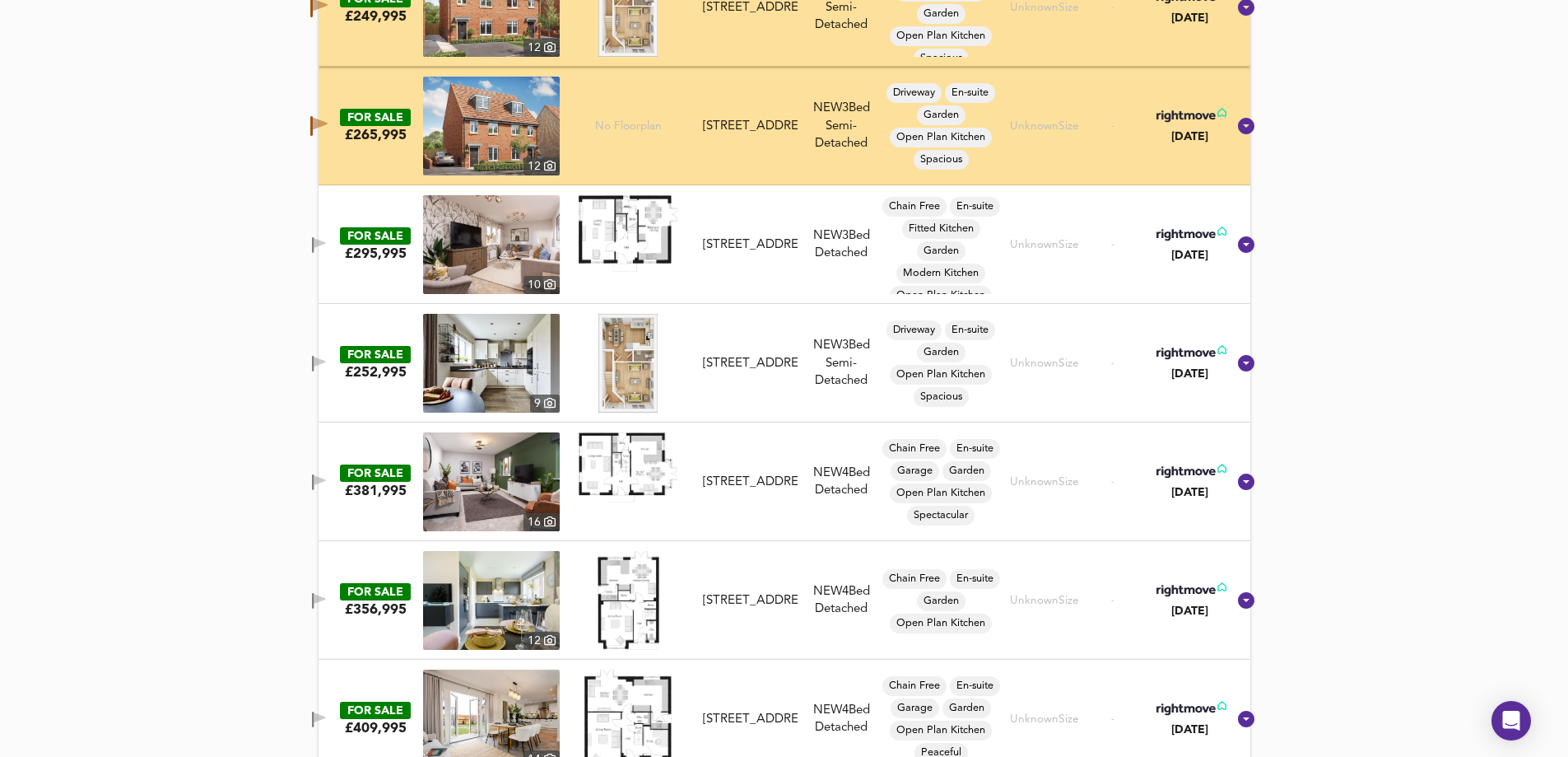
scroll to position [760, 0]
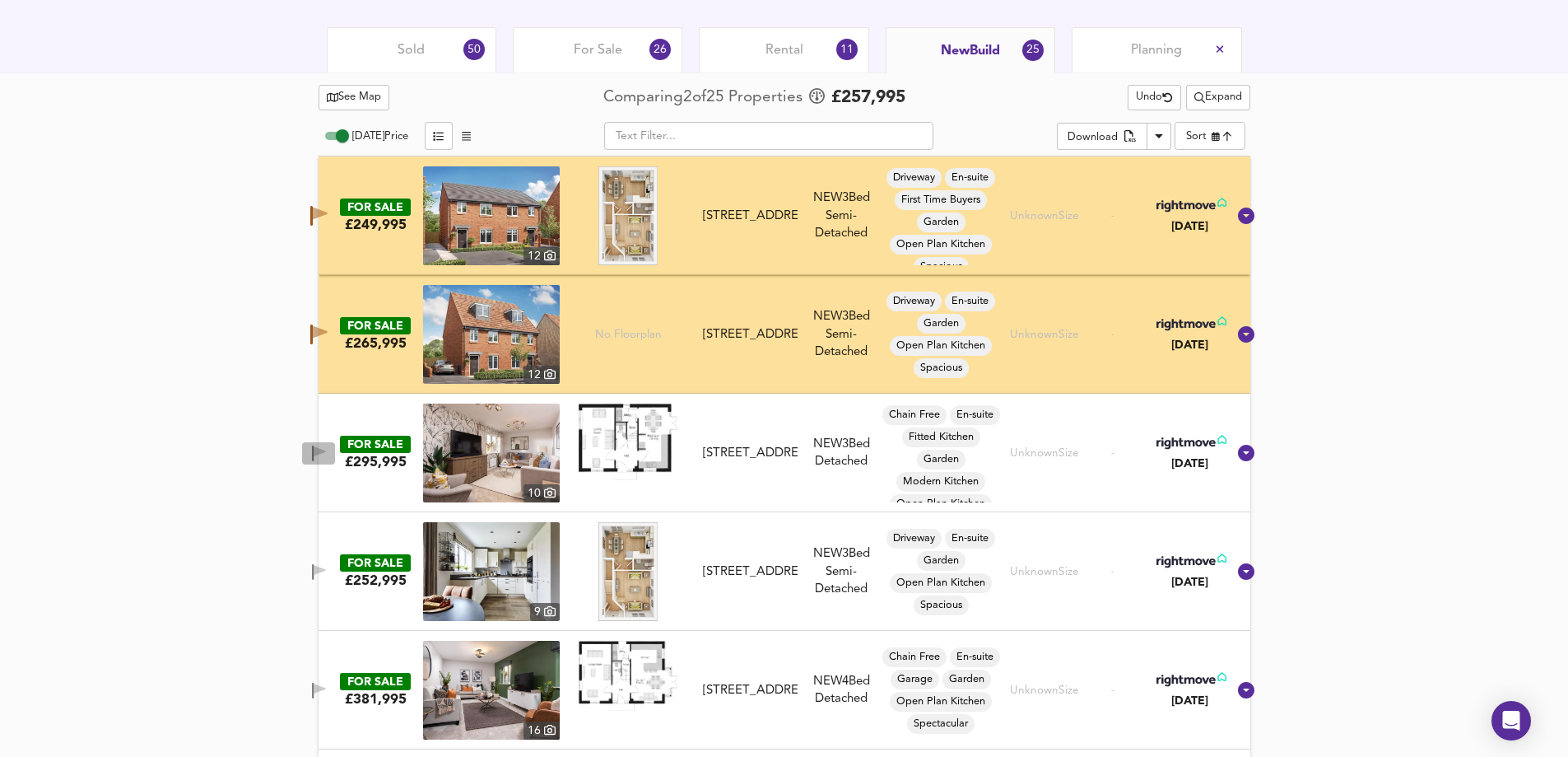
click at [326, 447] on icon "button" at bounding box center [319, 453] width 14 height 16
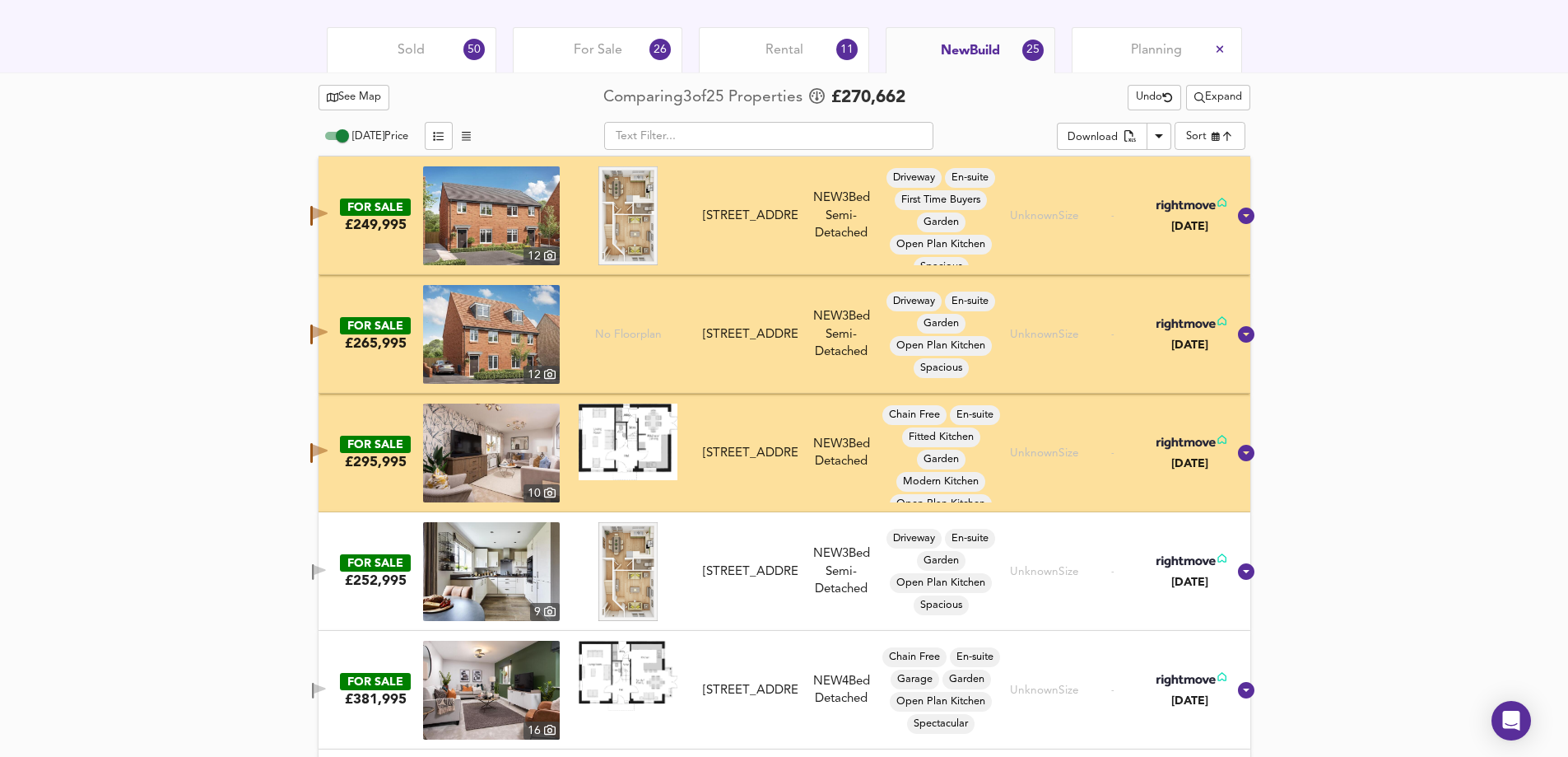
click at [326, 576] on icon "button" at bounding box center [319, 572] width 14 height 16
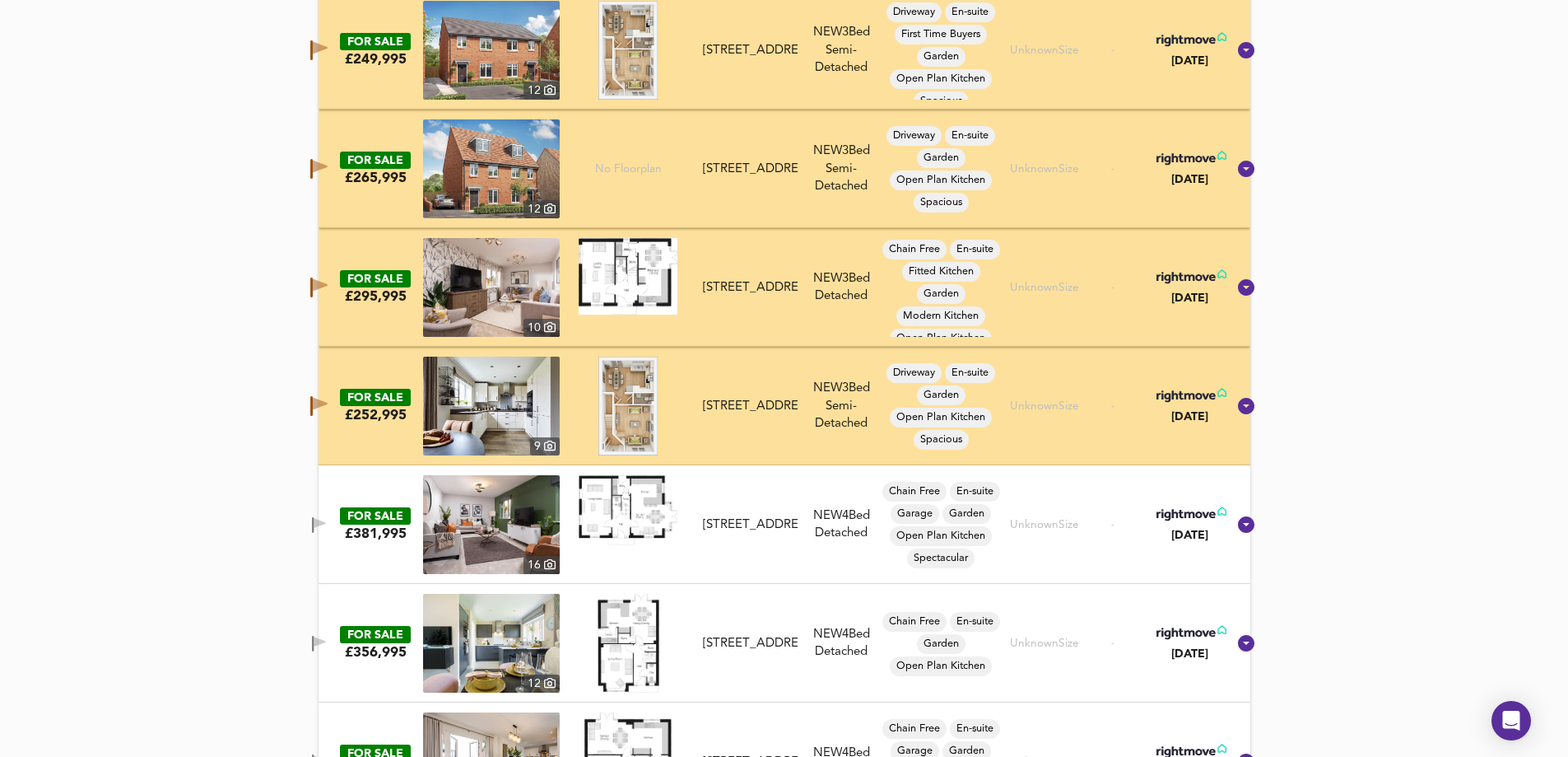
scroll to position [924, 0]
click at [336, 271] on div "FOR SALE £295,995 10 Gatewen Road, Wrexham, Clwyd, LL11 6UY Gatewen Road, Wrexh…" at bounding box center [765, 288] width 925 height 99
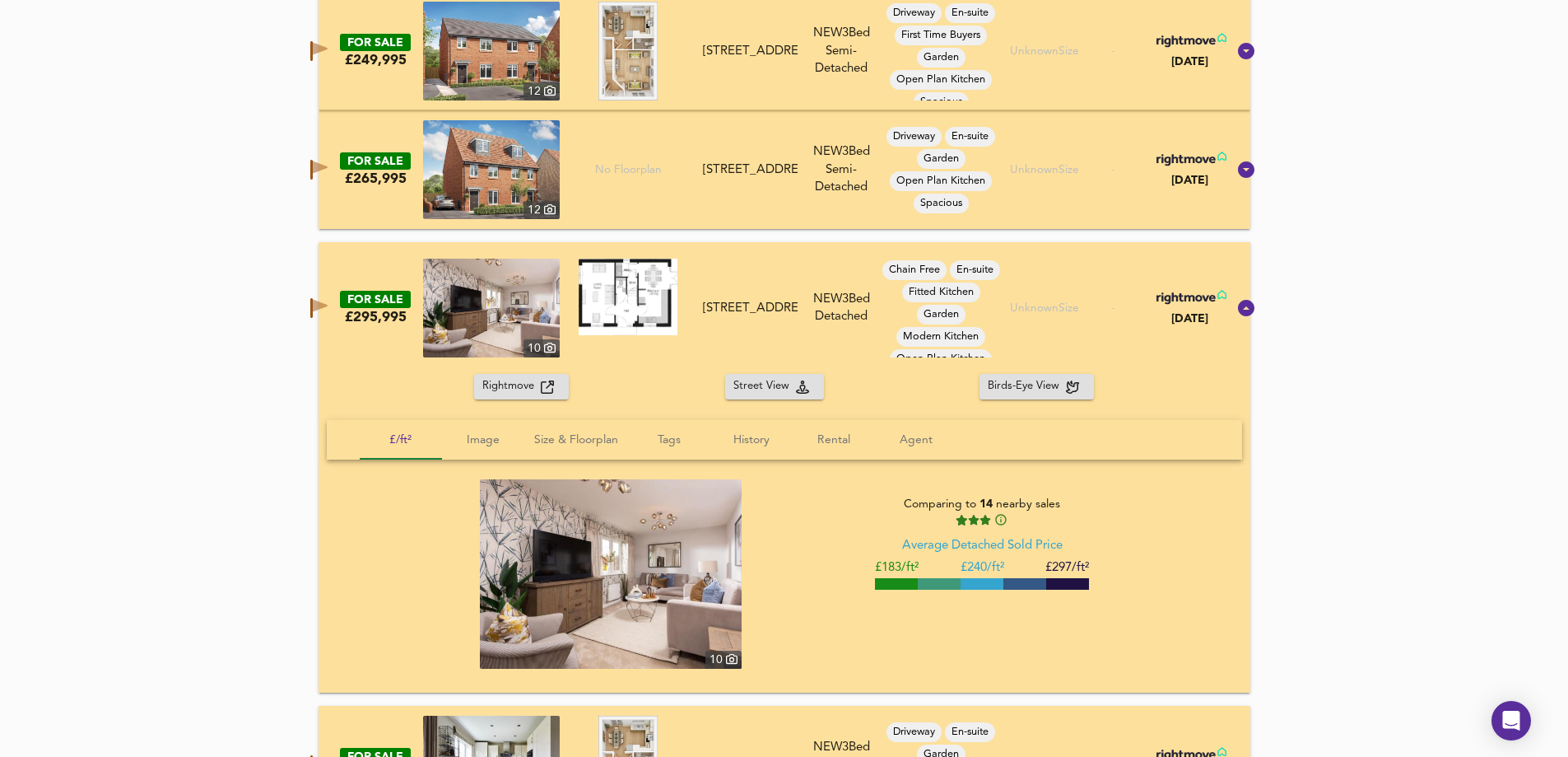
click at [327, 304] on icon "button" at bounding box center [319, 306] width 15 height 12
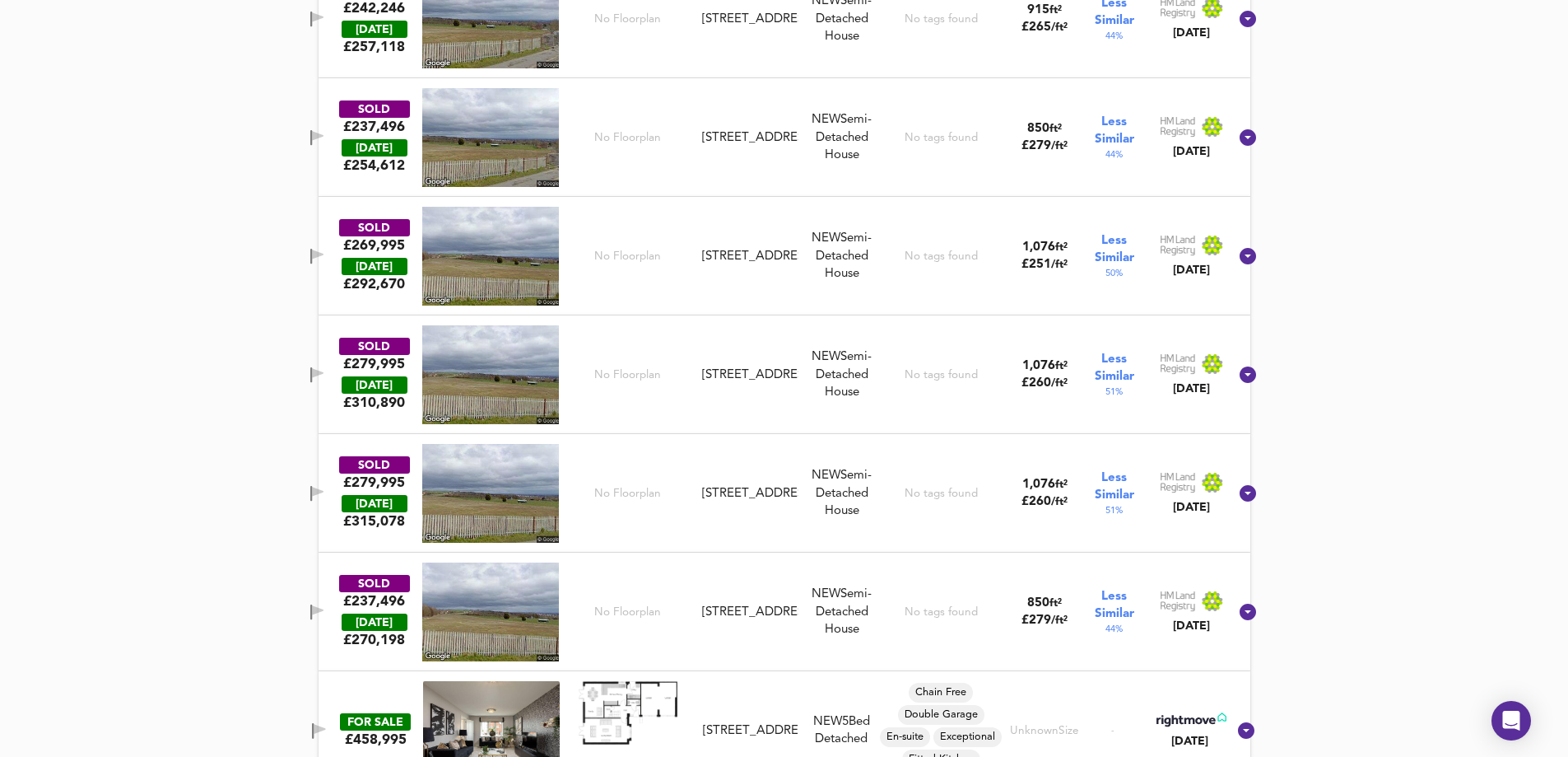
scroll to position [2901, 0]
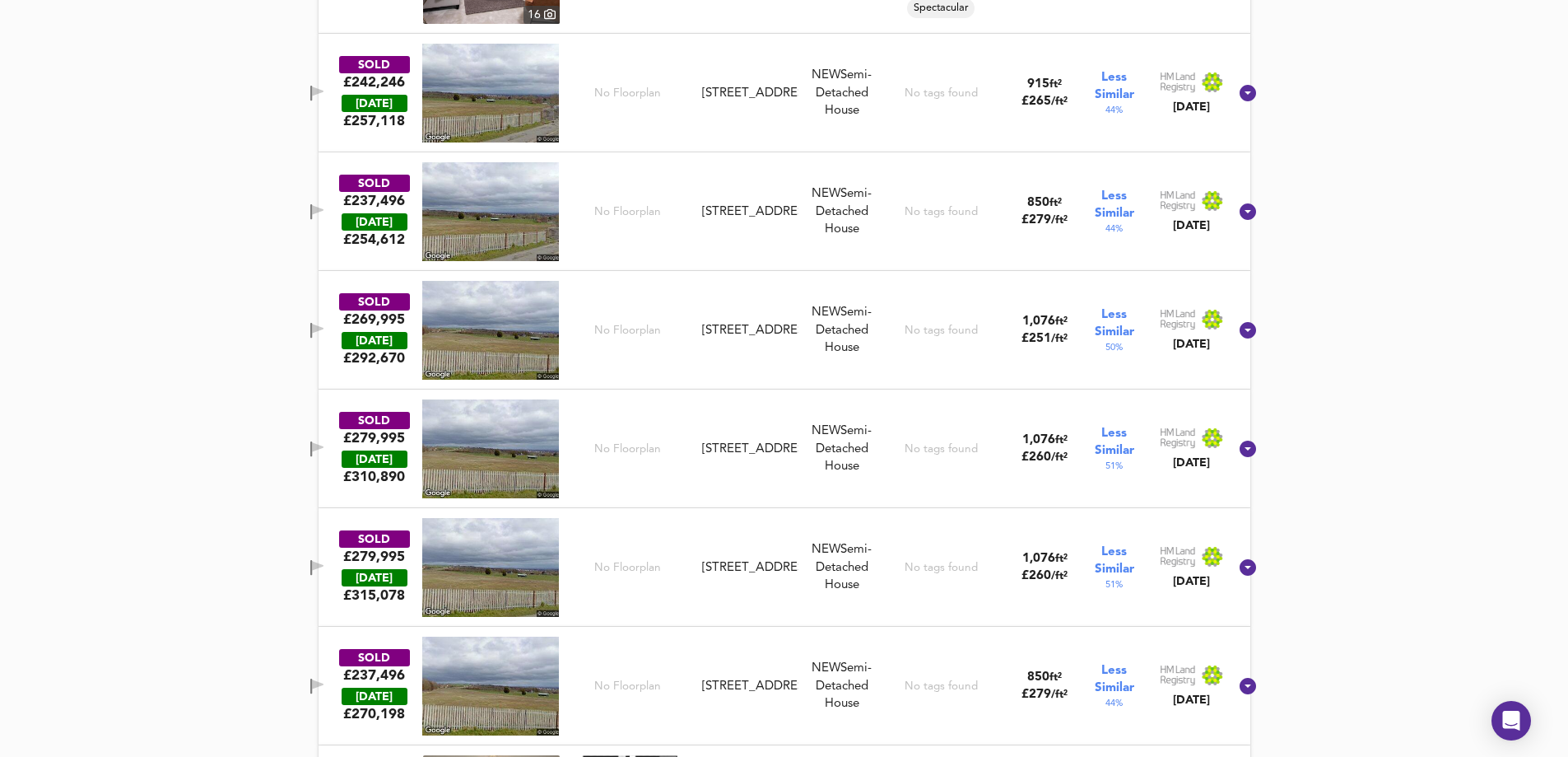
click at [327, 204] on span "button" at bounding box center [317, 212] width 25 height 16
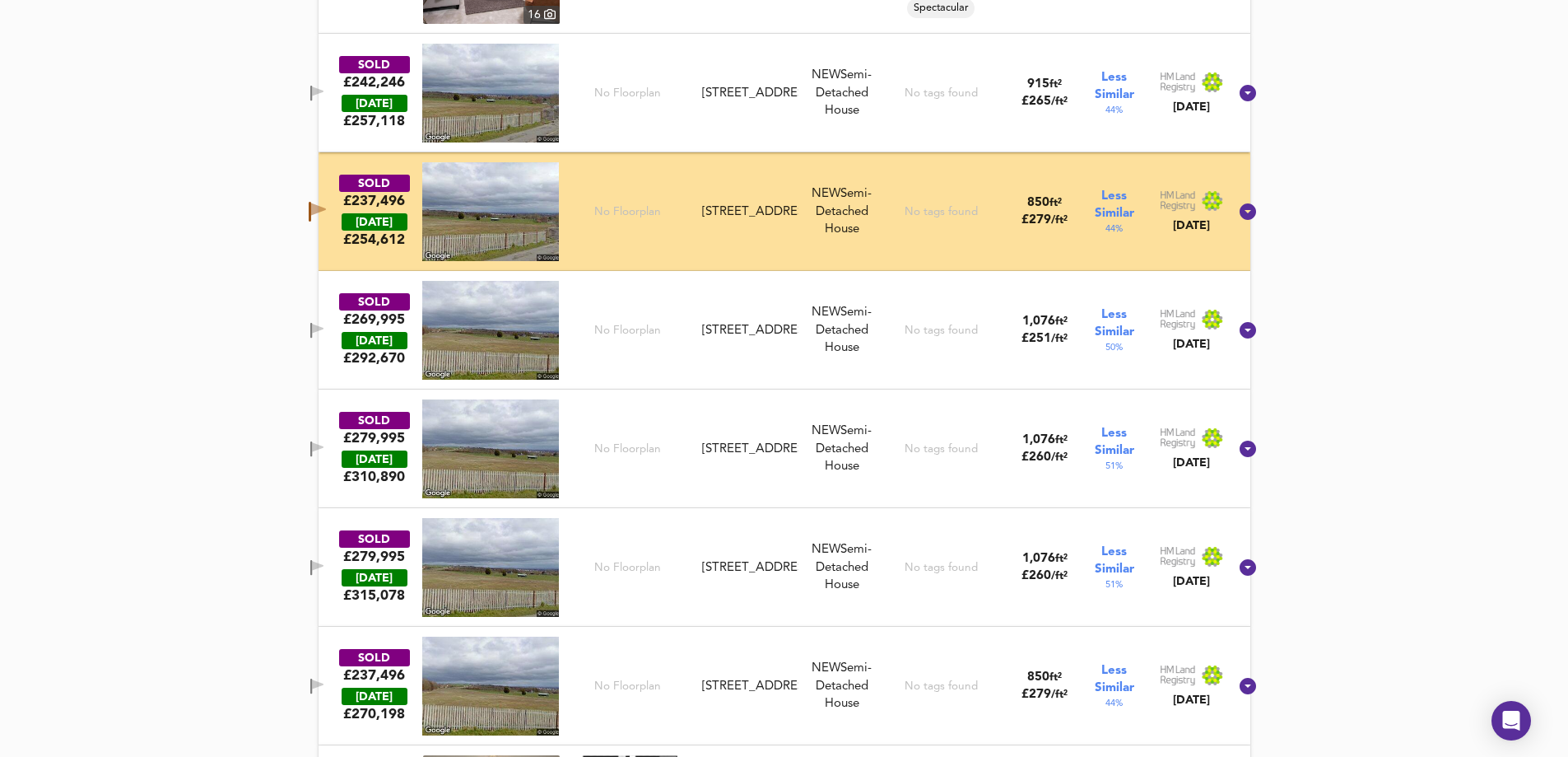
click at [326, 308] on div "SOLD £269,995 TODAY £ 292,670 No Floorplan 14 Way Field, LL11 5TX 14 Way Field,…" at bounding box center [765, 330] width 929 height 99
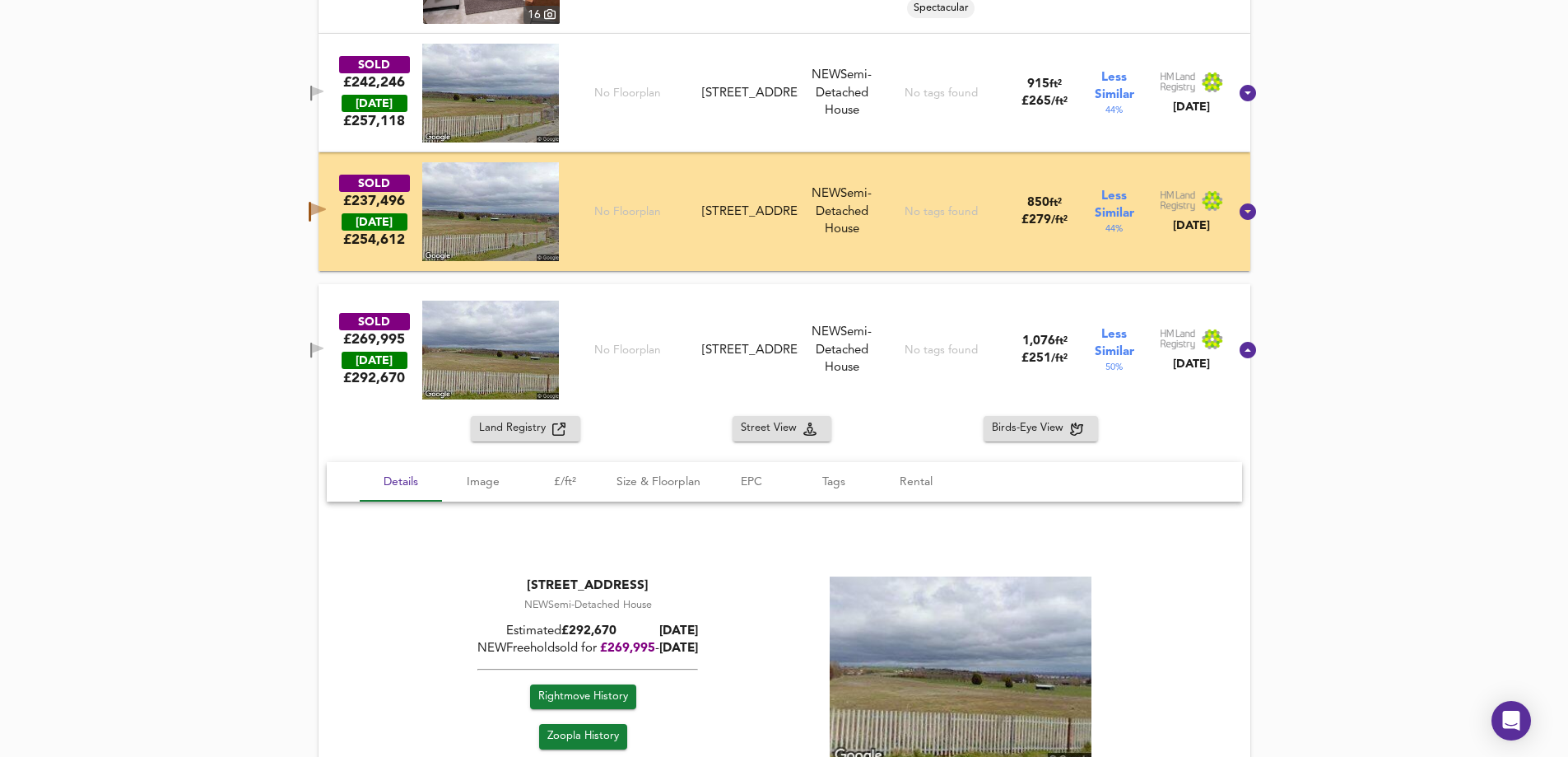
click at [326, 308] on div "SOLD £269,995 TODAY £ 292,670 No Floorplan 14 Way Field, LL11 5TX 14 Way Field,…" at bounding box center [765, 350] width 929 height 99
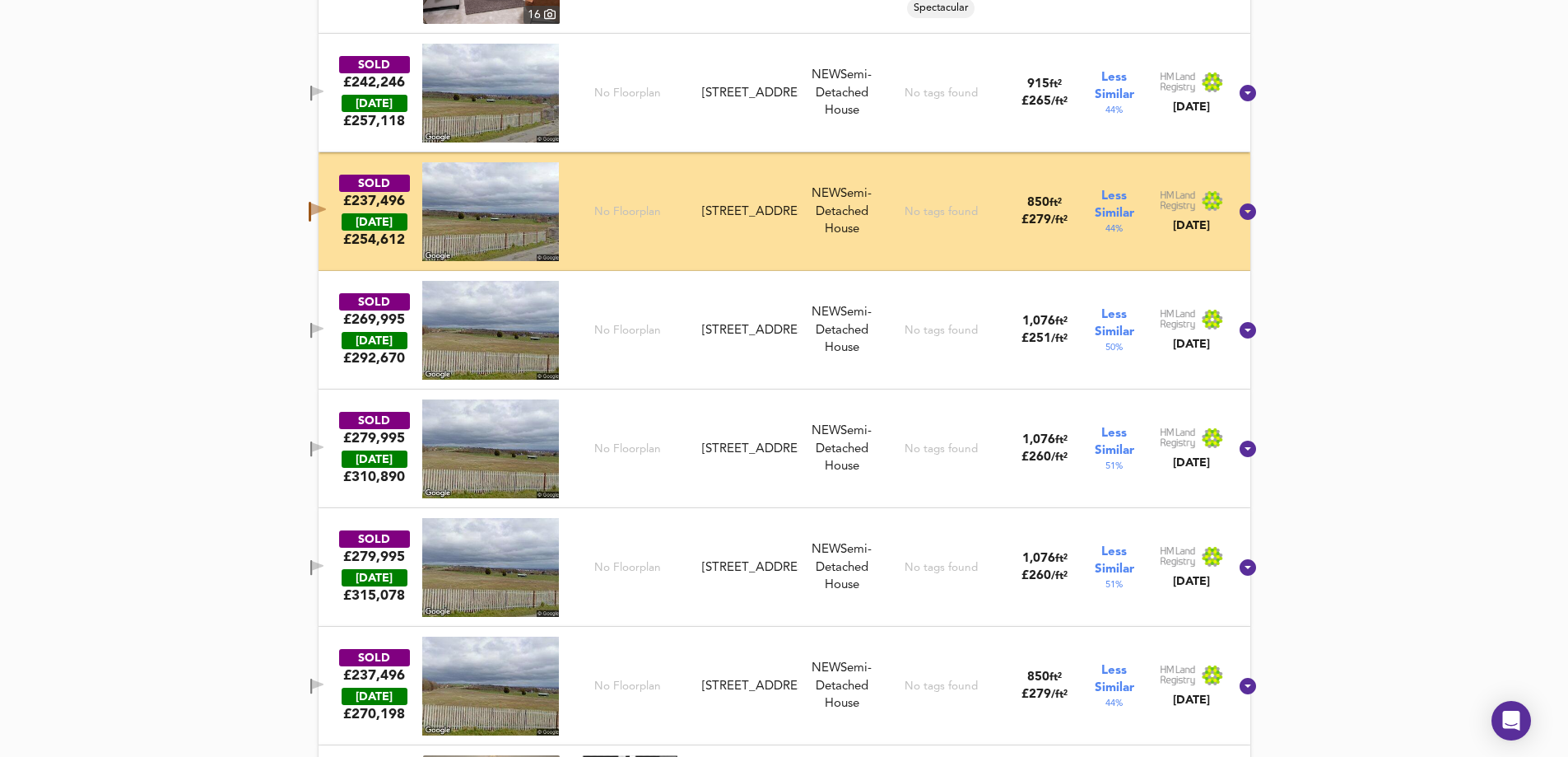
click at [326, 308] on div "SOLD £269,995 TODAY £ 292,670 No Floorplan 14 Way Field, LL11 5TX 14 Way Field,…" at bounding box center [765, 330] width 929 height 99
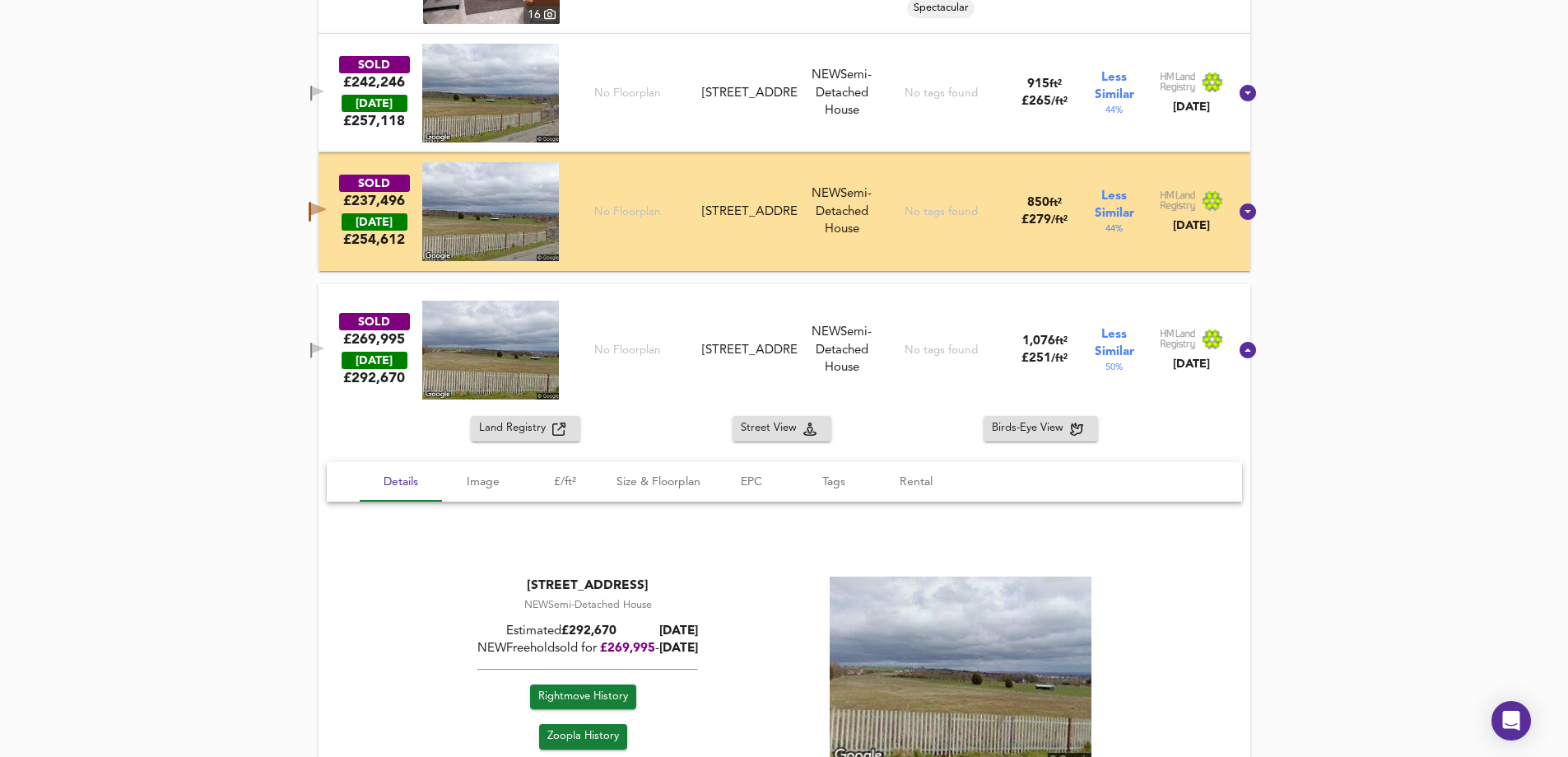
click at [326, 308] on div "SOLD £269,995 TODAY £ 292,670 No Floorplan 14 Way Field, LL11 5TX 14 Way Field,…" at bounding box center [765, 350] width 929 height 99
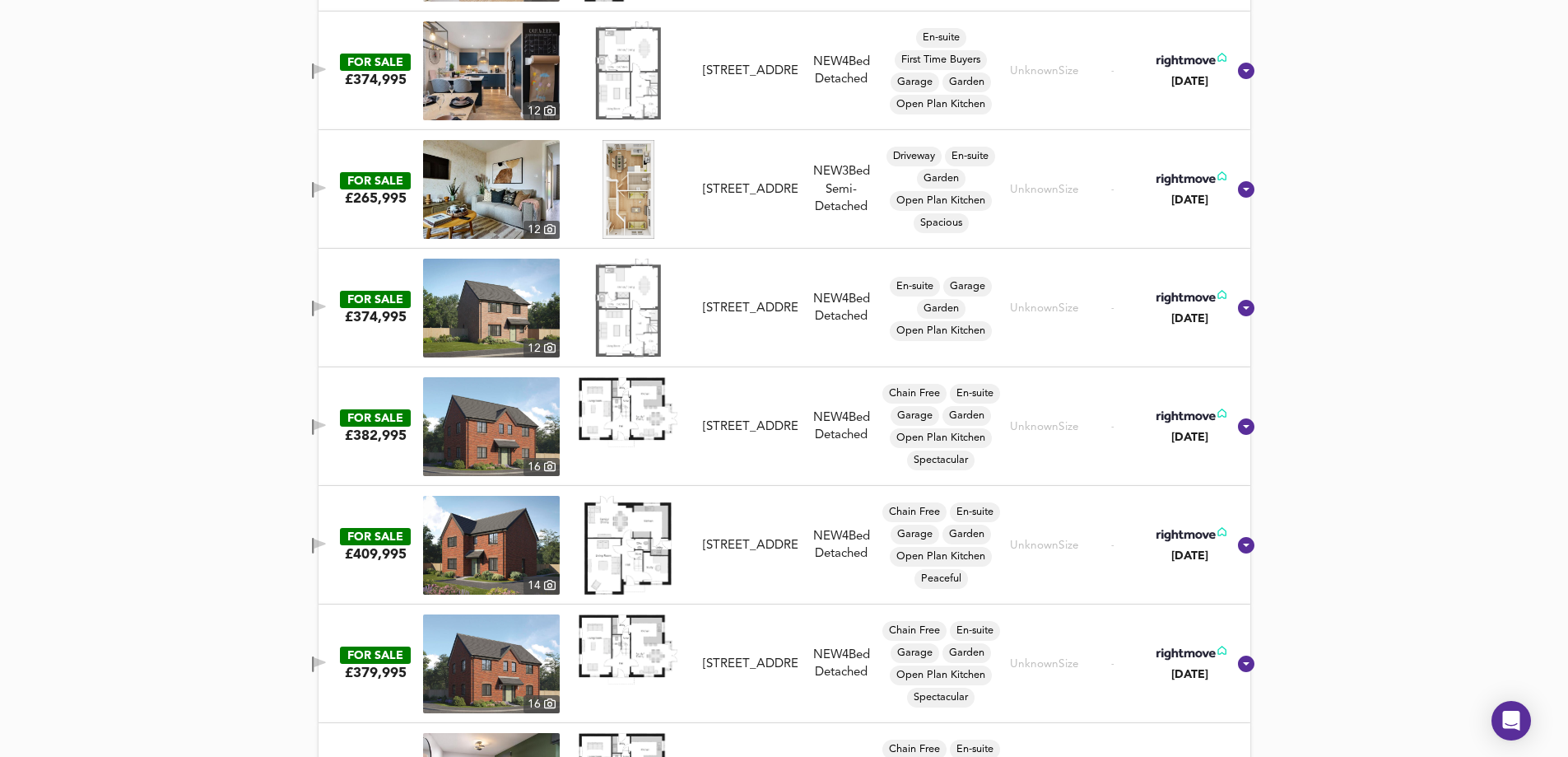
scroll to position [2077, 0]
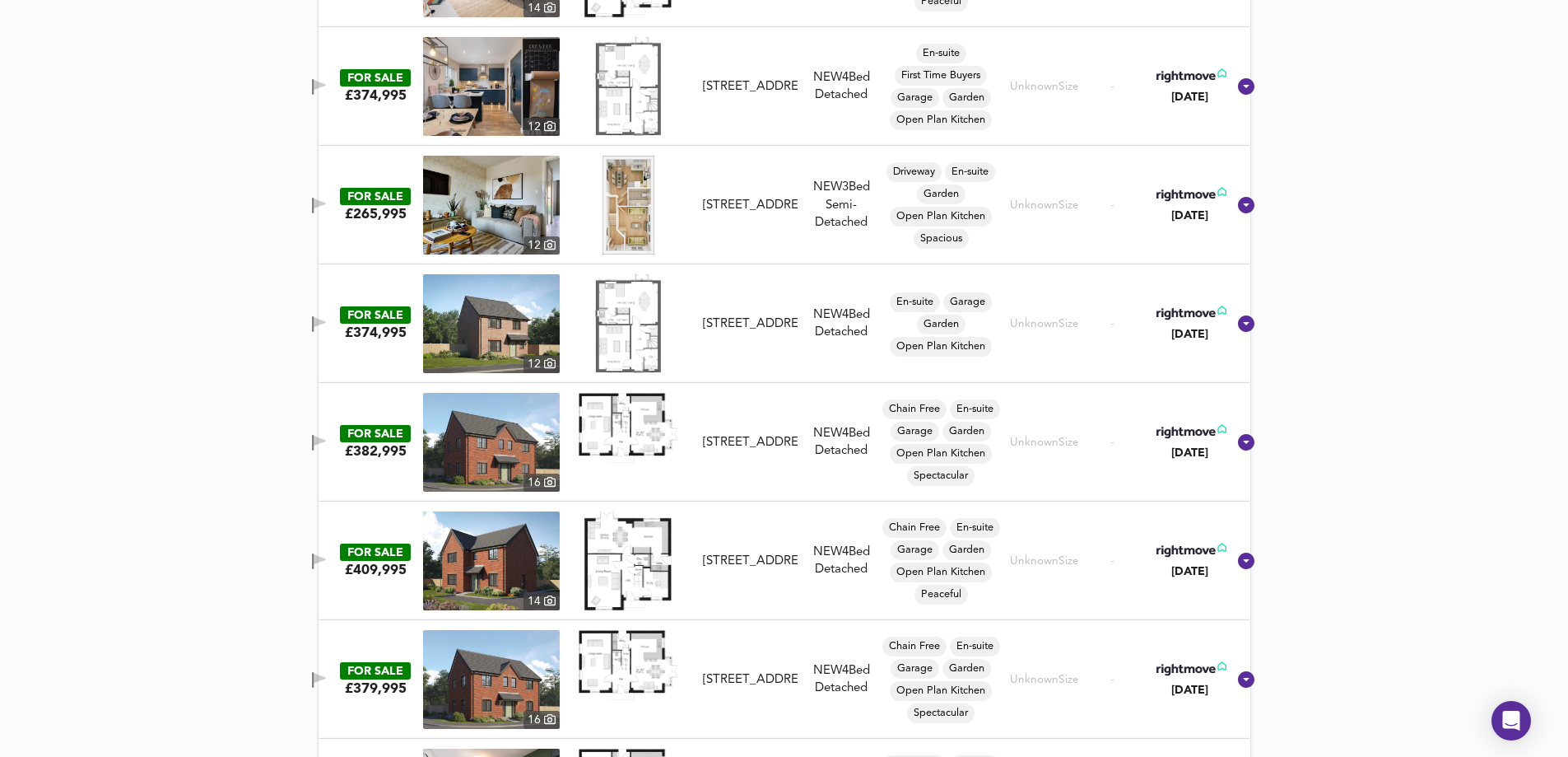
click at [326, 203] on icon "button" at bounding box center [319, 203] width 11 height 10
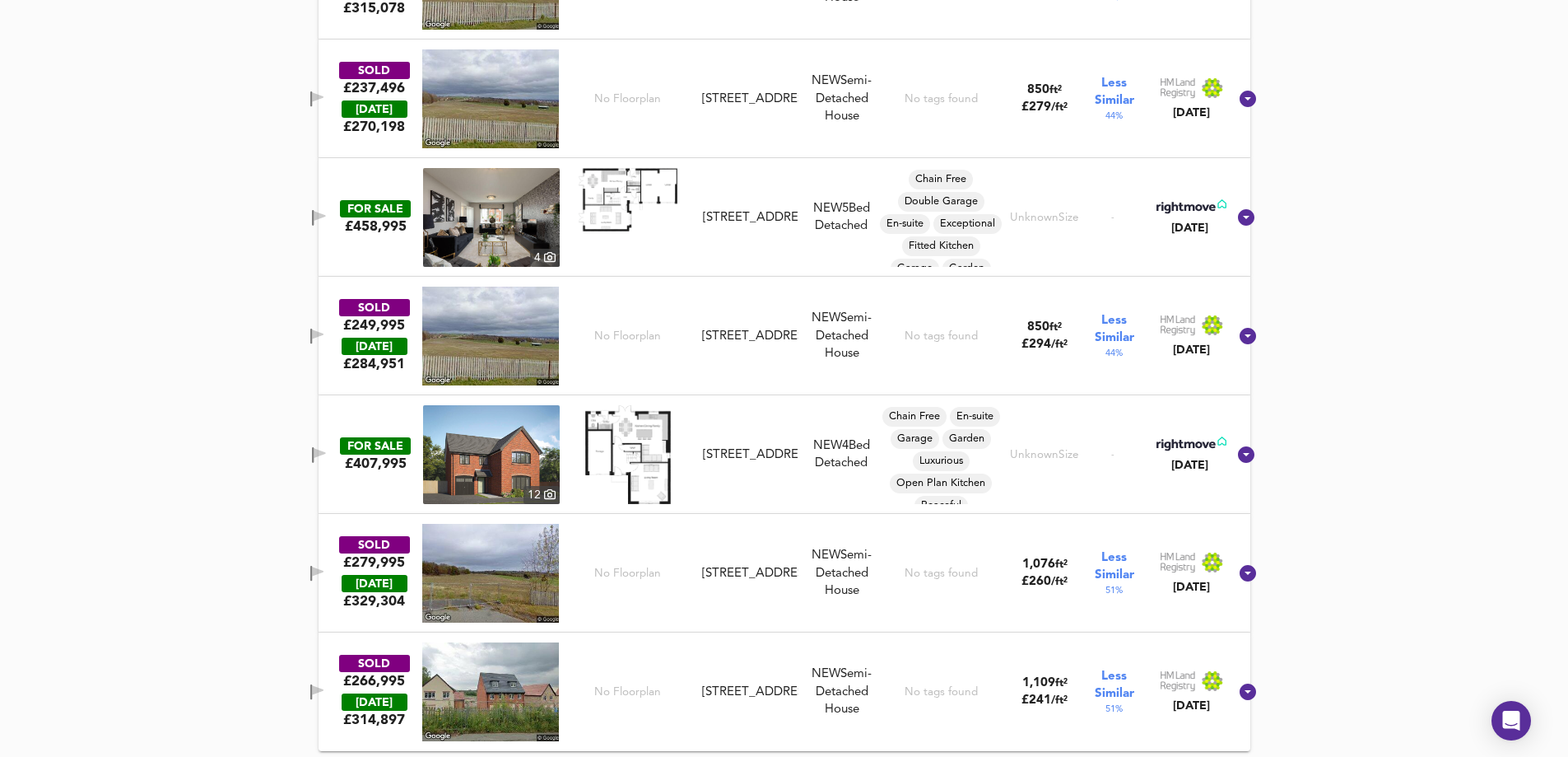
scroll to position [3491, 0]
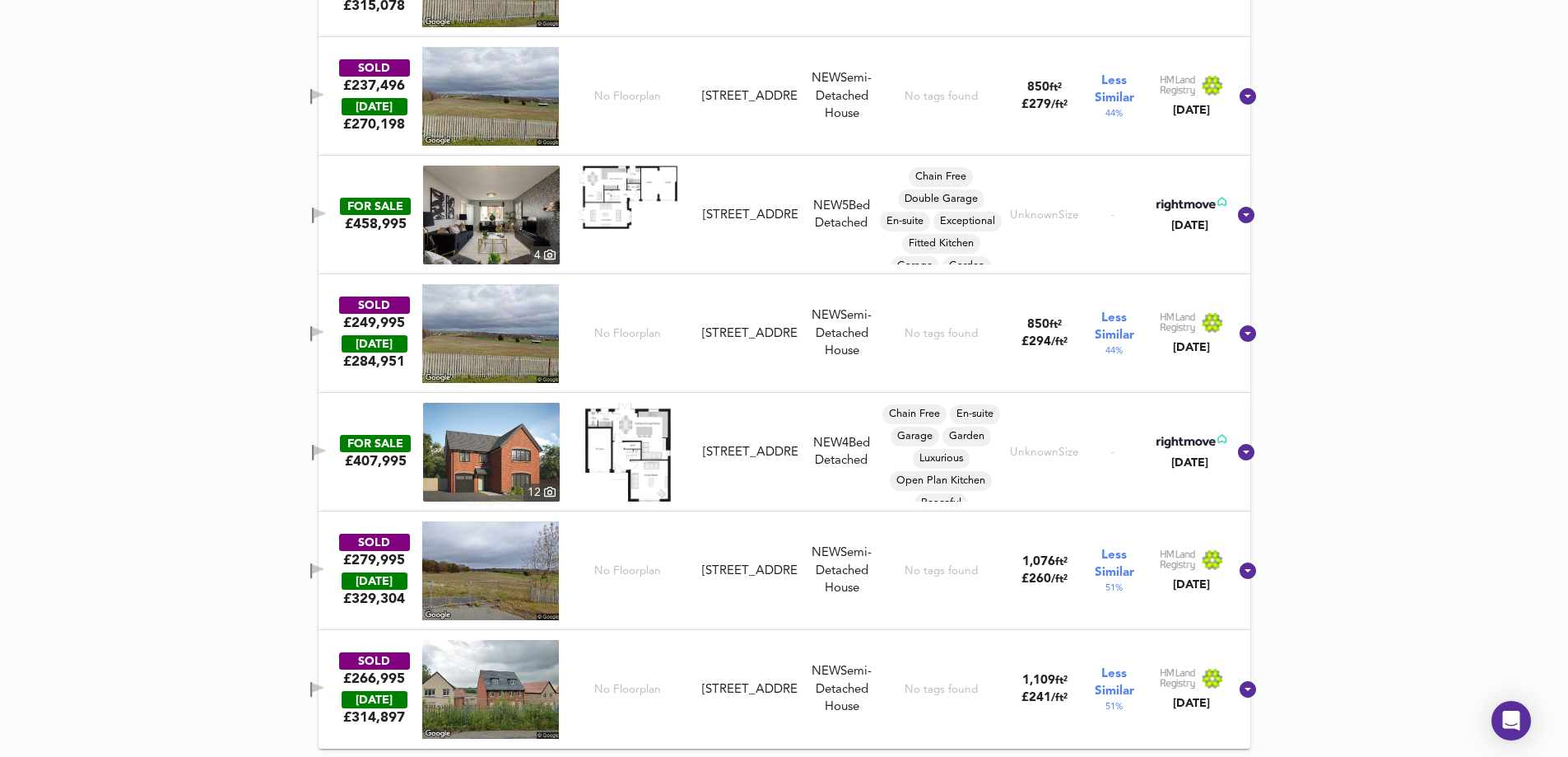
click at [324, 573] on icon "button" at bounding box center [317, 568] width 11 height 10
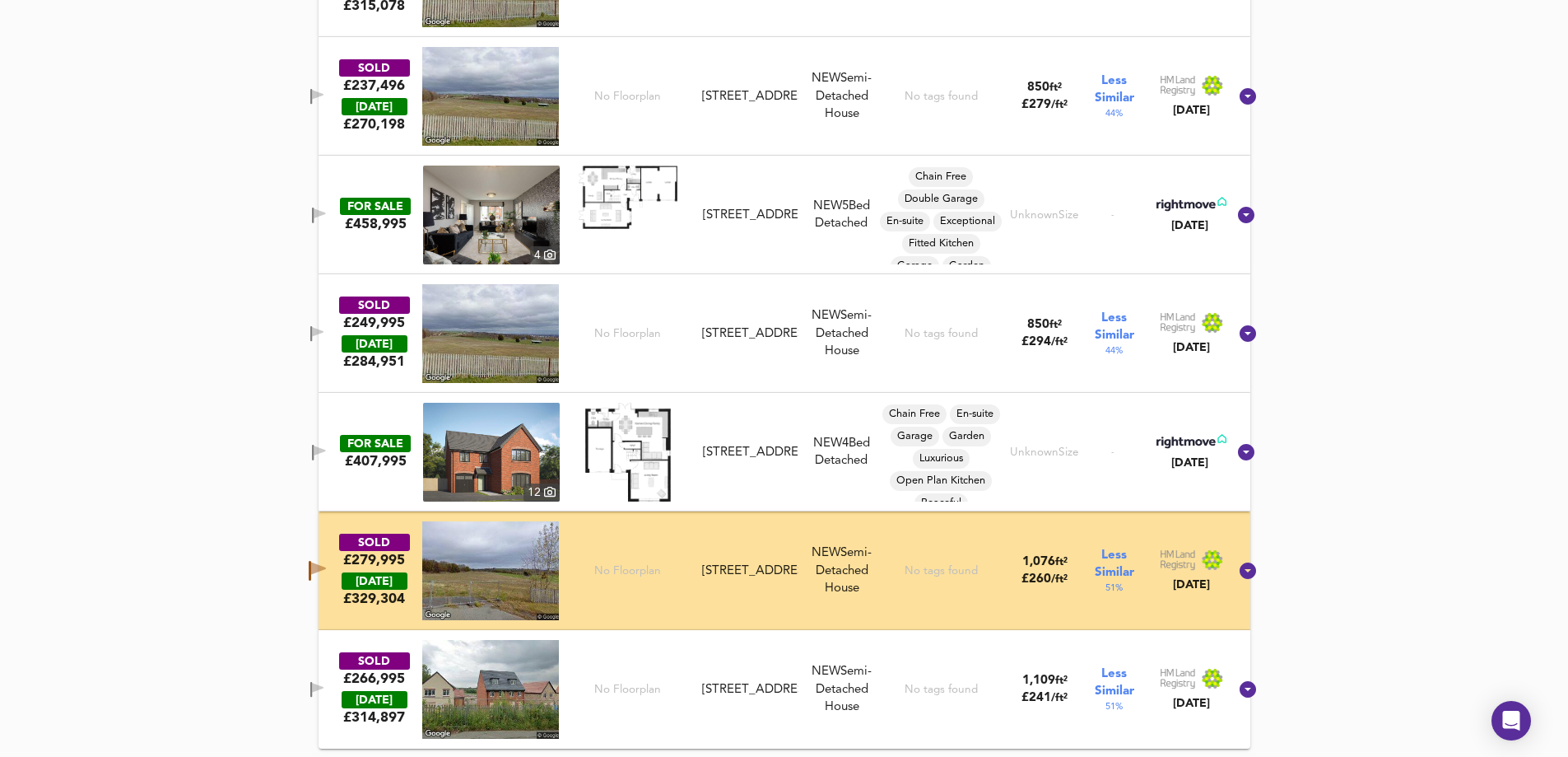
click at [325, 683] on icon "button" at bounding box center [317, 689] width 14 height 16
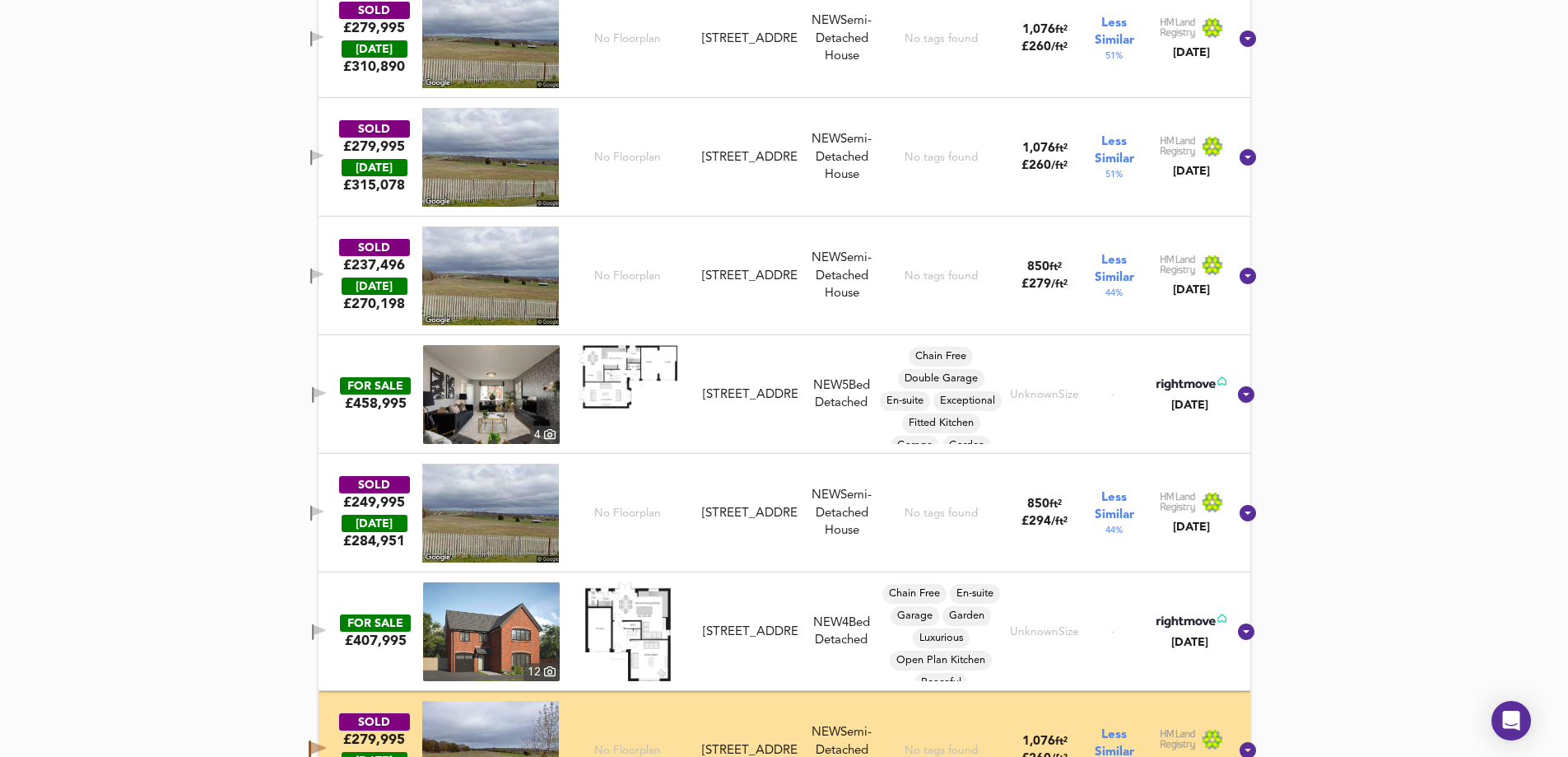
scroll to position [3244, 0]
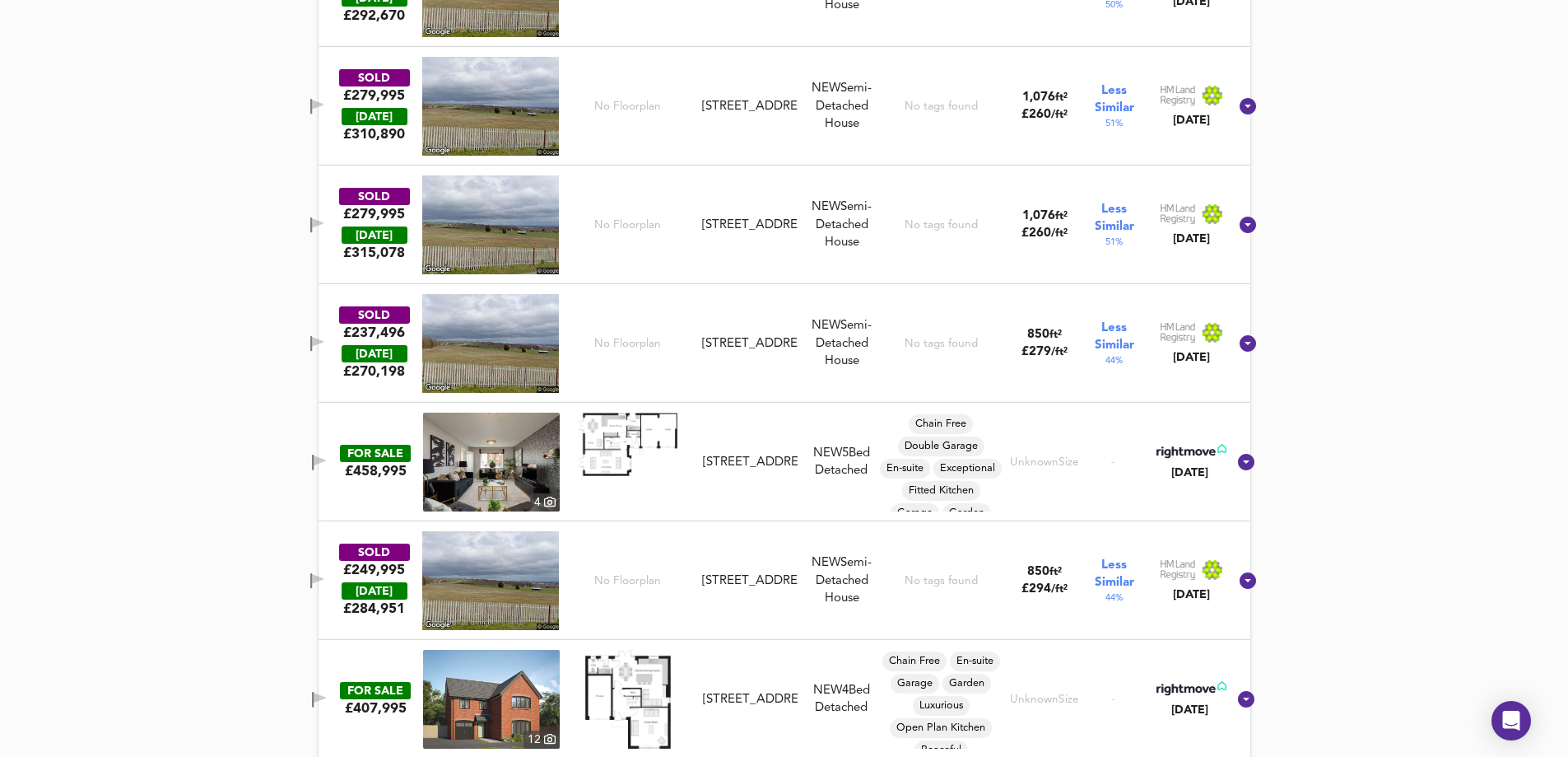
click at [325, 337] on icon "button" at bounding box center [317, 344] width 14 height 16
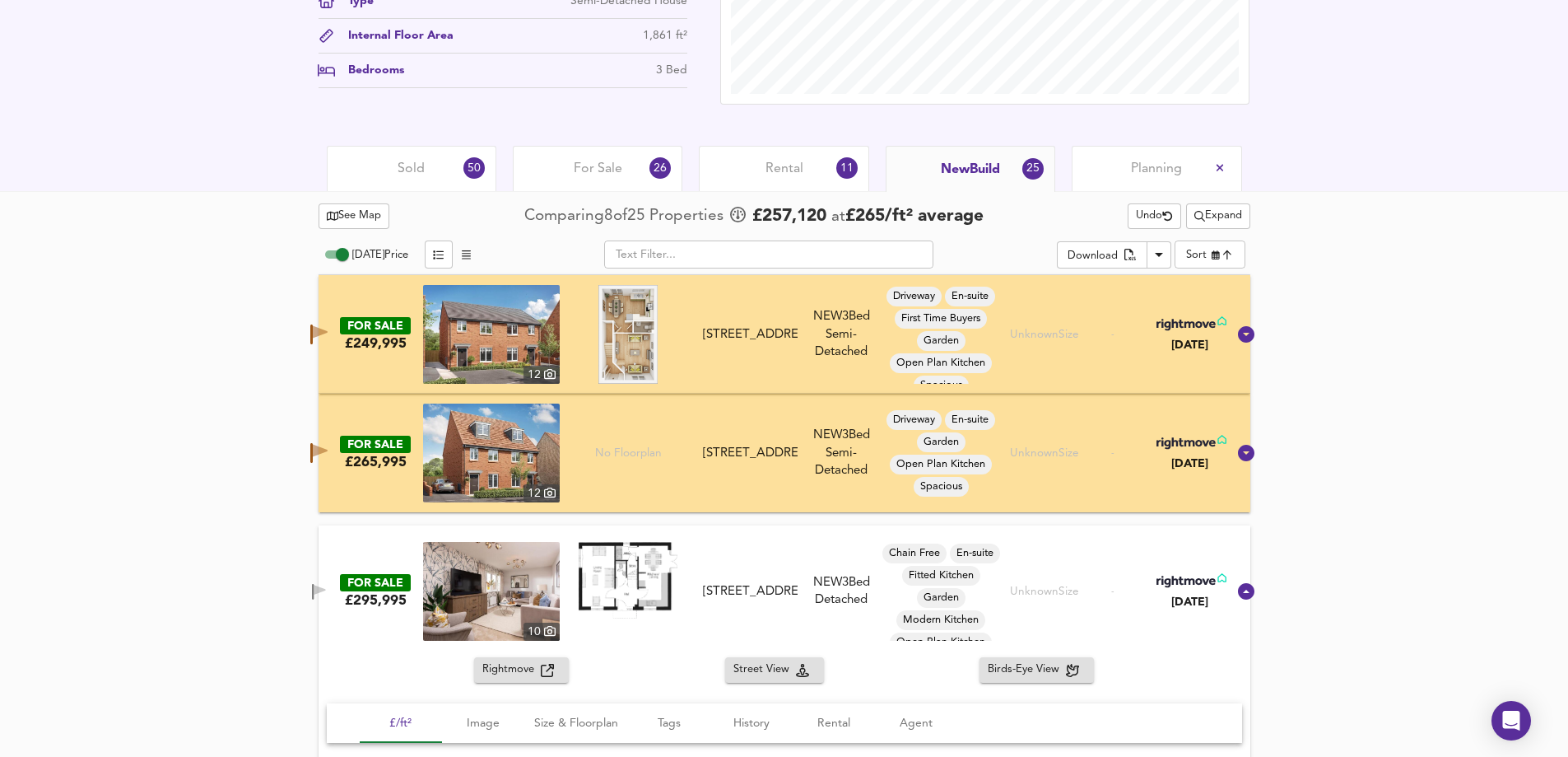
scroll to position [526, 0]
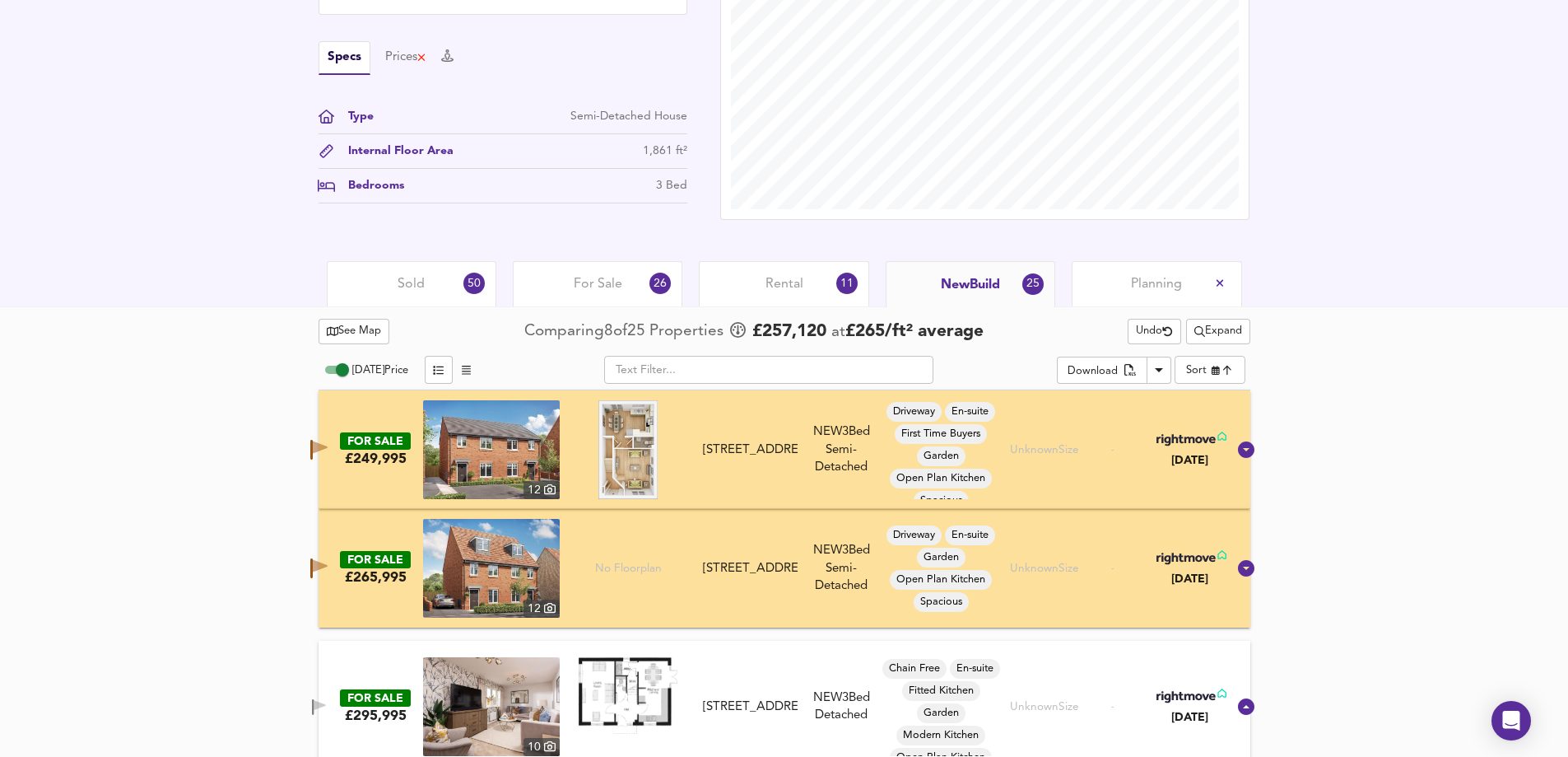
click at [1133, 281] on span "Planning" at bounding box center [1157, 284] width 51 height 18
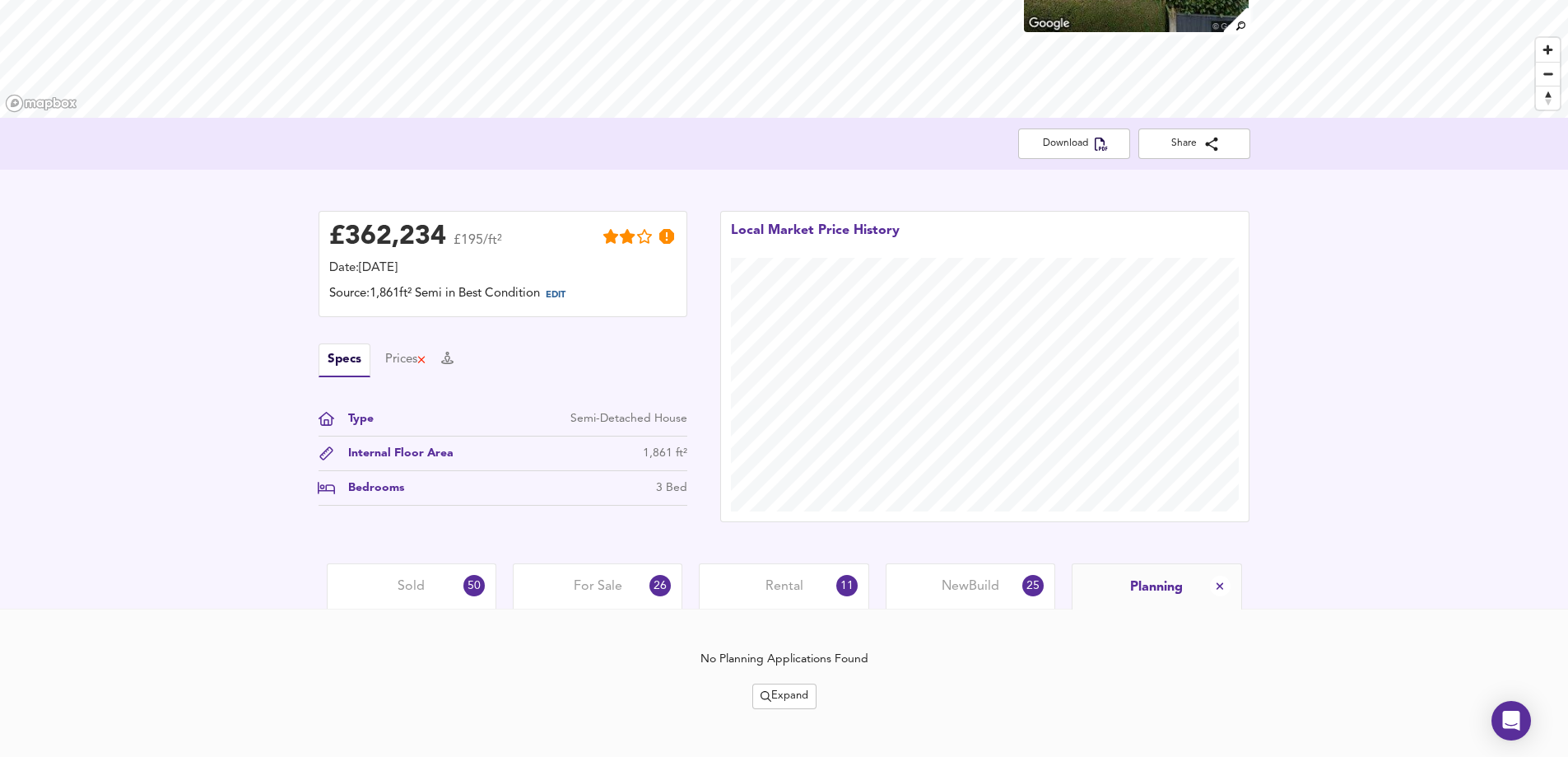
scroll to position [240, 0]
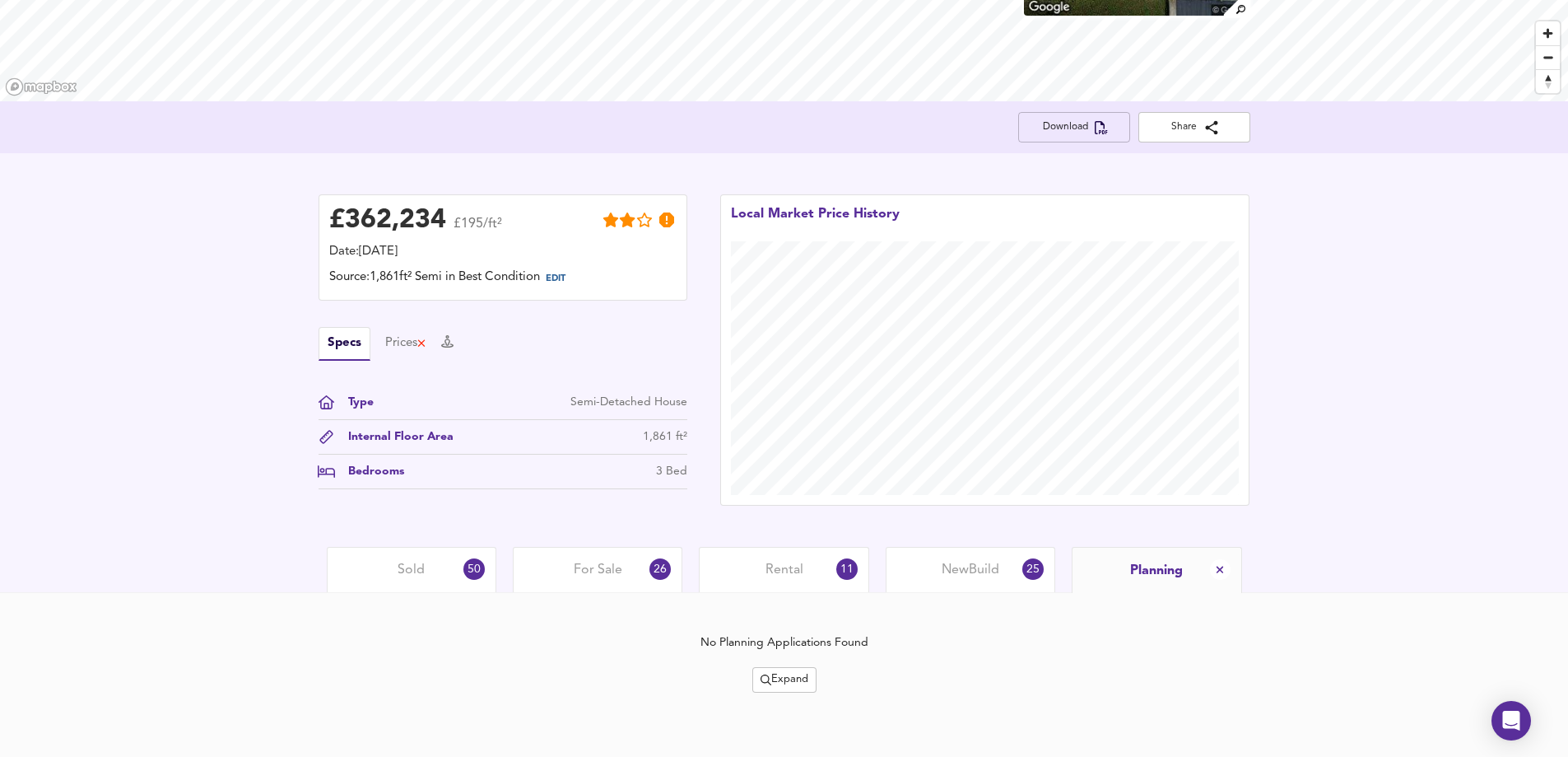
click at [1073, 113] on button "Download" at bounding box center [1074, 126] width 112 height 30
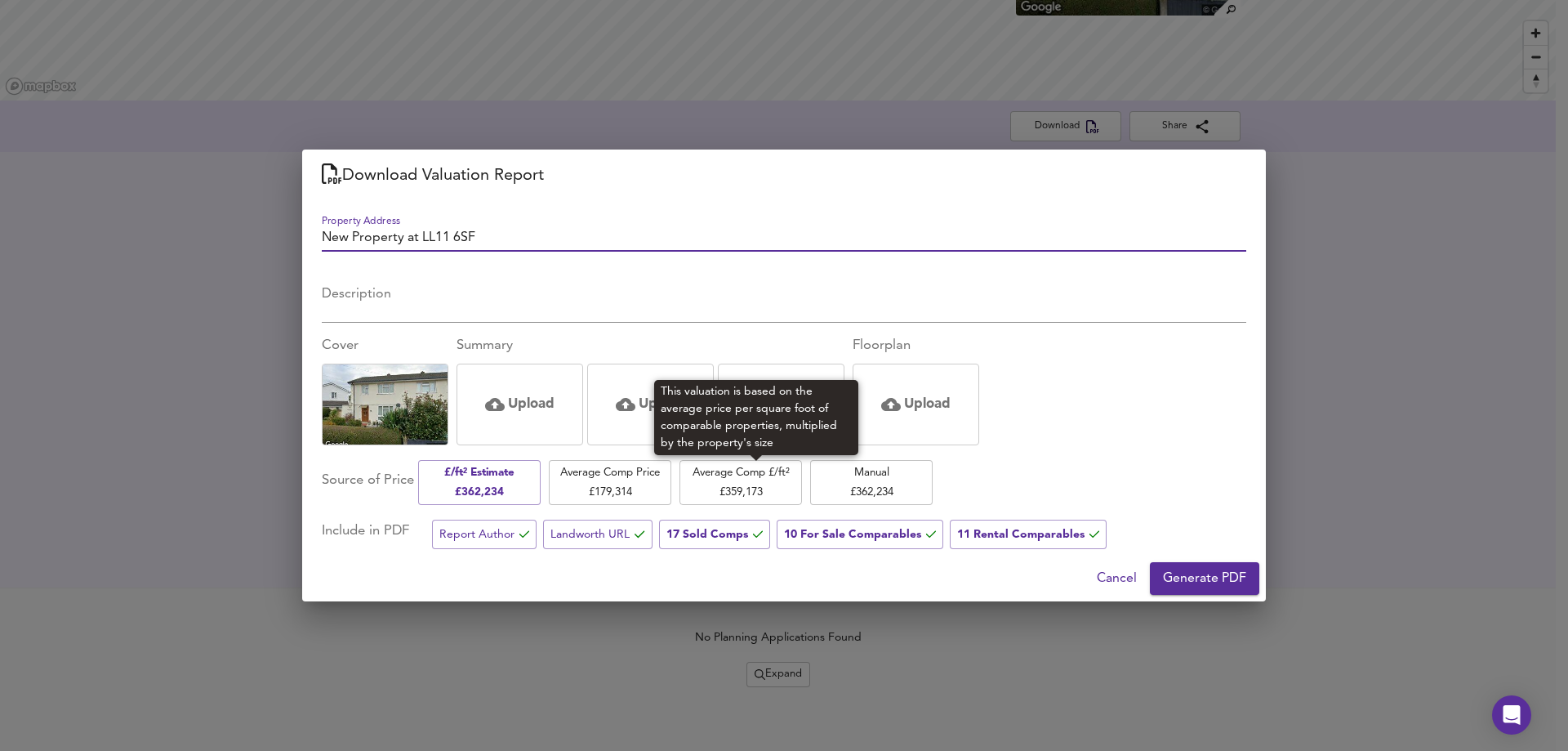
click at [723, 474] on span "Average Comp £/ft² £ 359,173" at bounding box center [741, 482] width 106 height 39
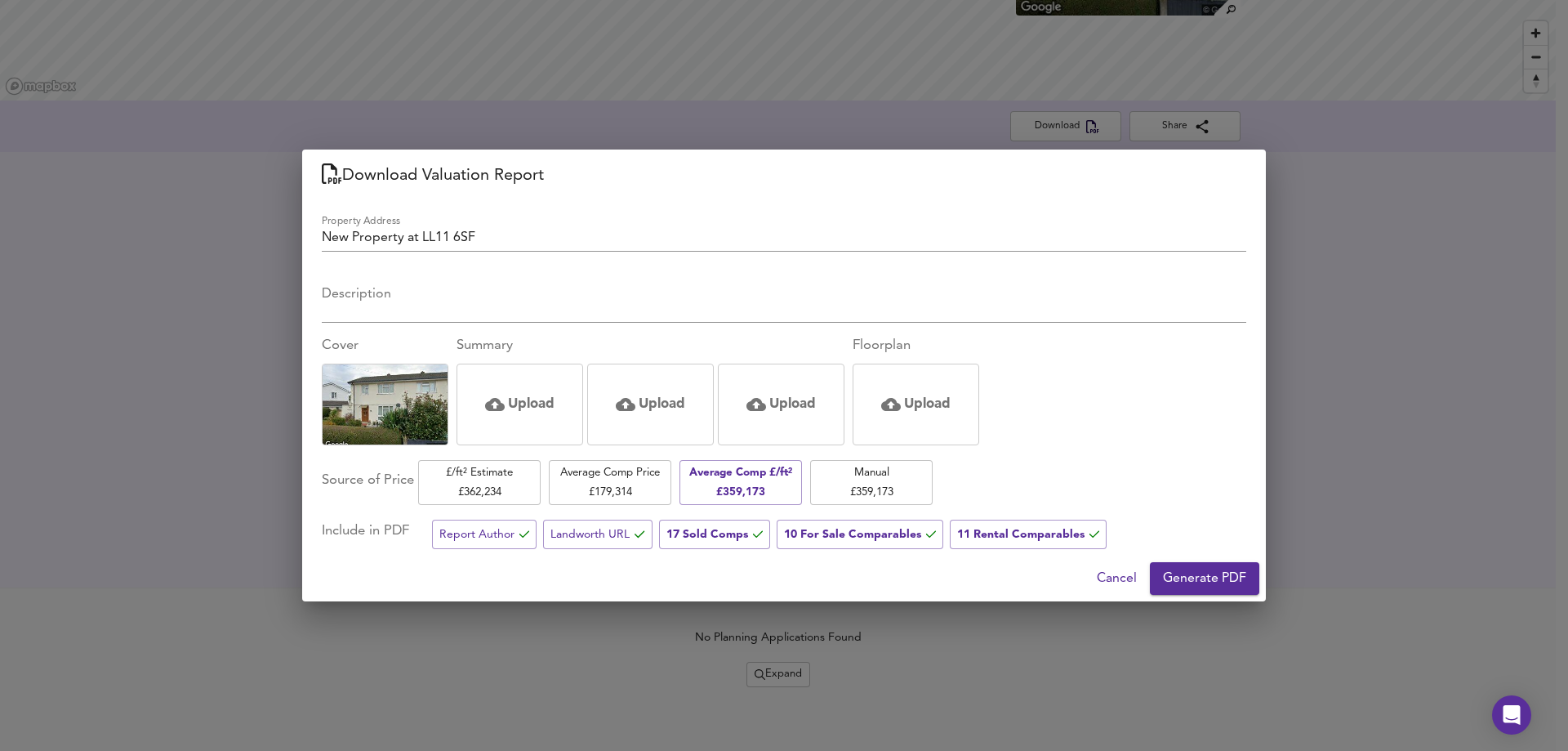
click at [1224, 565] on button "Generate PDF" at bounding box center [1204, 578] width 109 height 33
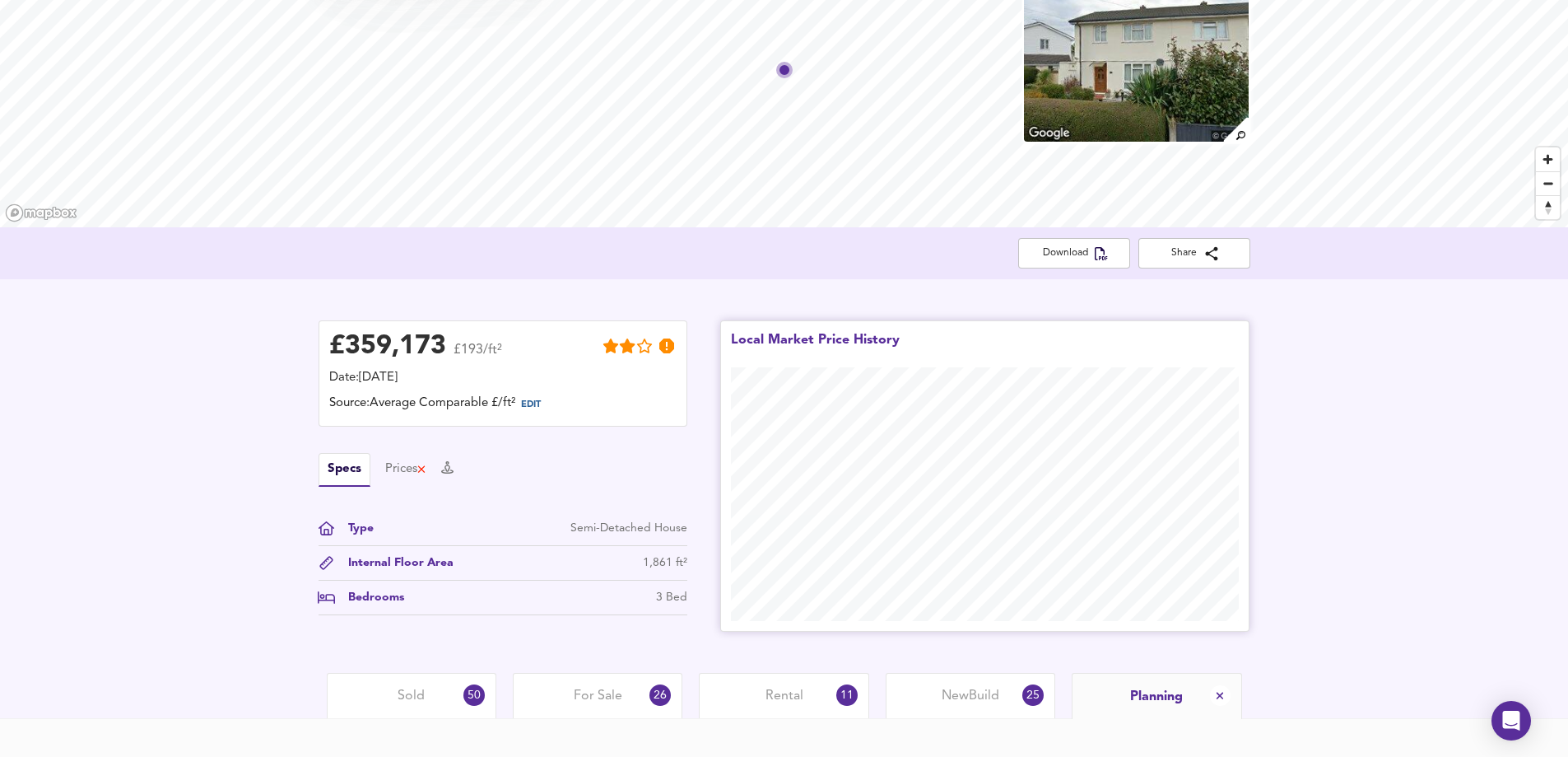
scroll to position [240, 0]
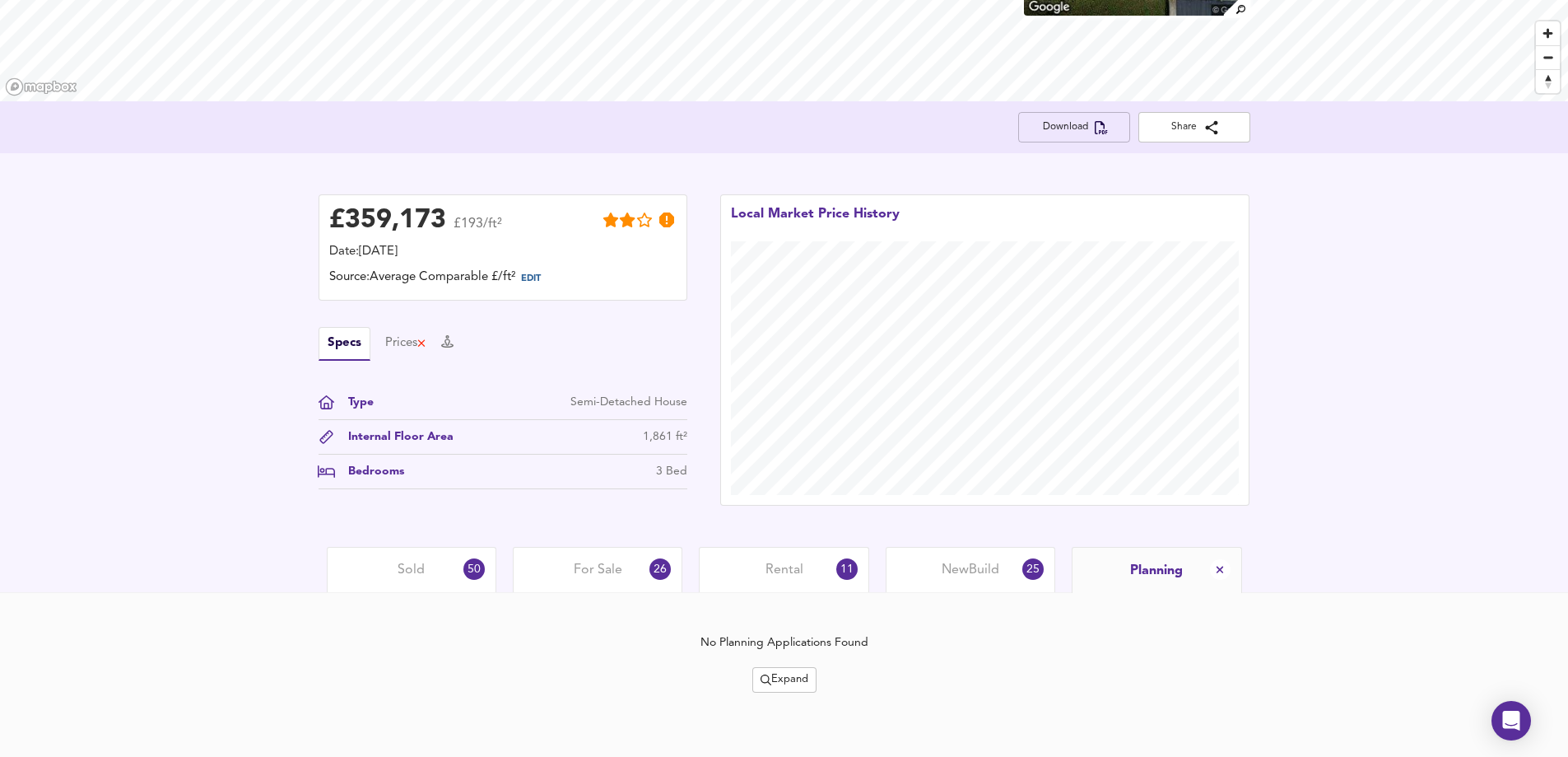
click at [1054, 126] on span "Download" at bounding box center [1074, 127] width 86 height 17
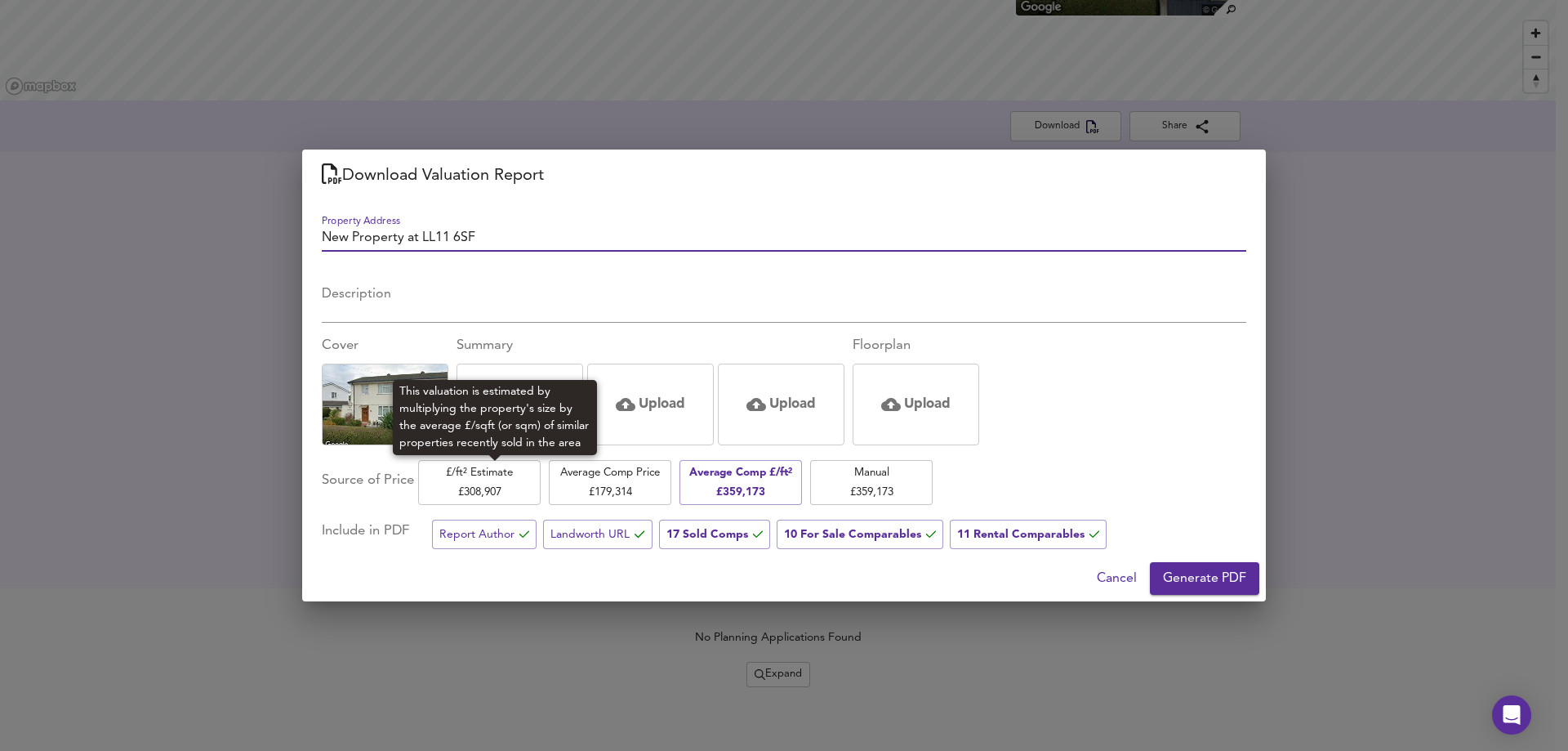
click at [462, 496] on span "£/ft² Estimate £ 308,907" at bounding box center [479, 482] width 106 height 39
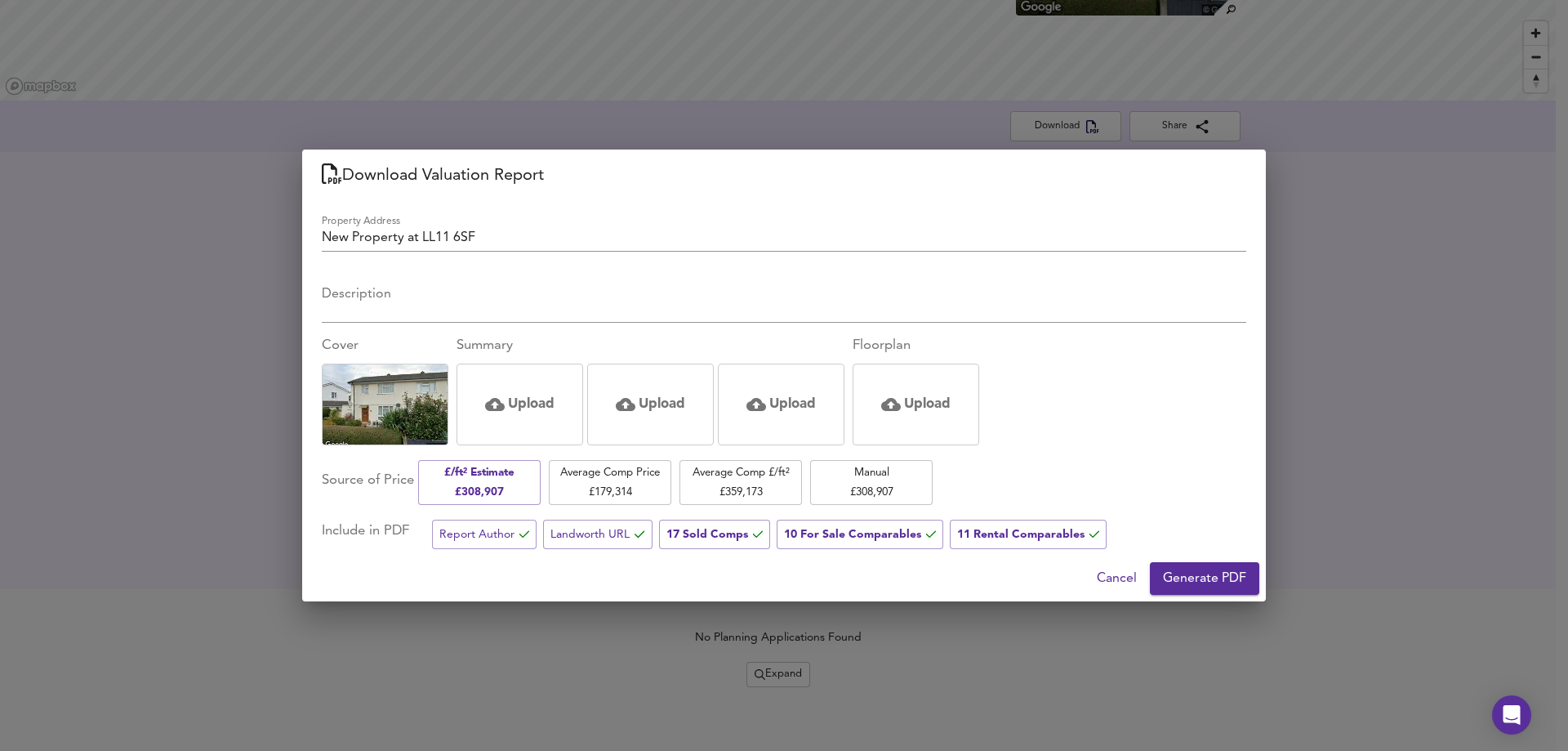
click at [1218, 571] on span "Generate PDF" at bounding box center [1204, 578] width 83 height 23
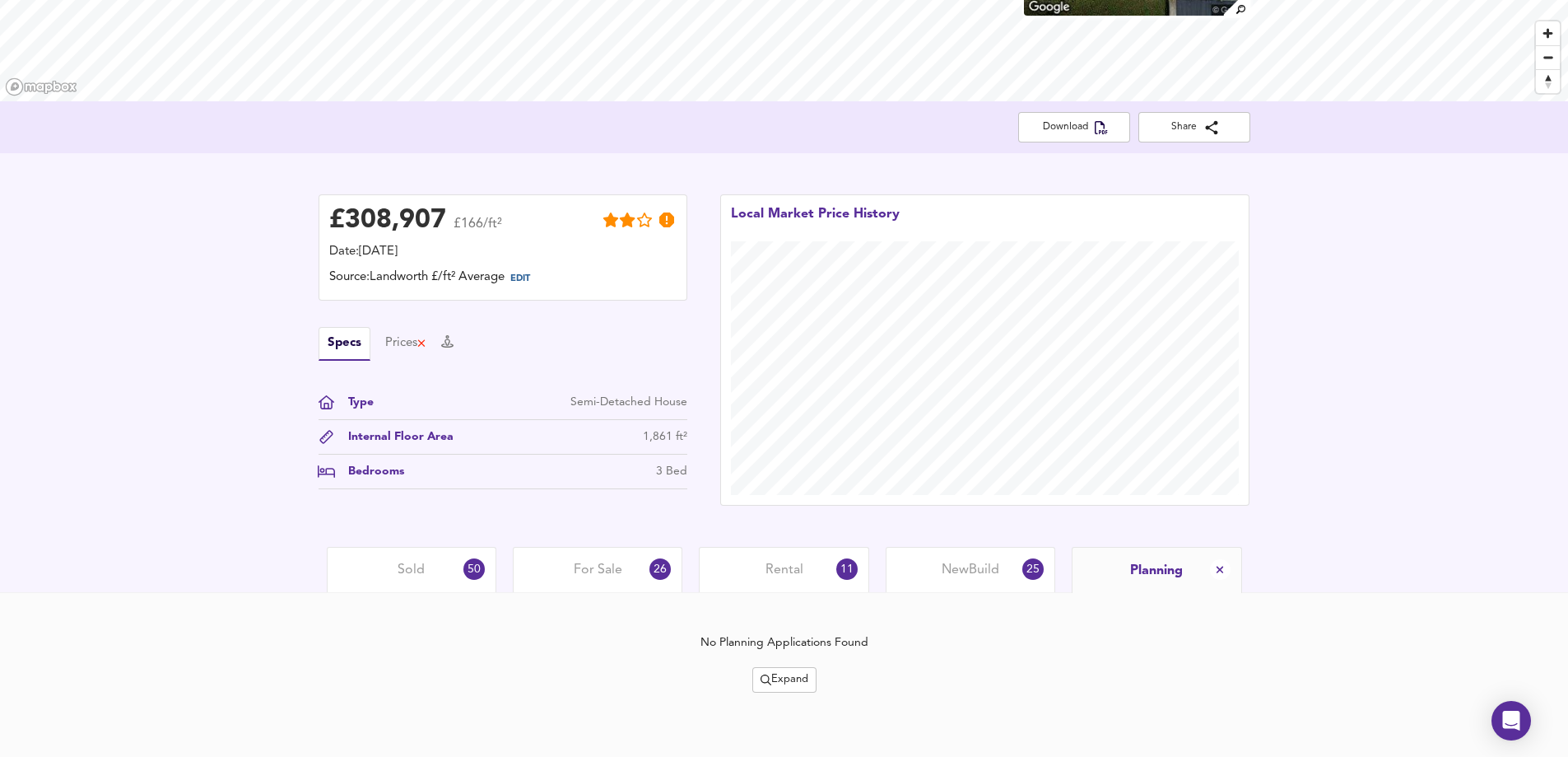
click at [457, 563] on div "Sold 50" at bounding box center [411, 569] width 170 height 45
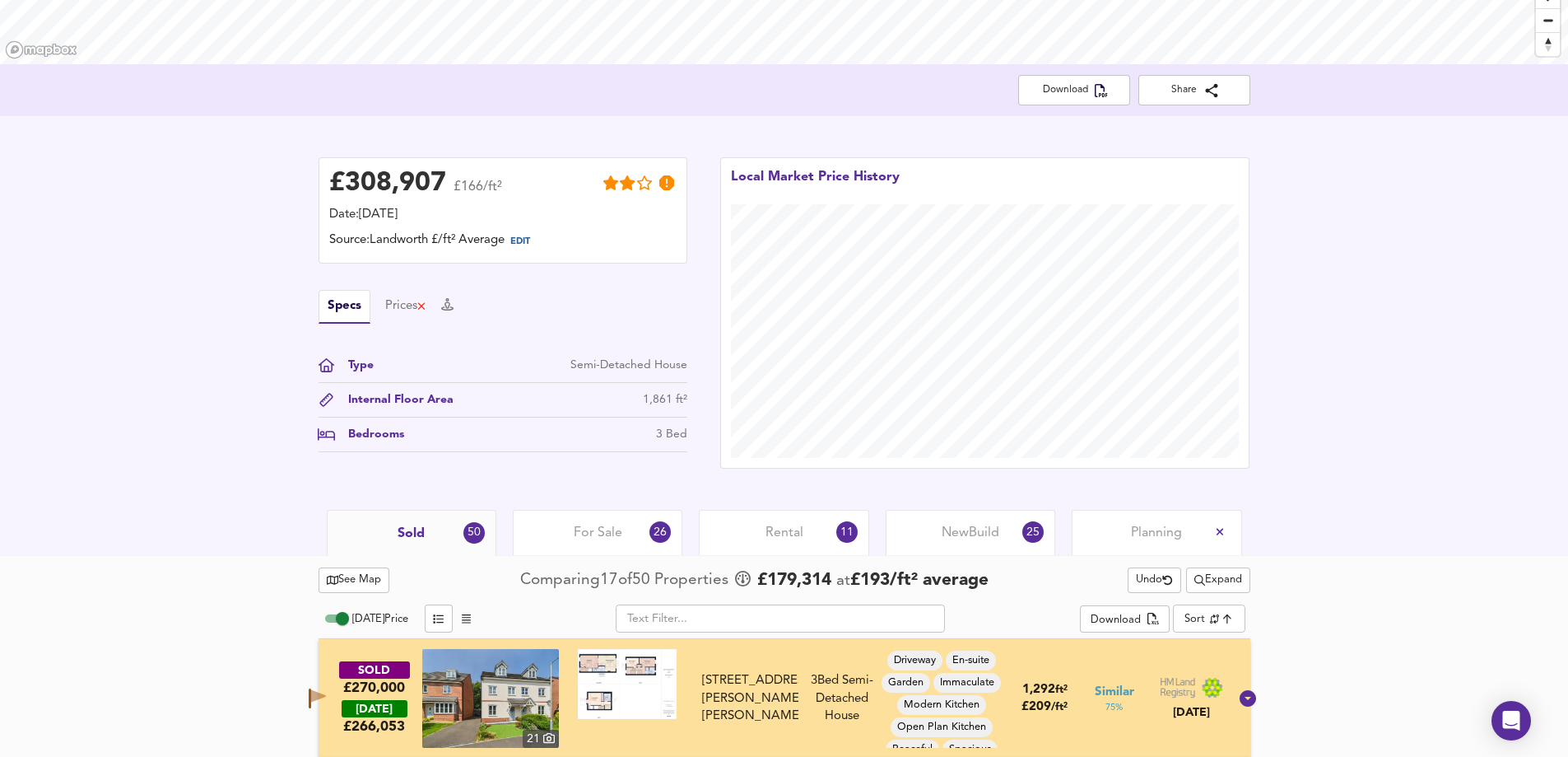
scroll to position [569, 0]
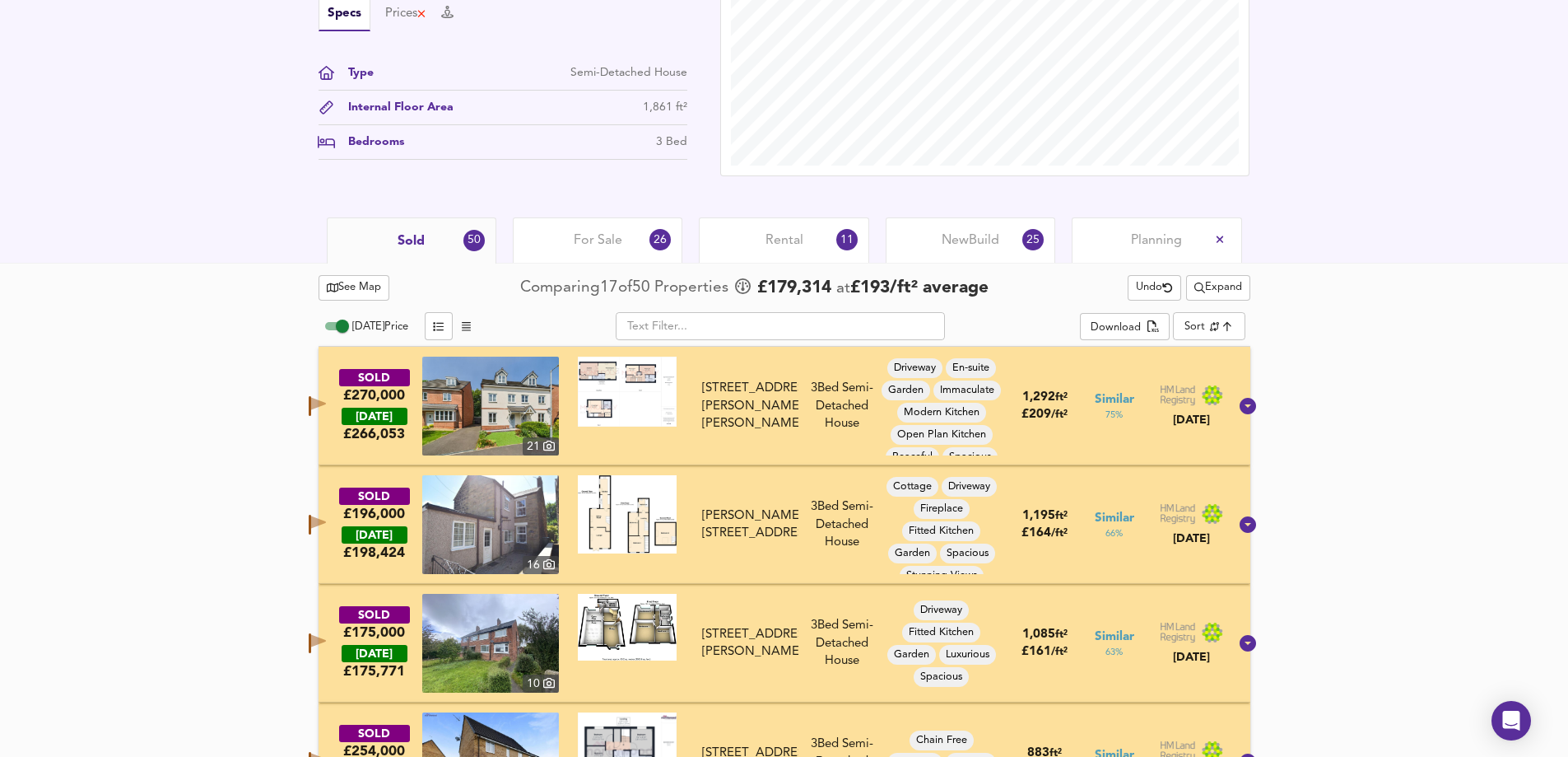
click at [586, 237] on span "For Sale" at bounding box center [598, 240] width 48 height 18
click at [604, 242] on span "For Sale" at bounding box center [598, 240] width 48 height 18
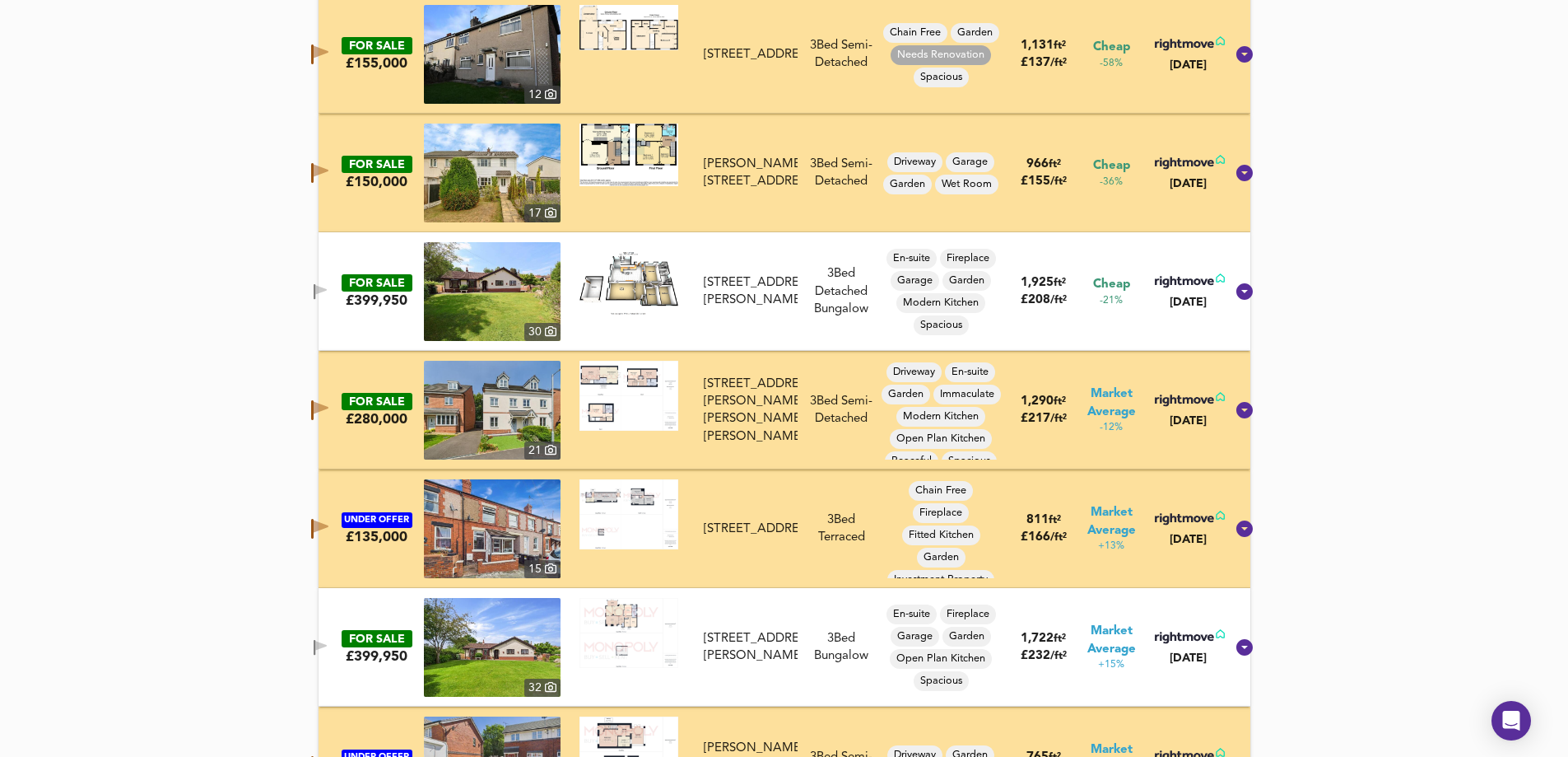
scroll to position [1310, 0]
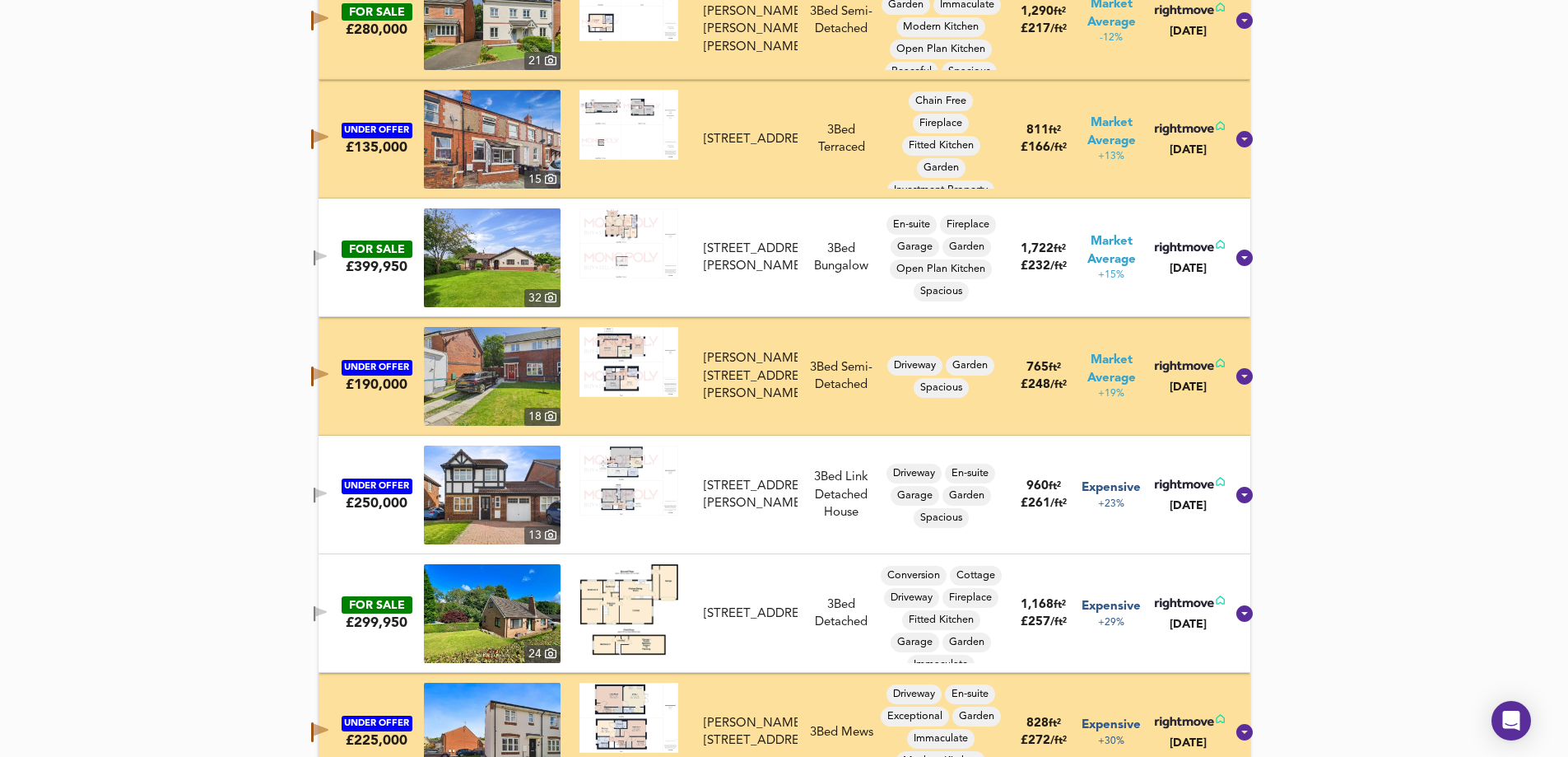
click at [328, 484] on button "button" at bounding box center [320, 495] width 33 height 23
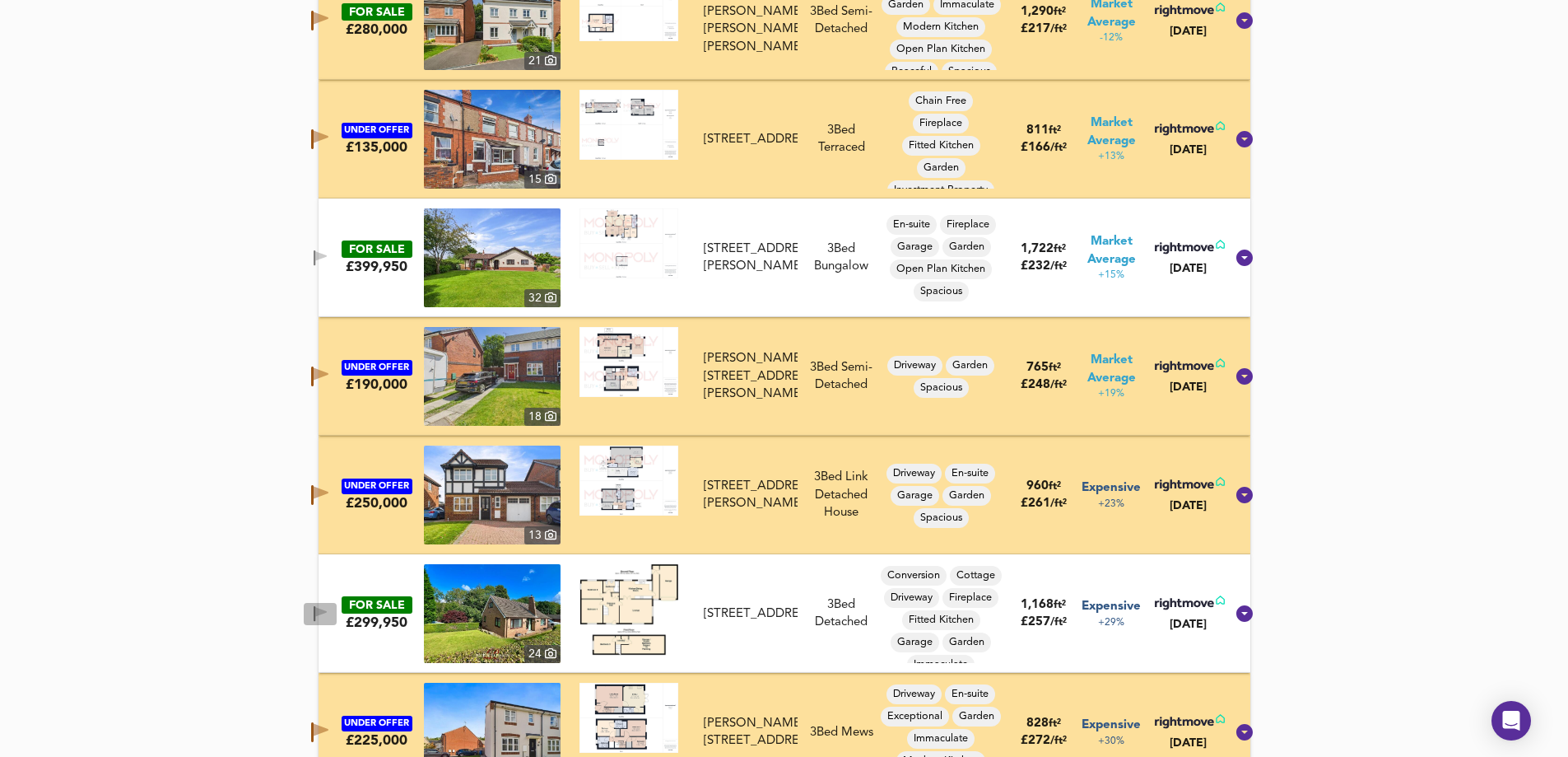
click at [315, 607] on icon "button" at bounding box center [314, 614] width 2 height 16
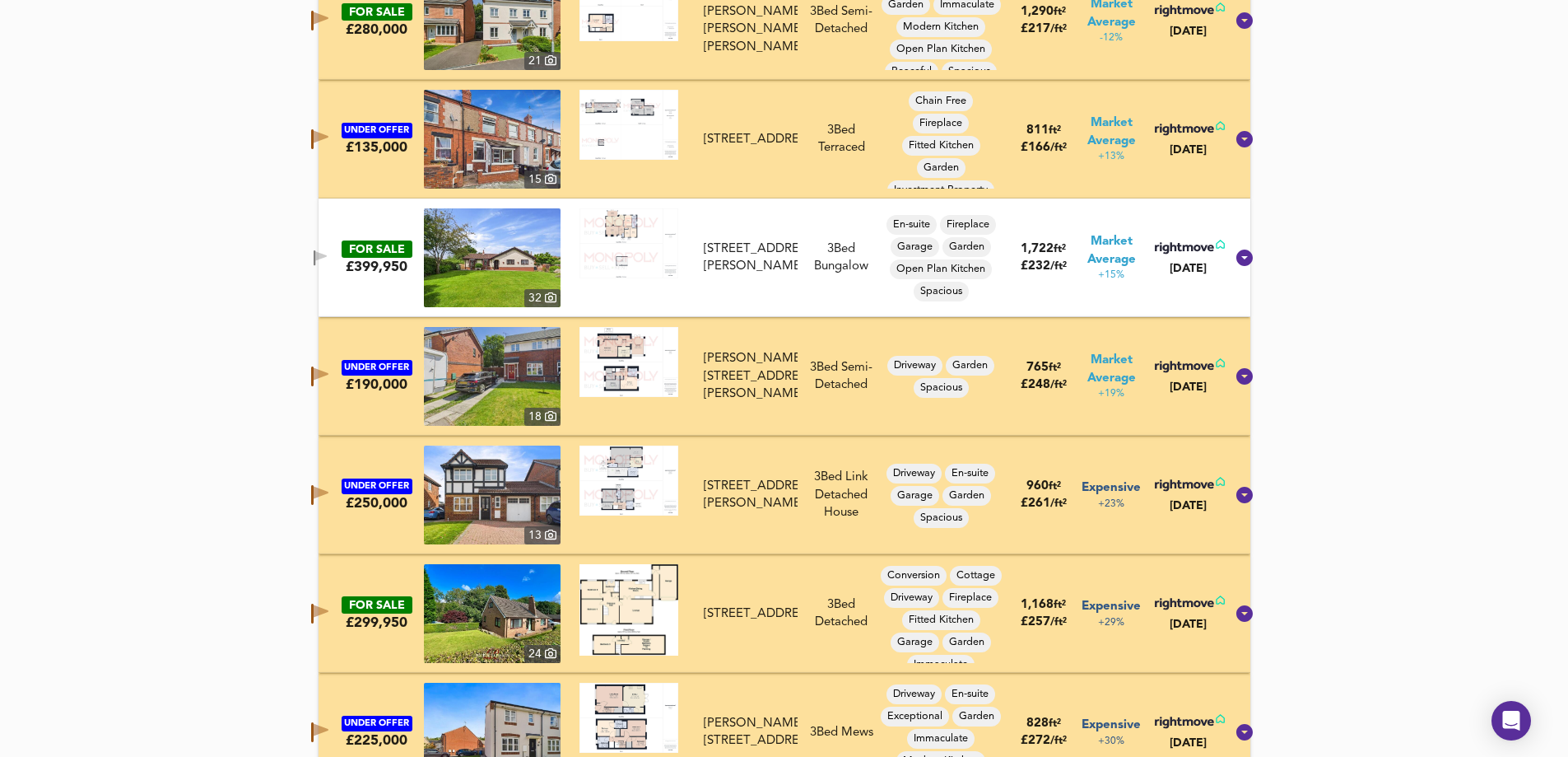
click at [313, 607] on icon "button" at bounding box center [312, 613] width 3 height 20
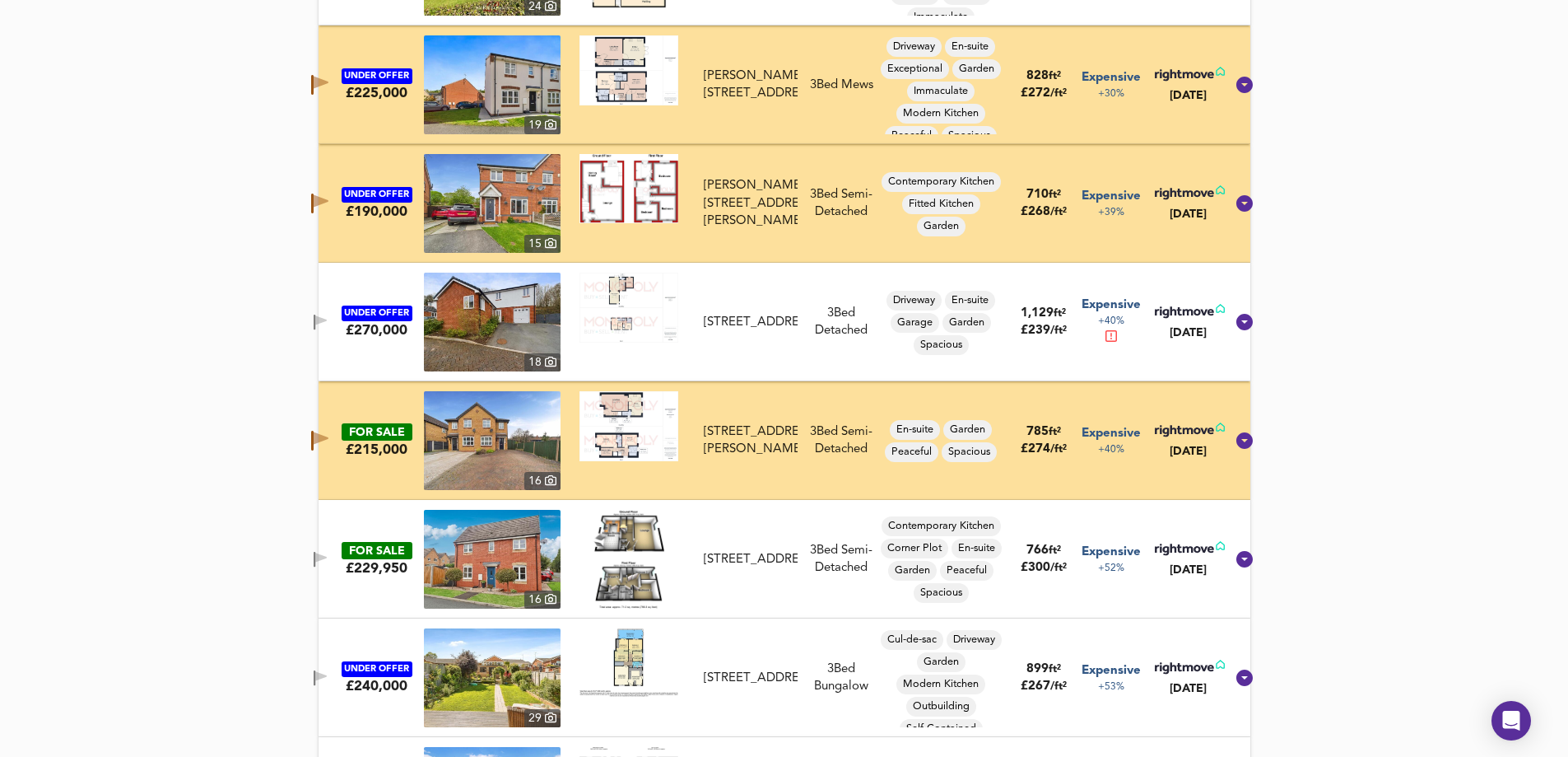
scroll to position [1970, 0]
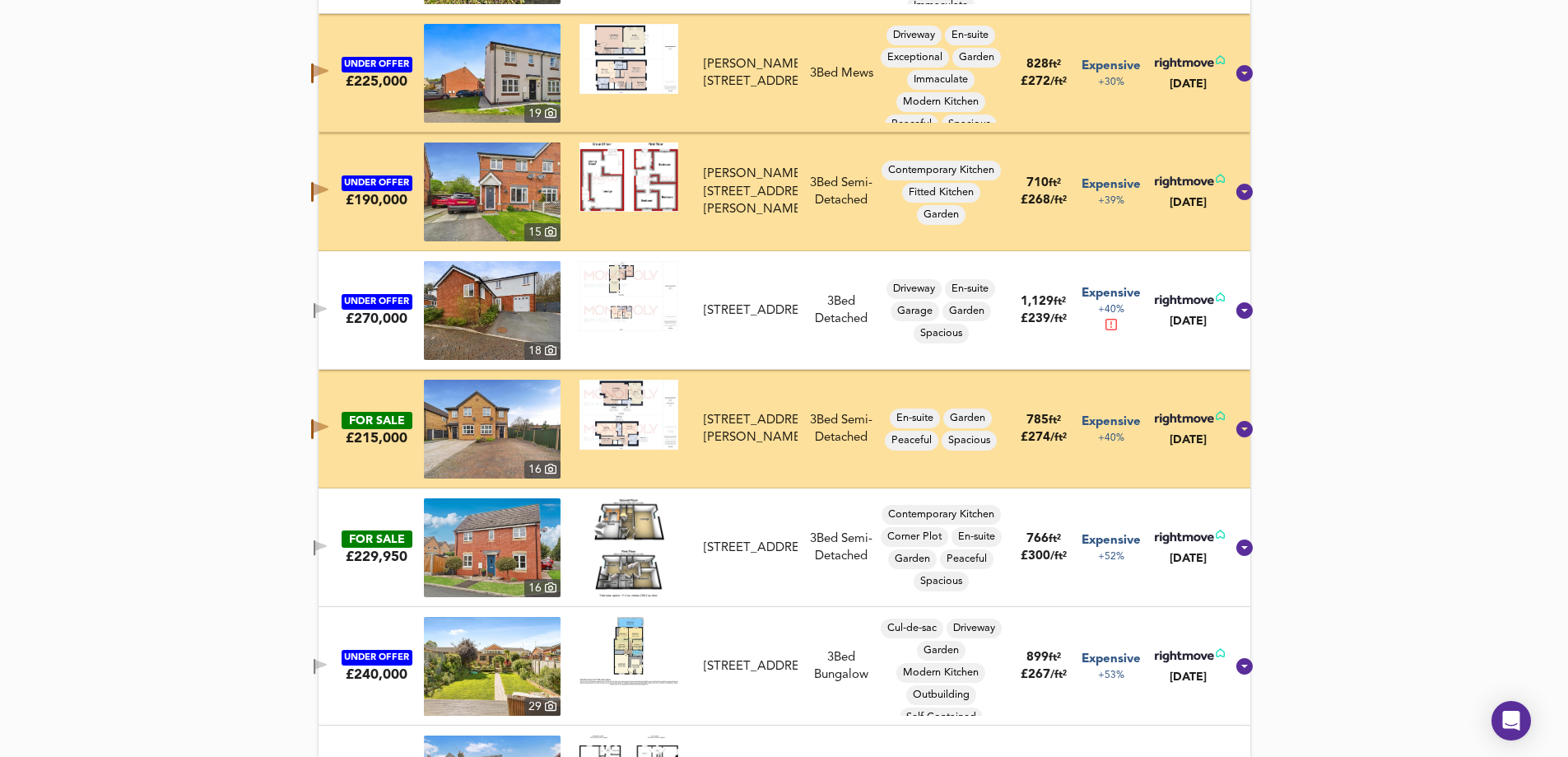
click at [335, 539] on button "button" at bounding box center [320, 548] width 33 height 23
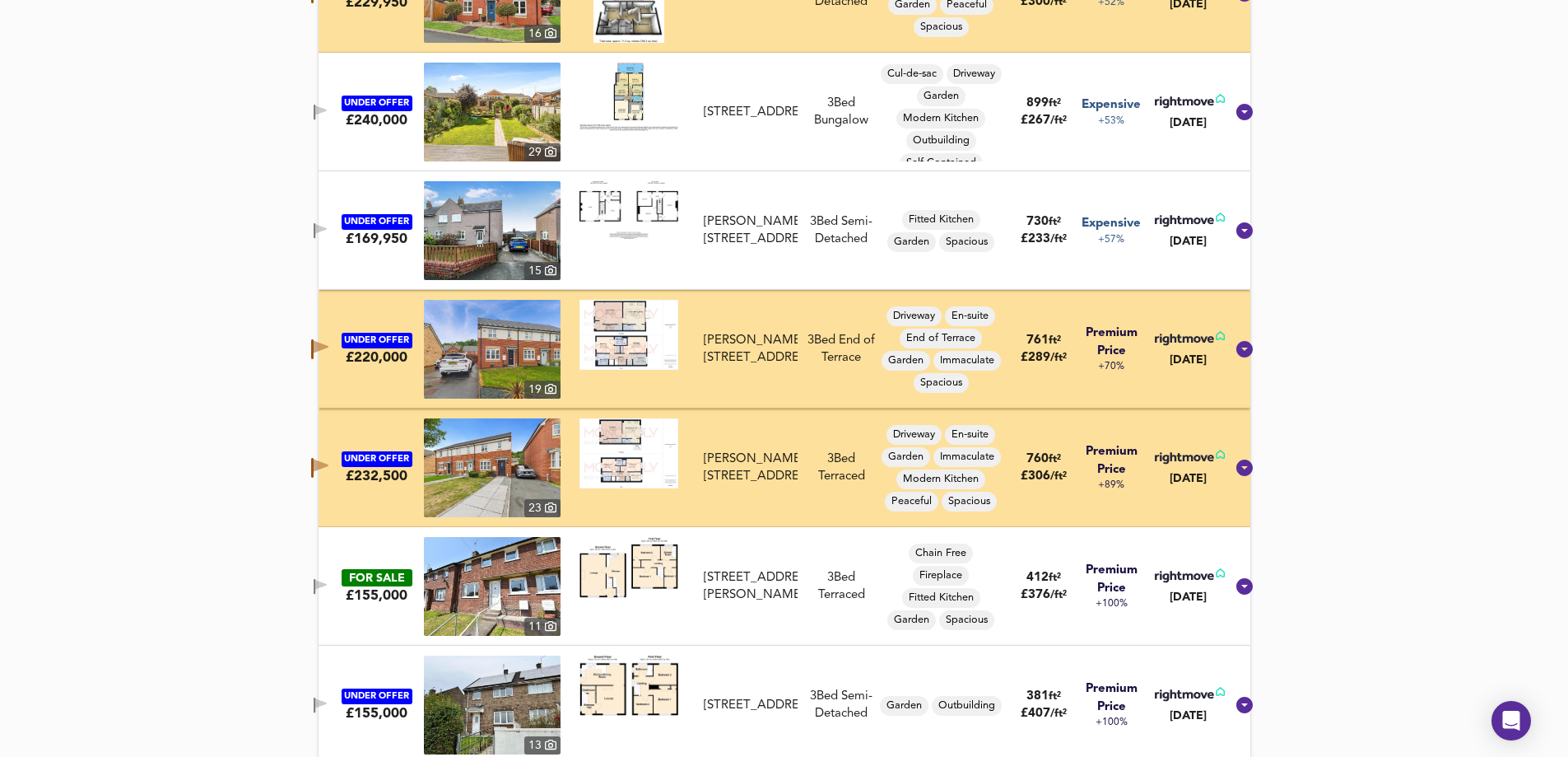
scroll to position [2546, 0]
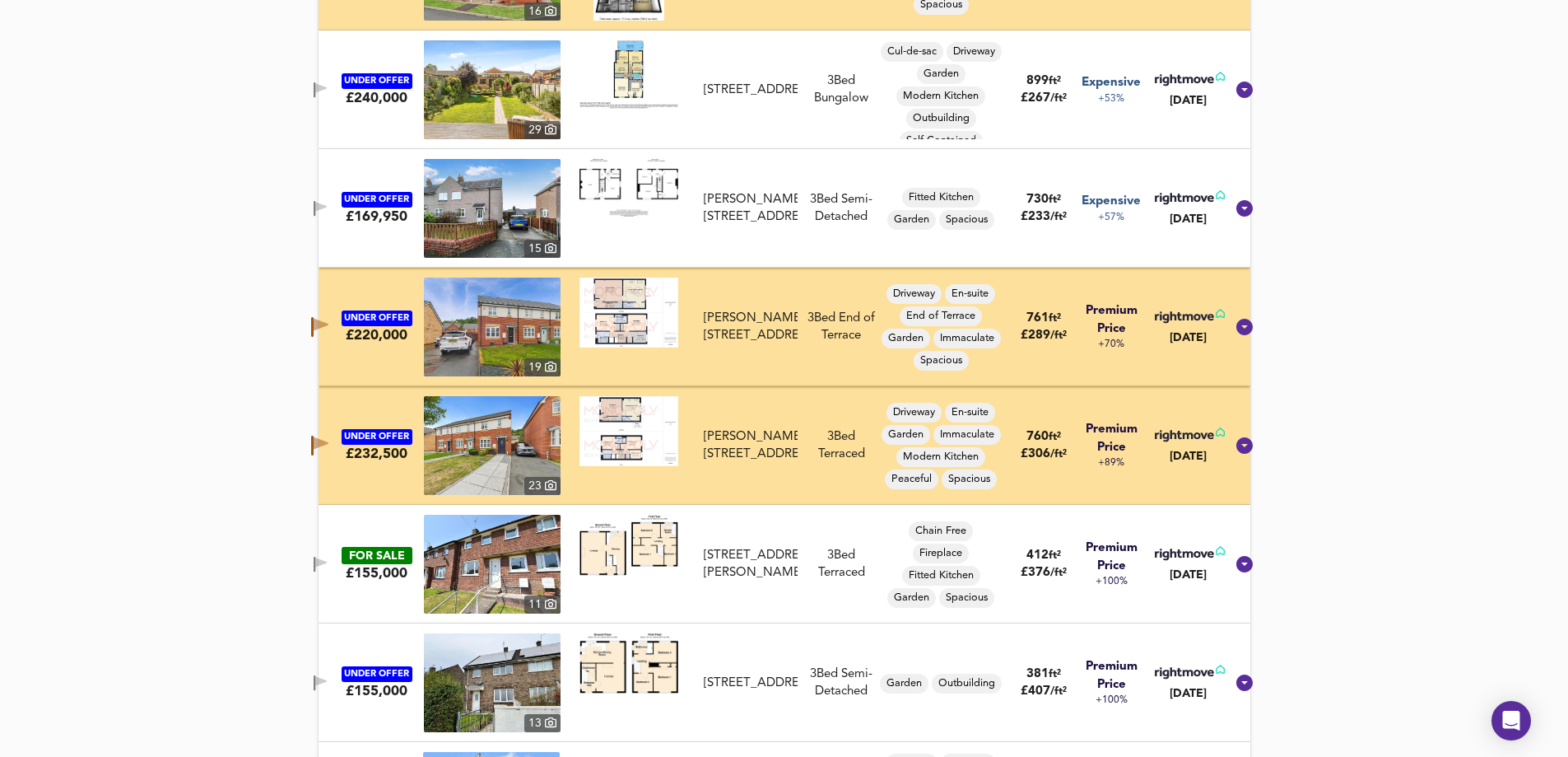
click at [335, 550] on div "FOR SALE £155,000 11 Coed Efa, New Broughton, Wrexham, LL11 6YL Coed Efa, New B…" at bounding box center [765, 564] width 921 height 99
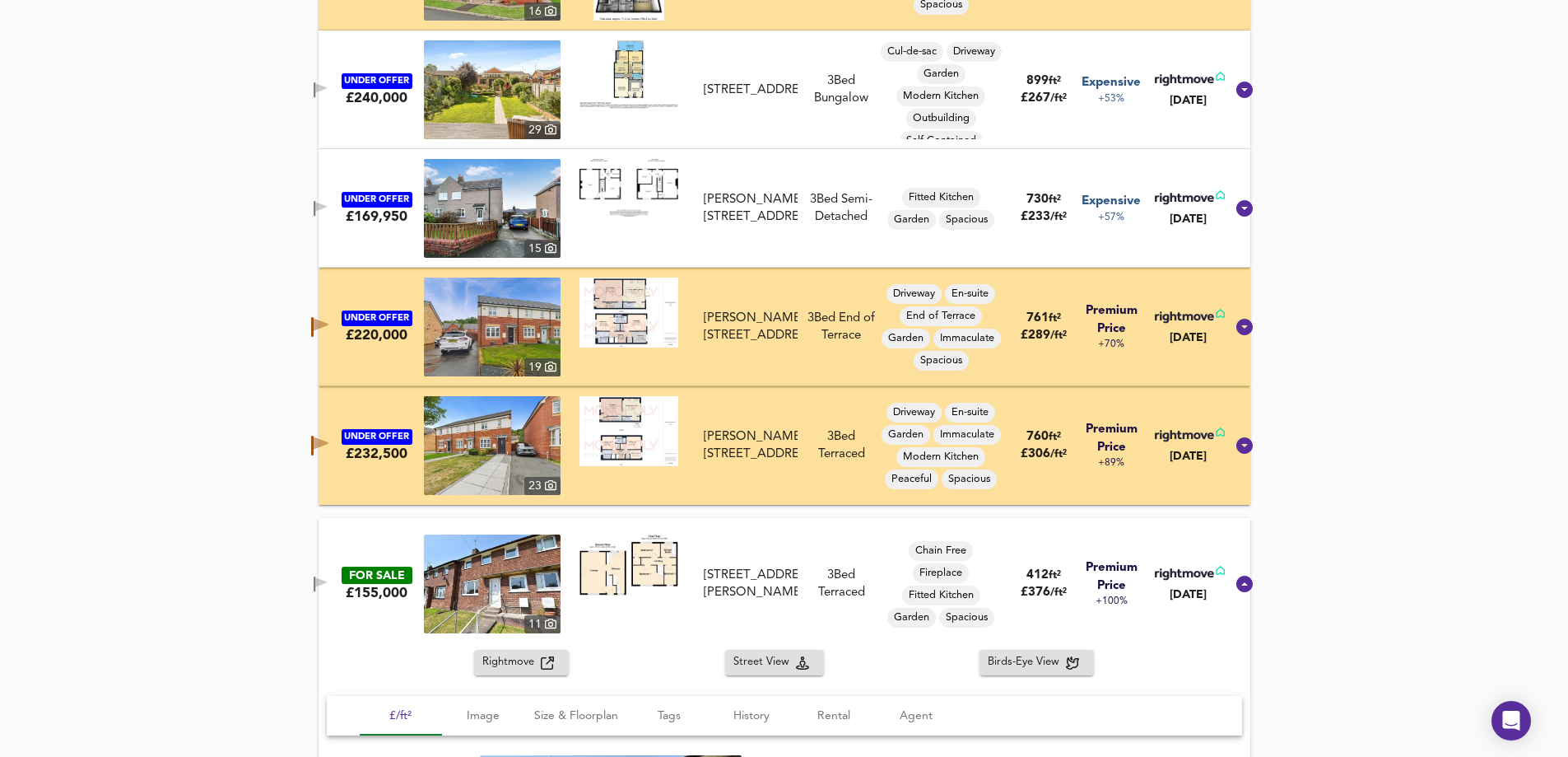
click at [326, 585] on icon "button" at bounding box center [320, 582] width 11 height 10
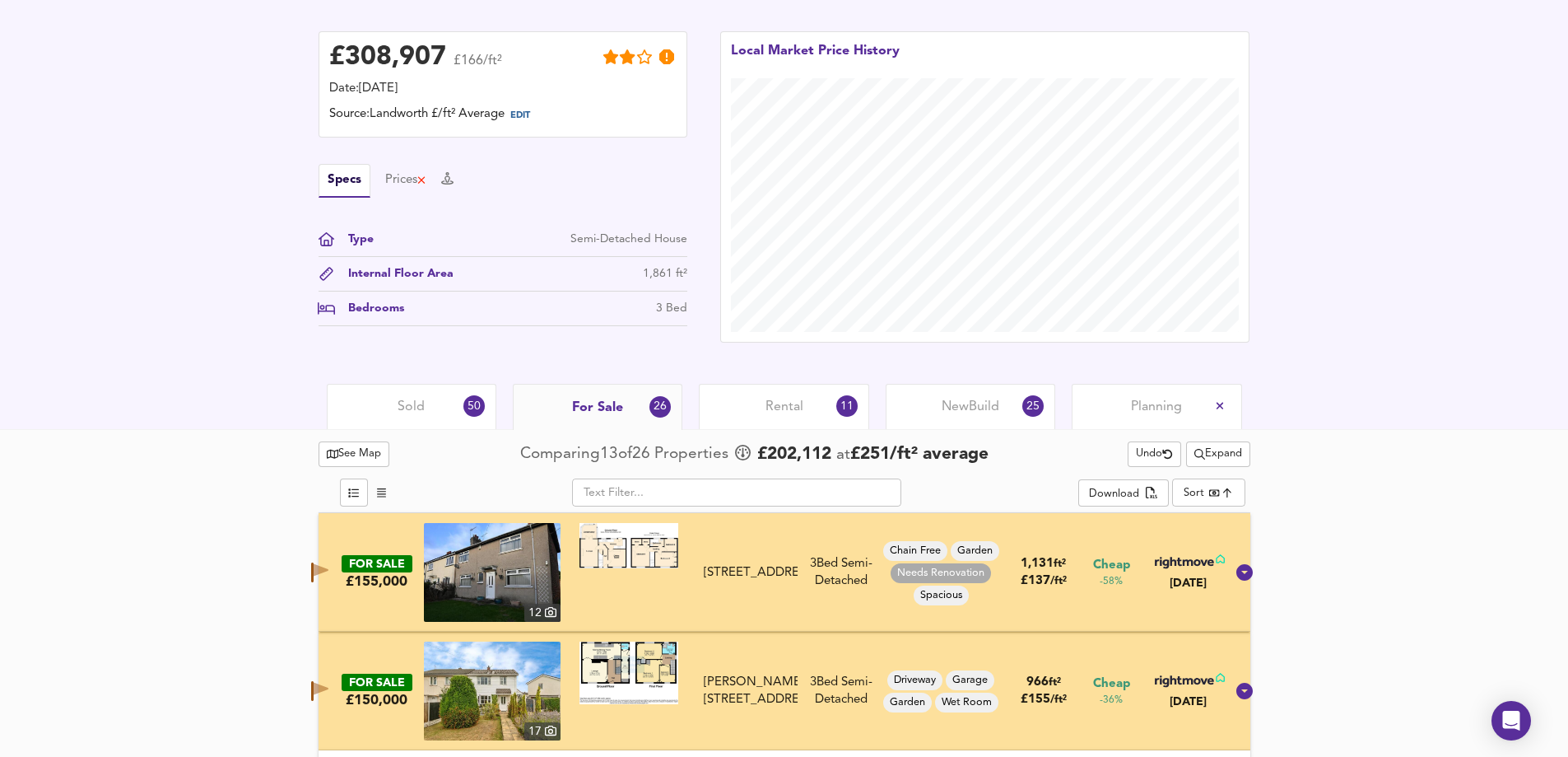
scroll to position [314, 0]
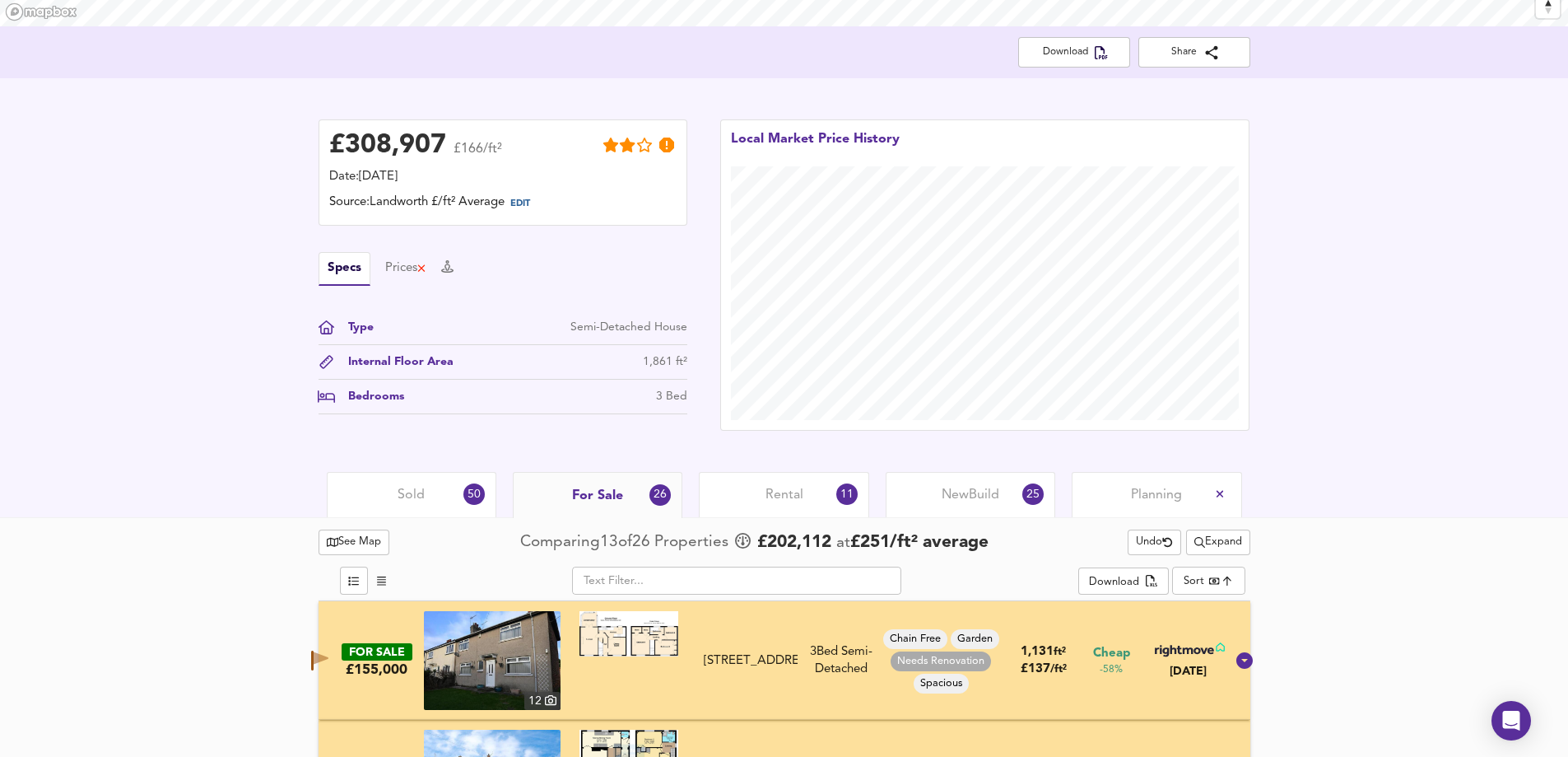
click at [454, 495] on div "Sold 50" at bounding box center [411, 495] width 170 height 45
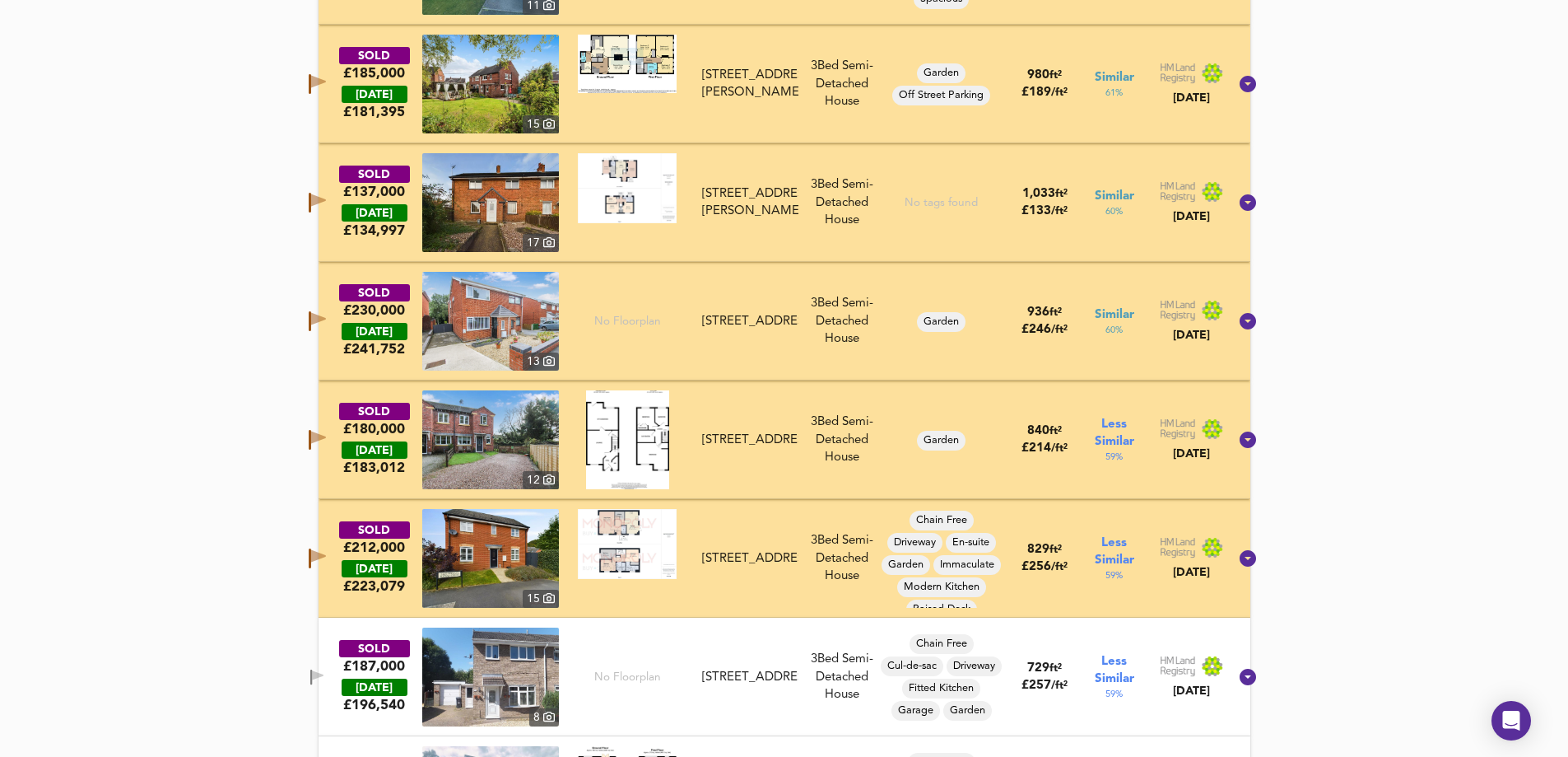
scroll to position [1797, 0]
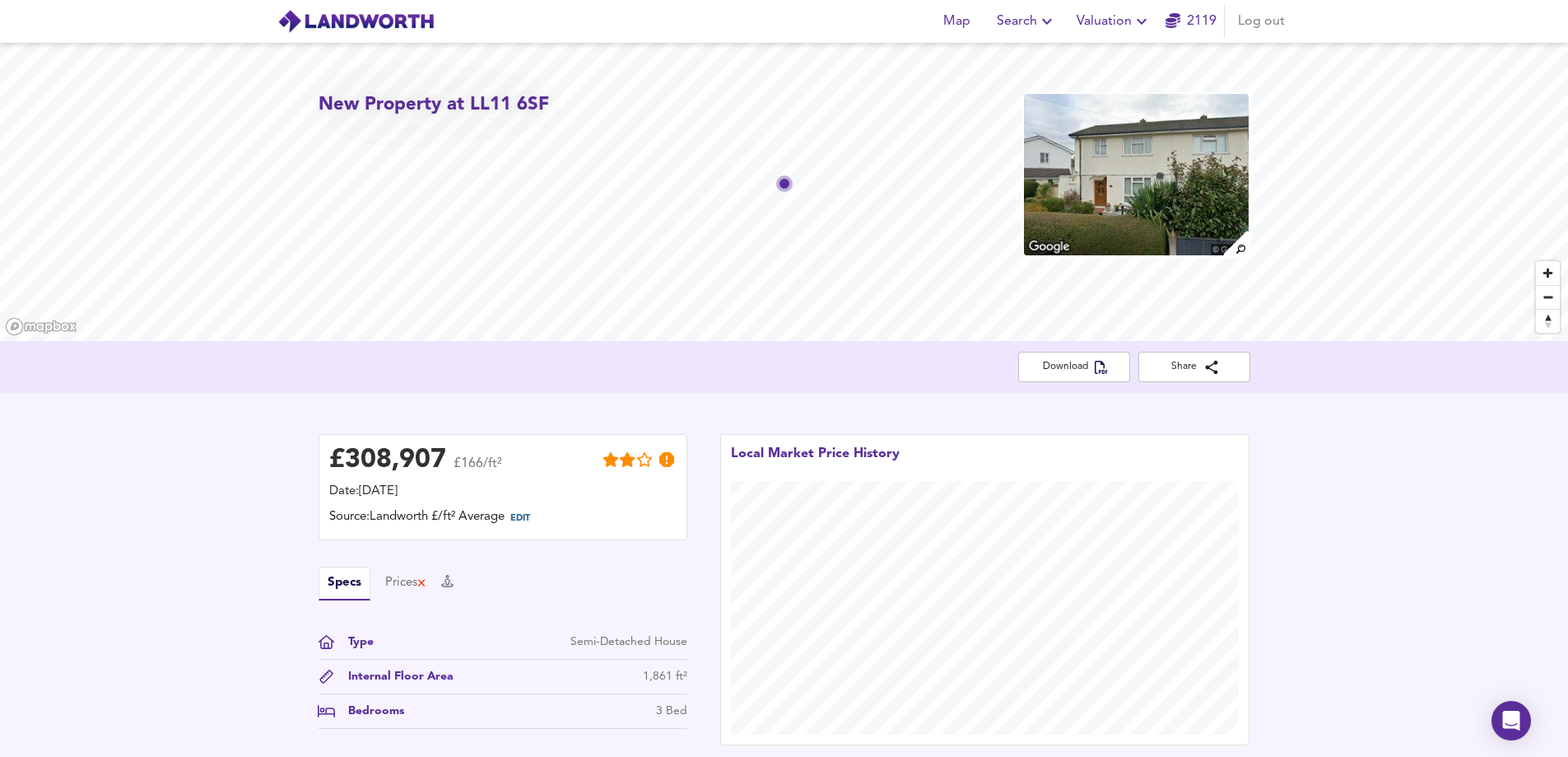
scroll to position [1797, 0]
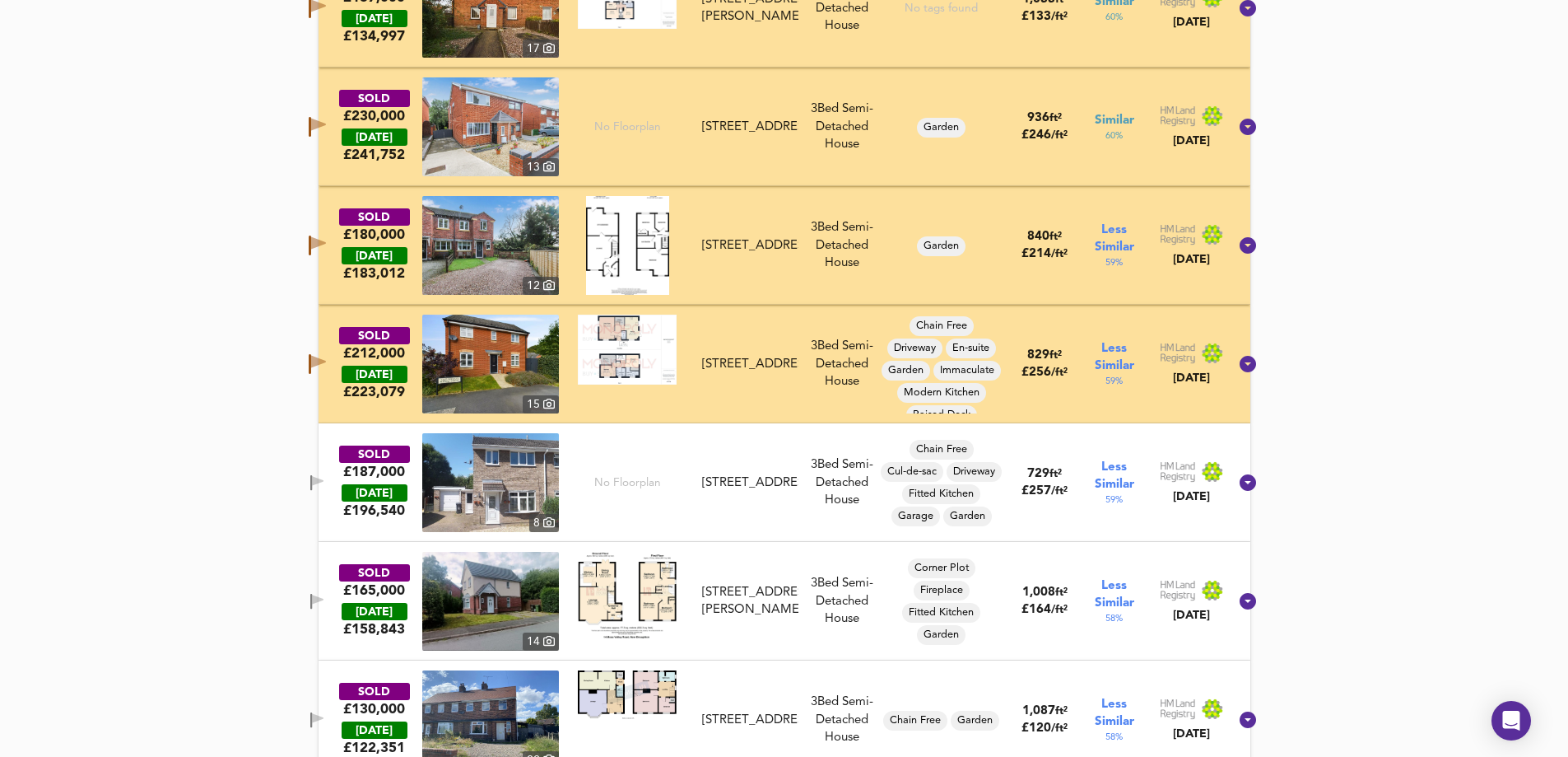
click at [327, 478] on span "button" at bounding box center [317, 483] width 25 height 16
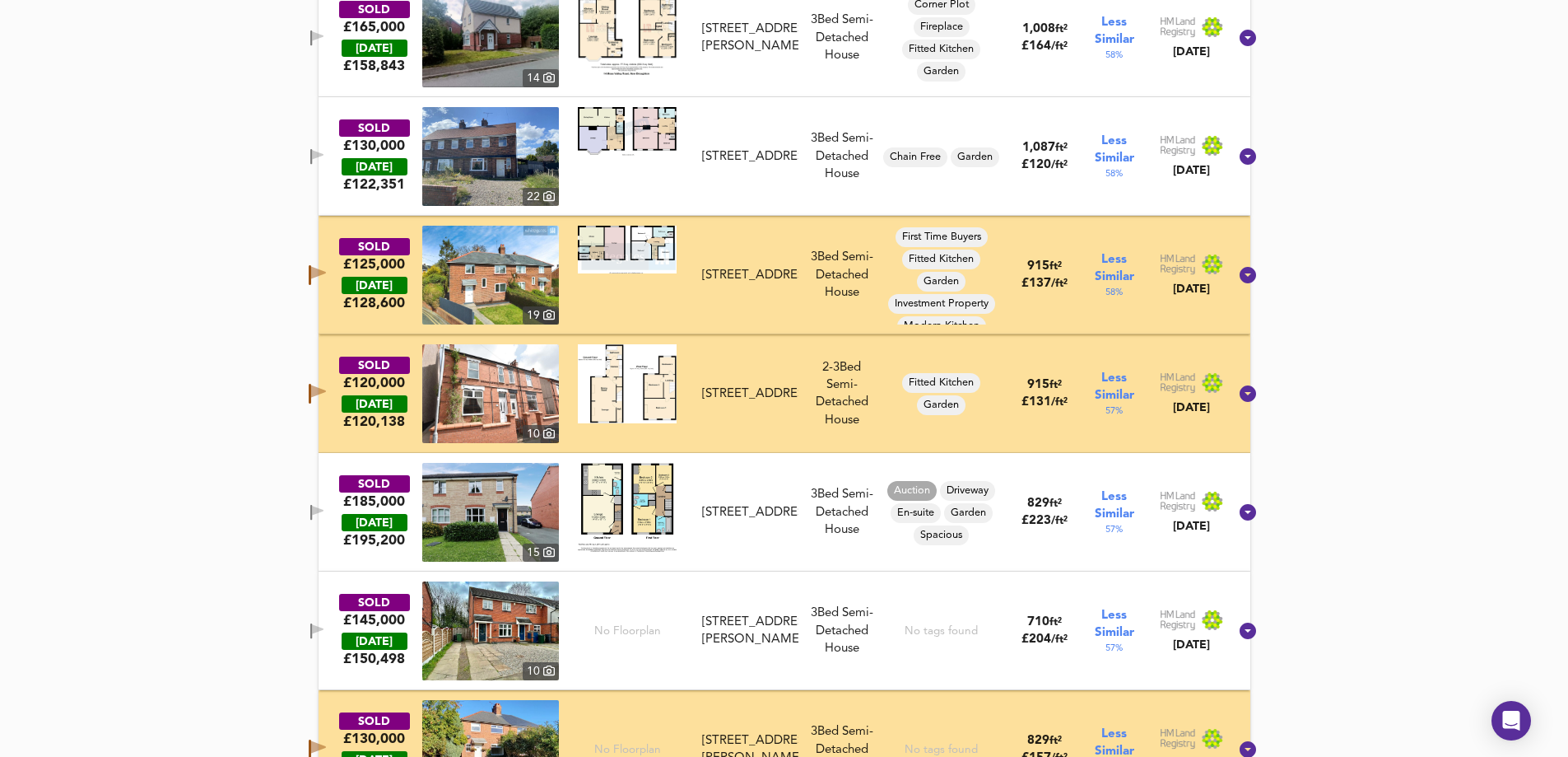
scroll to position [2456, 0]
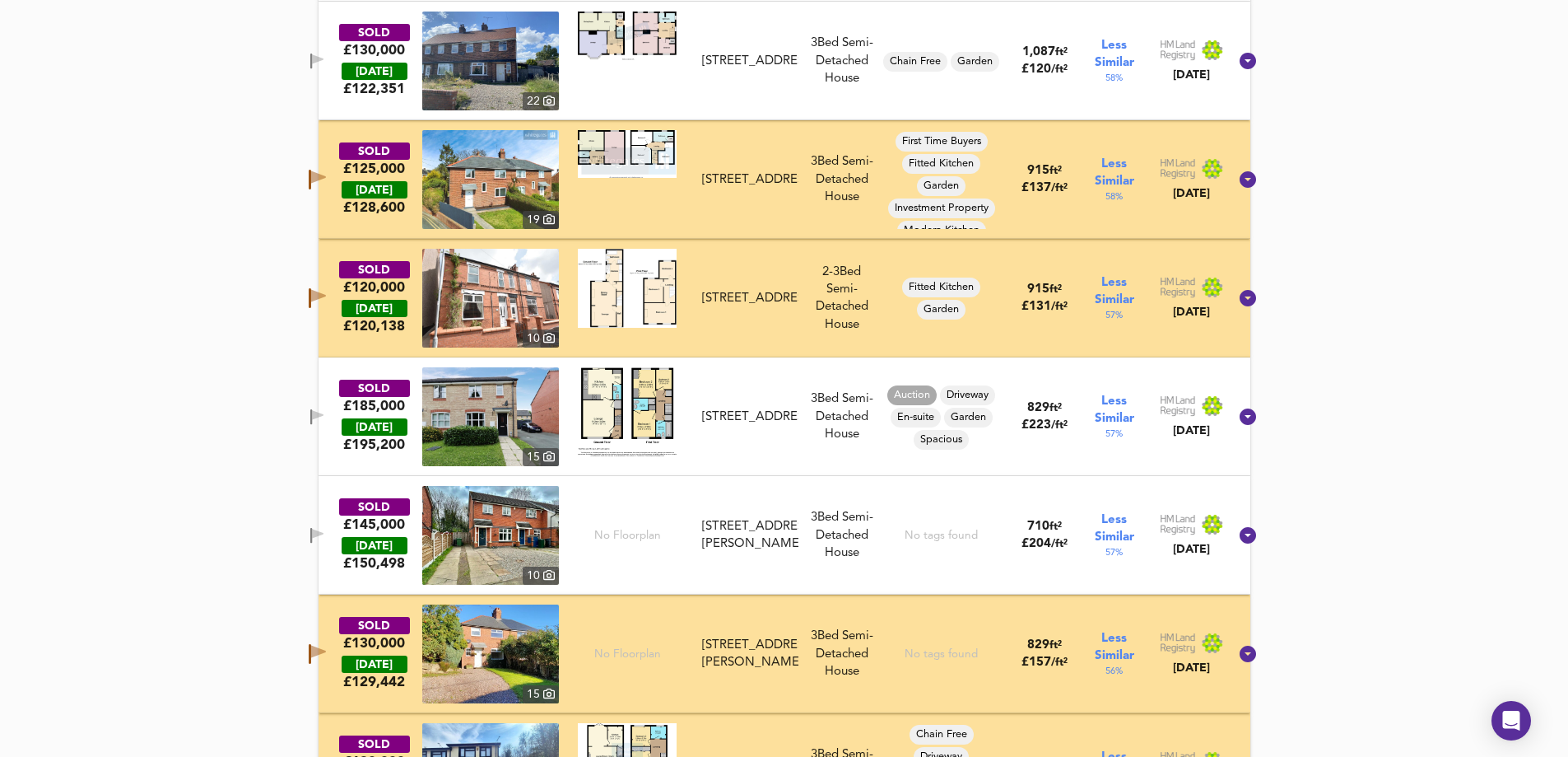
click at [329, 406] on button "button" at bounding box center [317, 417] width 33 height 23
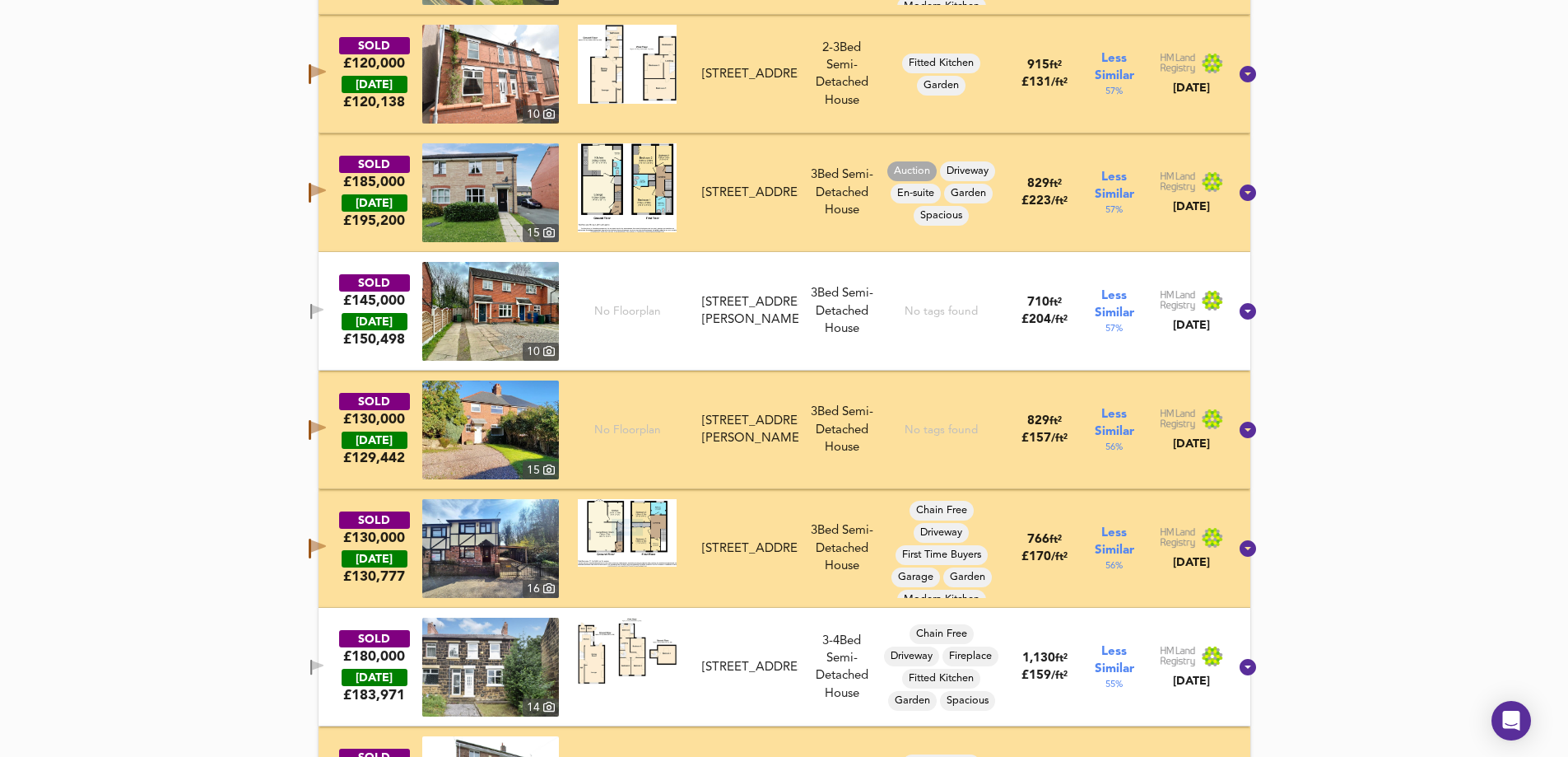
scroll to position [2703, 0]
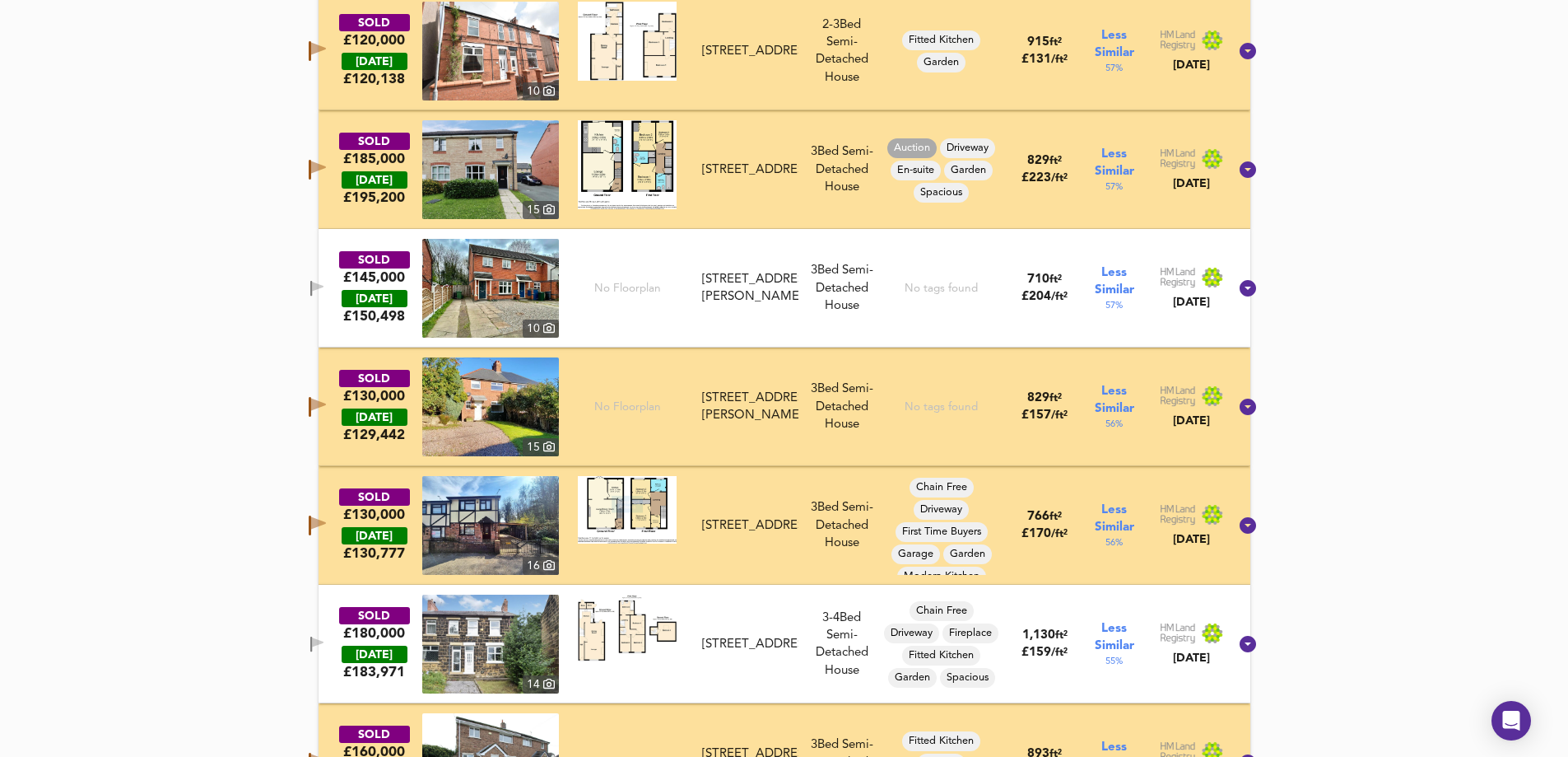
click at [326, 521] on icon "button" at bounding box center [318, 523] width 15 height 12
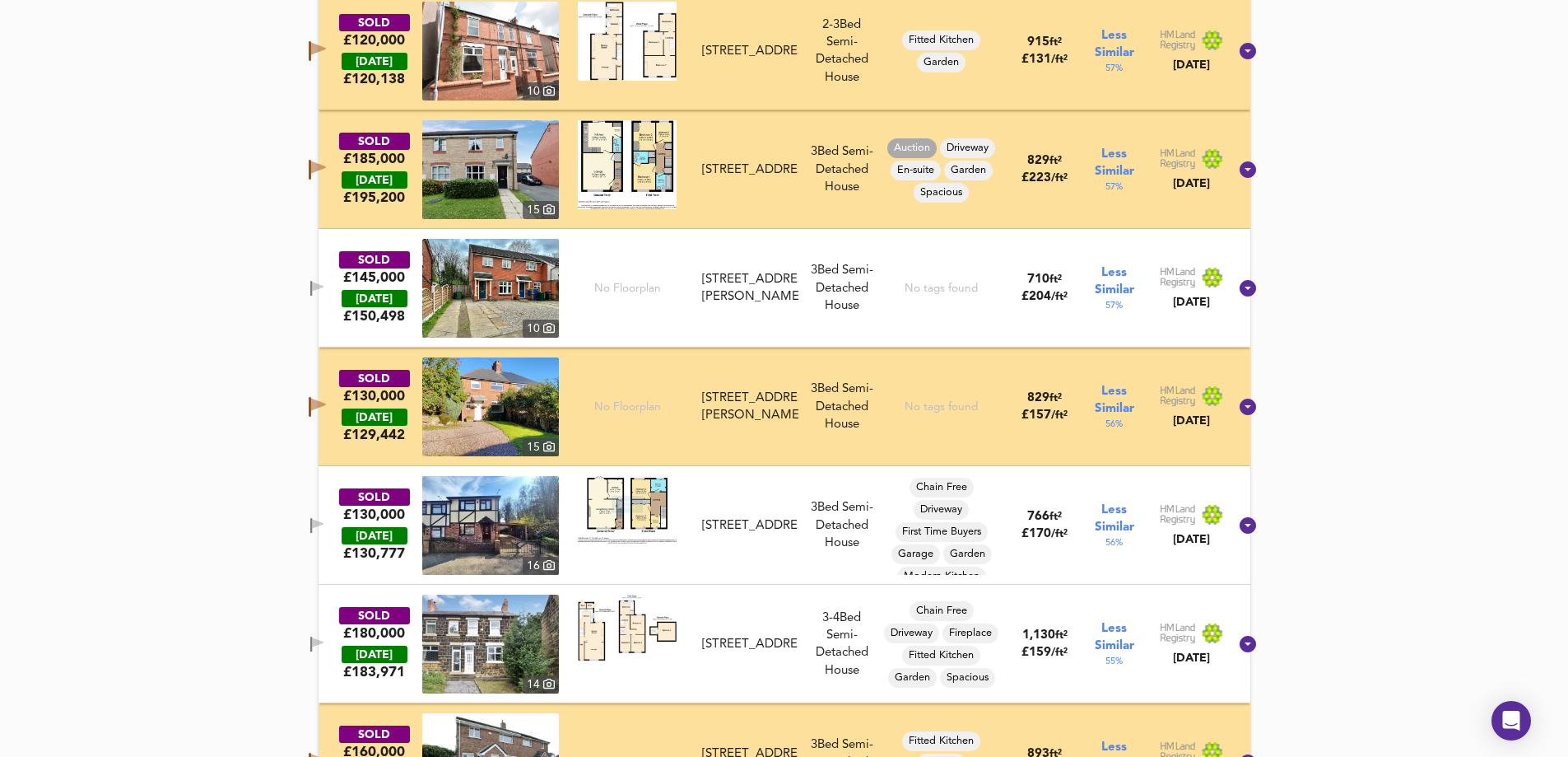
click at [326, 408] on icon "button" at bounding box center [318, 404] width 15 height 12
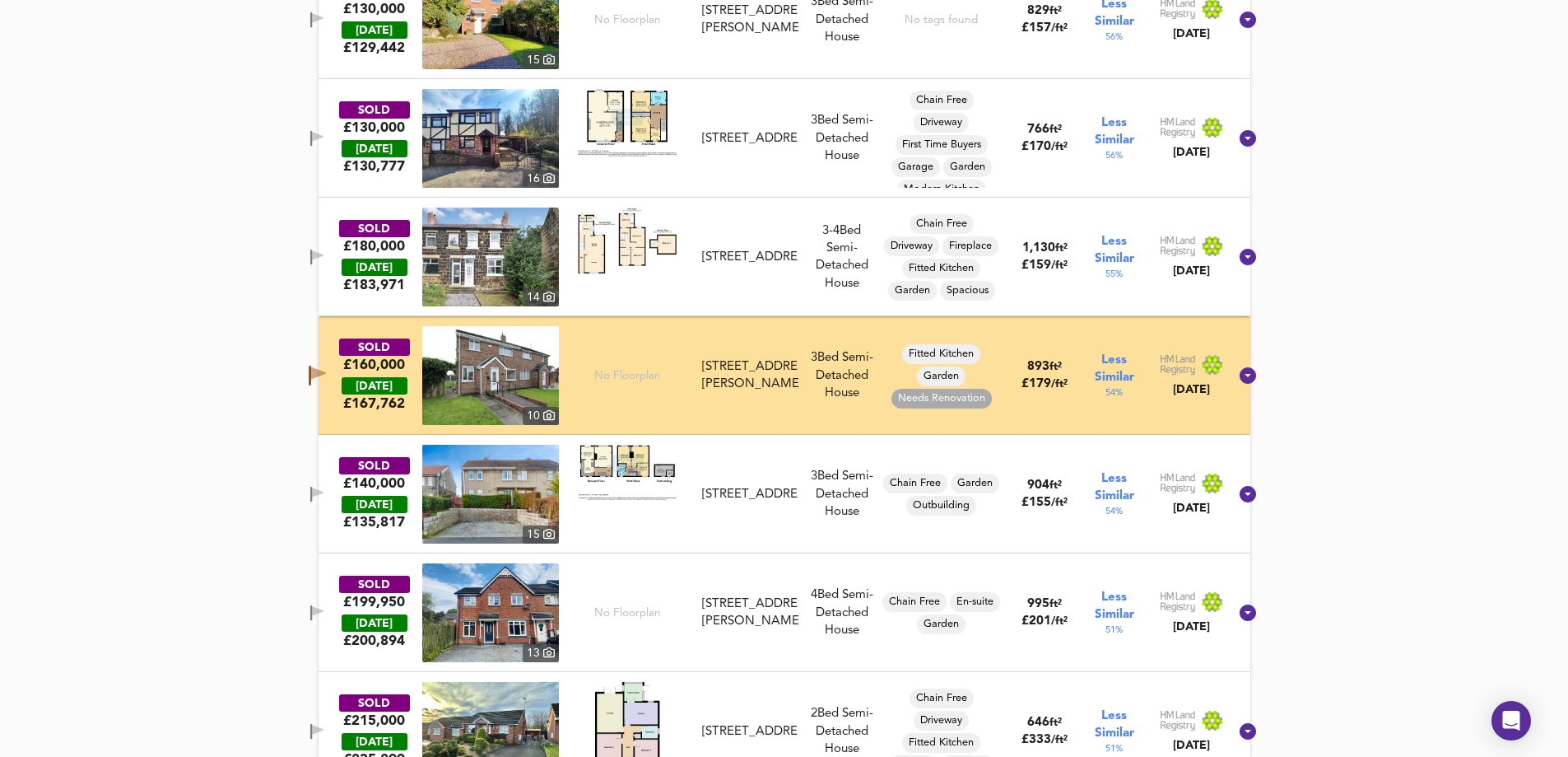
scroll to position [3115, 0]
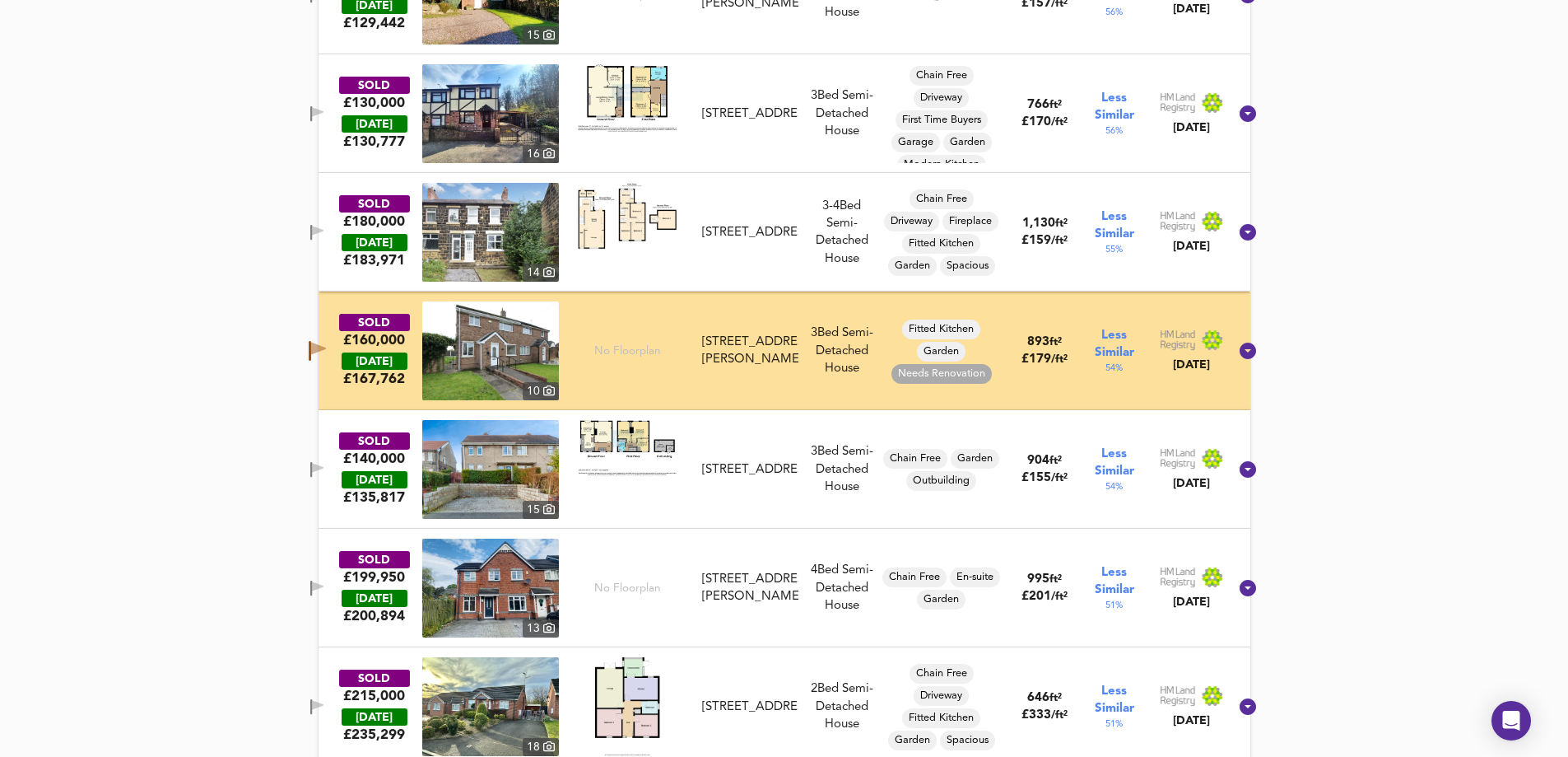
click at [325, 583] on icon "button" at bounding box center [317, 588] width 14 height 16
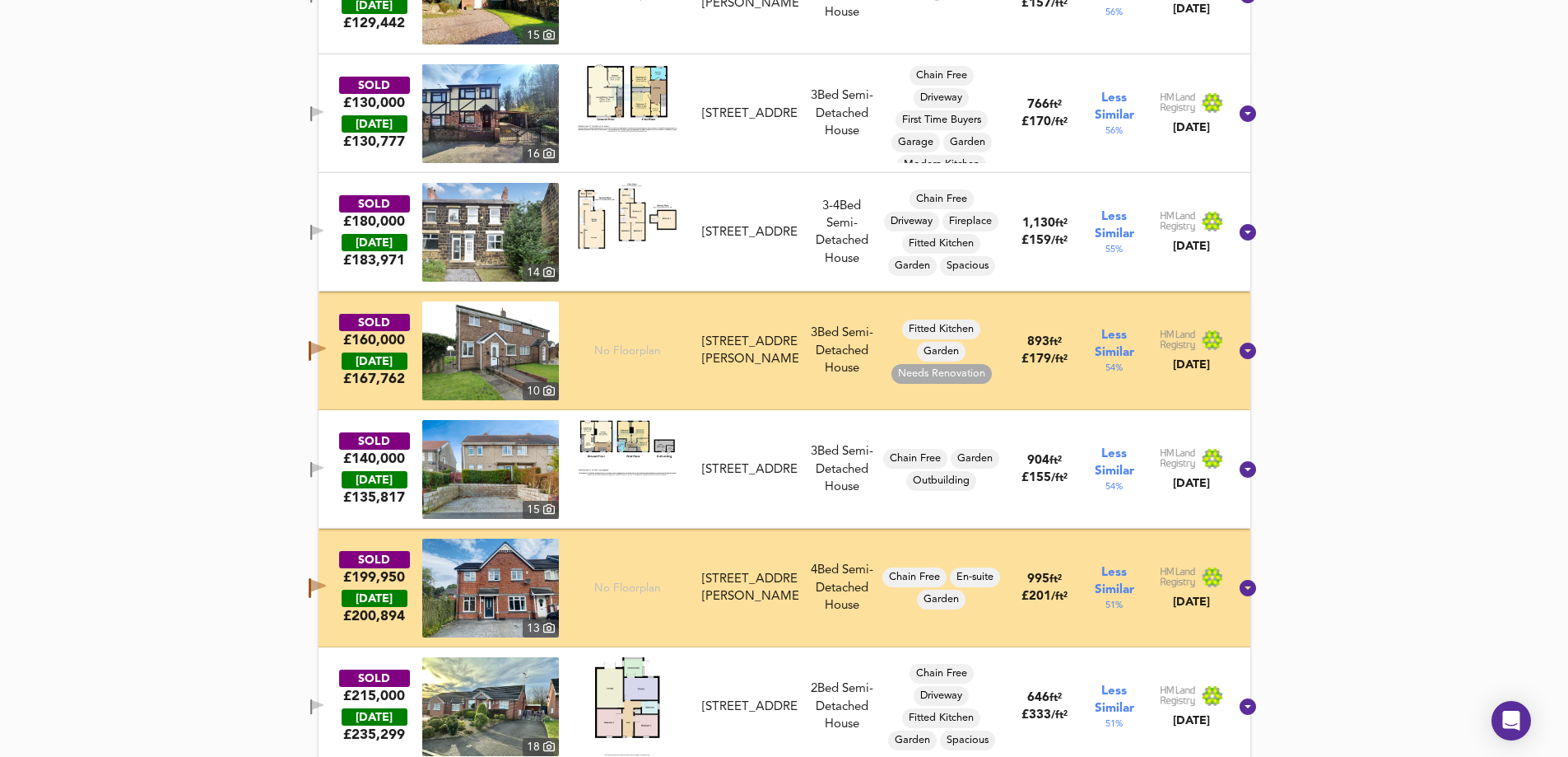
click at [326, 579] on icon "button" at bounding box center [318, 588] width 17 height 20
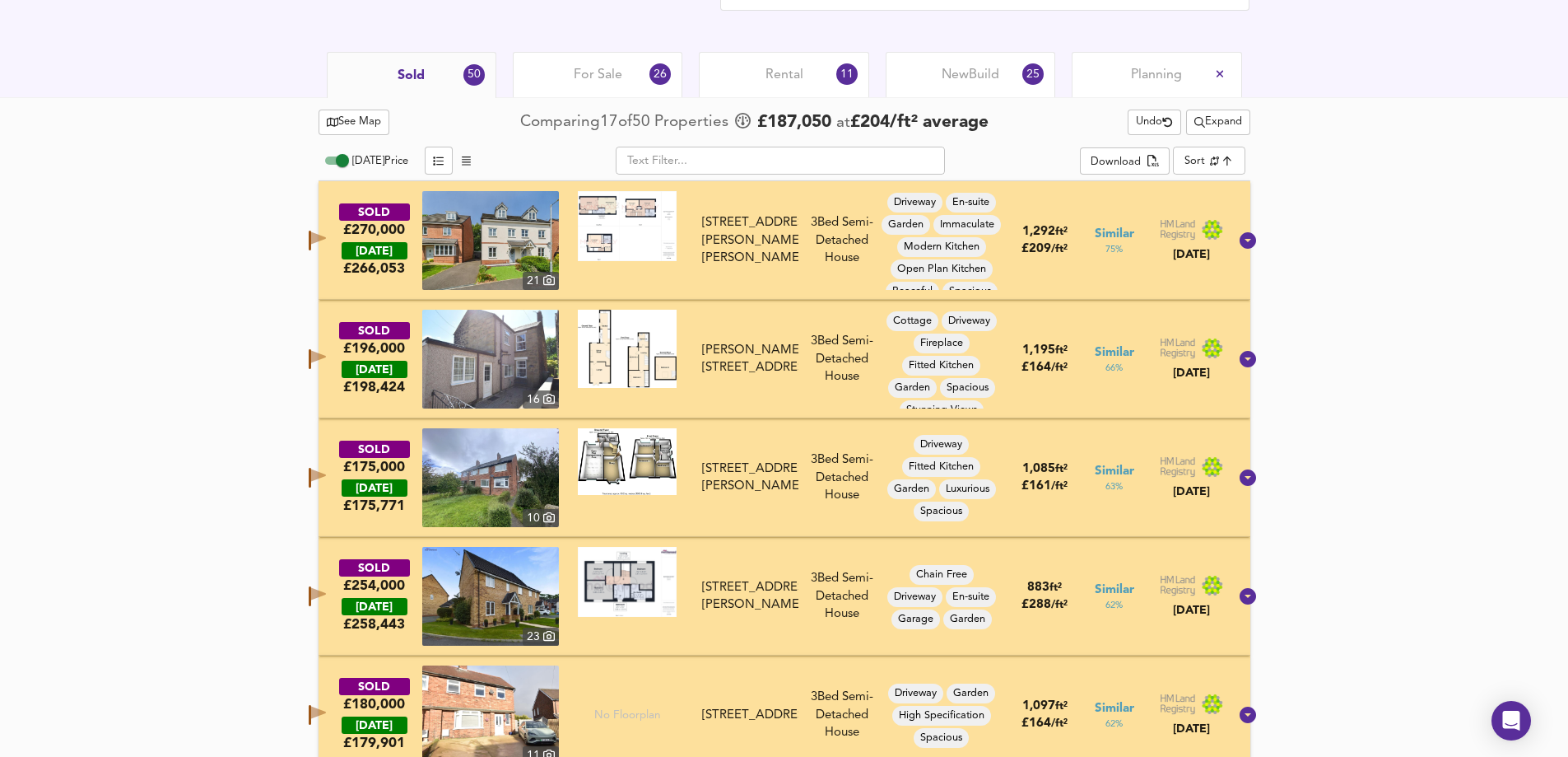
scroll to position [809, 0]
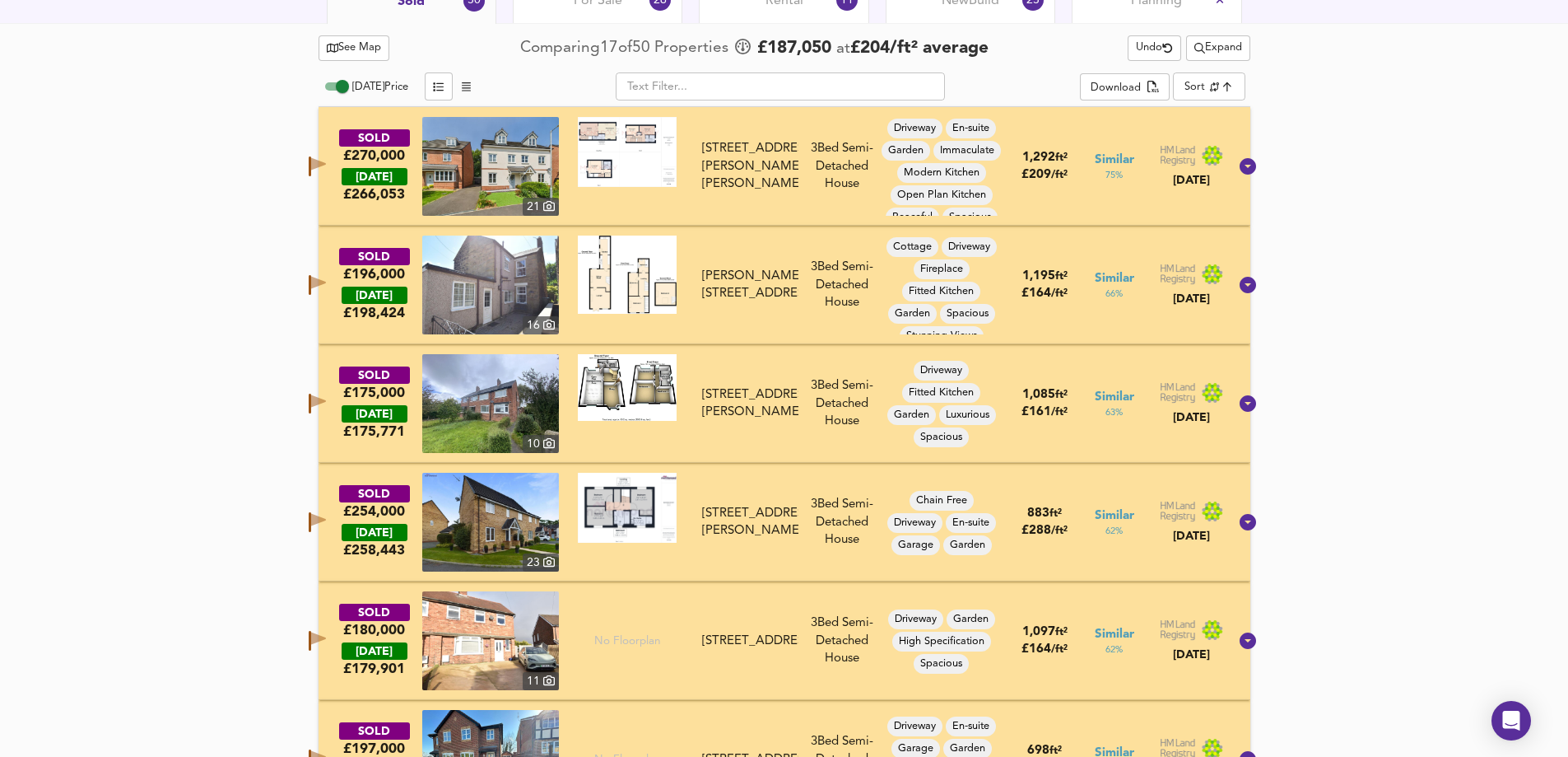
click at [326, 281] on icon "button" at bounding box center [318, 282] width 15 height 12
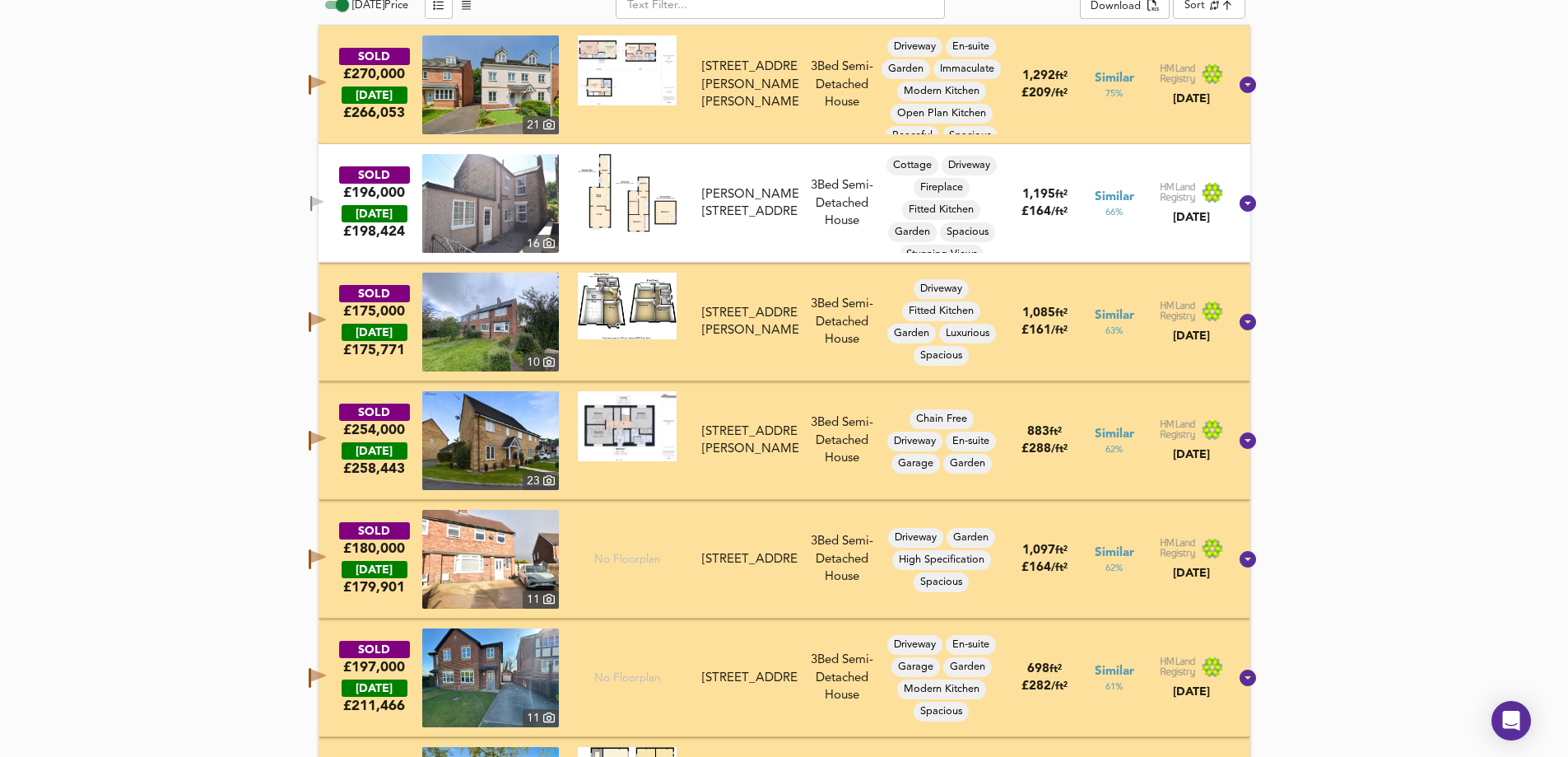
scroll to position [891, 0]
click at [326, 319] on icon "button" at bounding box center [318, 319] width 15 height 12
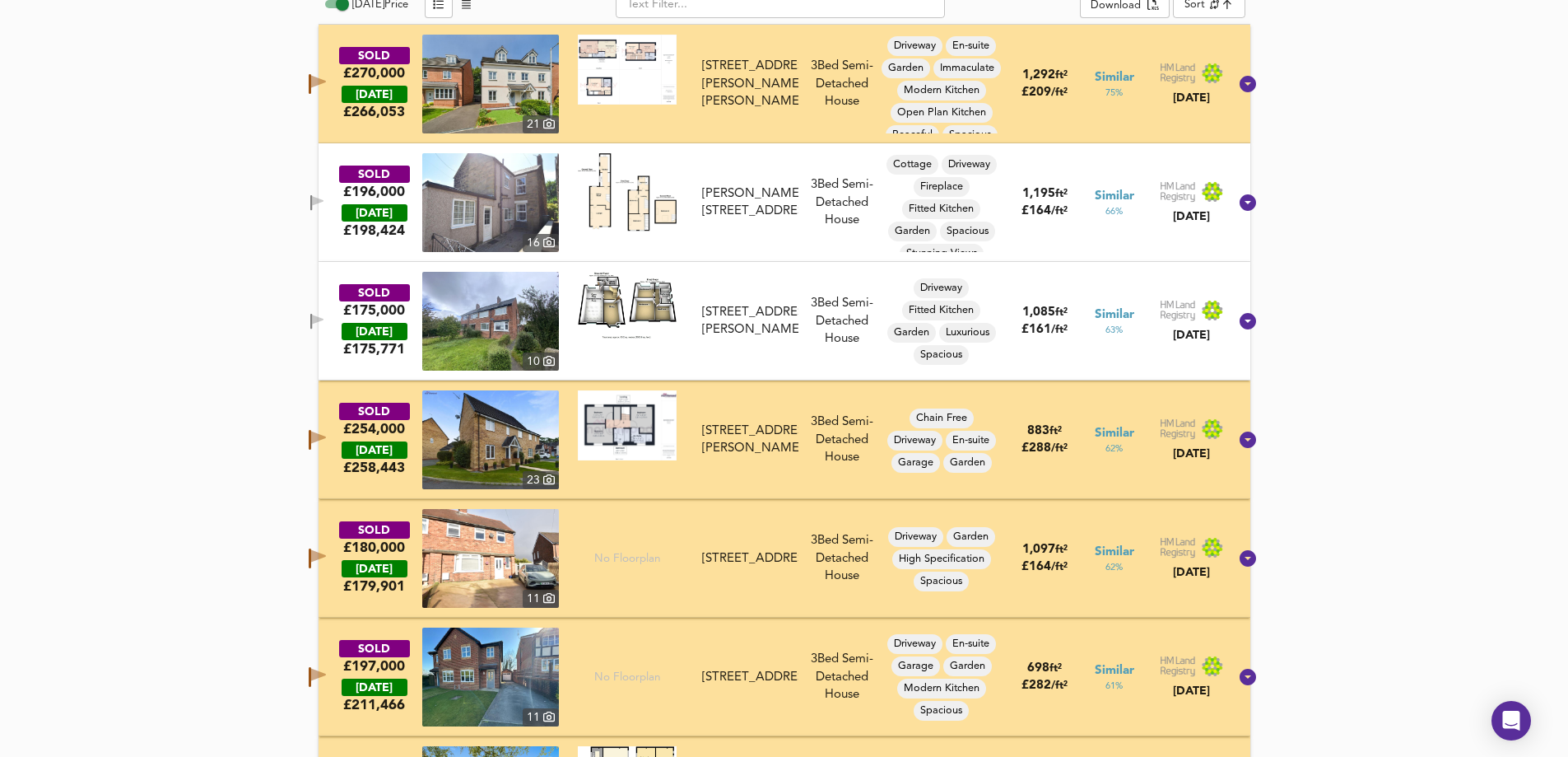
click at [324, 319] on icon "button" at bounding box center [317, 319] width 11 height 10
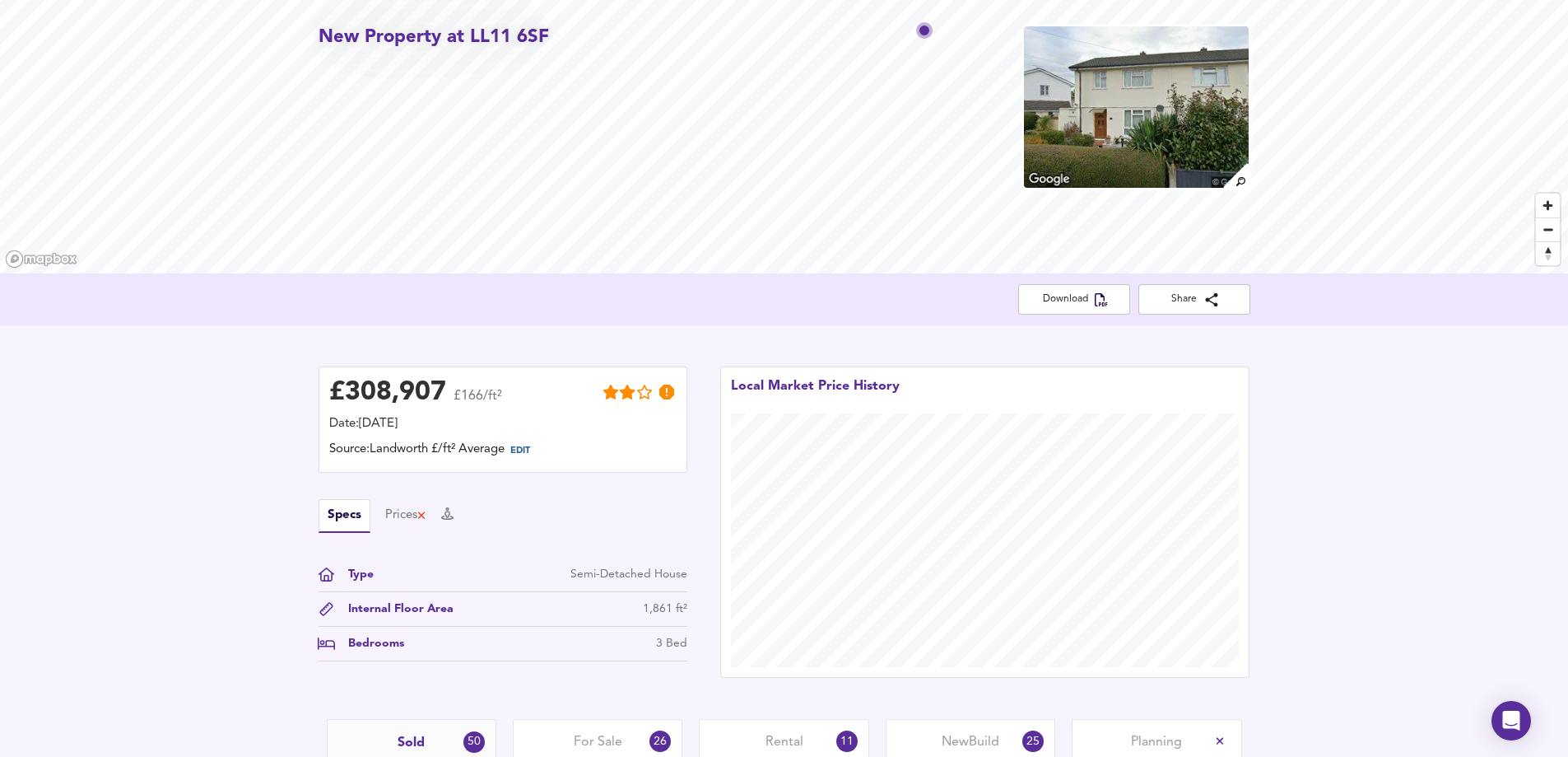
scroll to position [411, 0]
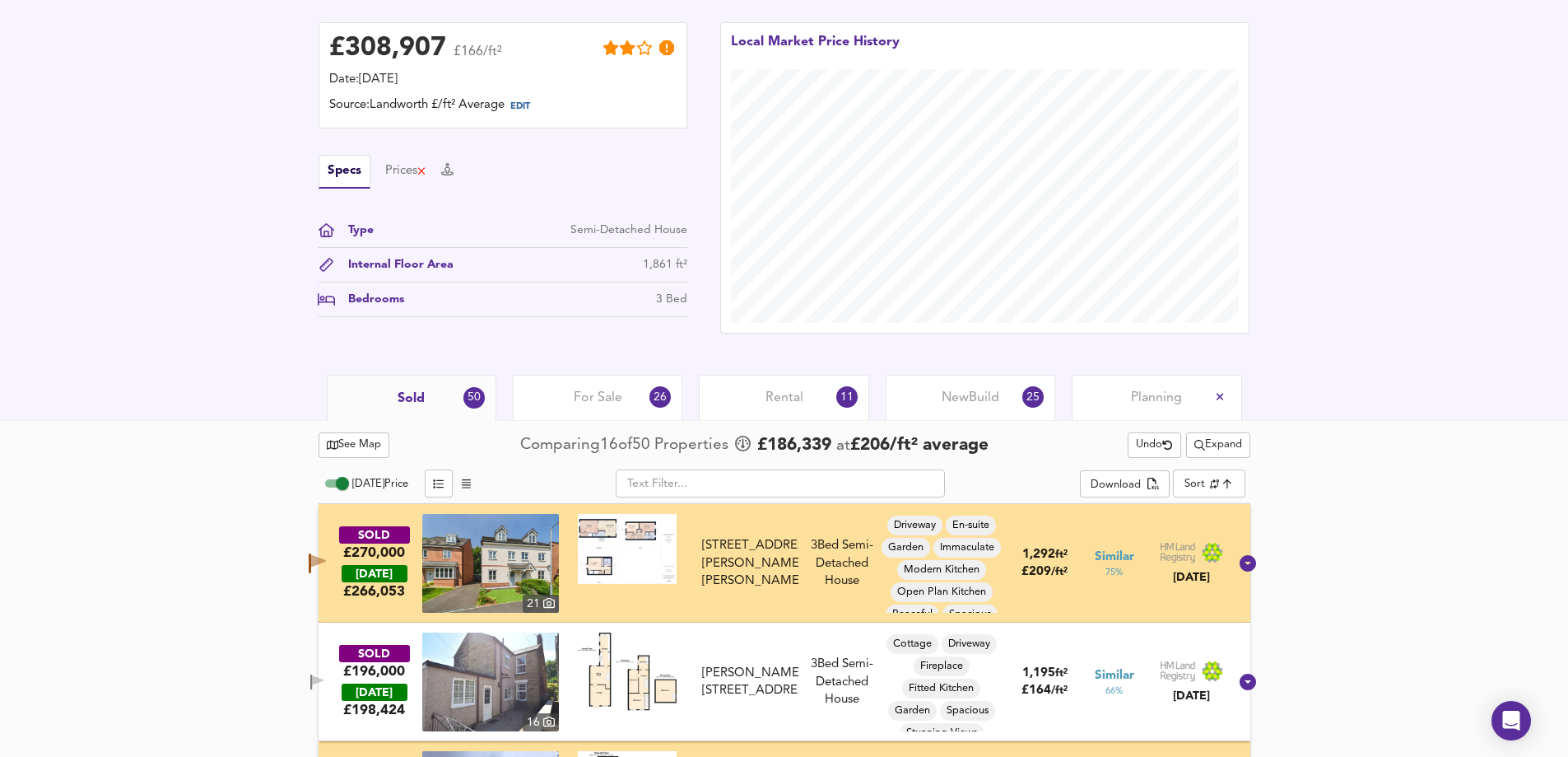
click at [782, 394] on span "Rental" at bounding box center [784, 398] width 38 height 18
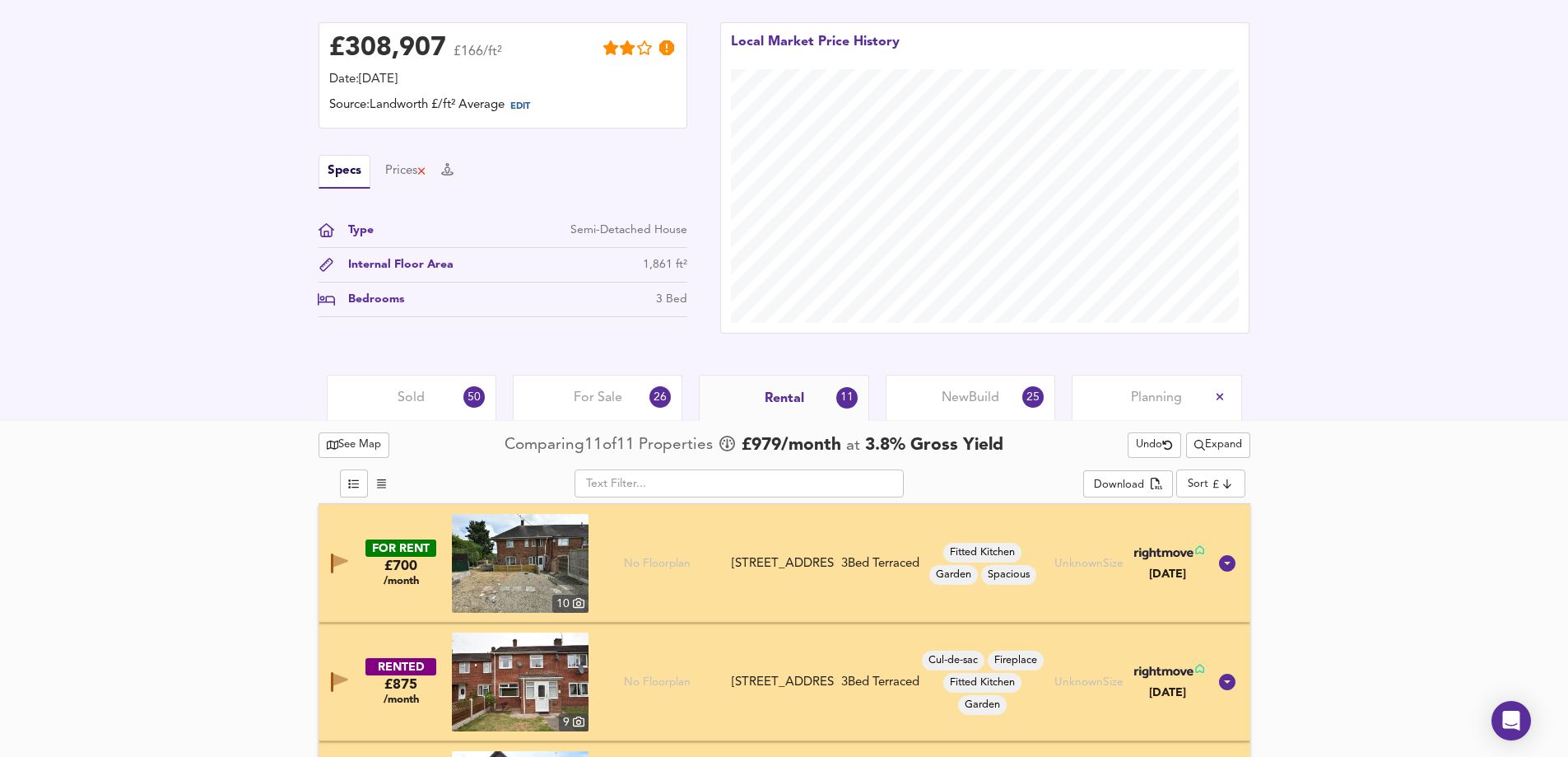
click at [972, 394] on span "New Build" at bounding box center [971, 398] width 58 height 18
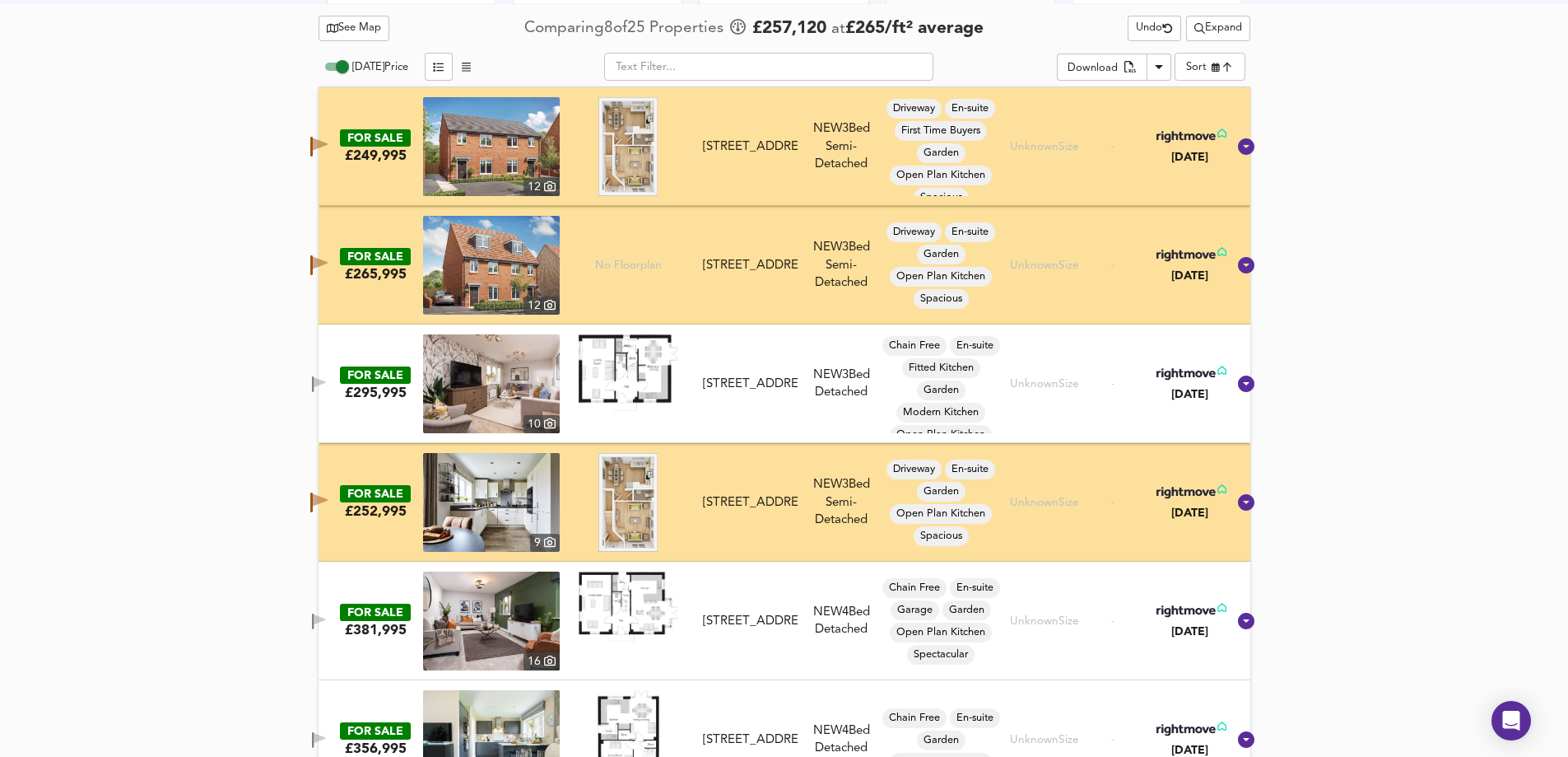
scroll to position [906, 0]
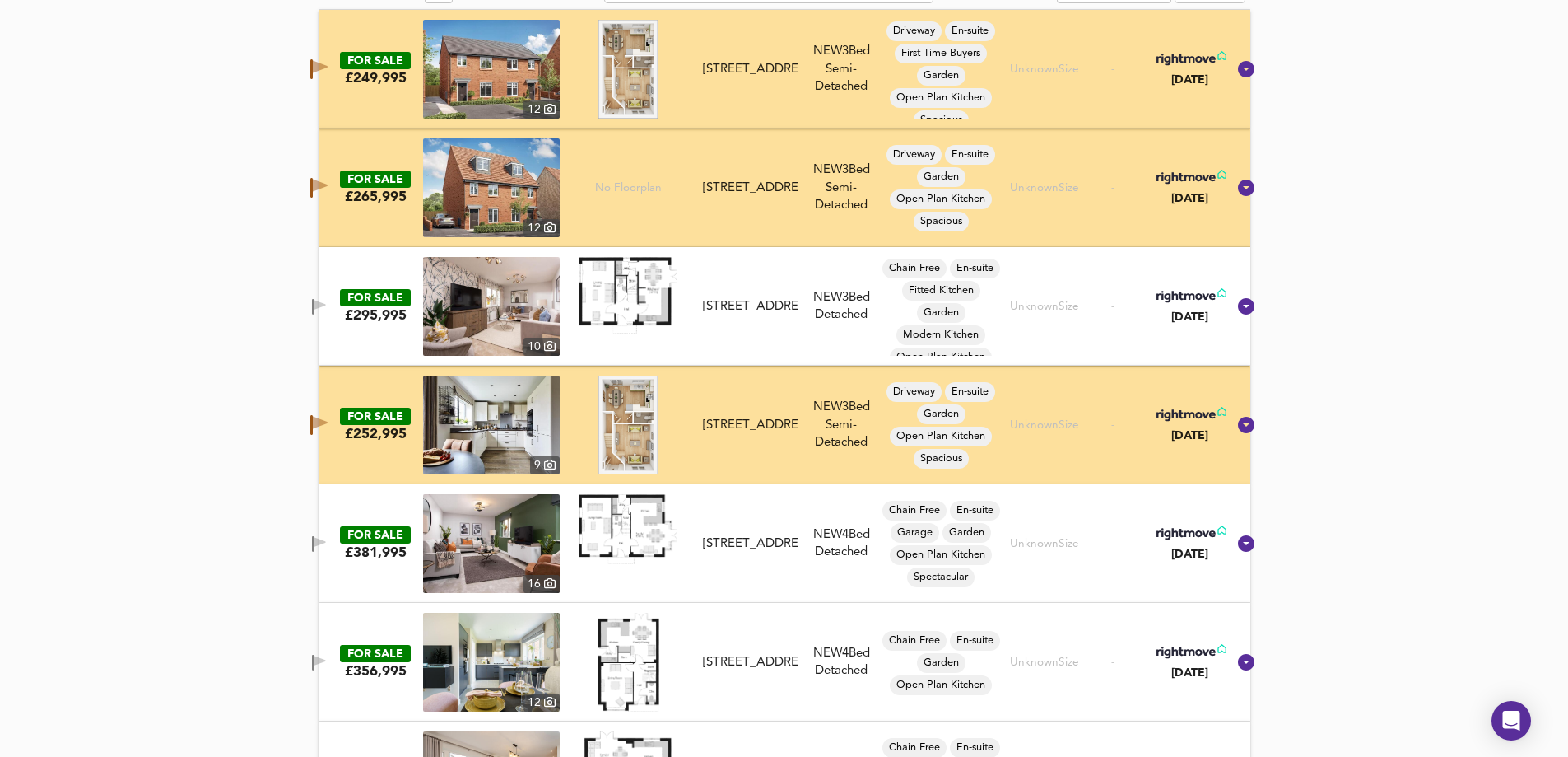
click at [313, 301] on icon "button" at bounding box center [313, 307] width 2 height 16
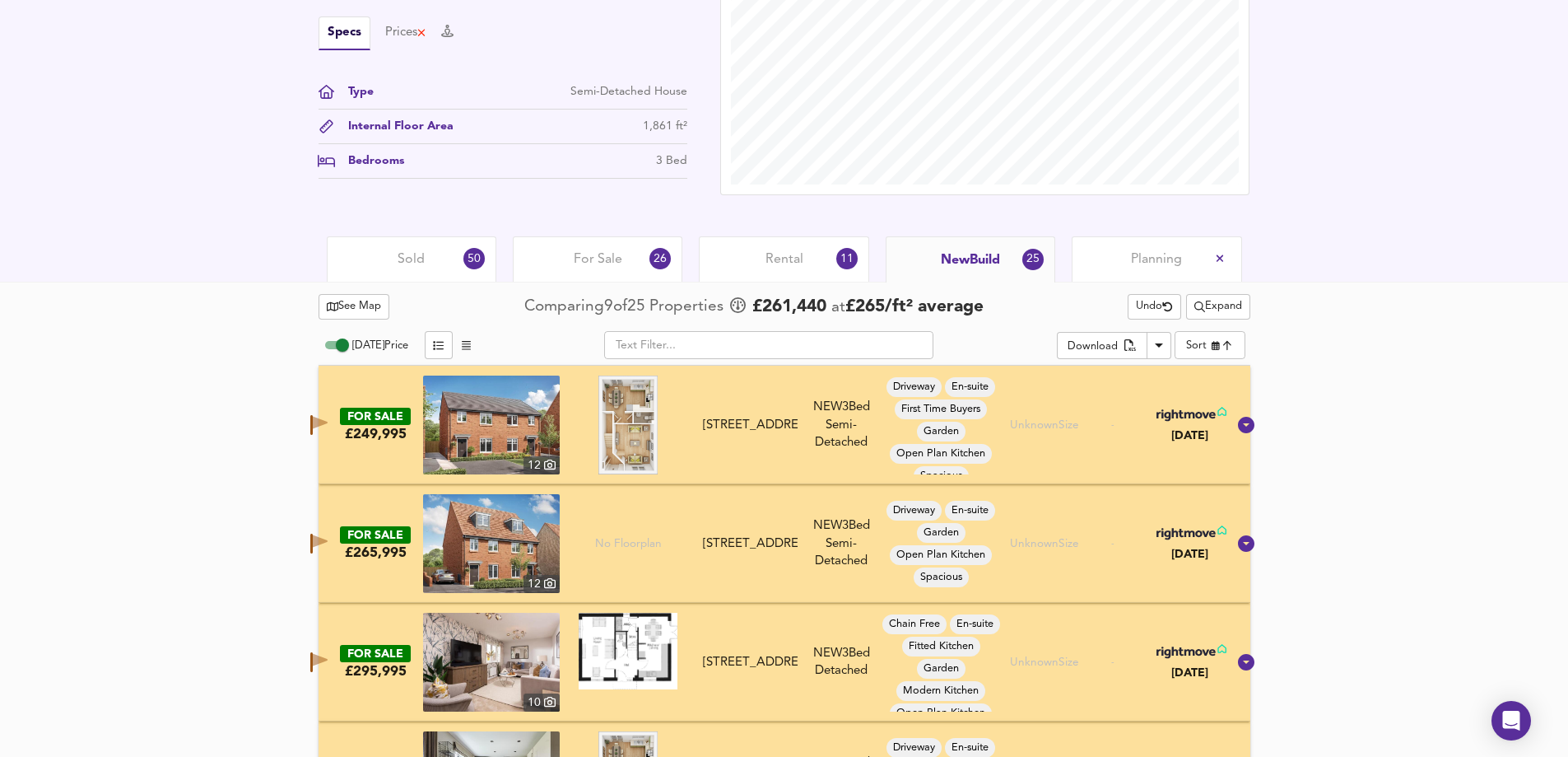
scroll to position [411, 0]
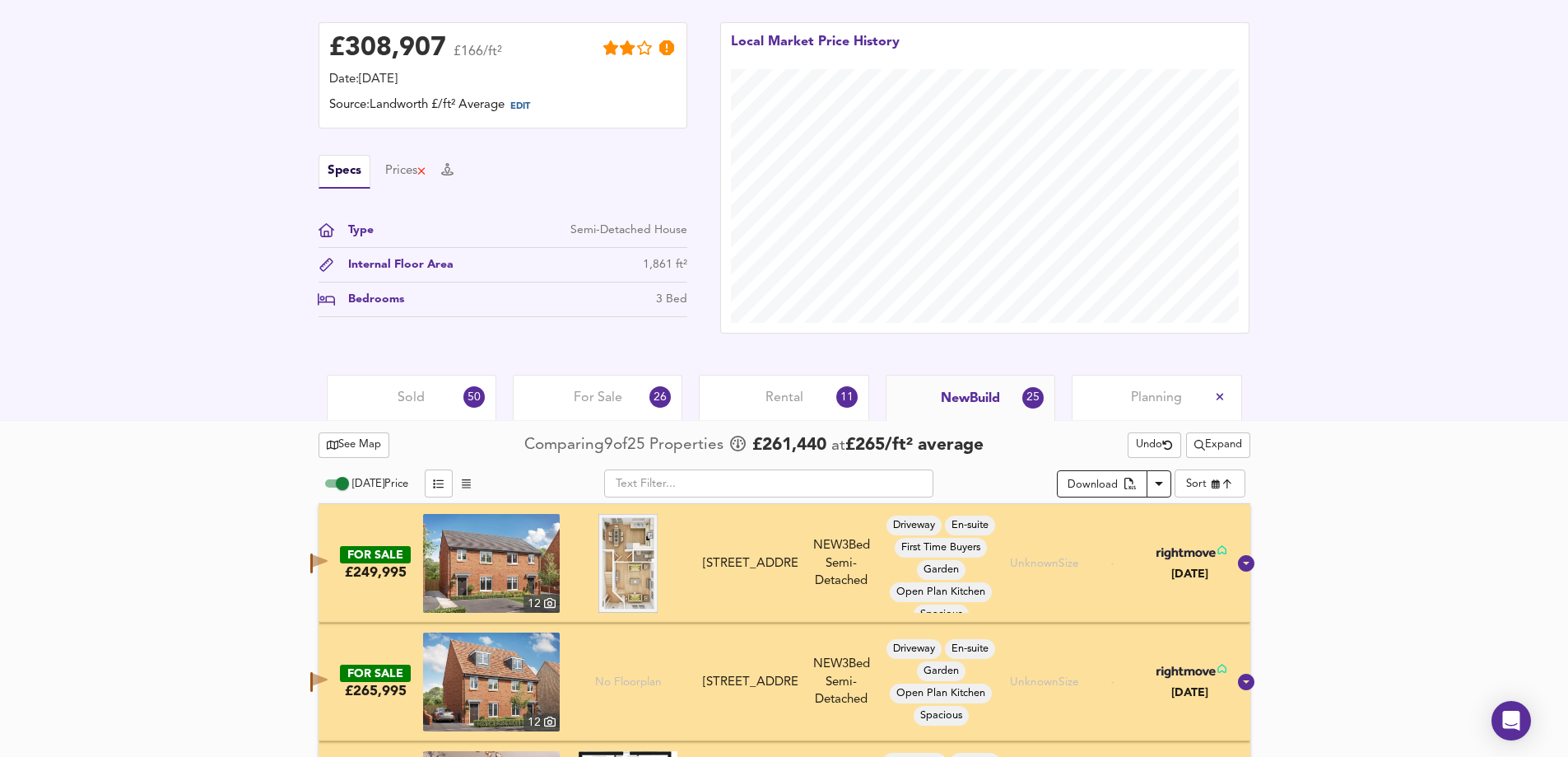
click at [1105, 481] on div "Download" at bounding box center [1093, 486] width 50 height 19
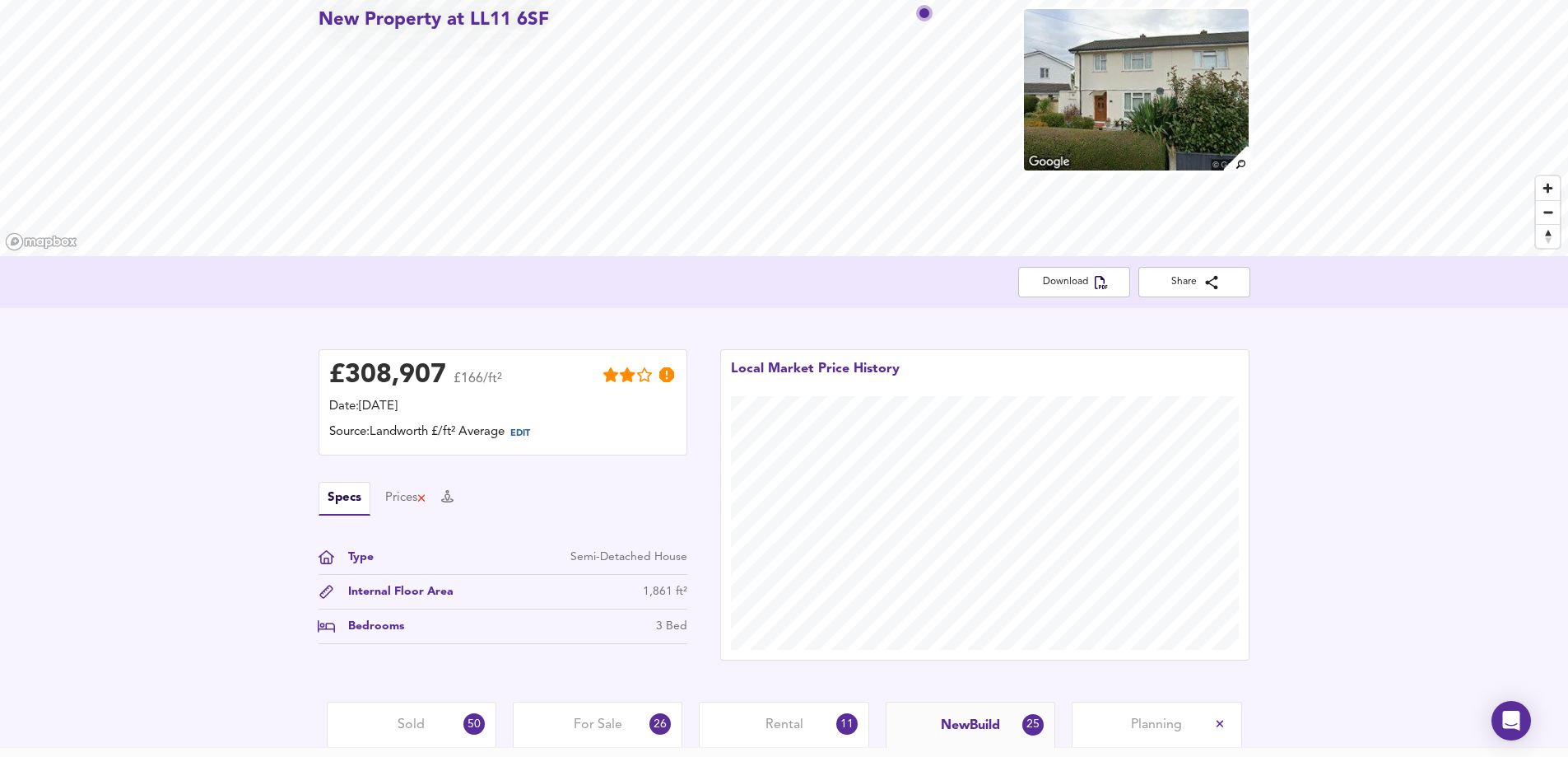
scroll to position [82, 0]
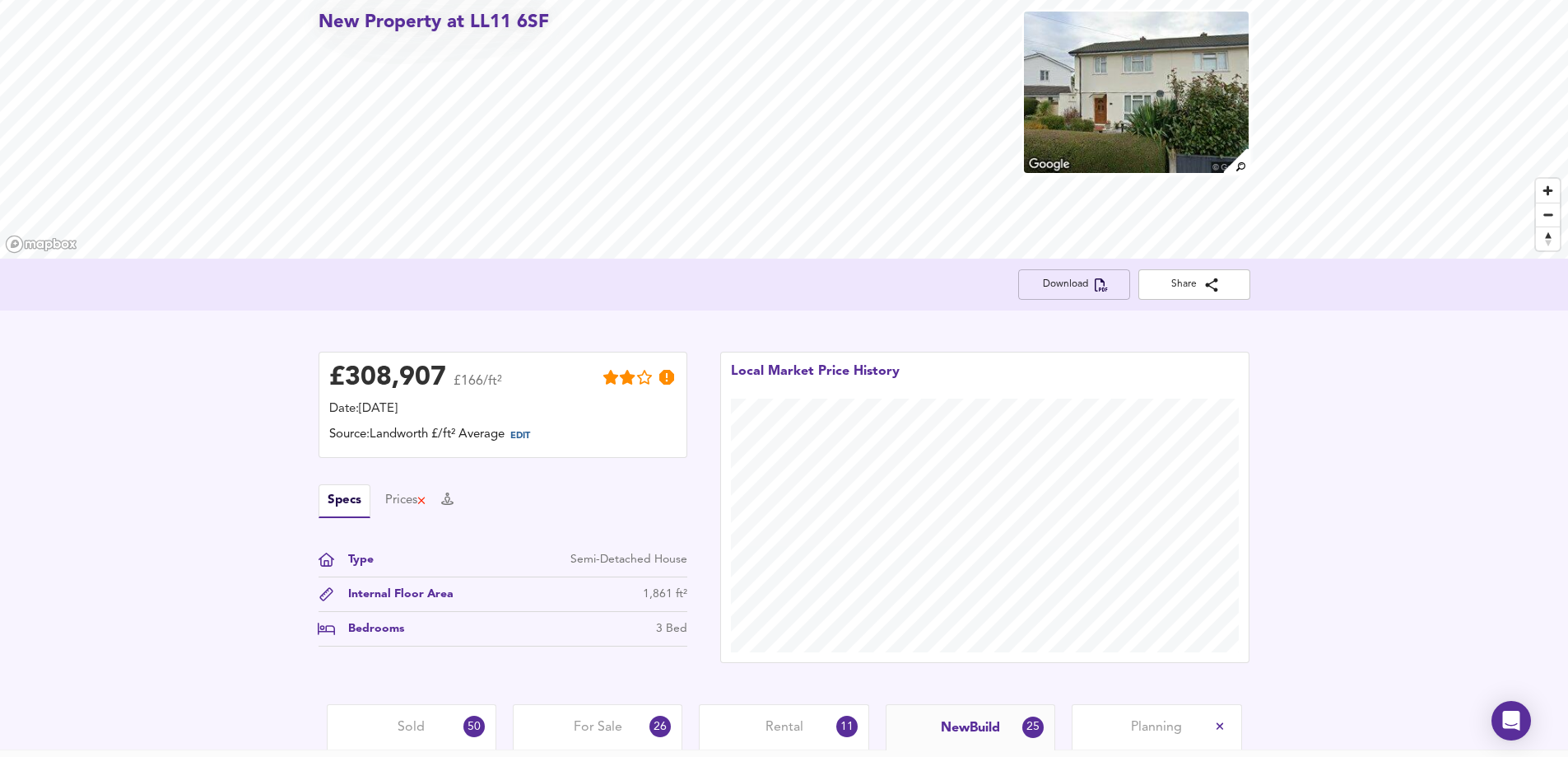
click at [1082, 286] on span "Download" at bounding box center [1074, 285] width 86 height 17
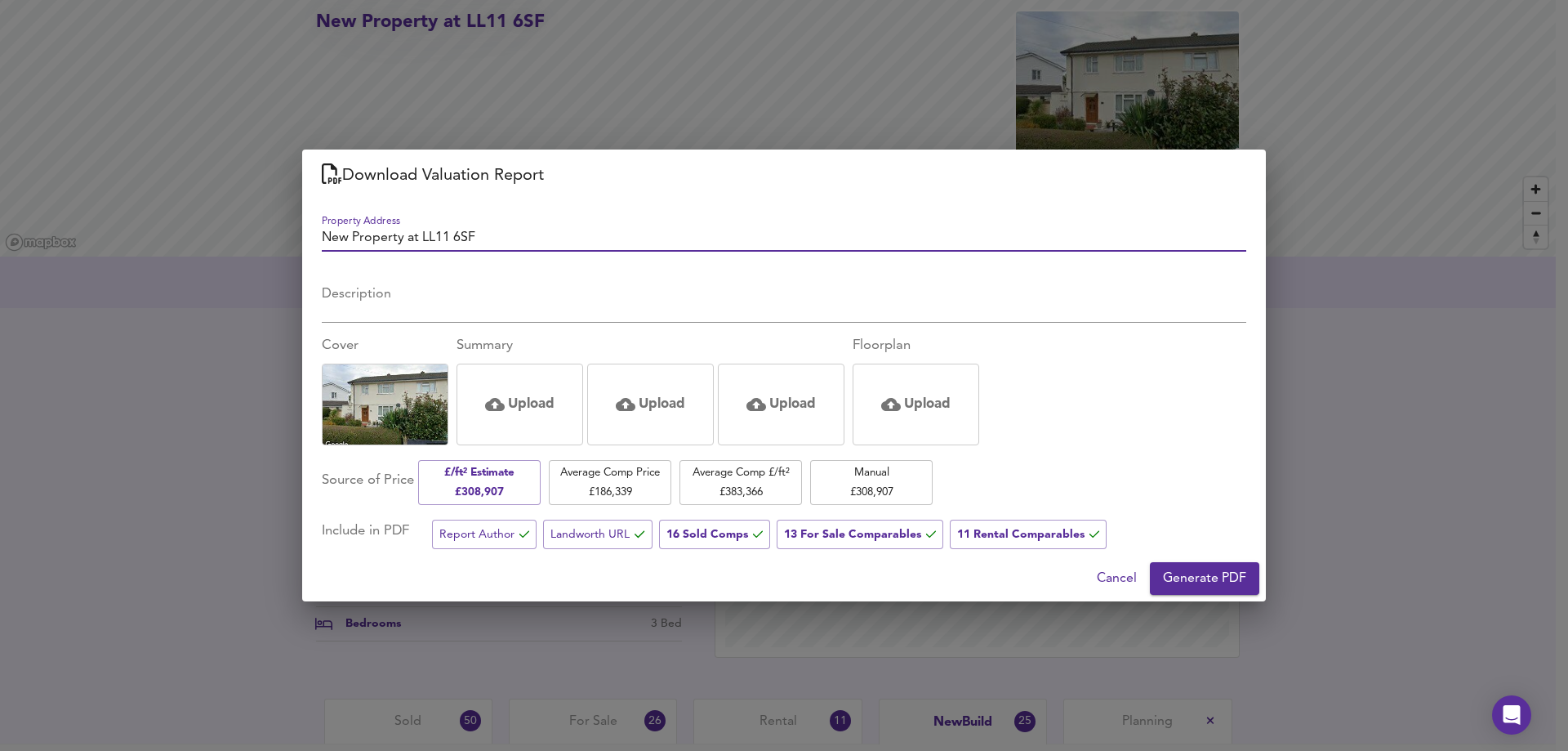
click at [1196, 574] on span "Generate PDF" at bounding box center [1204, 578] width 83 height 23
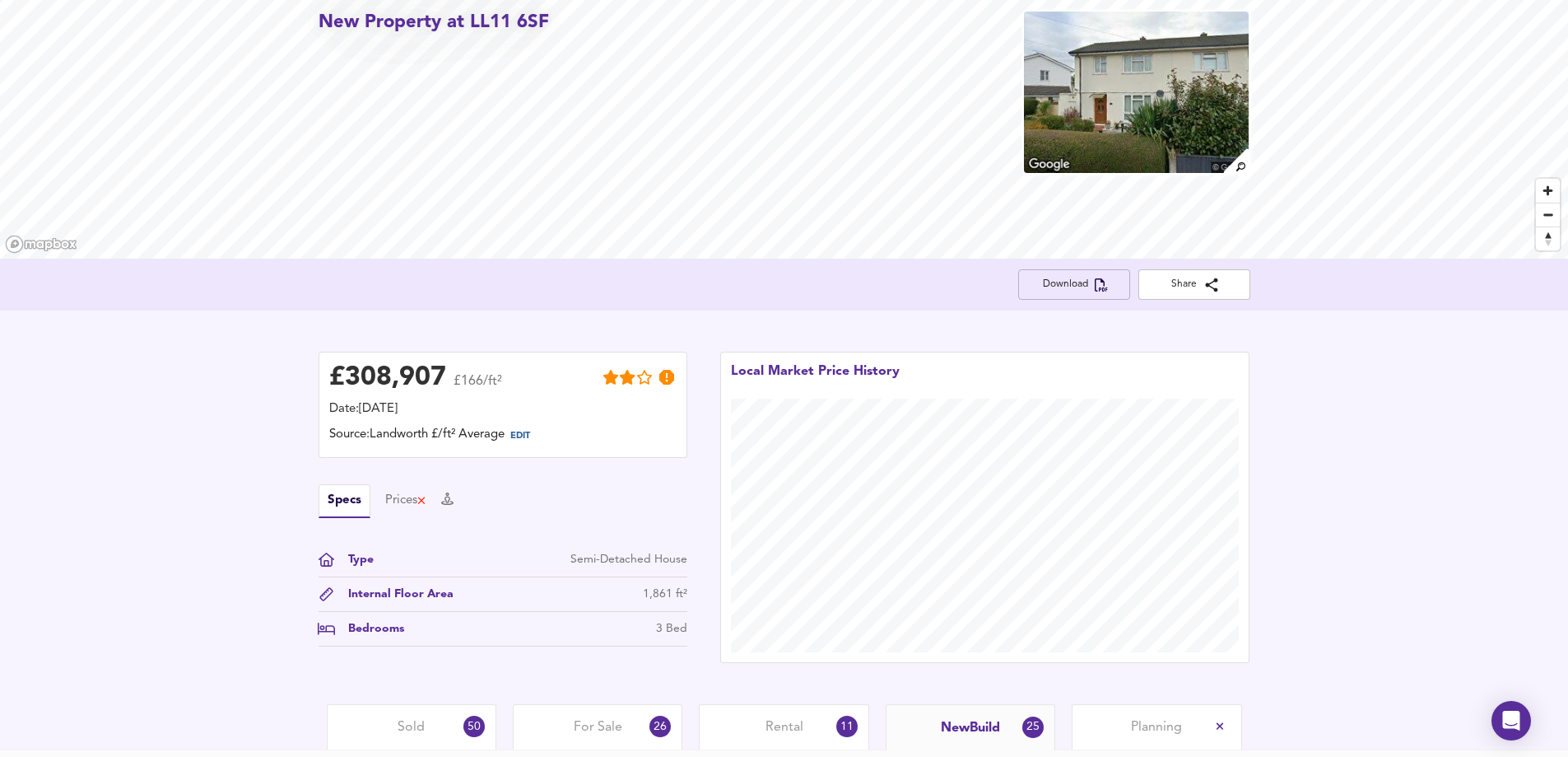
click at [1067, 283] on span "Download" at bounding box center [1074, 285] width 86 height 17
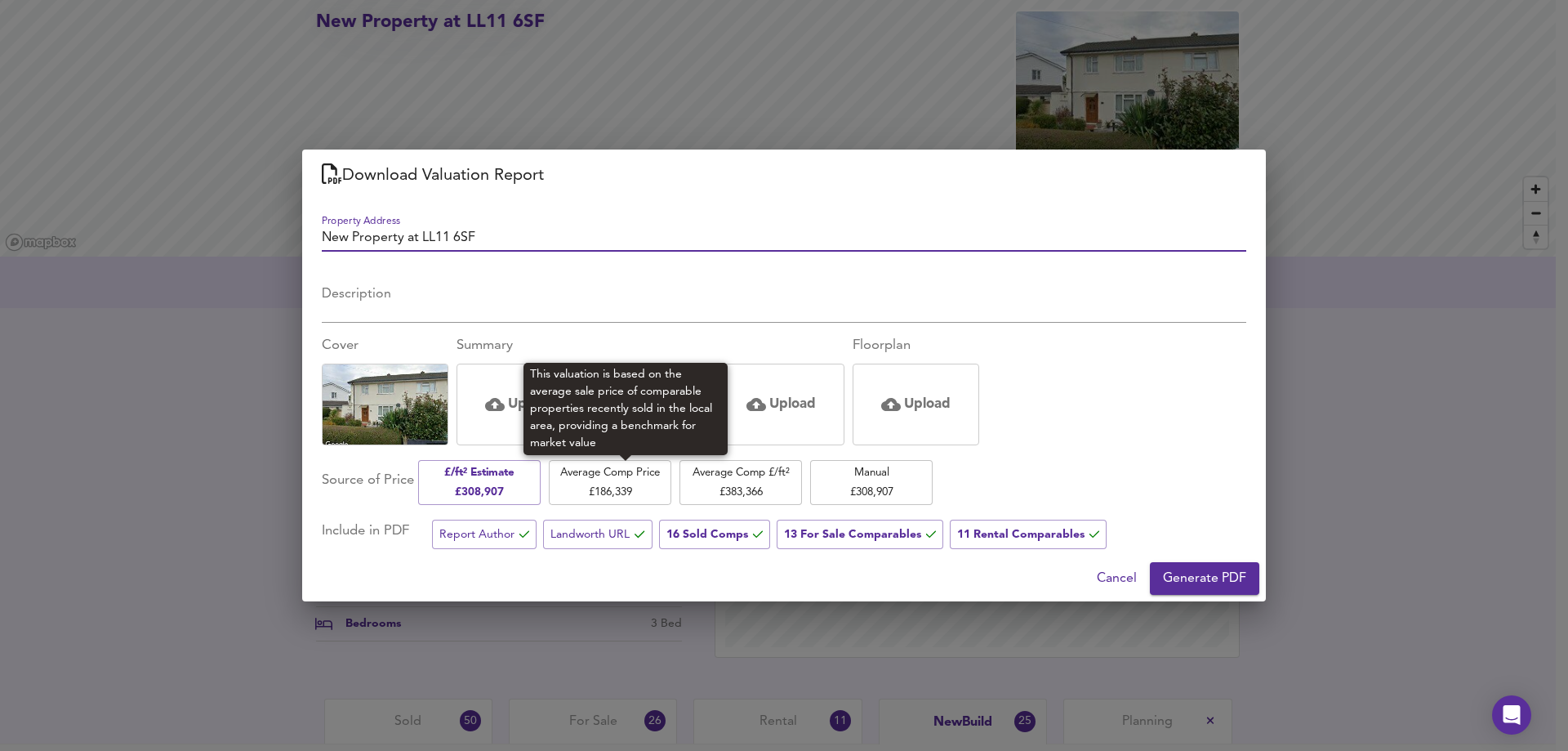
click at [623, 474] on span "Average Comp Price £ 186,339" at bounding box center [610, 482] width 106 height 39
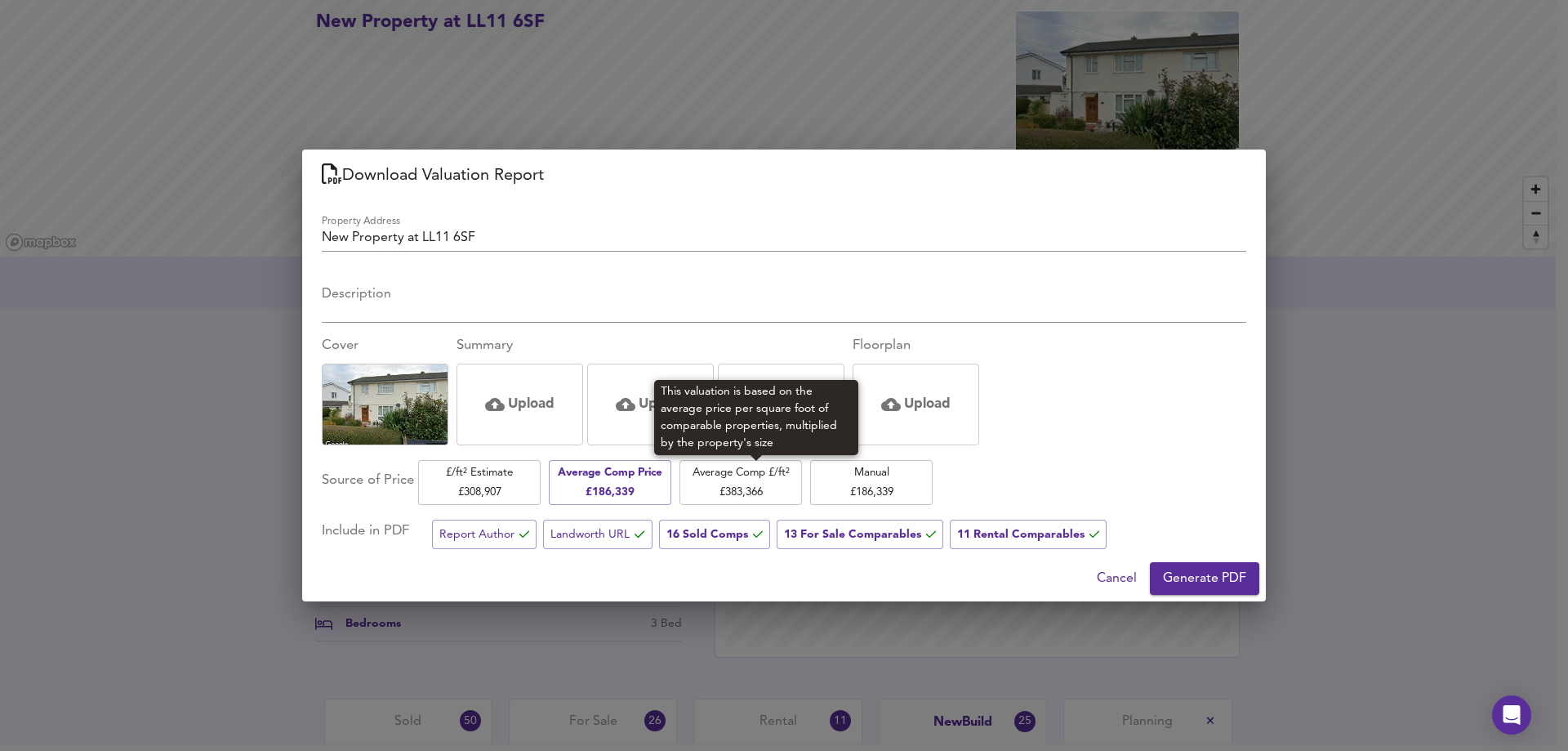
click at [786, 494] on span "Average Comp £/ft² £ 383,366" at bounding box center [741, 482] width 106 height 39
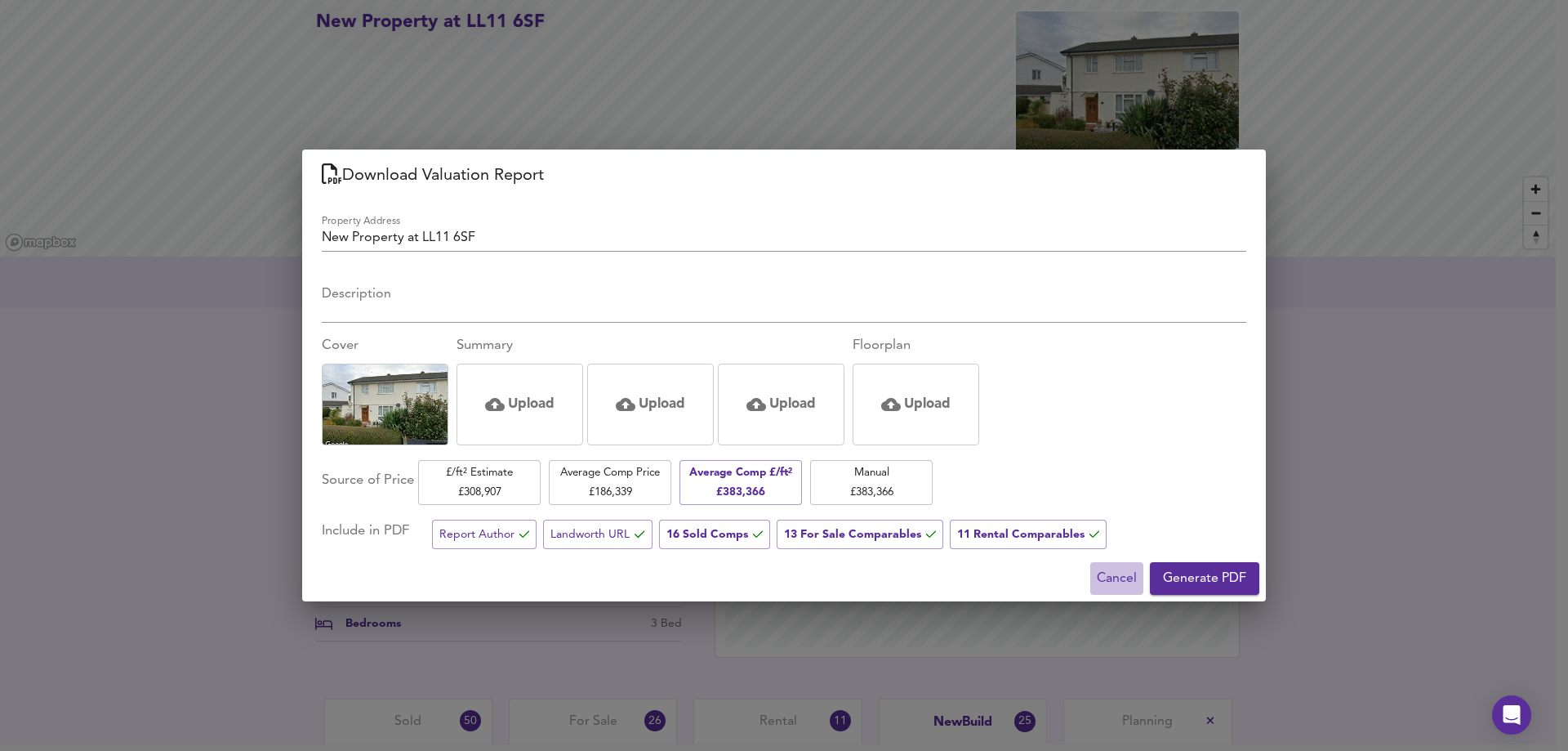
click at [1117, 572] on span "Cancel" at bounding box center [1116, 578] width 40 height 23
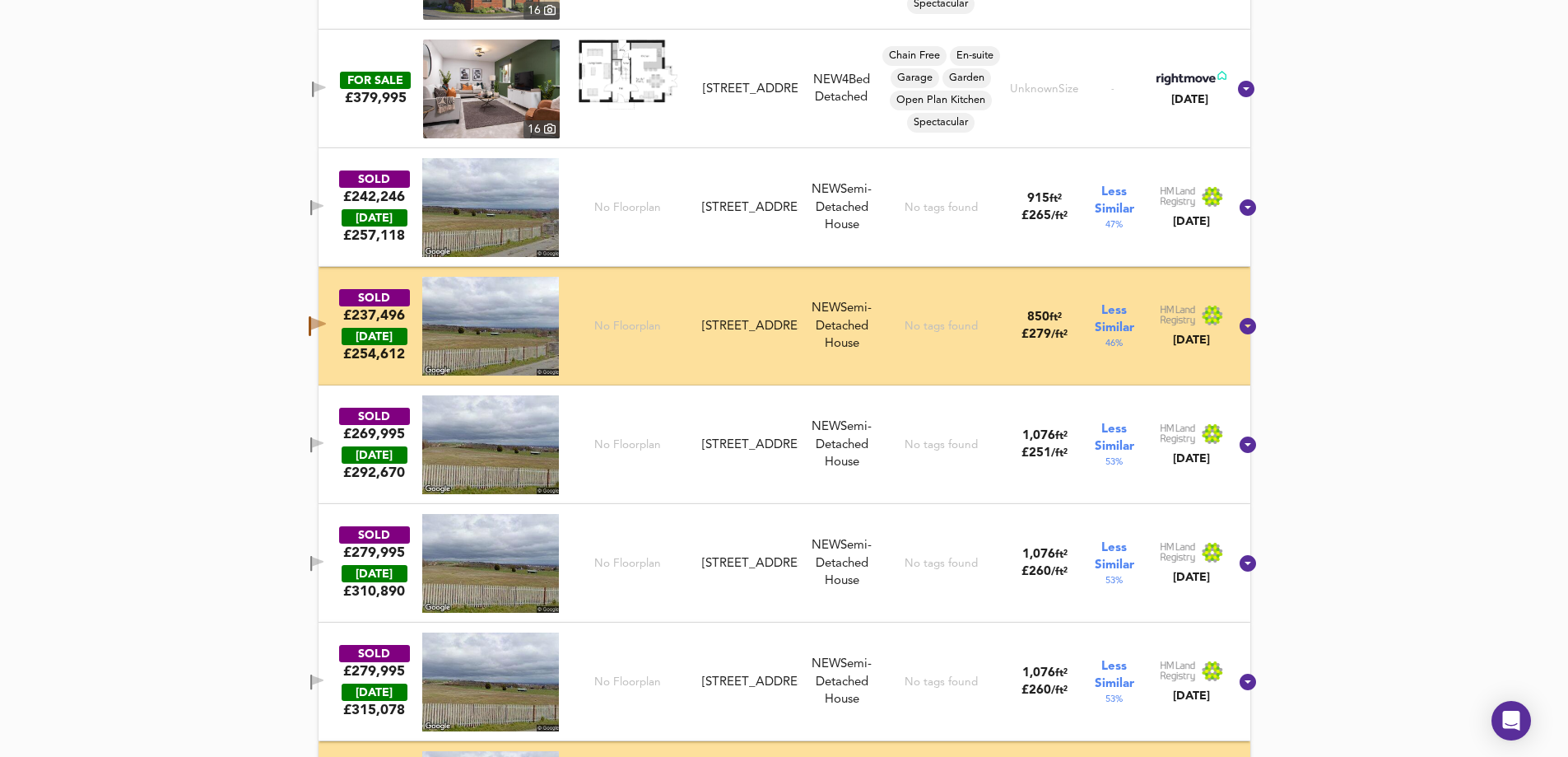
scroll to position [2471, 0]
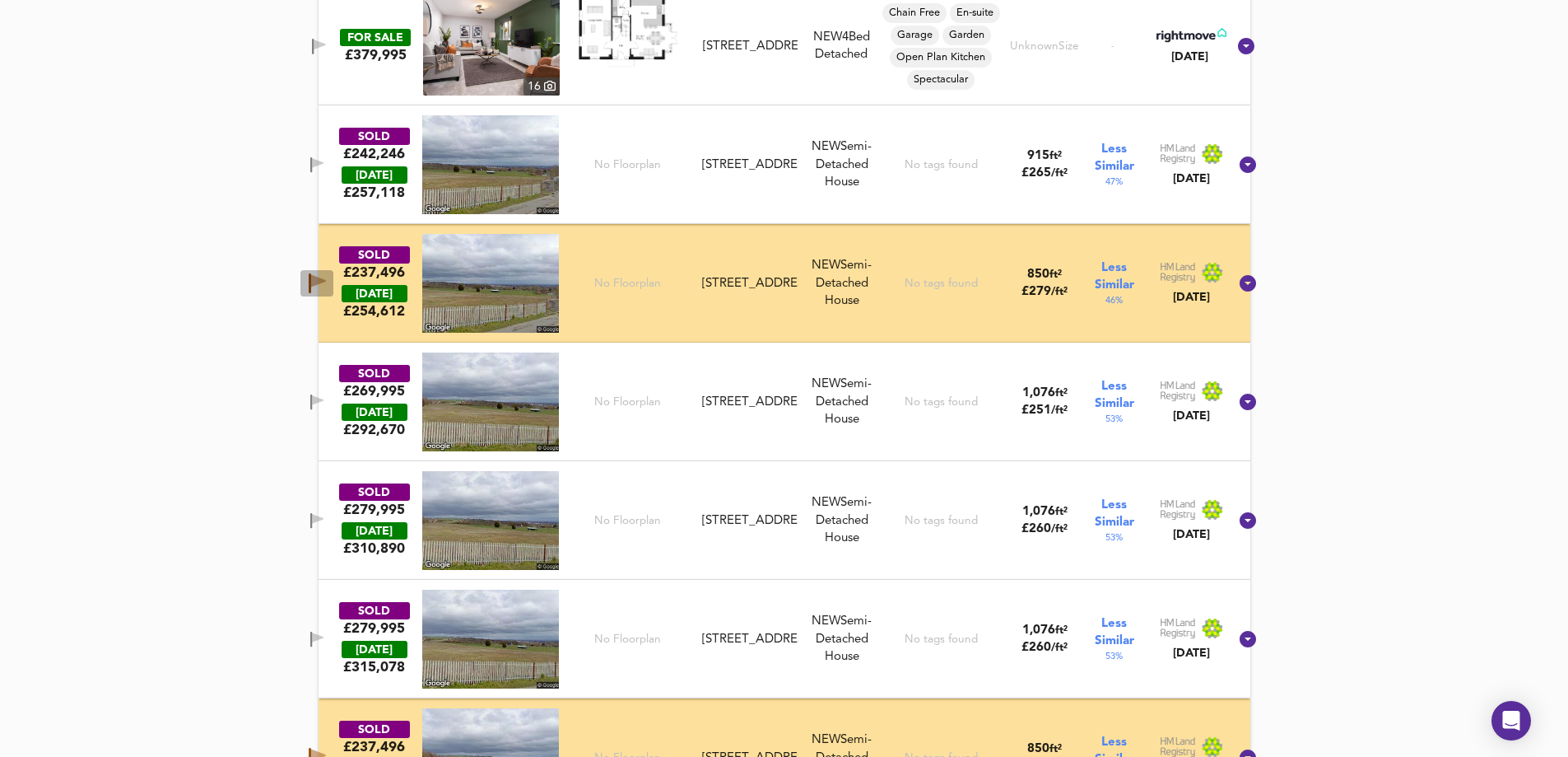
click at [326, 279] on icon "button" at bounding box center [318, 281] width 15 height 12
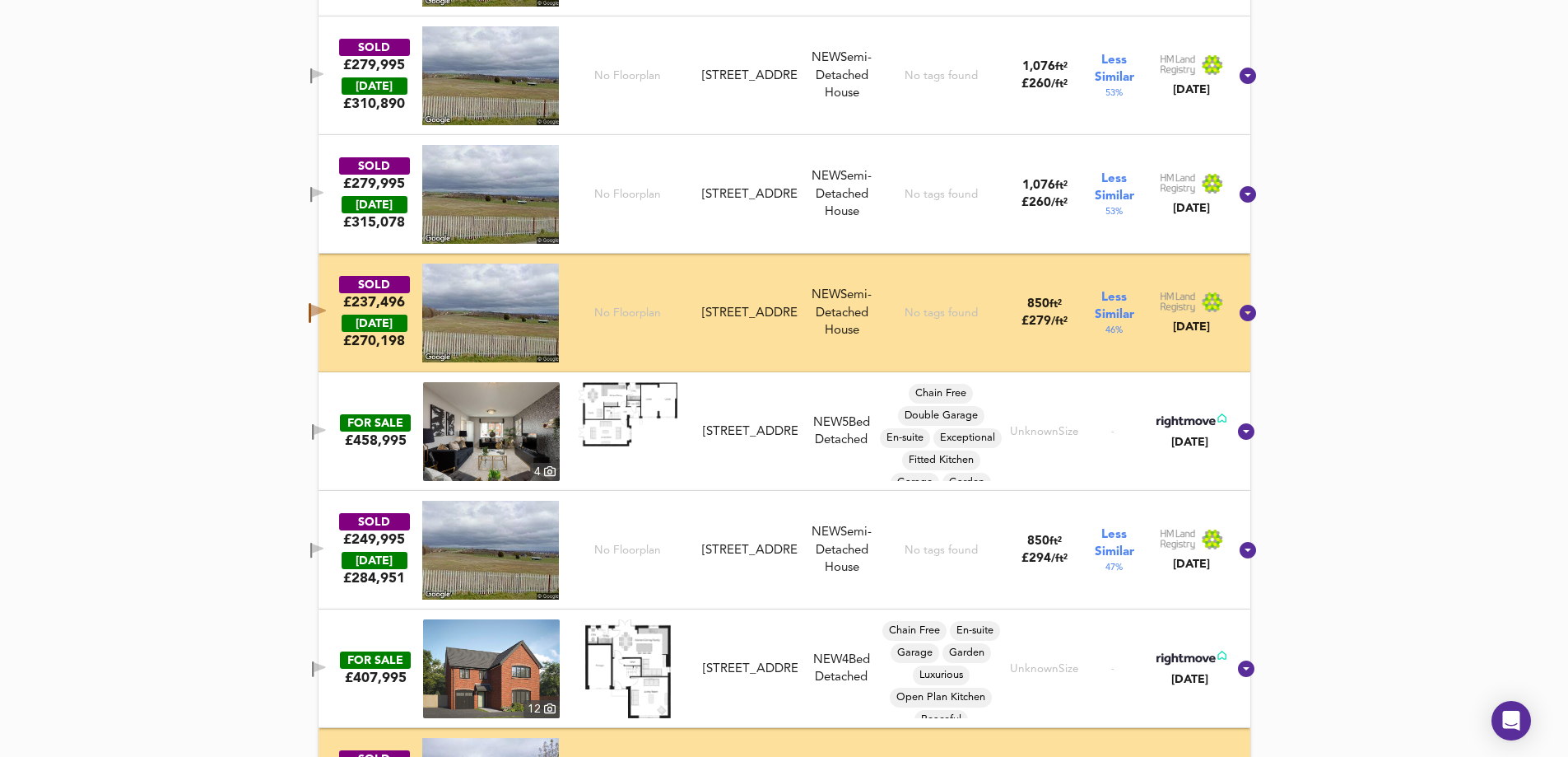
scroll to position [3047, 0]
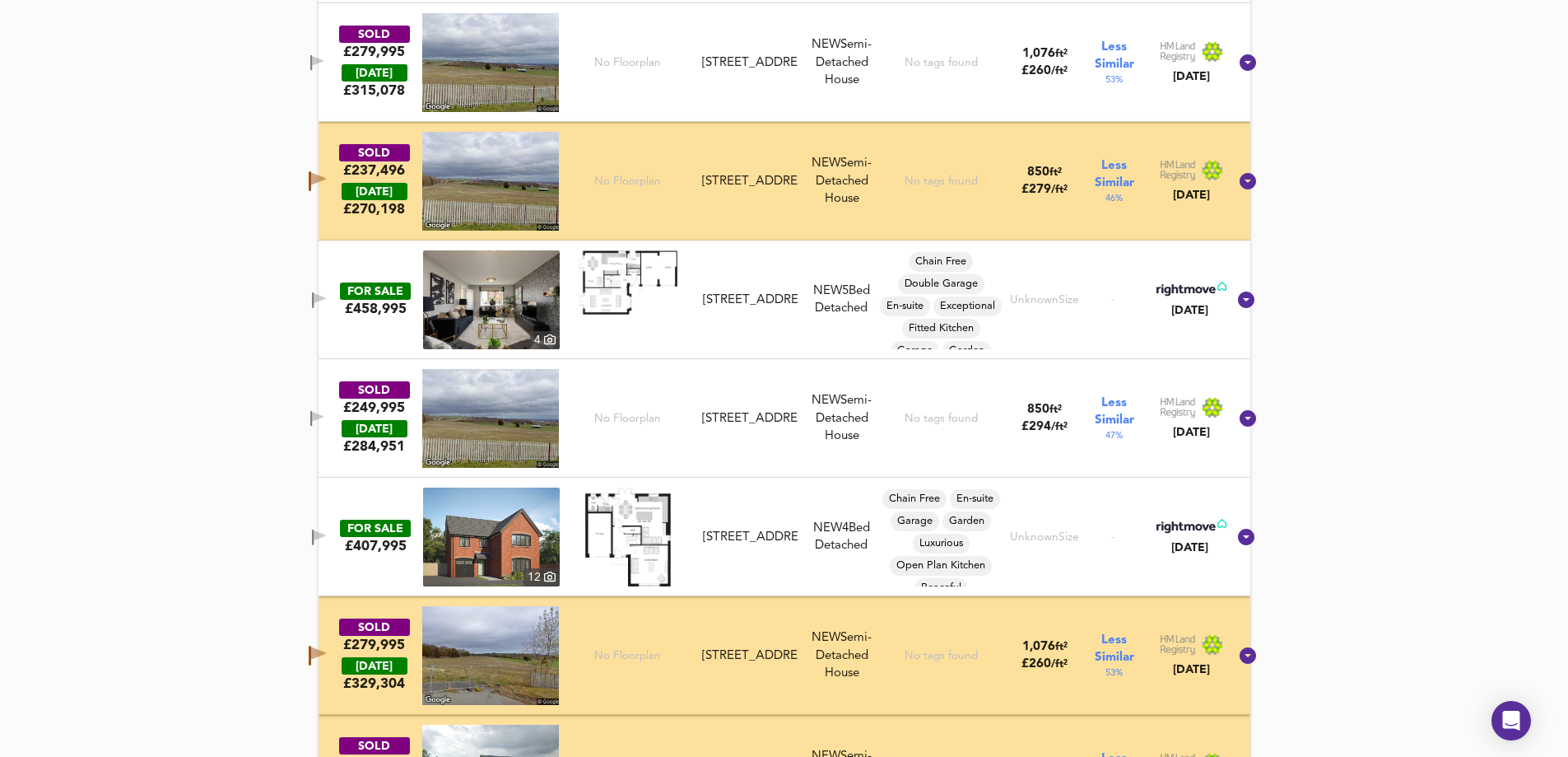
click at [326, 179] on icon "button" at bounding box center [318, 179] width 15 height 12
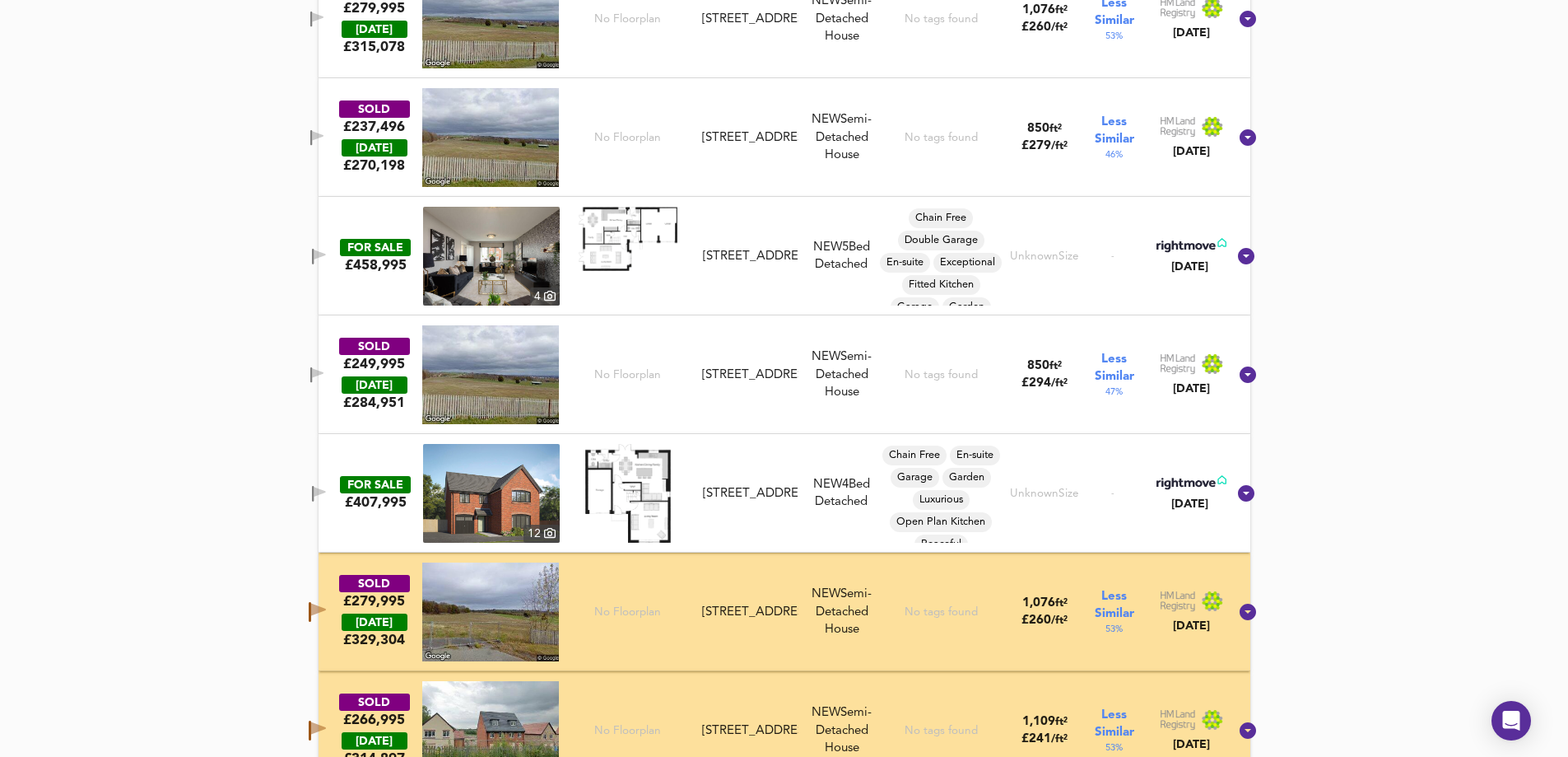
scroll to position [3132, 0]
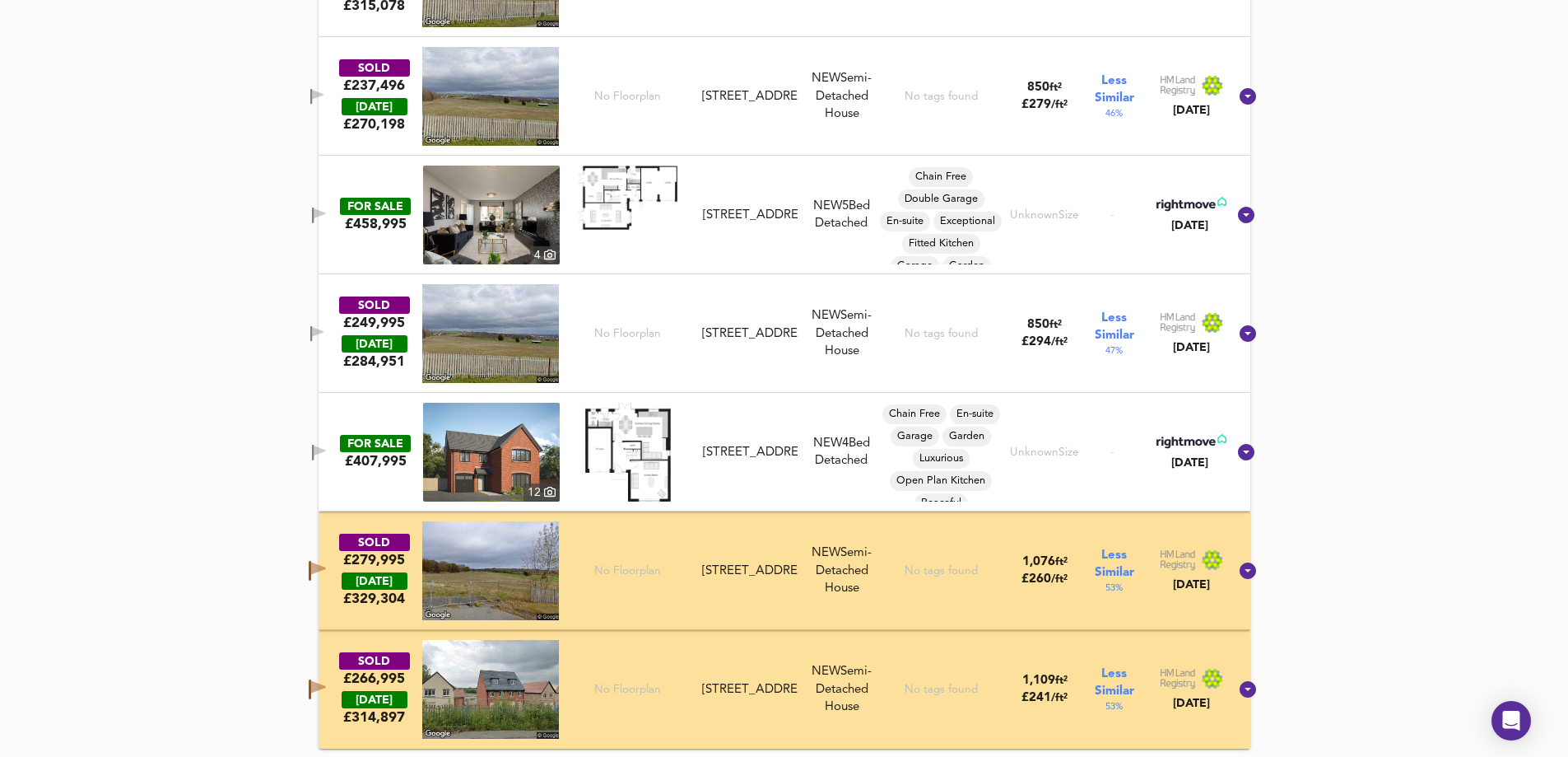
click at [326, 565] on icon "button" at bounding box center [318, 568] width 15 height 12
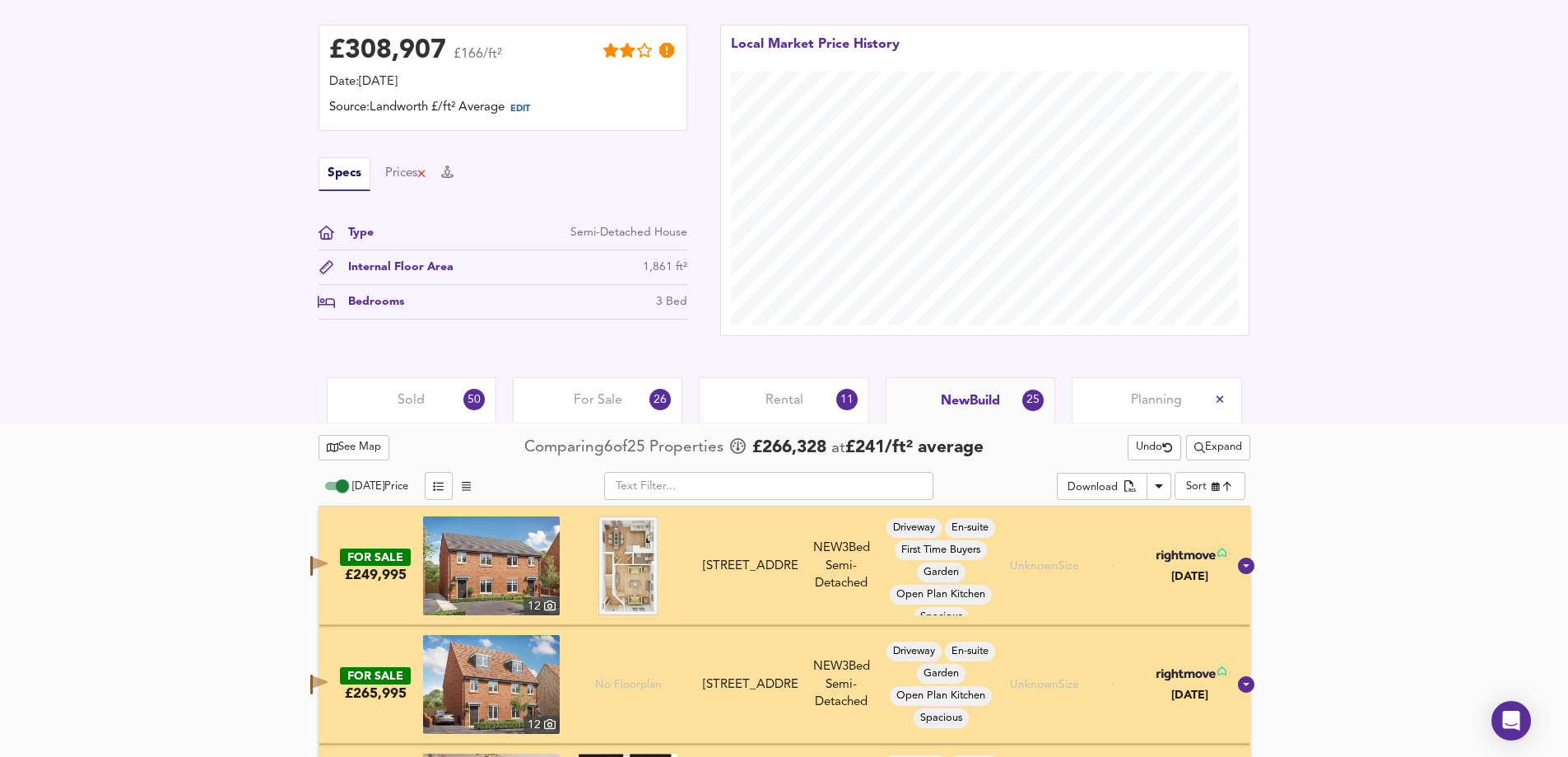
scroll to position [249, 0]
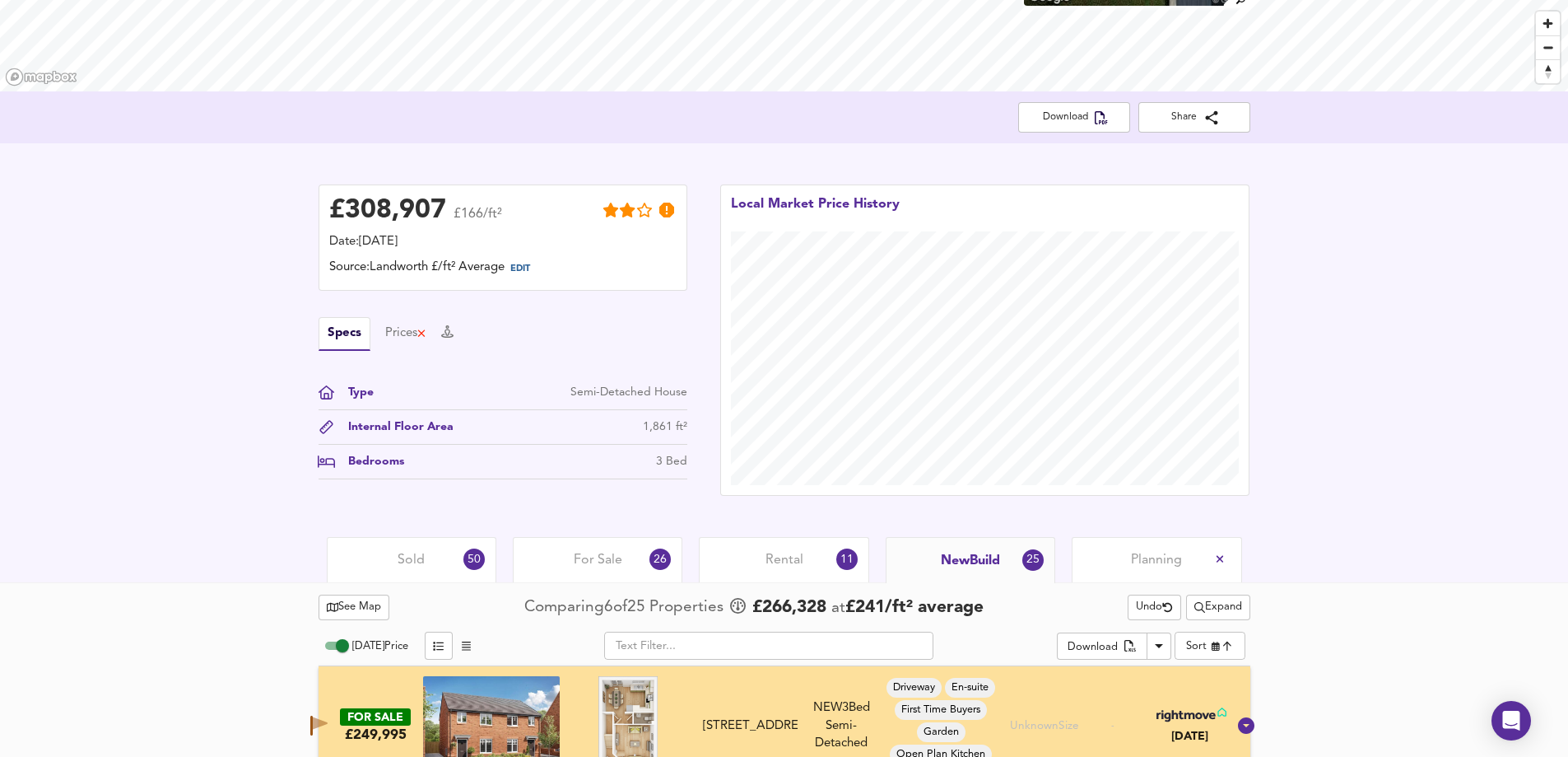
click at [434, 566] on div "Sold 50" at bounding box center [411, 560] width 170 height 45
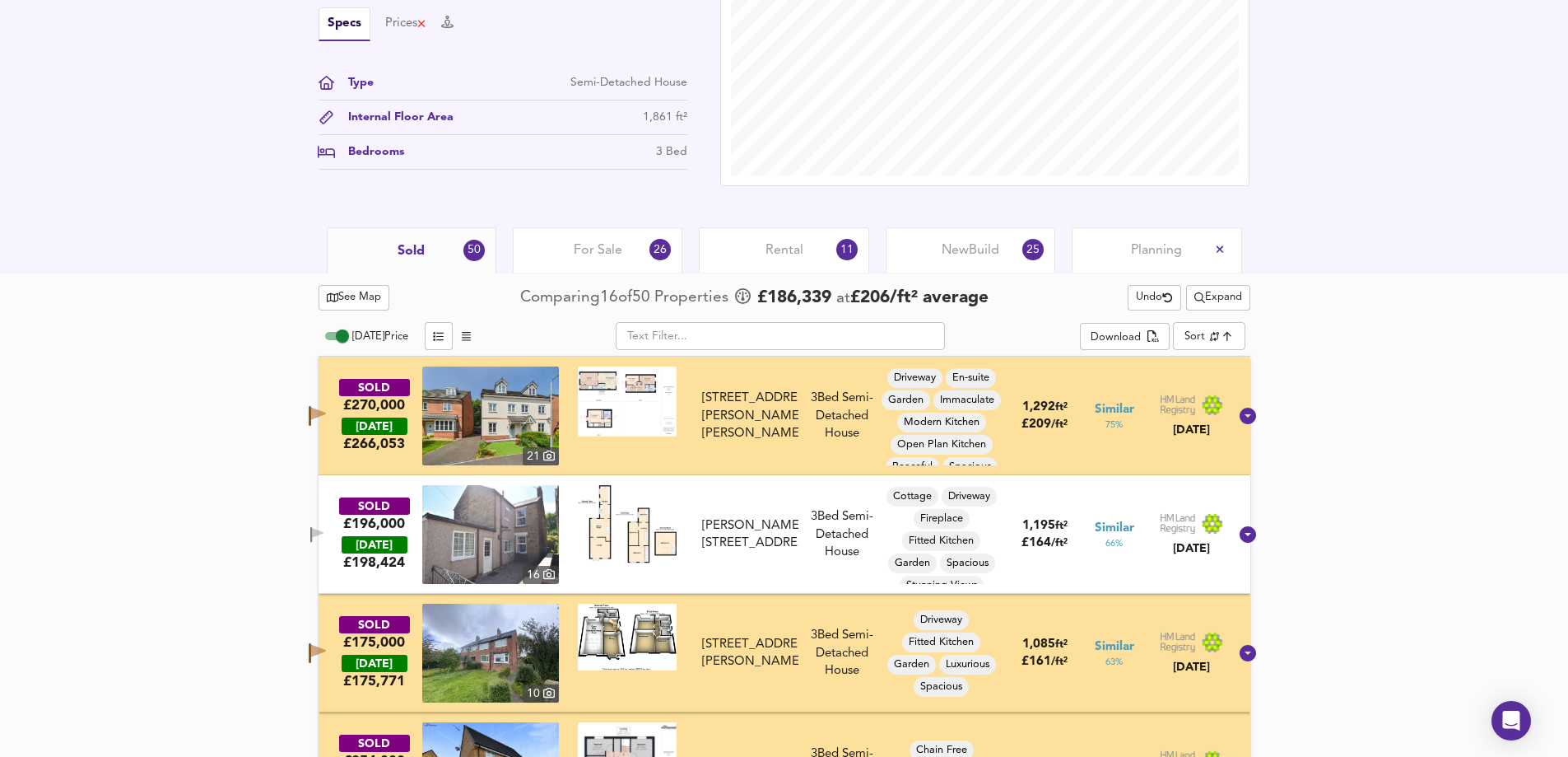
scroll to position [579, 0]
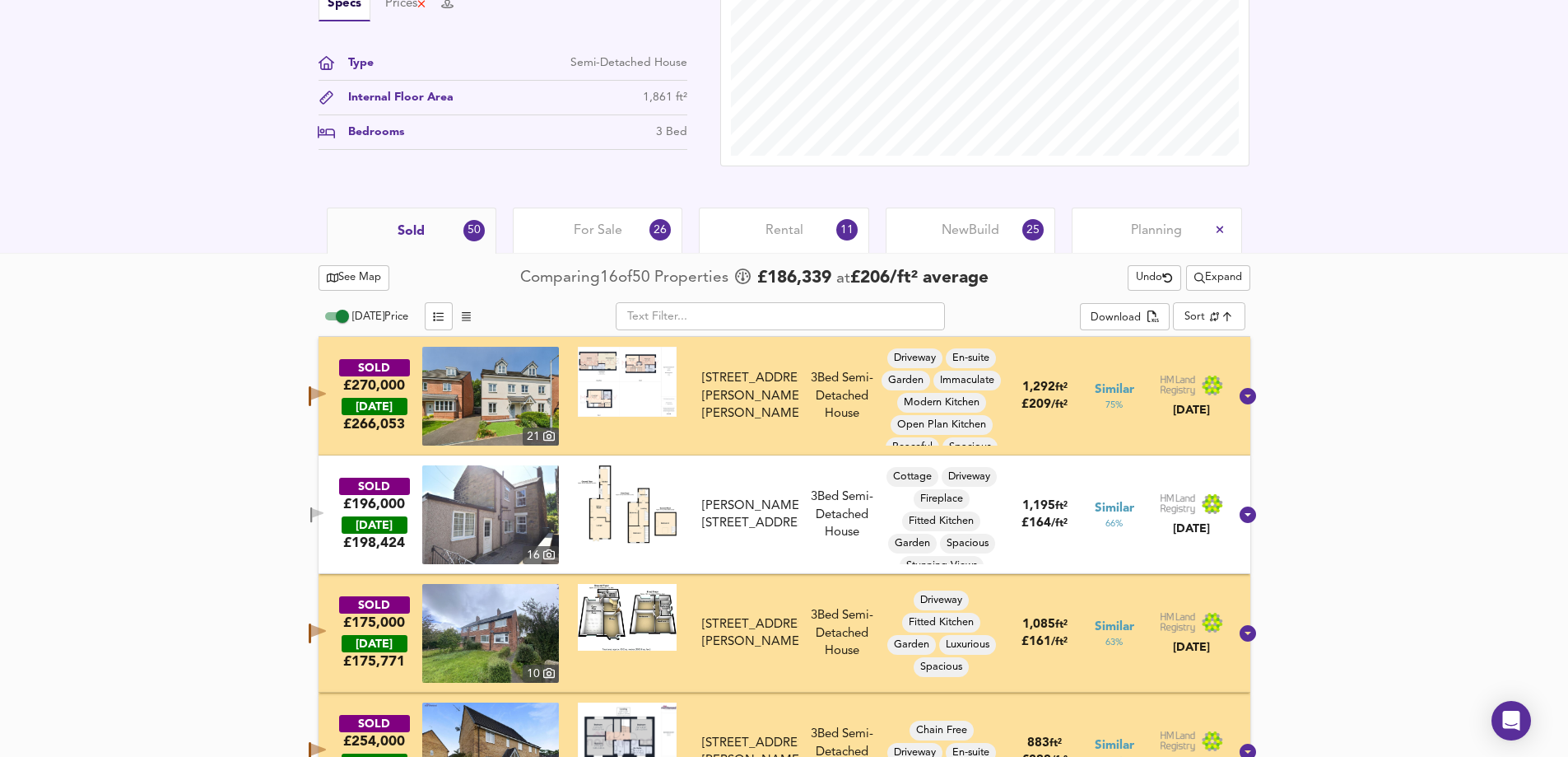
click at [333, 506] on button "button" at bounding box center [317, 515] width 33 height 23
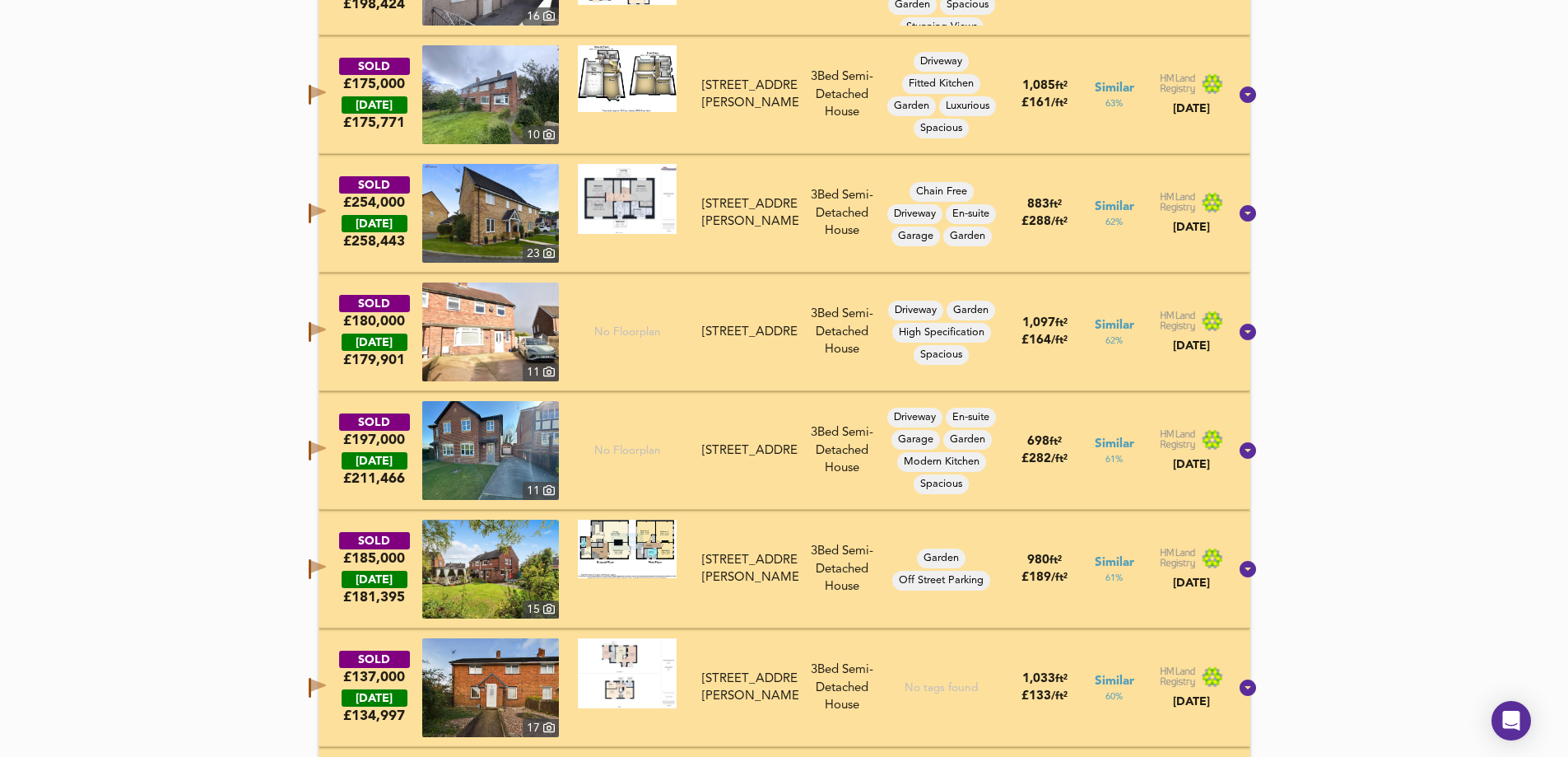
scroll to position [1155, 0]
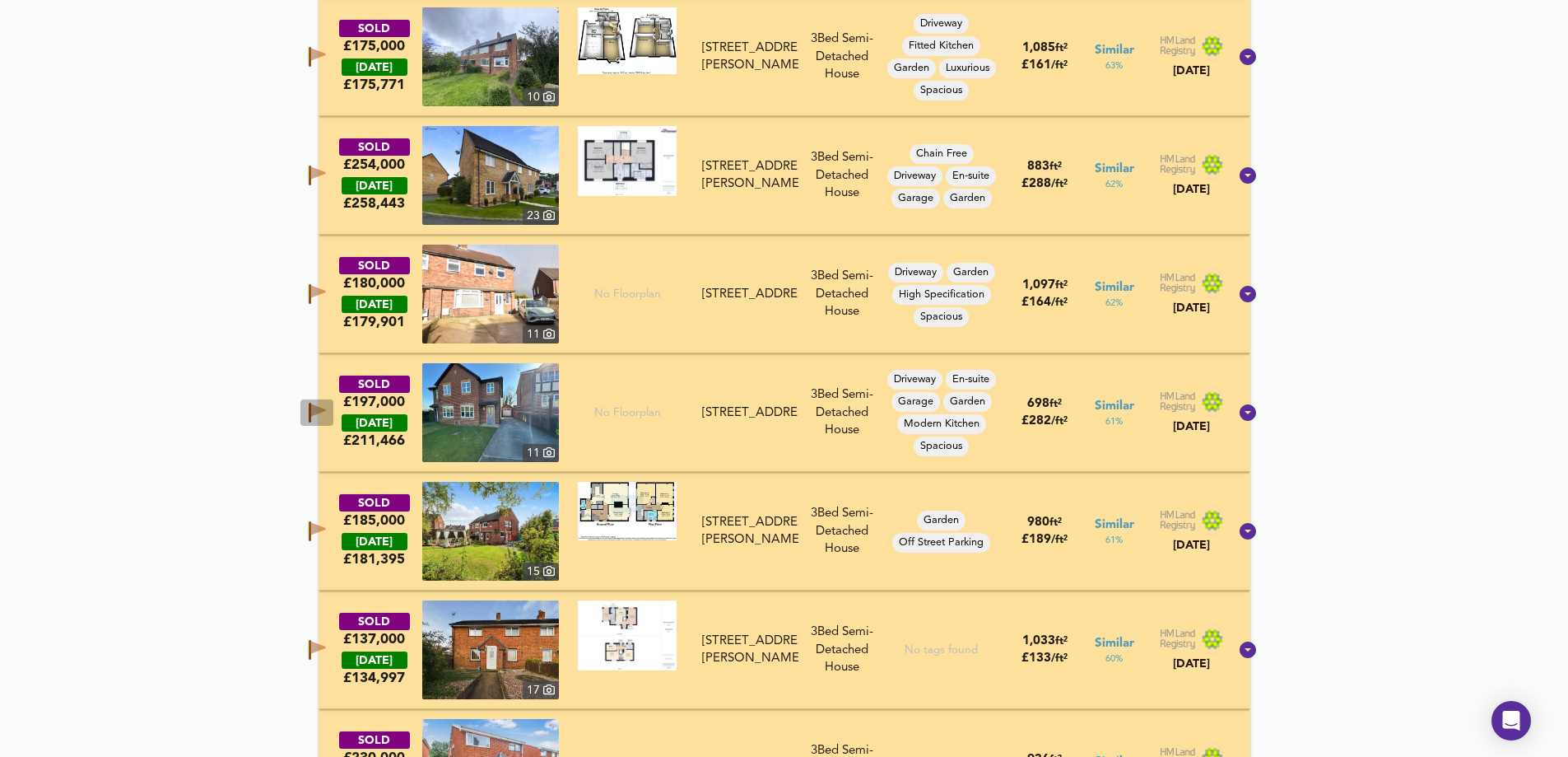
click at [326, 409] on icon "button" at bounding box center [318, 412] width 17 height 20
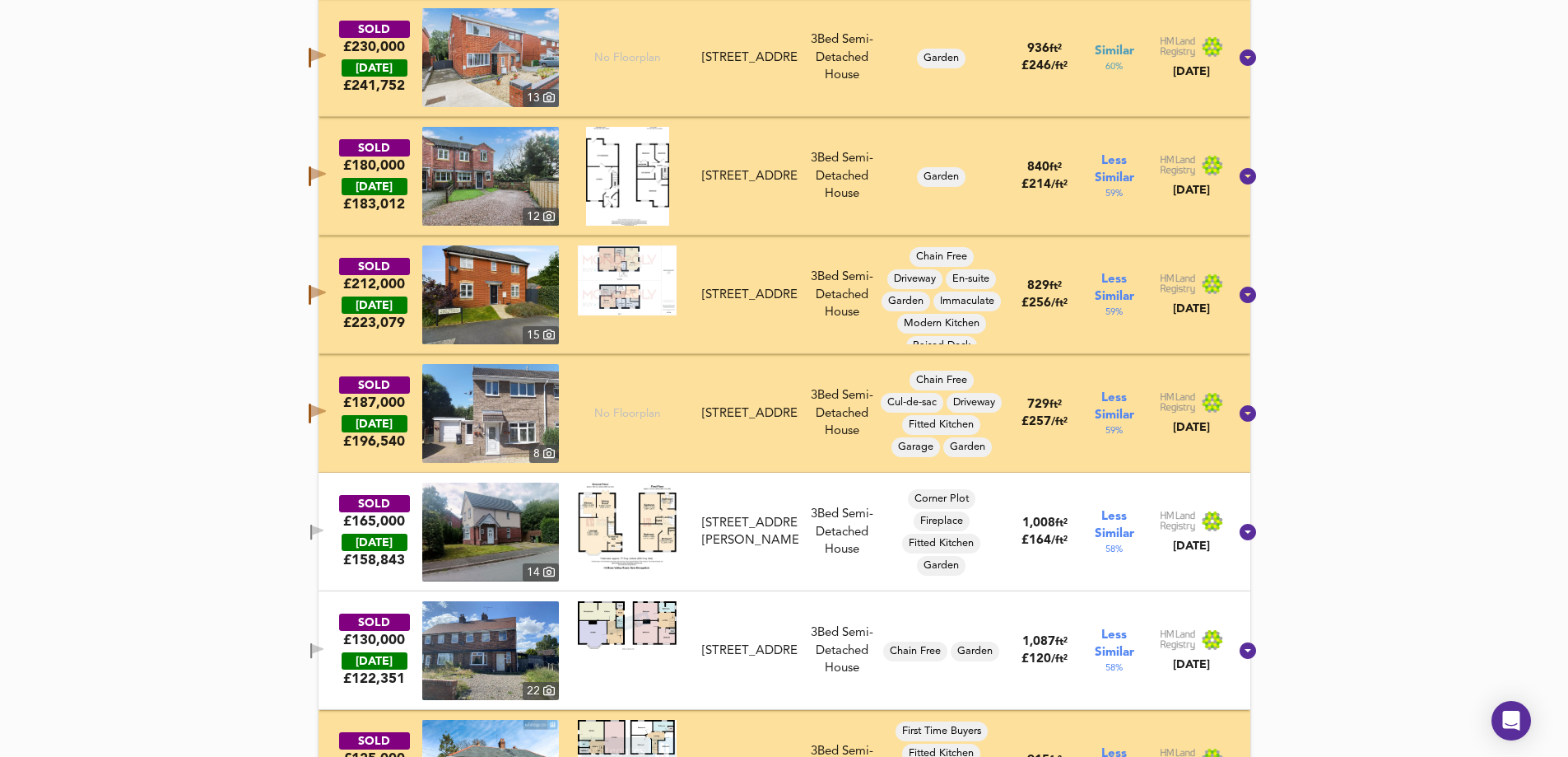
scroll to position [1897, 0]
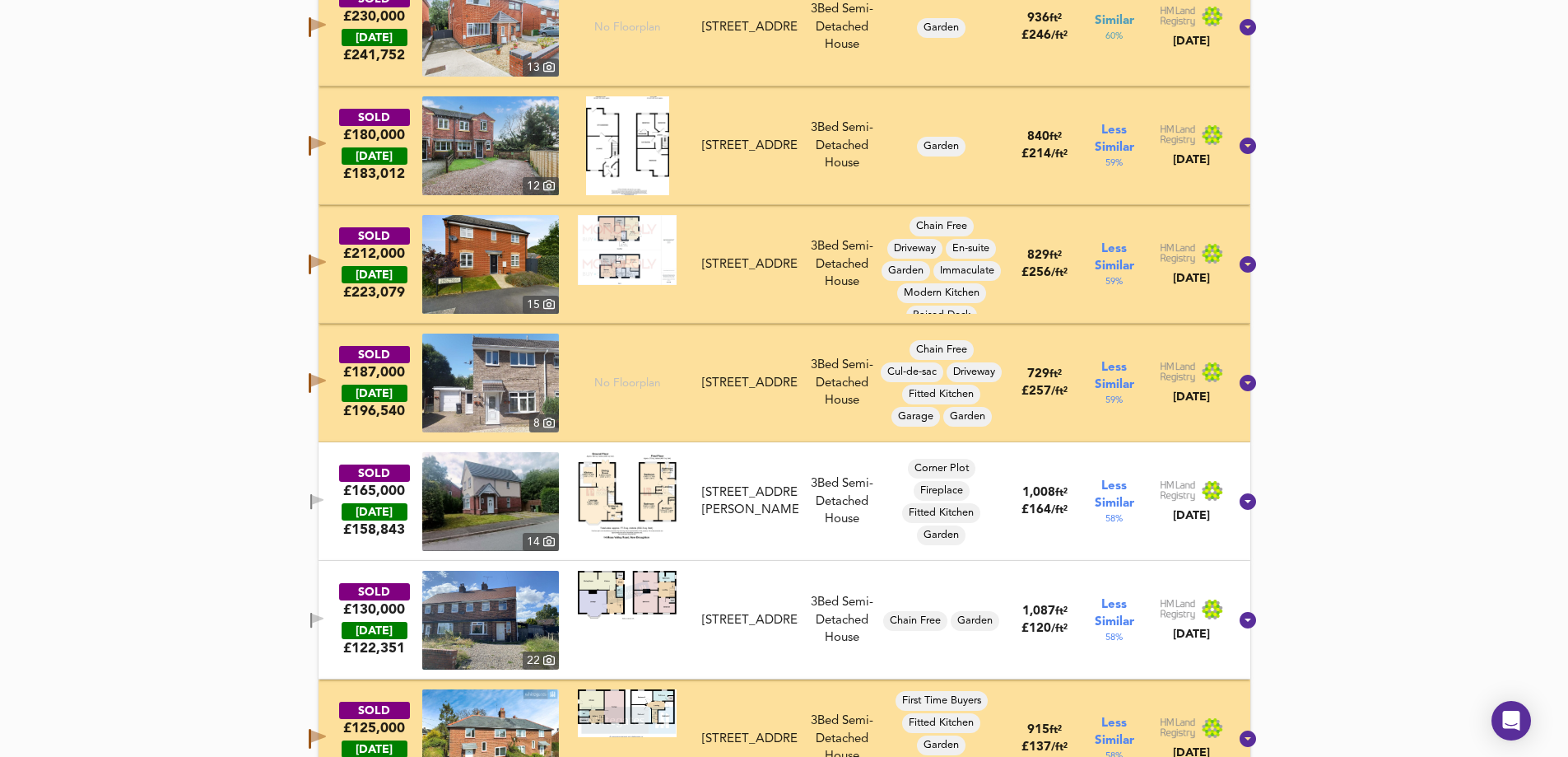
click at [326, 260] on icon "button" at bounding box center [318, 262] width 15 height 12
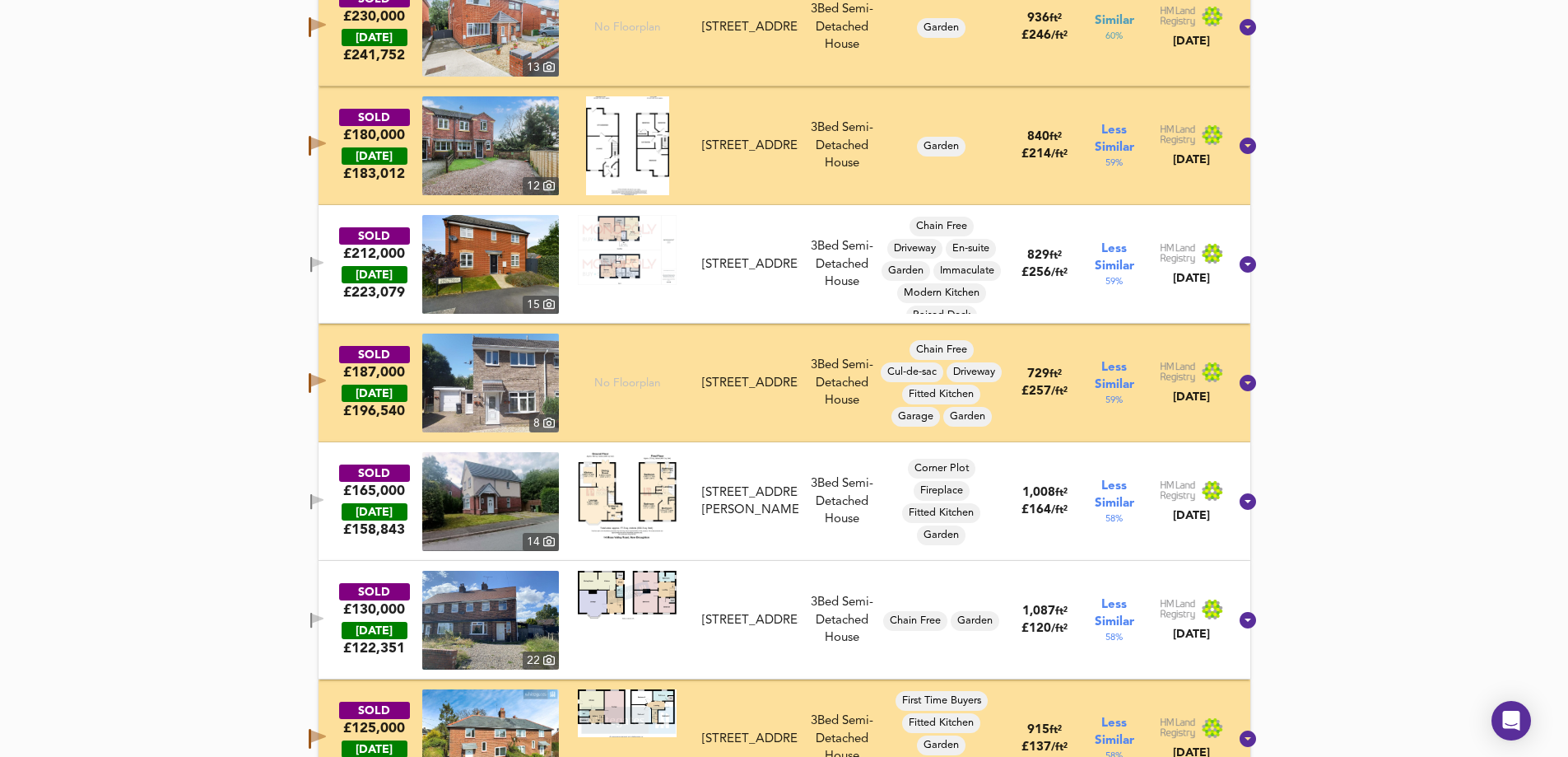
click at [332, 372] on button "button" at bounding box center [317, 383] width 33 height 26
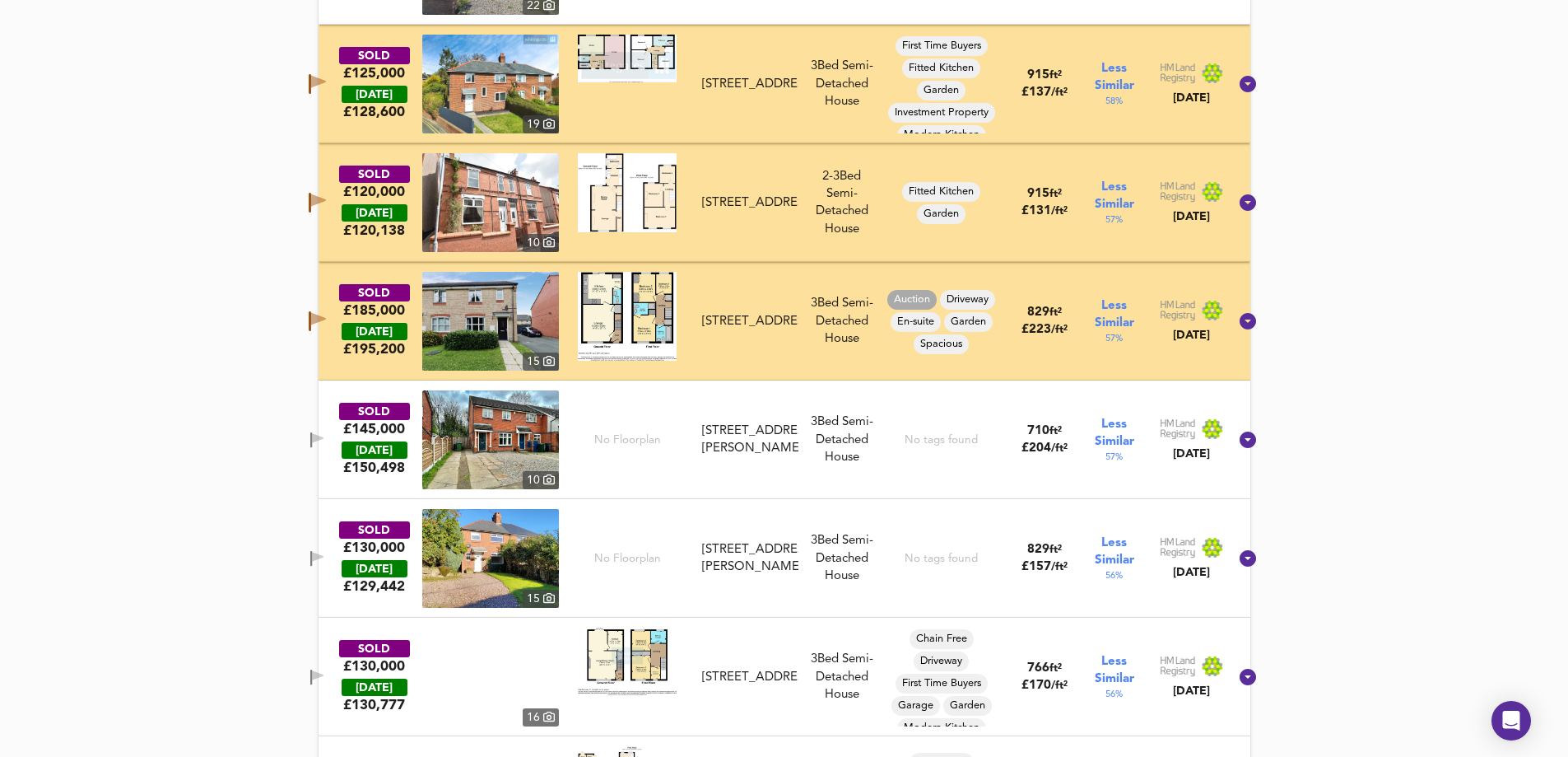
scroll to position [2556, 0]
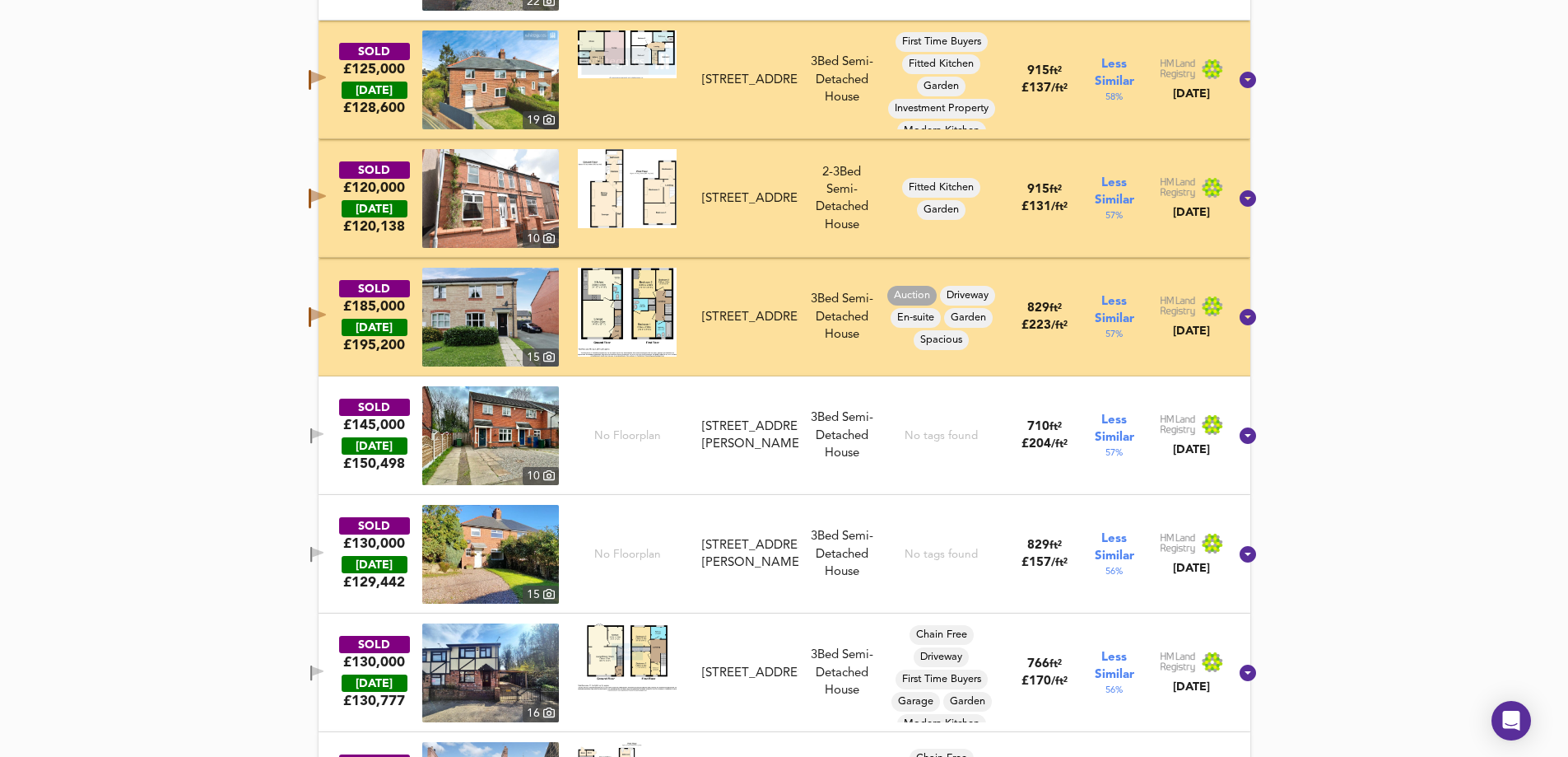
click at [326, 312] on icon "button" at bounding box center [318, 315] width 15 height 12
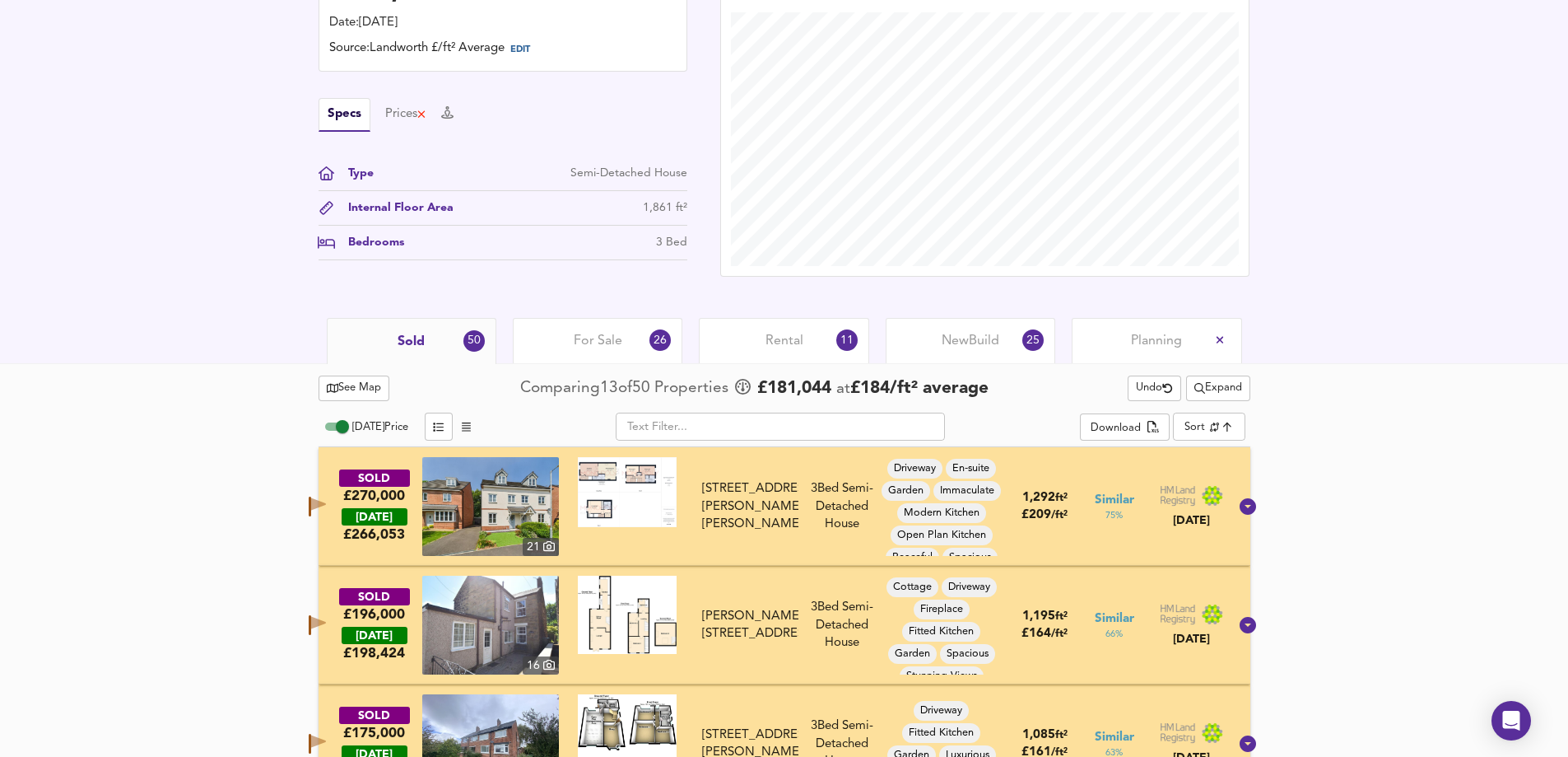
scroll to position [496, 0]
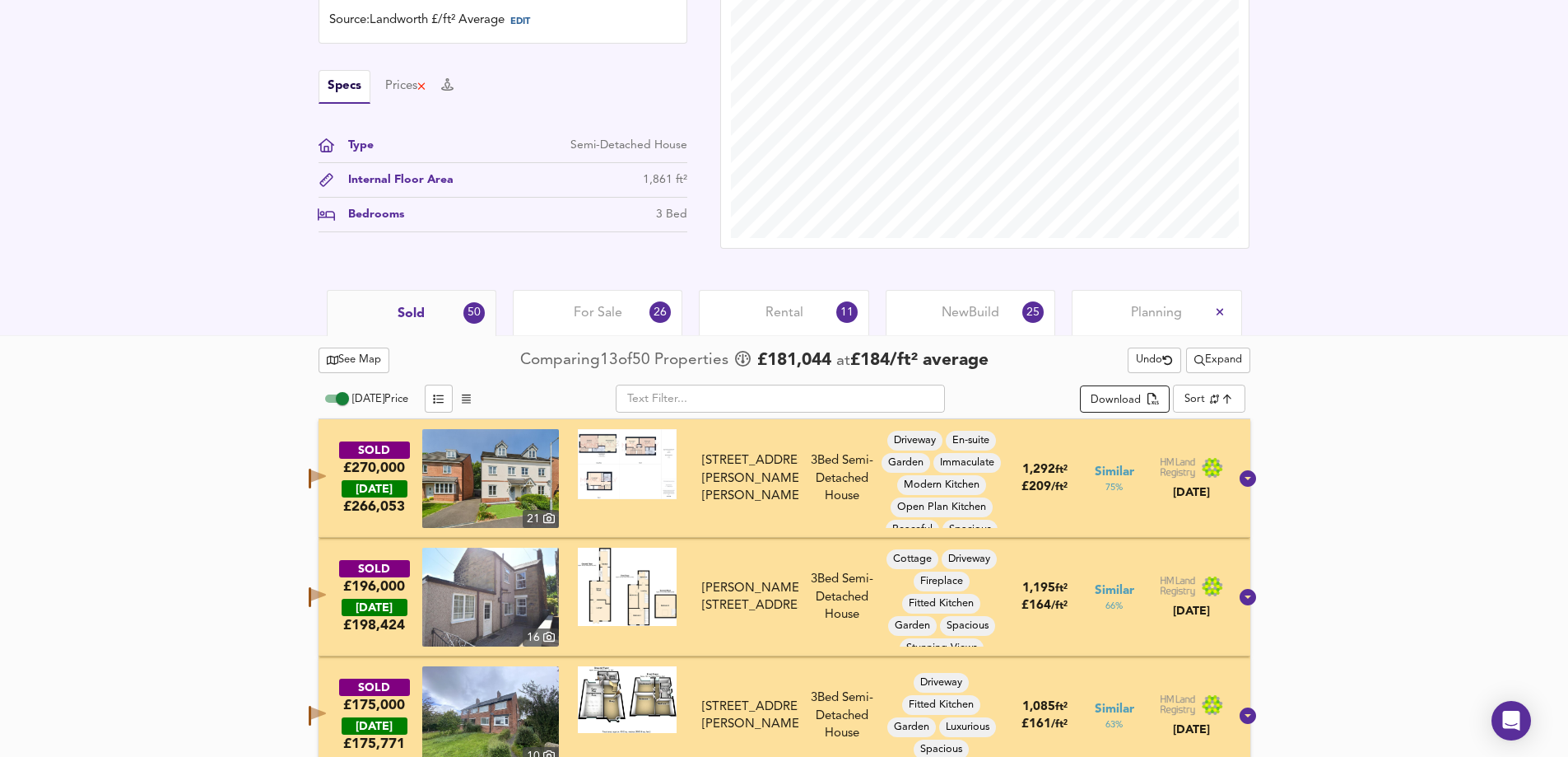
click at [1119, 391] on div "Download" at bounding box center [1116, 401] width 50 height 19
drag, startPoint x: 1551, startPoint y: 26, endPoint x: 1527, endPoint y: 36, distance: 26.0
click at [1551, 26] on div "£ 308,907 £166/ft² Date: [DATE] Source: Landworth £/ft² Average EDIT Specs Pric…" at bounding box center [784, 93] width 1568 height 394
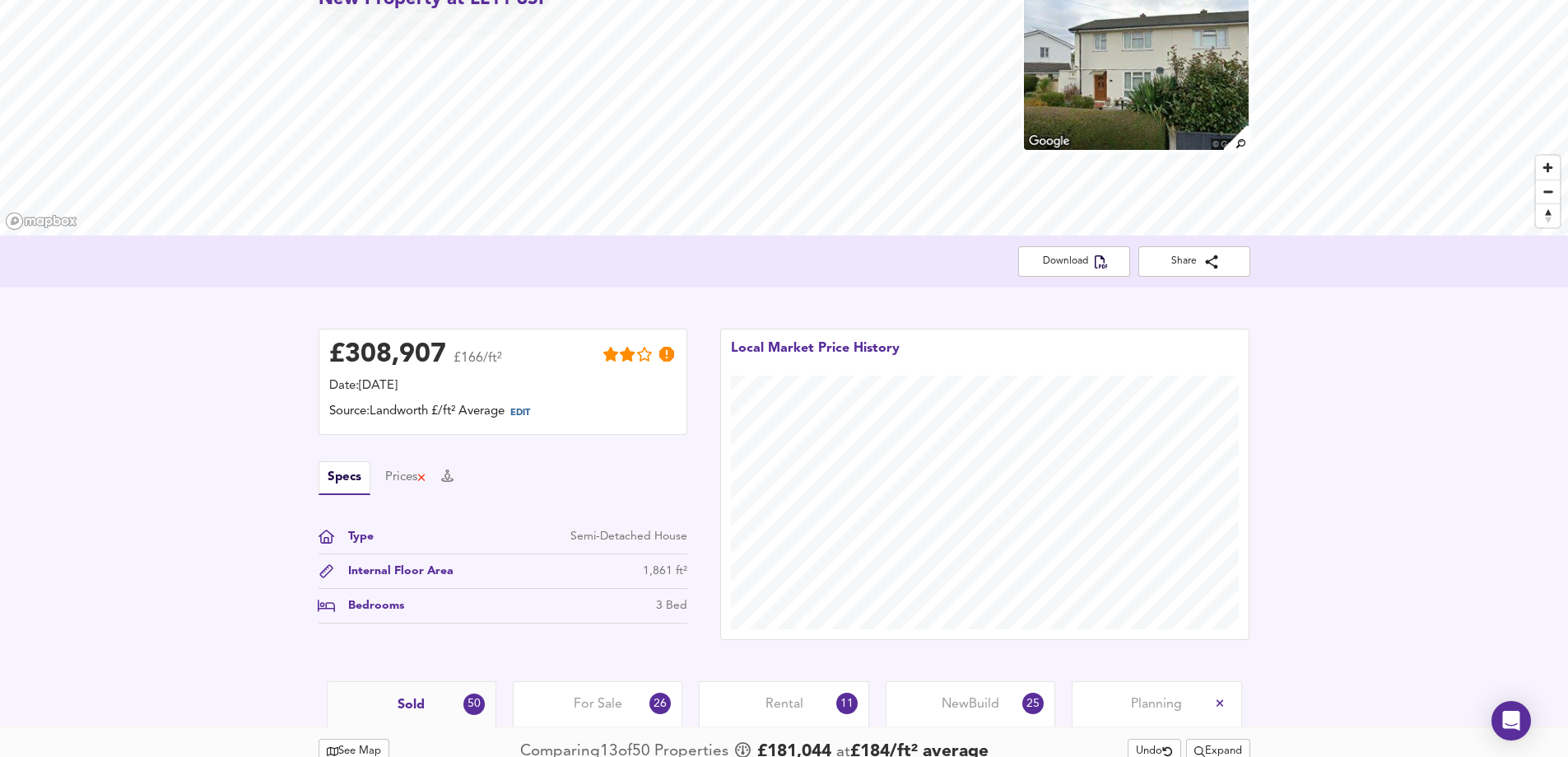
scroll to position [85, 0]
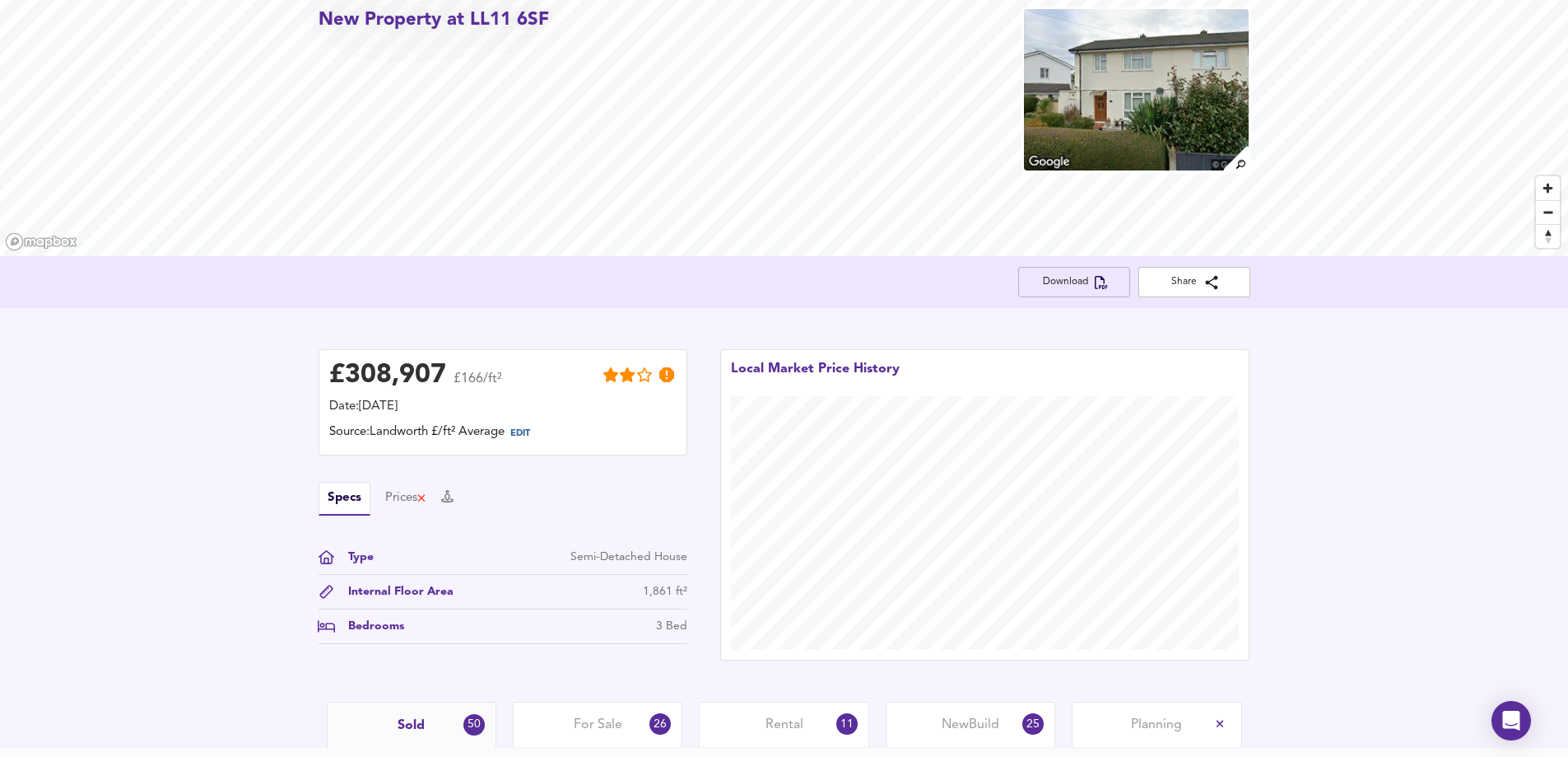
click at [1086, 282] on span "Download" at bounding box center [1074, 282] width 86 height 17
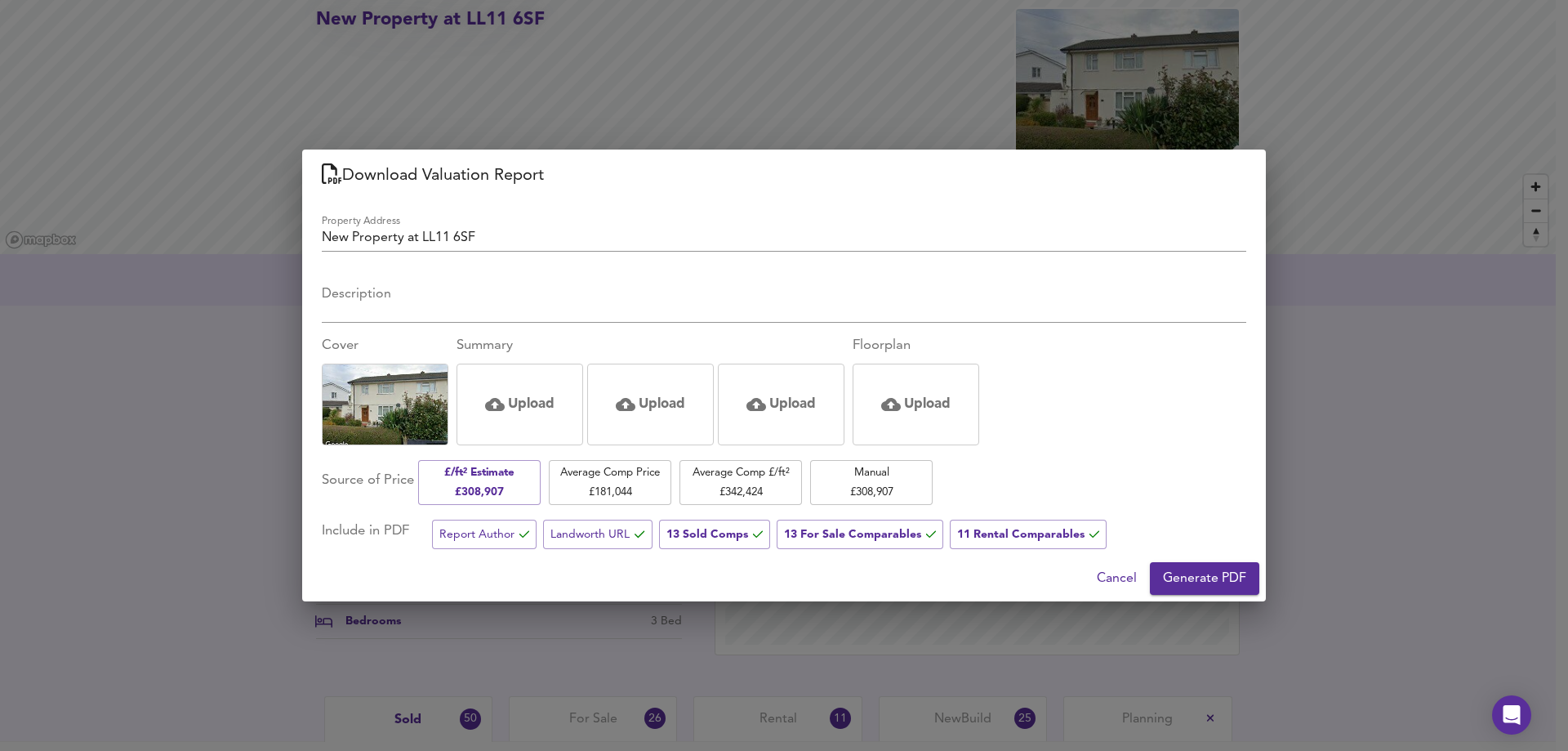
click at [1457, 406] on div "Download Valuation Report Property Address New Property at LL11 6SF Description…" at bounding box center [784, 376] width 1568 height 751
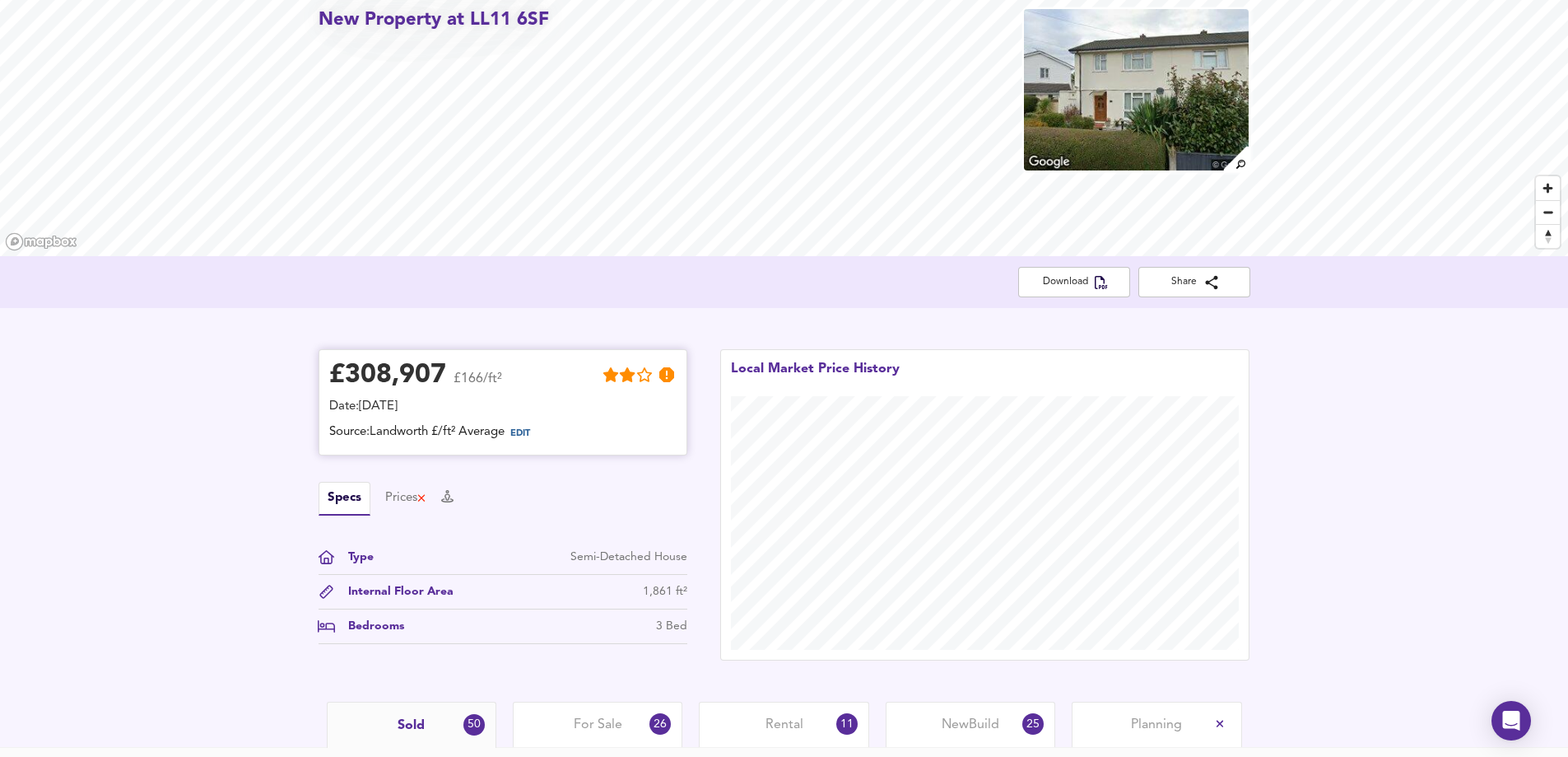
click at [645, 379] on icon at bounding box center [644, 374] width 16 height 15
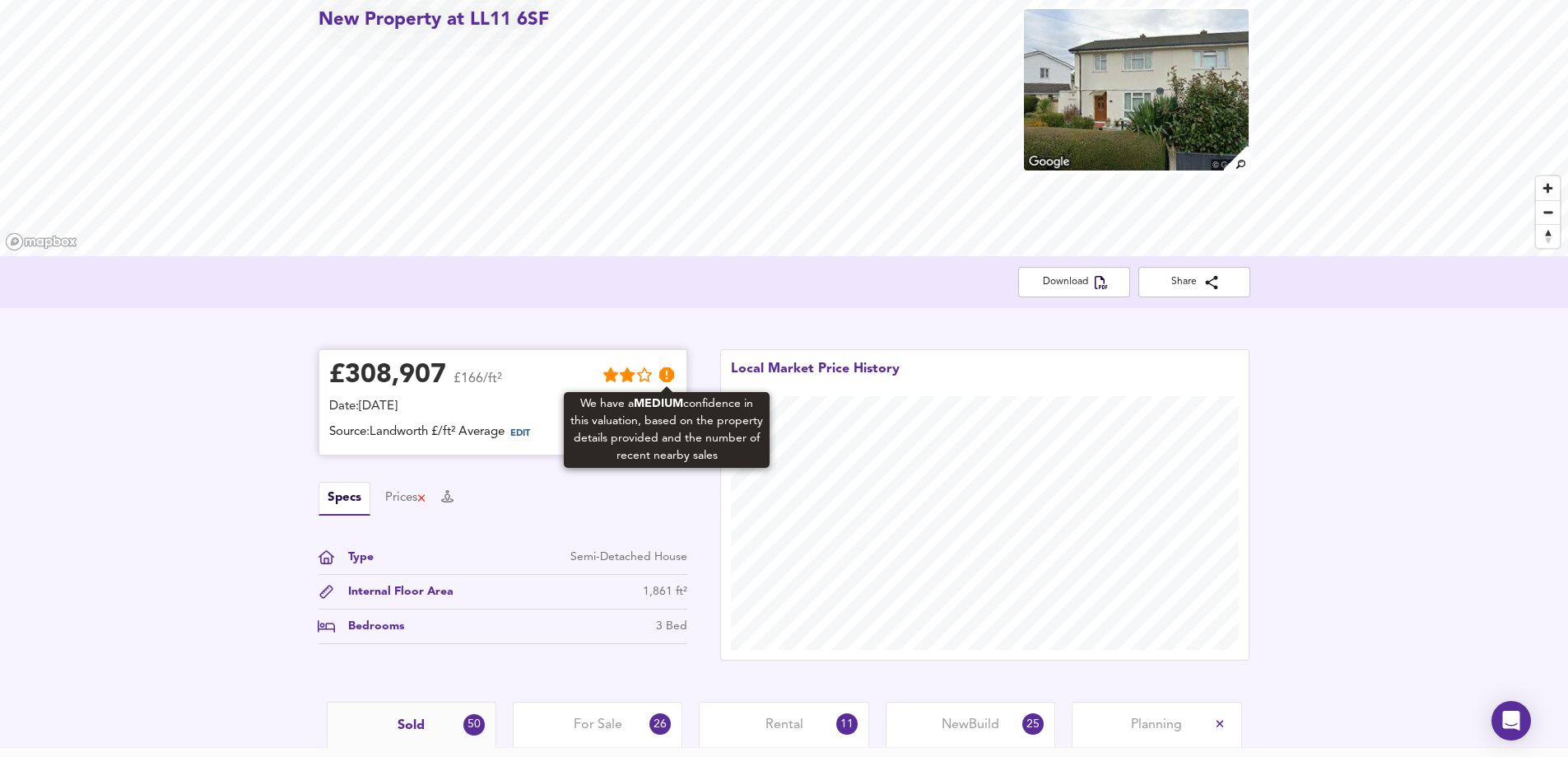
click at [669, 373] on icon at bounding box center [667, 374] width 15 height 15
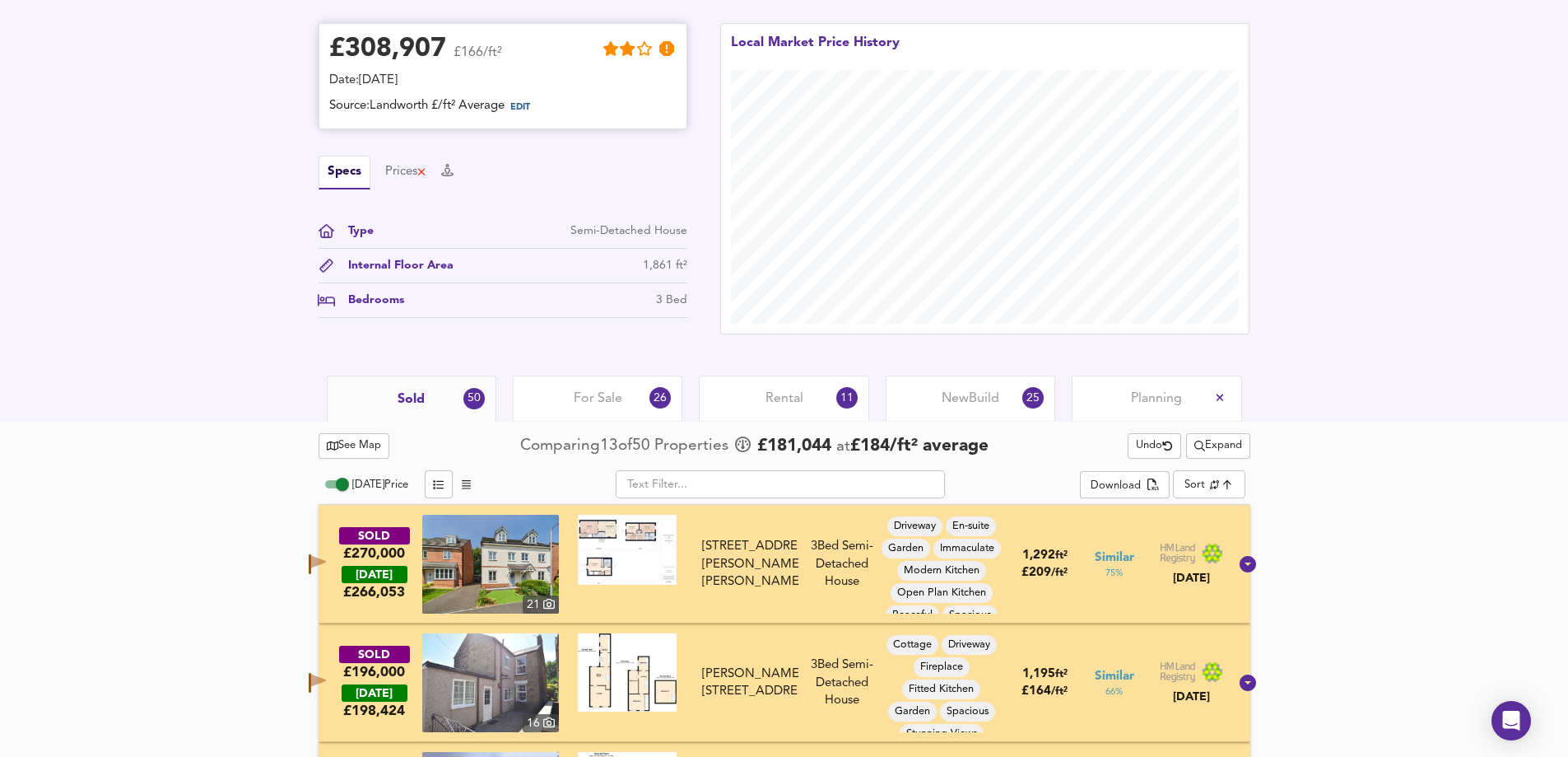
scroll to position [414, 0]
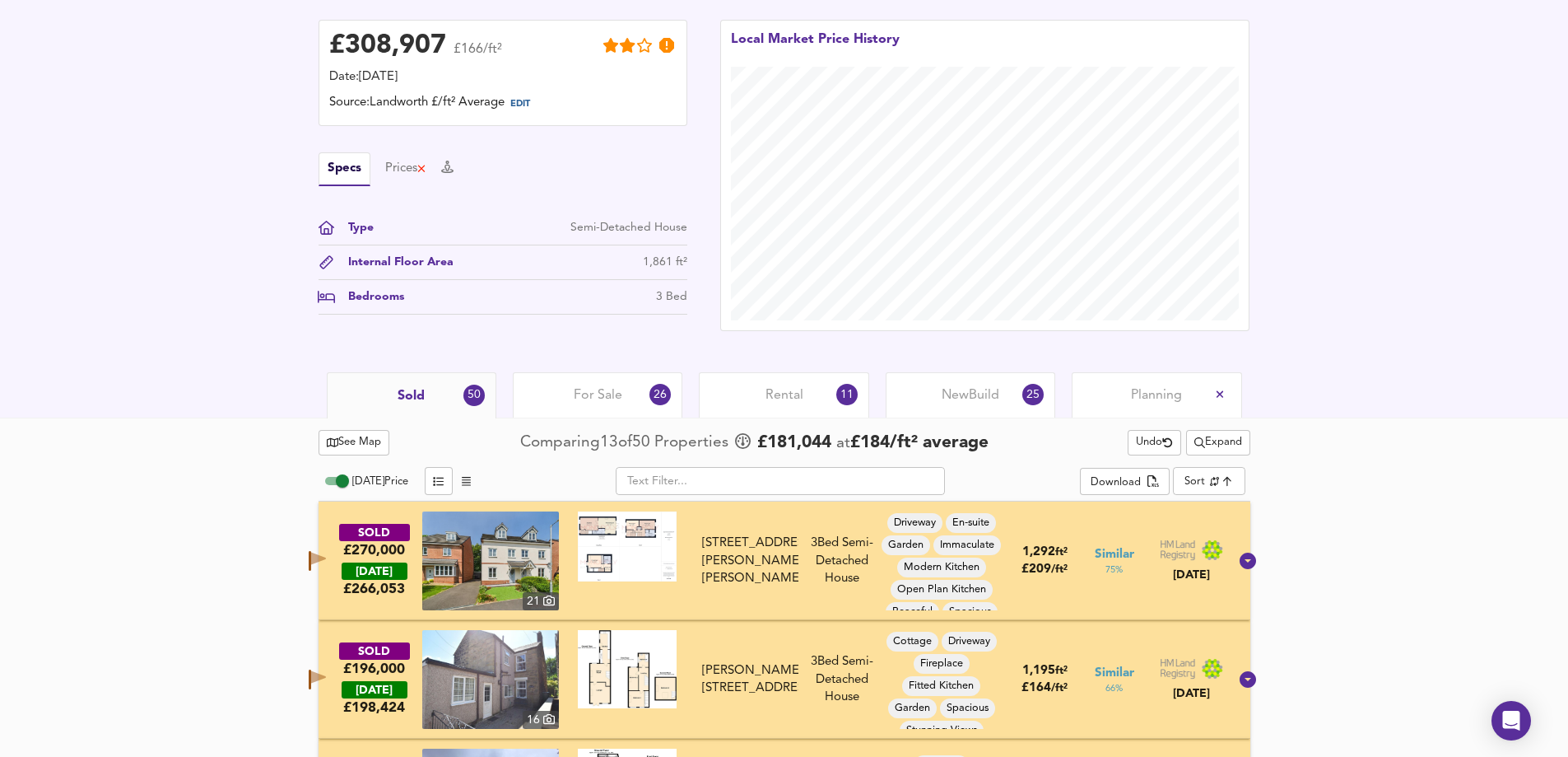
click at [594, 392] on span "For Sale" at bounding box center [598, 395] width 48 height 18
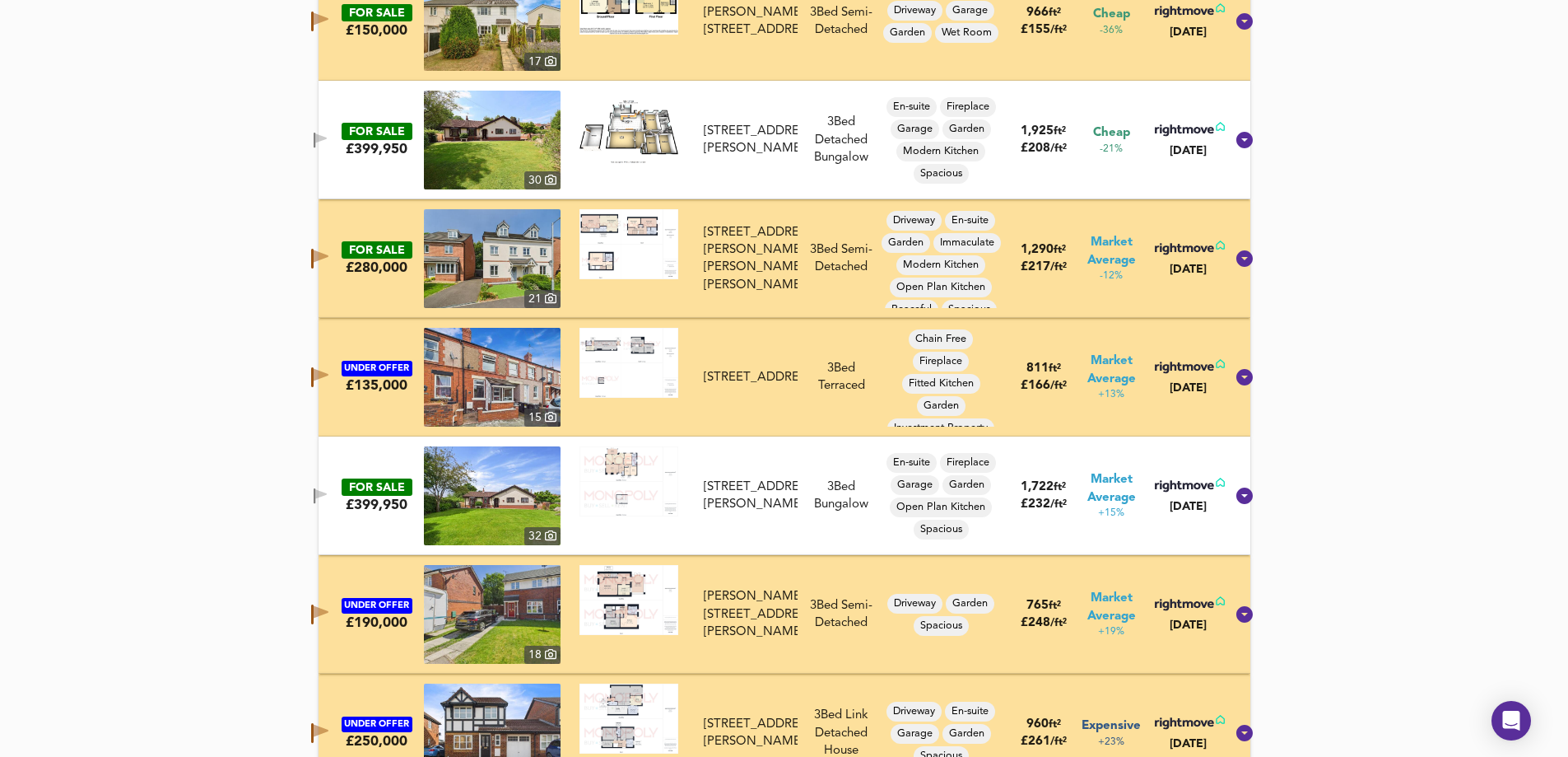
scroll to position [1073, 0]
click at [327, 490] on icon "button" at bounding box center [320, 495] width 14 height 16
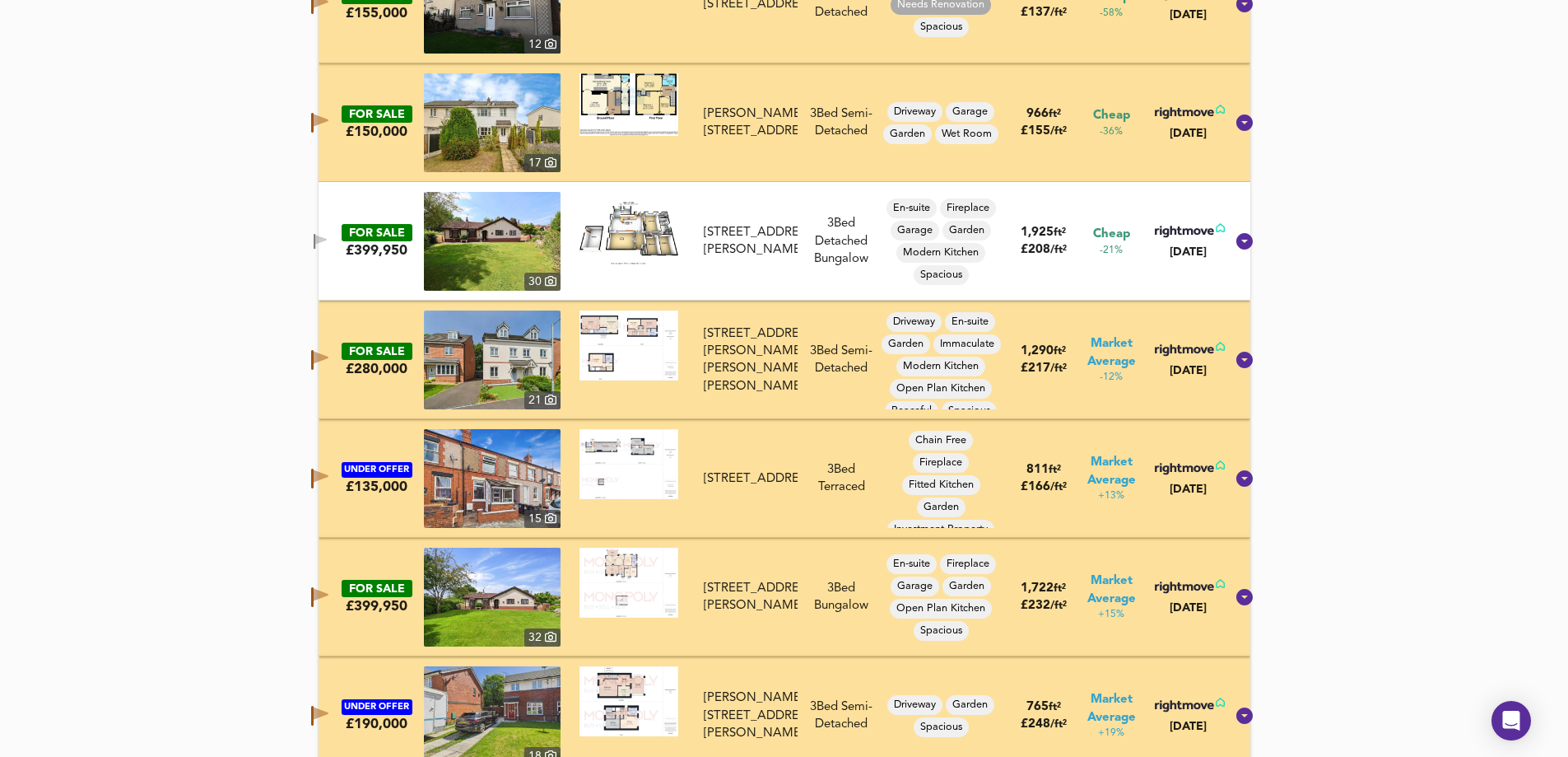
scroll to position [991, 0]
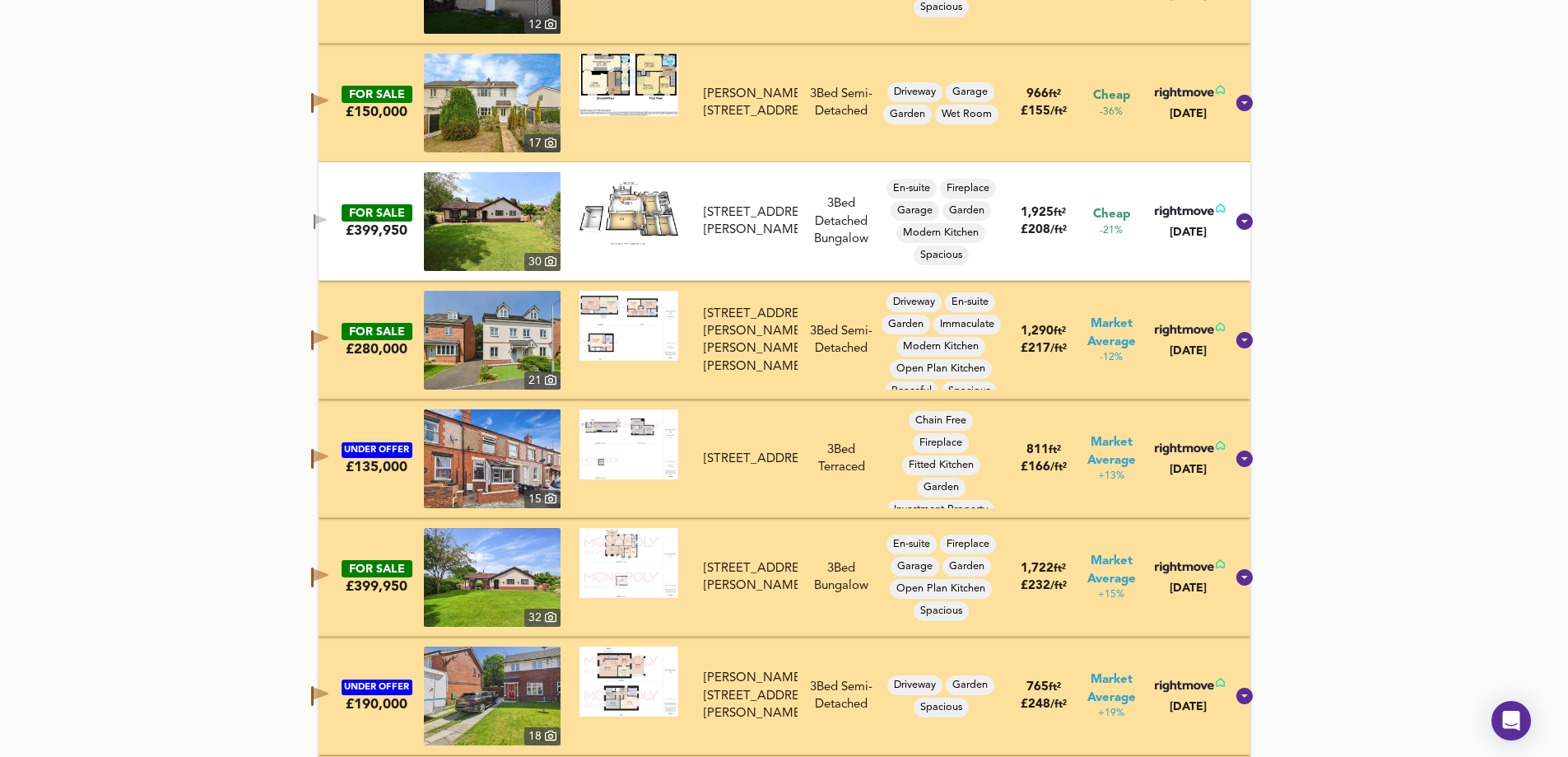
click at [328, 577] on icon "button" at bounding box center [320, 575] width 15 height 12
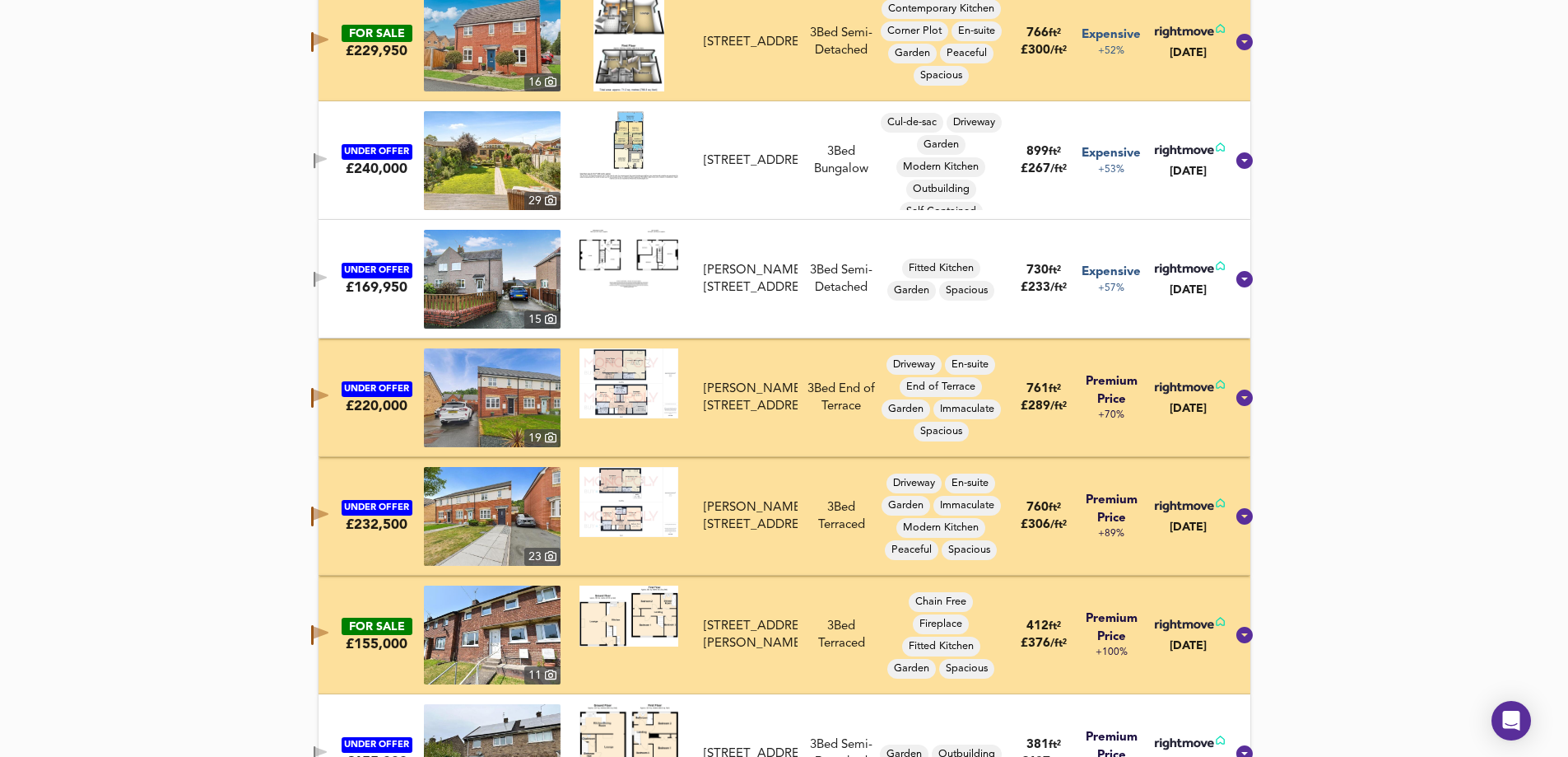
scroll to position [2638, 0]
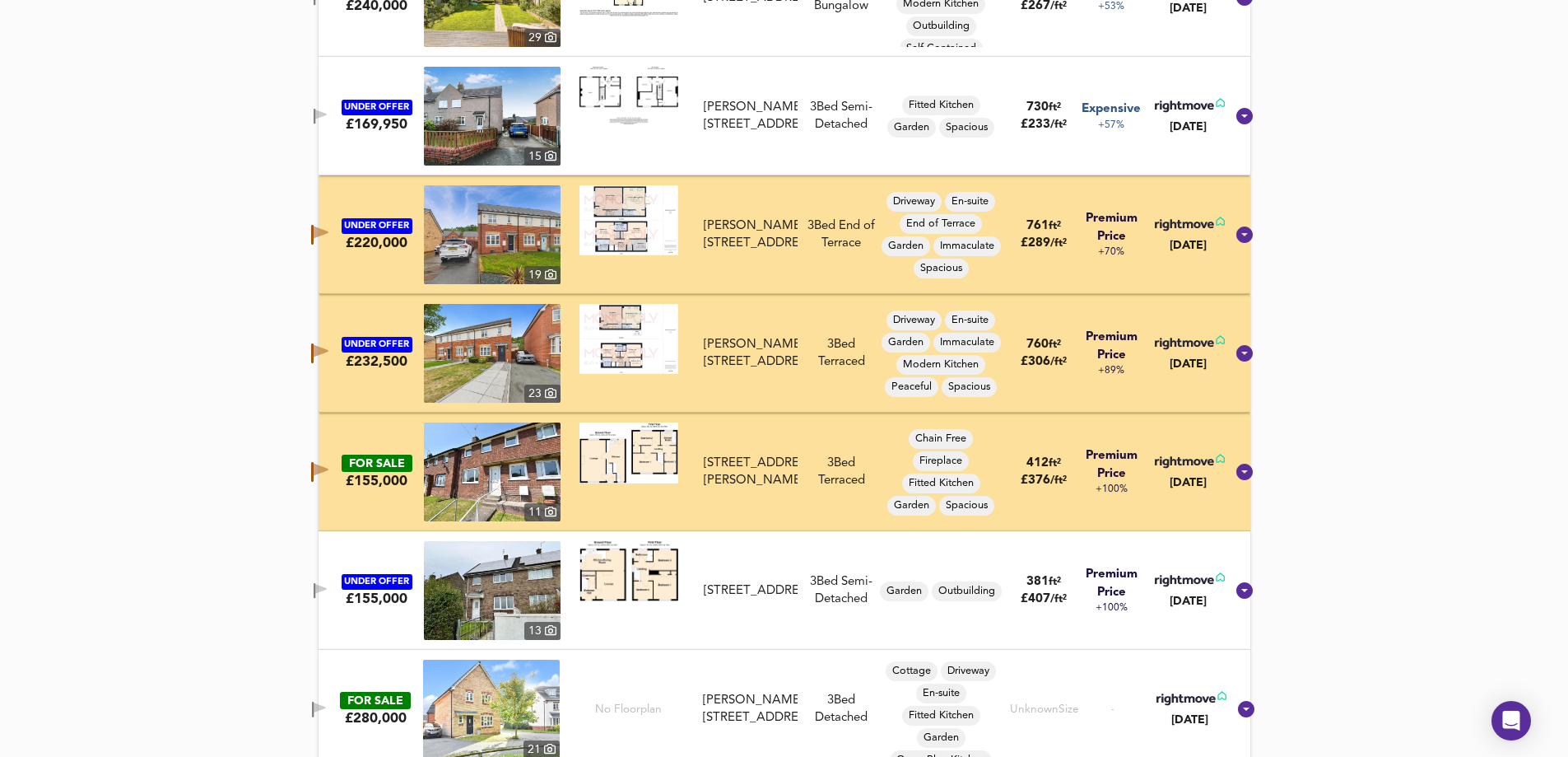
click at [326, 112] on icon "button" at bounding box center [320, 113] width 11 height 10
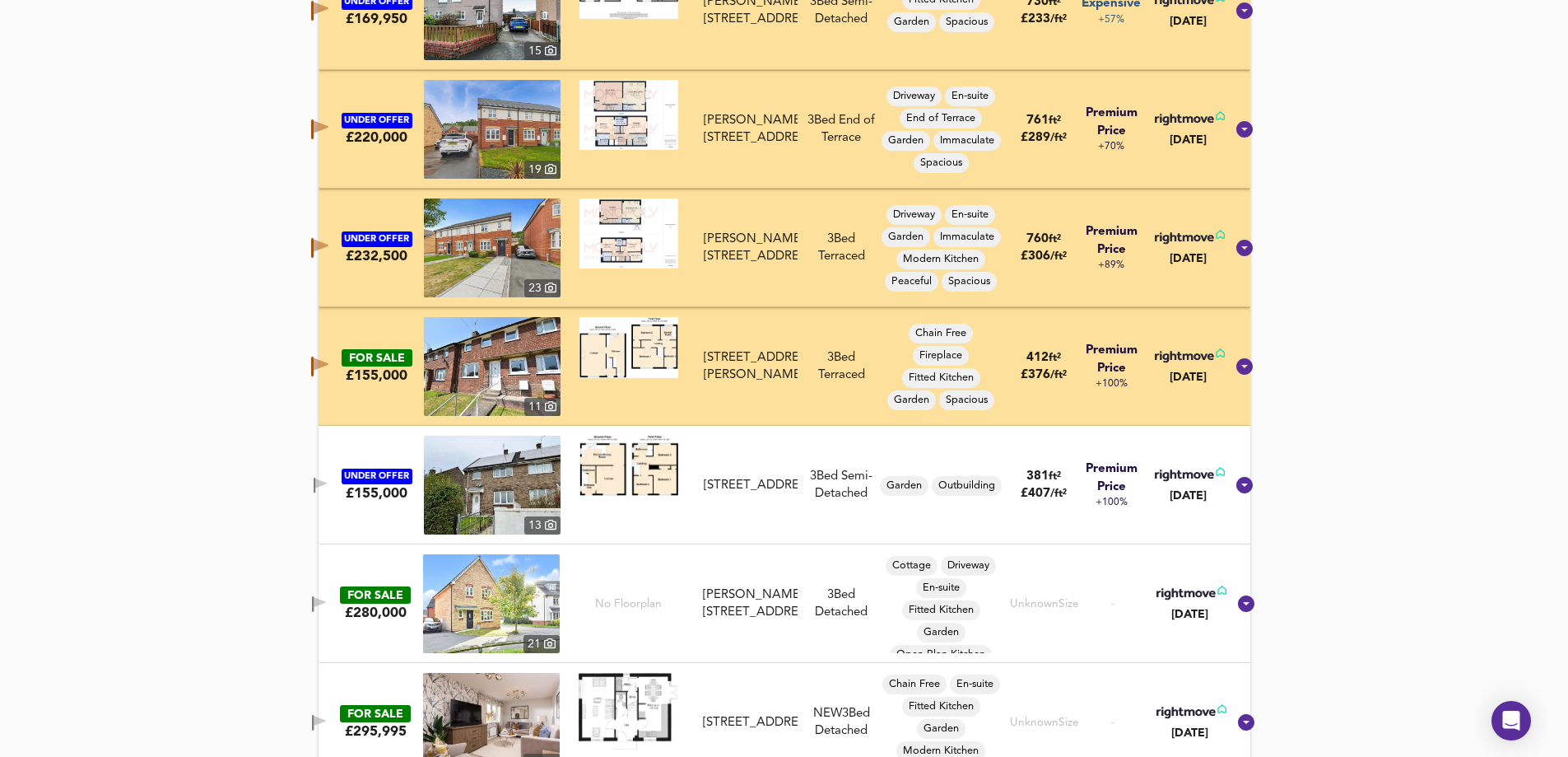
scroll to position [2803, 0]
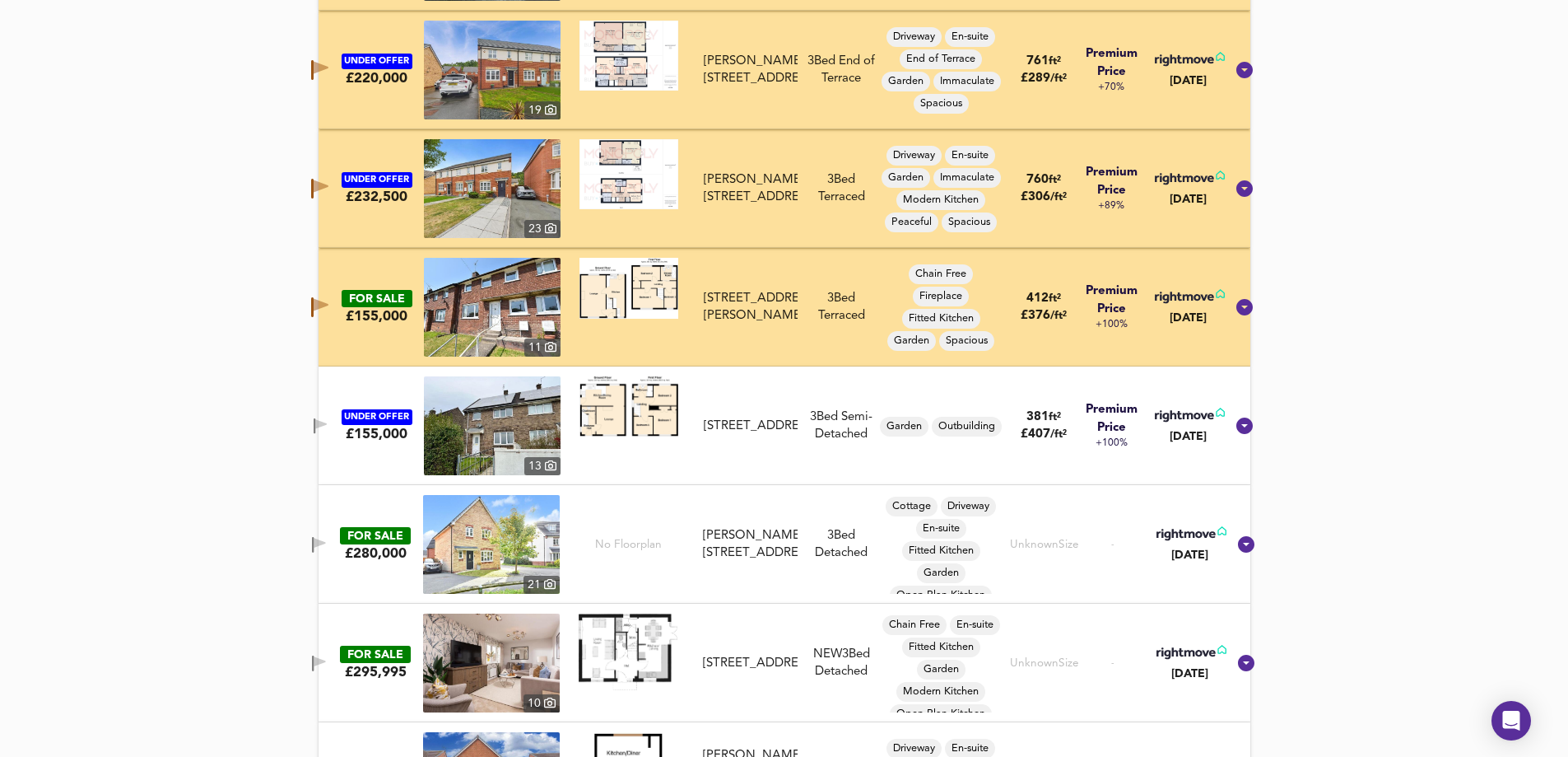
click at [326, 424] on icon "button" at bounding box center [320, 424] width 11 height 10
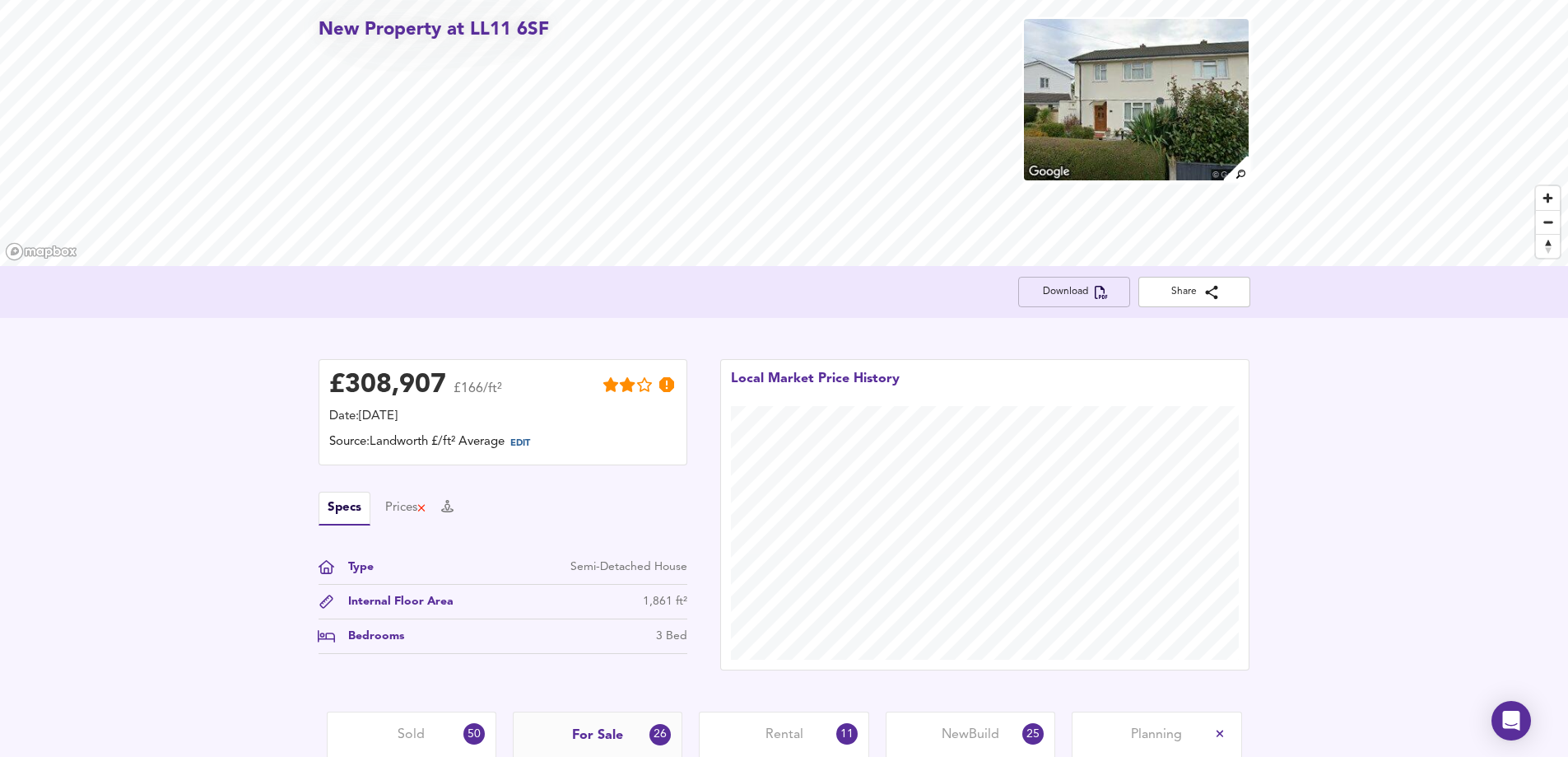
scroll to position [0, 0]
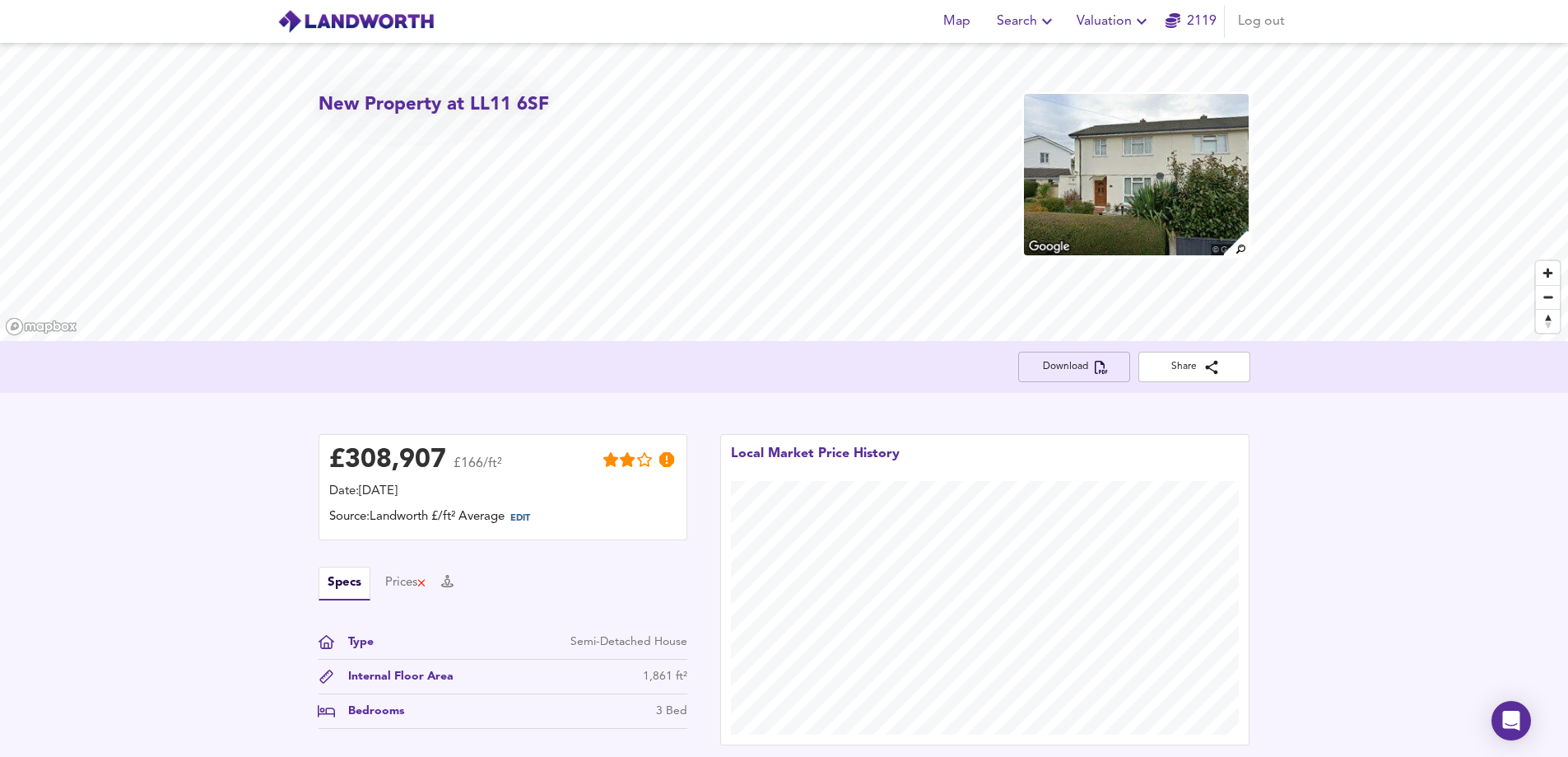
click at [1097, 359] on span "Download" at bounding box center [1074, 367] width 86 height 17
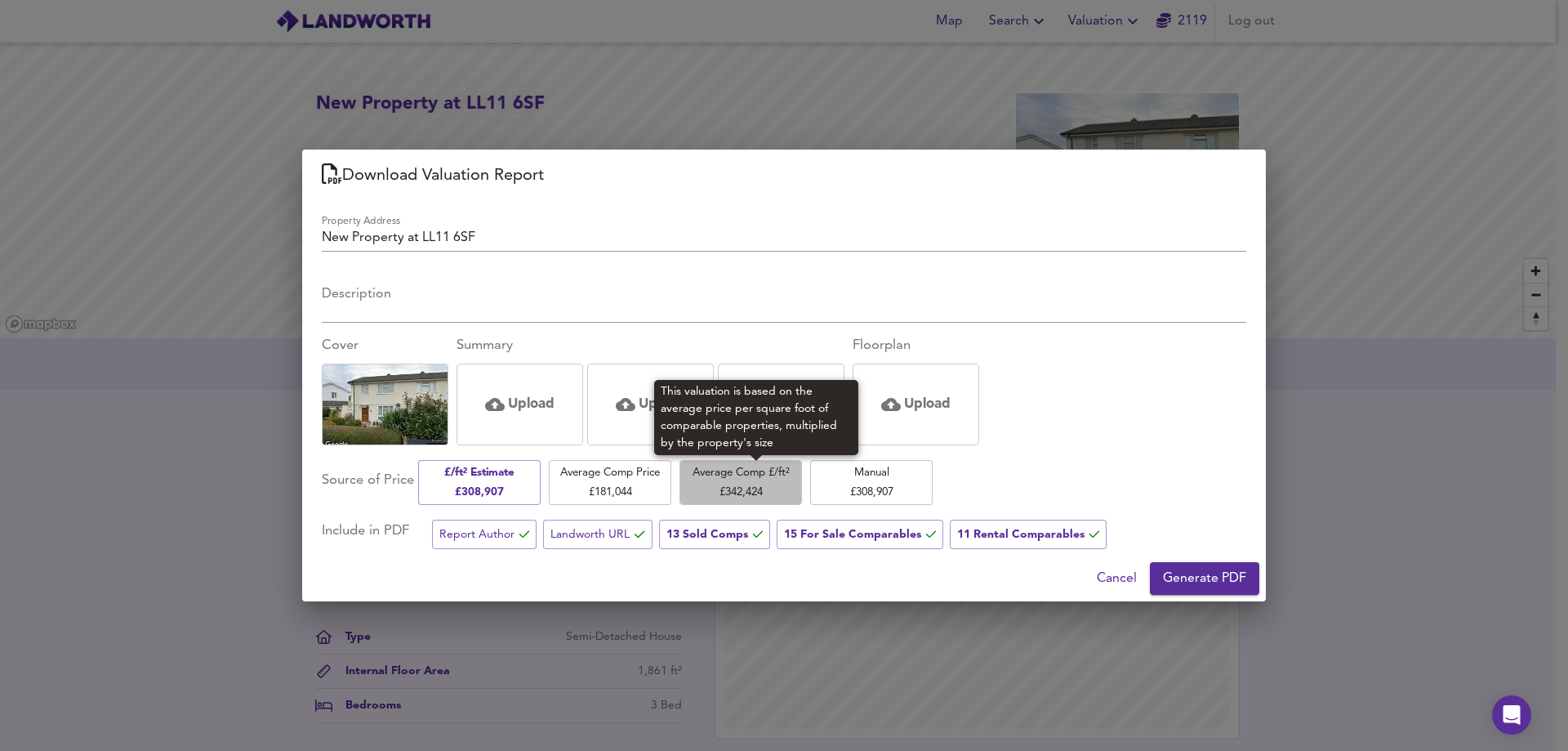
click at [768, 489] on span "Average Comp £/ft² £ 342,424" at bounding box center [741, 482] width 106 height 39
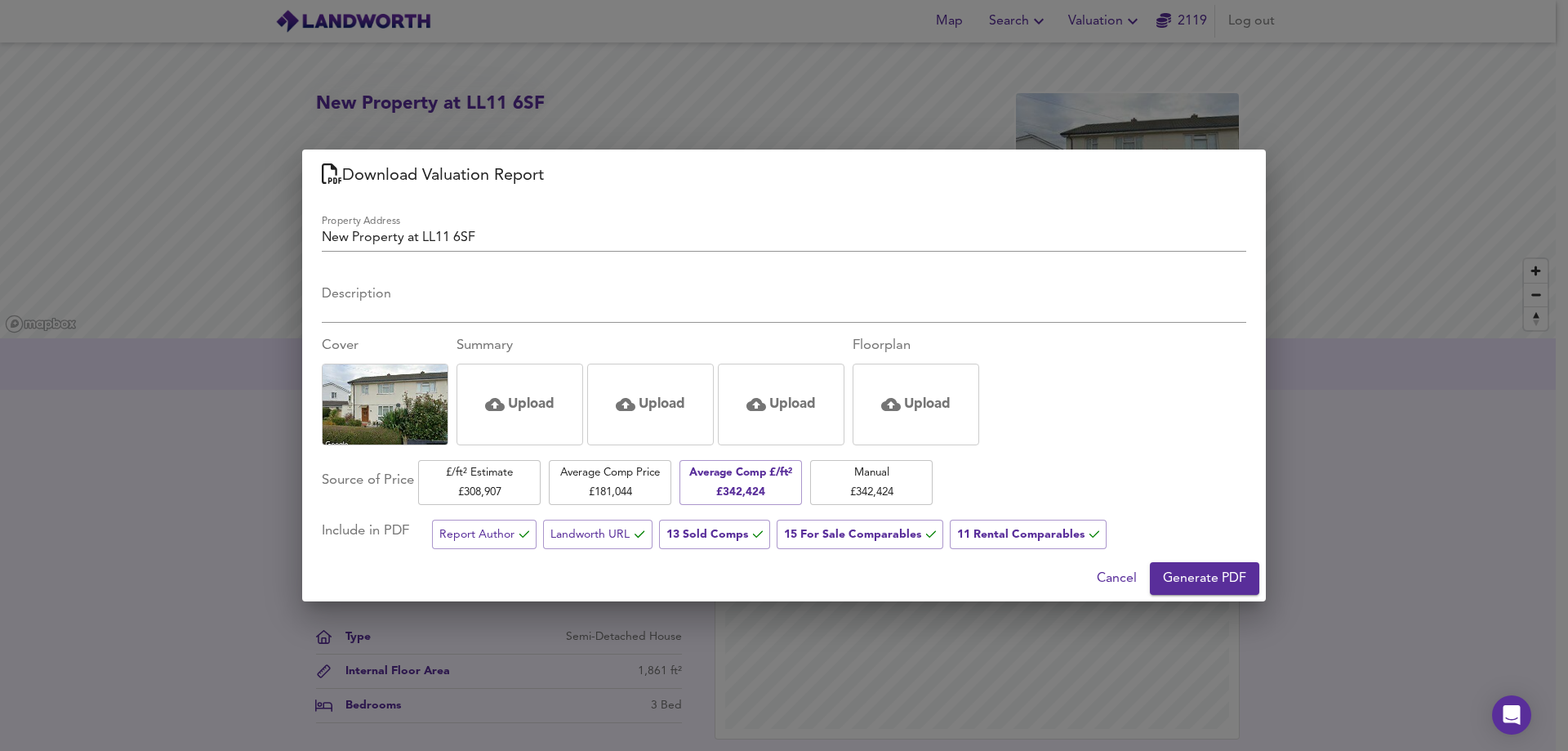
click at [1202, 572] on span "Generate PDF" at bounding box center [1204, 578] width 83 height 23
